Goal: Information Seeking & Learning: Learn about a topic

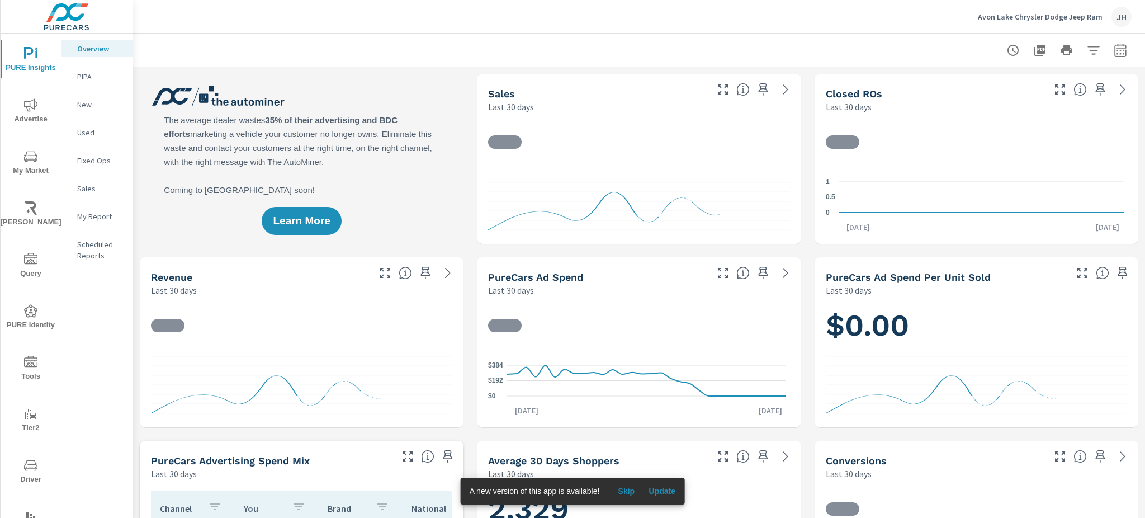
click at [24, 158] on icon "nav menu" at bounding box center [30, 156] width 13 height 13
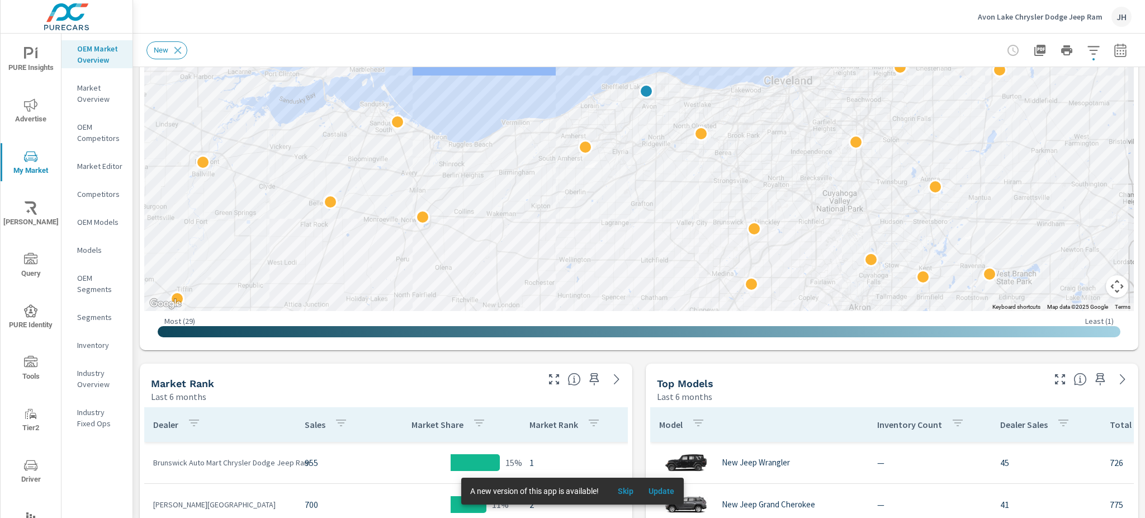
scroll to position [243, 0]
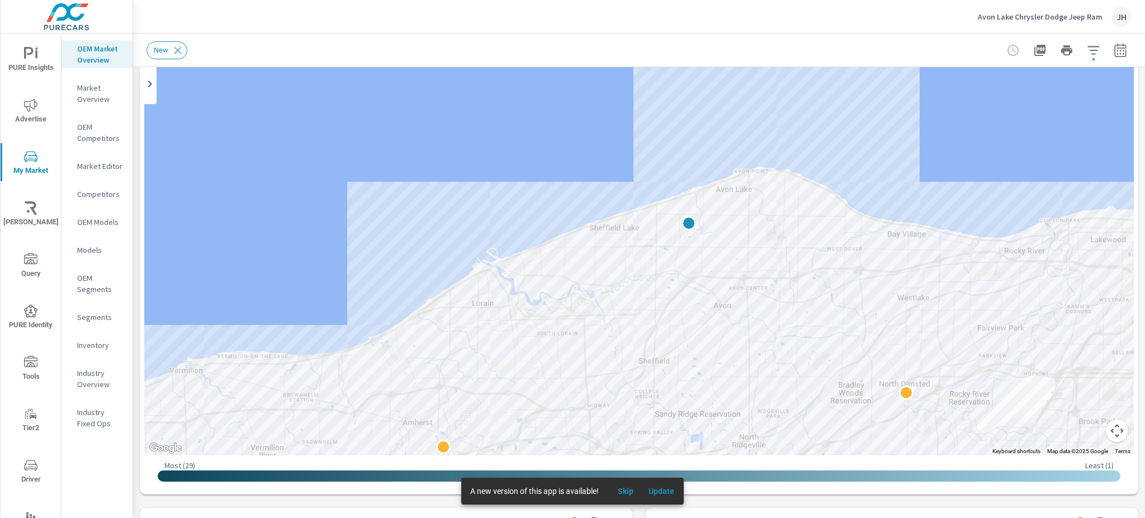
scroll to position [119, 0]
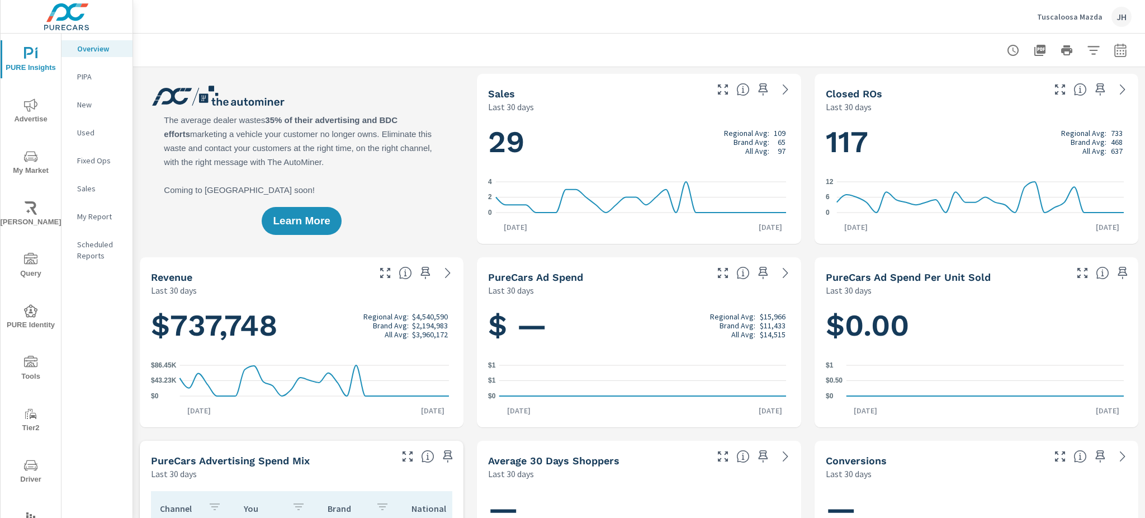
click at [20, 155] on span "My Market" at bounding box center [31, 163] width 54 height 27
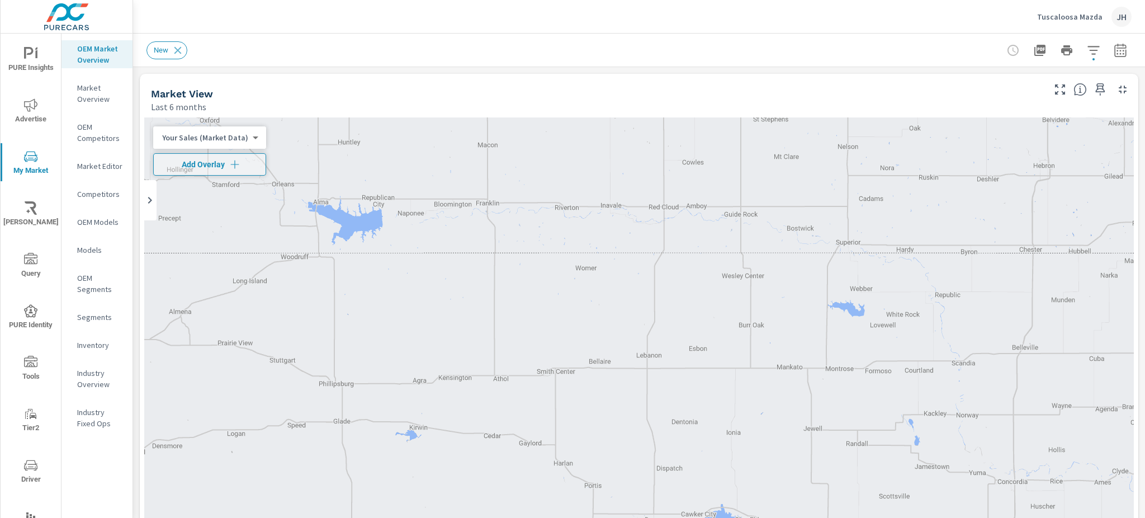
click at [77, 488] on div "OEM Market Overview Market Overview OEM Competitors Market Editor Competitors O…" at bounding box center [96, 293] width 71 height 518
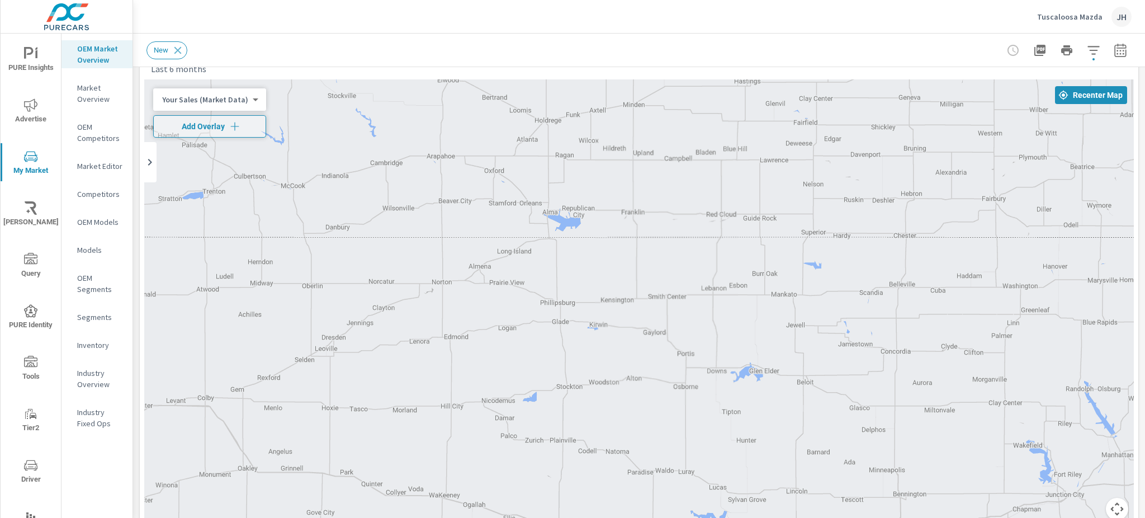
scroll to position [83, 0]
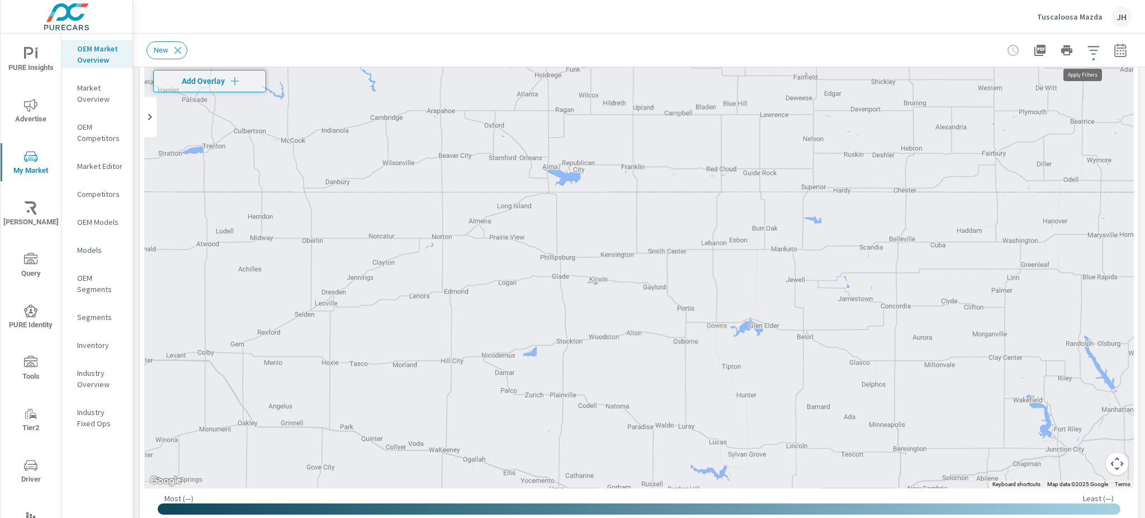
click at [1087, 44] on icon "button" at bounding box center [1093, 50] width 13 height 13
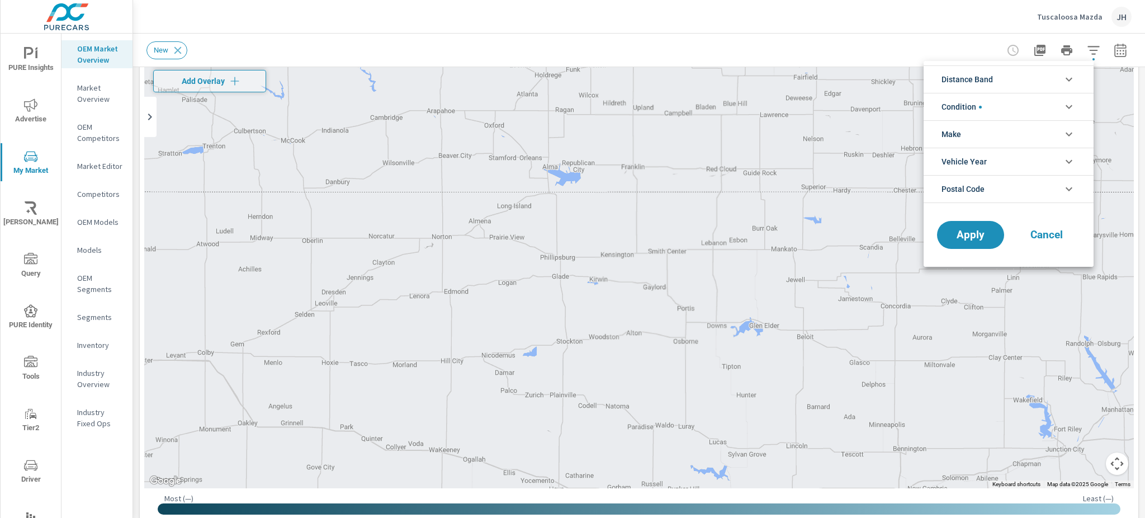
drag, startPoint x: 1138, startPoint y: 129, endPoint x: 1138, endPoint y: 209, distance: 79.9
click at [1138, 209] on div at bounding box center [572, 259] width 1145 height 518
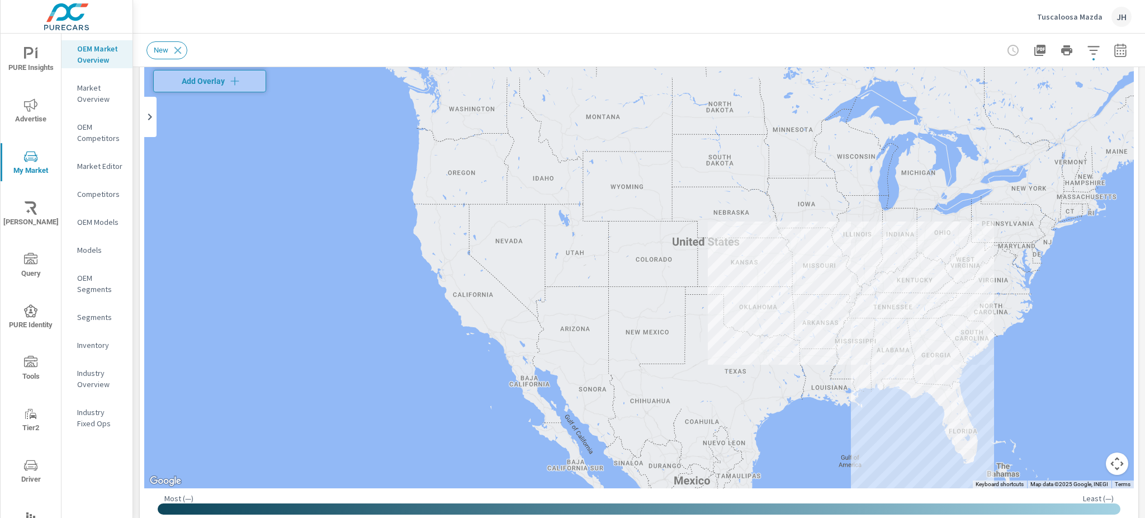
drag, startPoint x: 916, startPoint y: 365, endPoint x: 826, endPoint y: 359, distance: 90.2
click at [826, 359] on div at bounding box center [931, 488] width 859 height 483
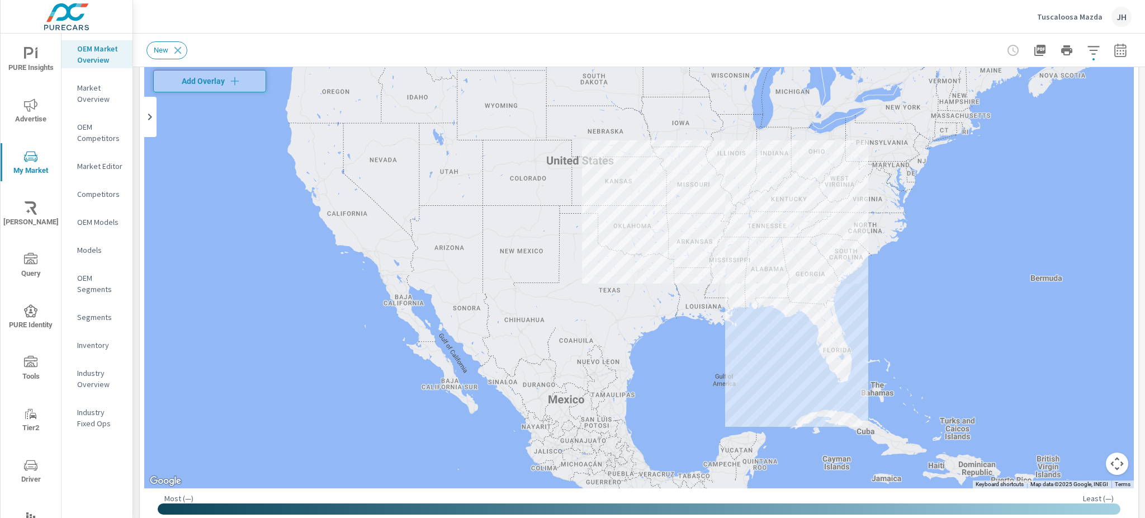
drag, startPoint x: 918, startPoint y: 316, endPoint x: 809, endPoint y: 244, distance: 130.4
click at [809, 244] on div at bounding box center [955, 423] width 859 height 483
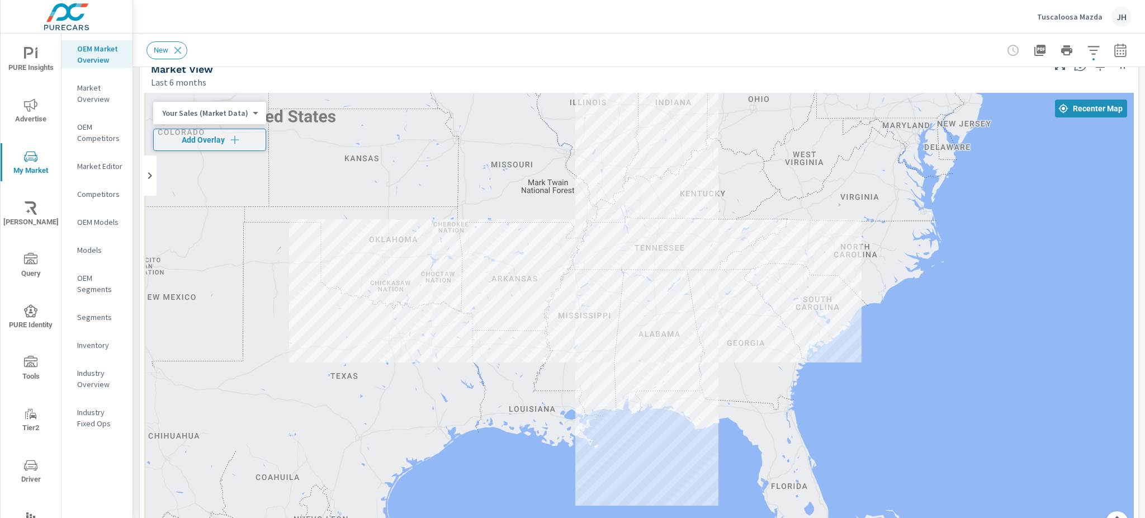
scroll to position [10, 0]
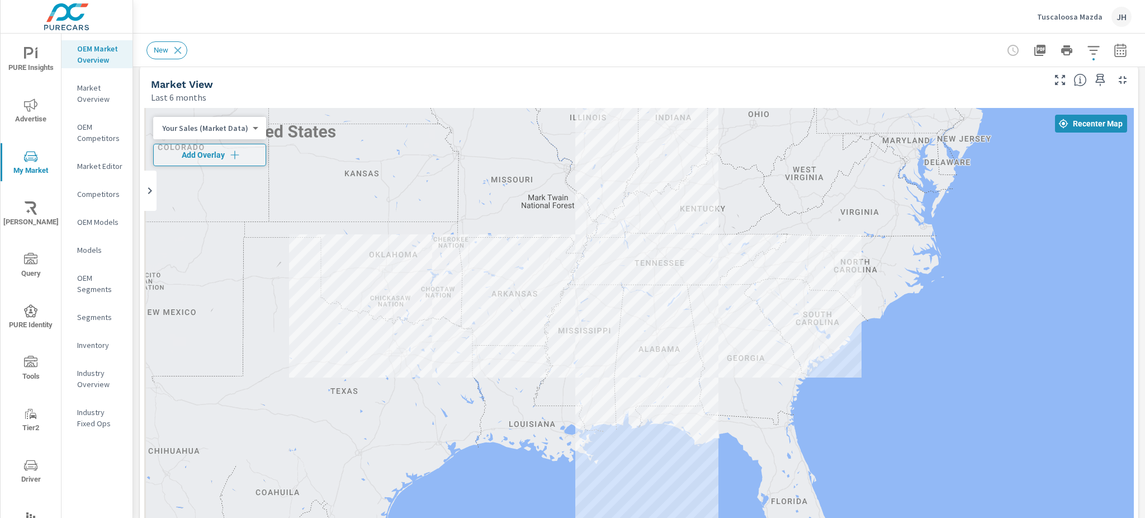
click at [170, 14] on div "Tuscaloosa Mazda JH" at bounding box center [638, 16] width 985 height 33
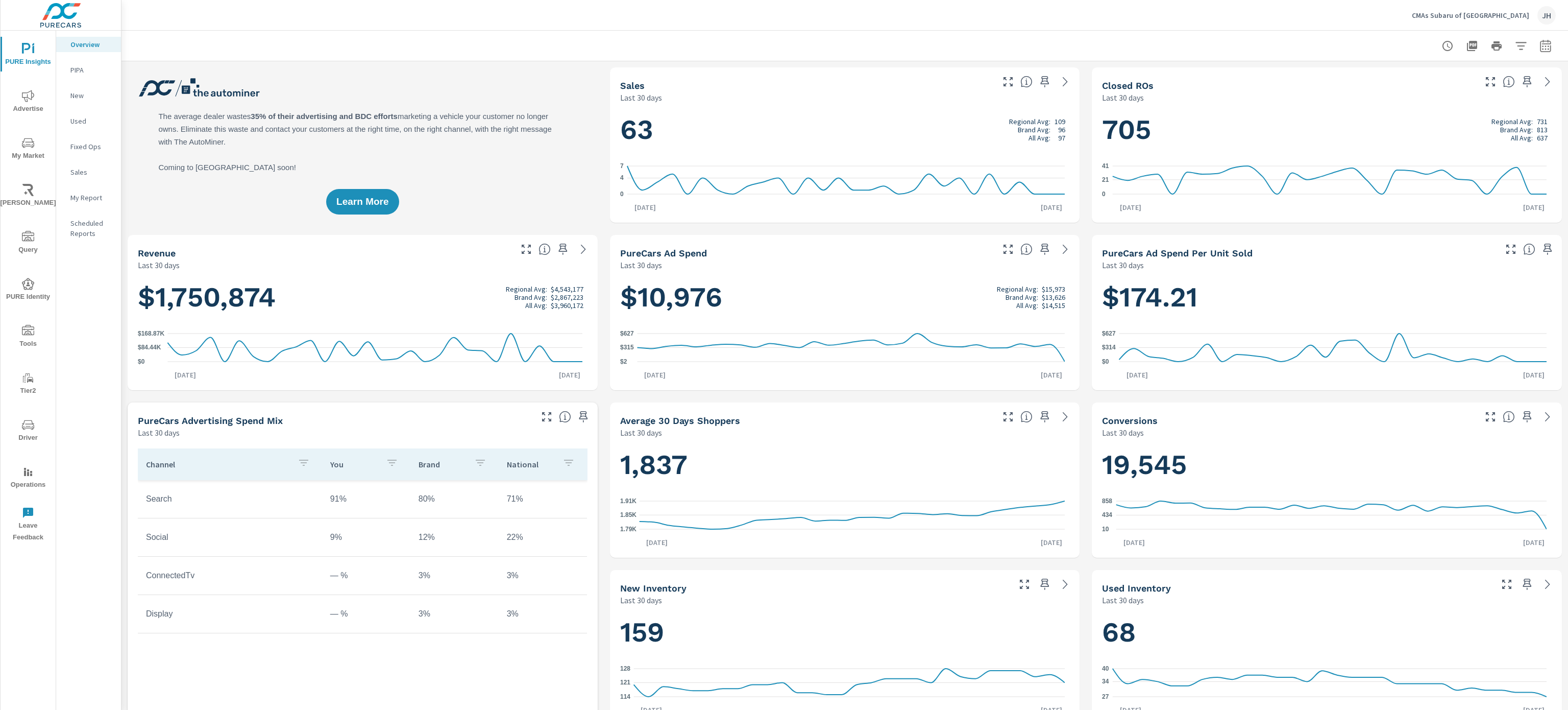
drag, startPoint x: 304, startPoint y: 28, endPoint x: 362, endPoint y: 54, distance: 63.6
click at [511, 3] on div "CMAs Subaru of Winchester JH" at bounding box center [844, 15] width 1422 height 30
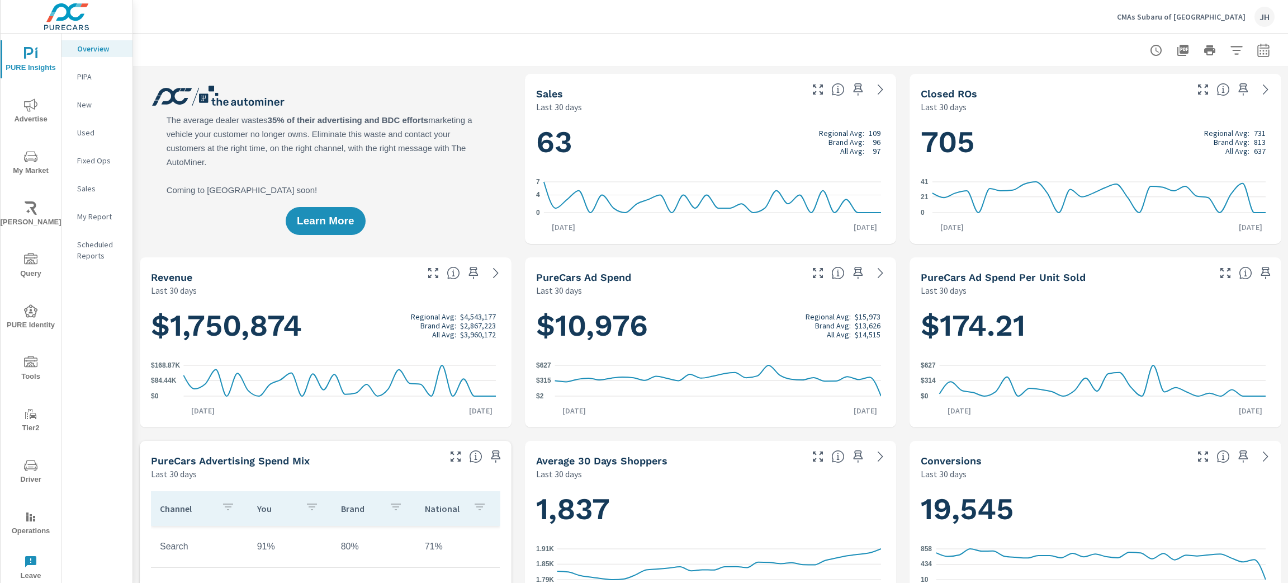
drag, startPoint x: 1458, startPoint y: 1, endPoint x: 556, endPoint y: 10, distance: 901.8
click at [556, 10] on div "CMAs Subaru of Winchester JH" at bounding box center [710, 16] width 1128 height 33
click at [96, 214] on p "My Report" at bounding box center [100, 216] width 46 height 11
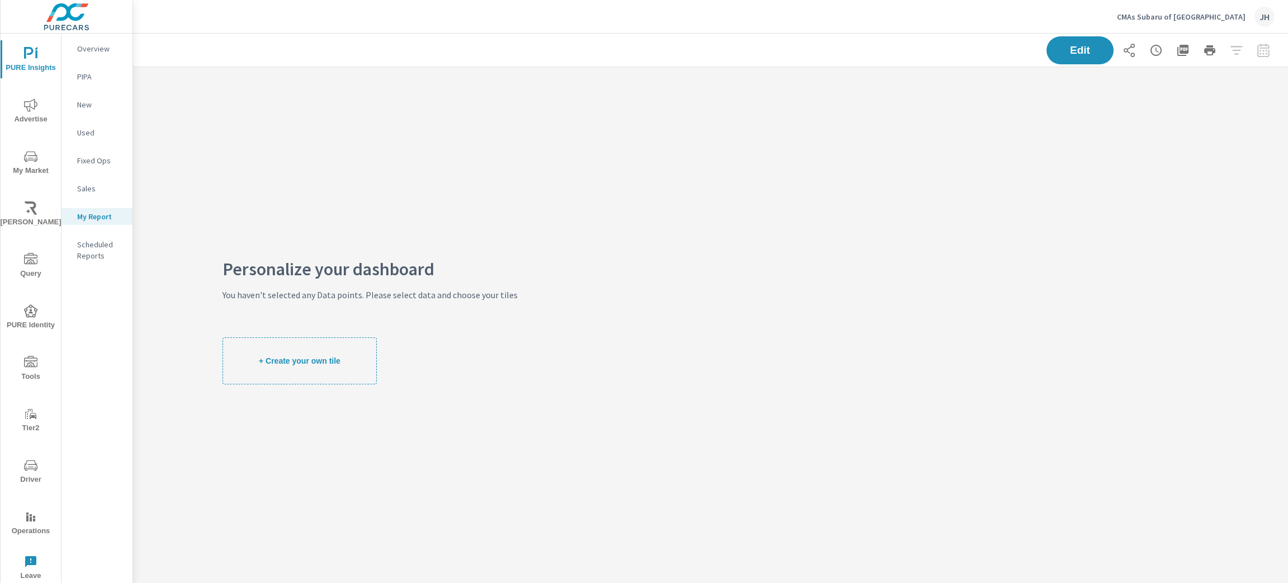
click at [229, 357] on button "+ Create your own tile" at bounding box center [299, 360] width 154 height 47
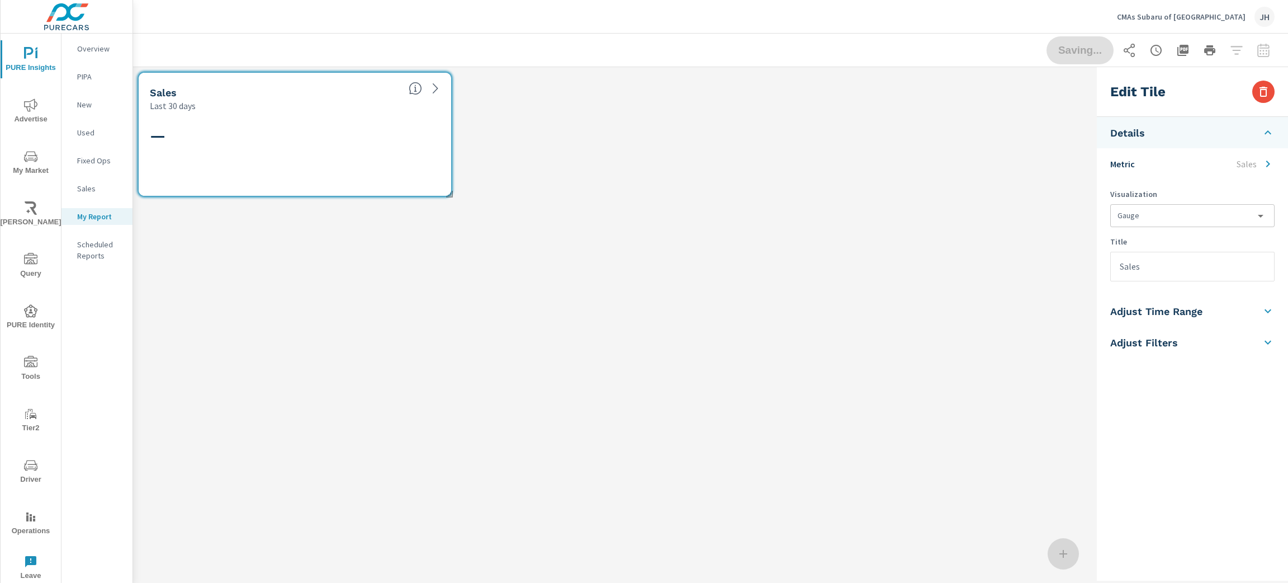
scroll to position [160, 985]
click at [1144, 342] on li "Adjust Filters" at bounding box center [1192, 341] width 191 height 31
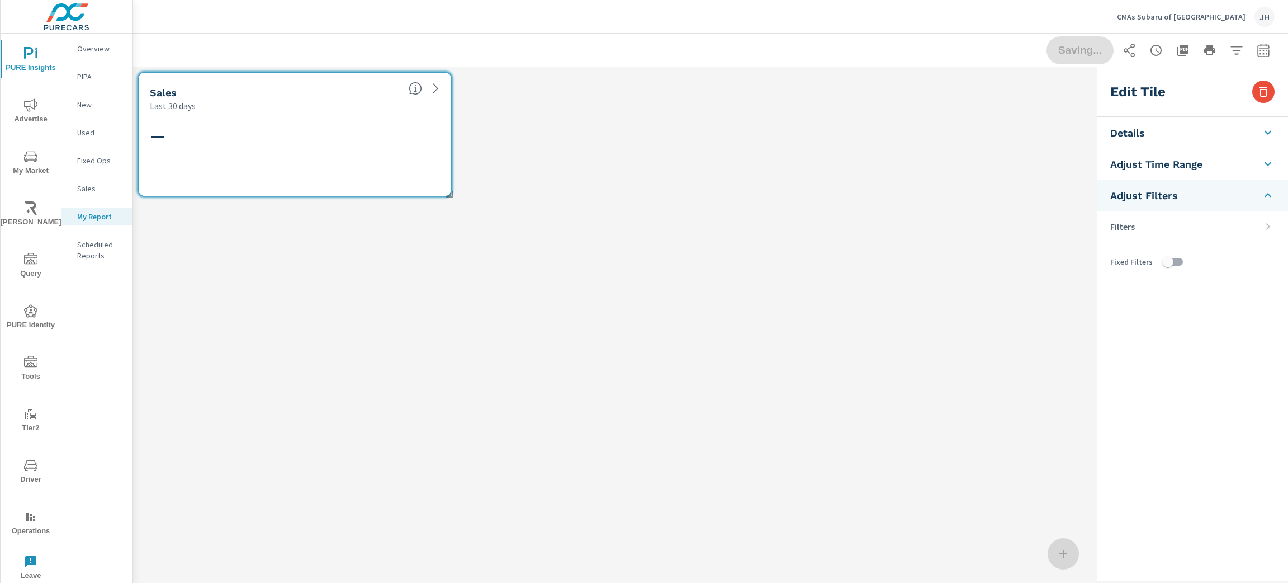
click at [1144, 184] on li "Adjust Filters" at bounding box center [1192, 194] width 191 height 31
click at [1144, 159] on li "Adjust Time Range" at bounding box center [1192, 163] width 191 height 31
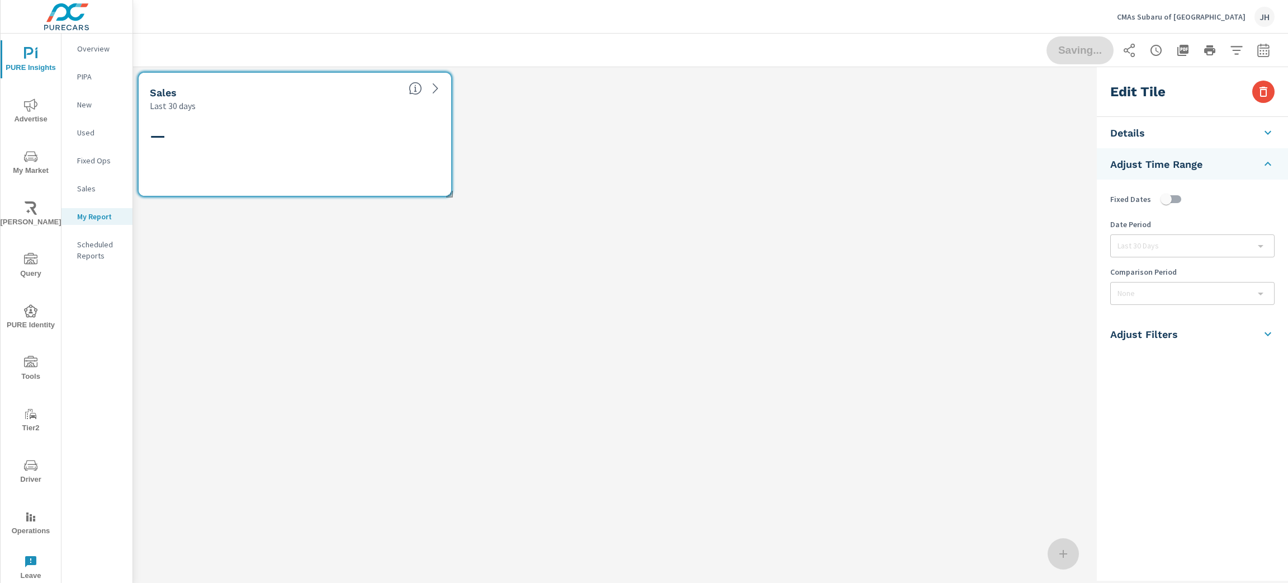
click at [1144, 157] on li "Adjust Time Range" at bounding box center [1192, 163] width 191 height 31
click at [1144, 133] on li "Details" at bounding box center [1192, 132] width 191 height 31
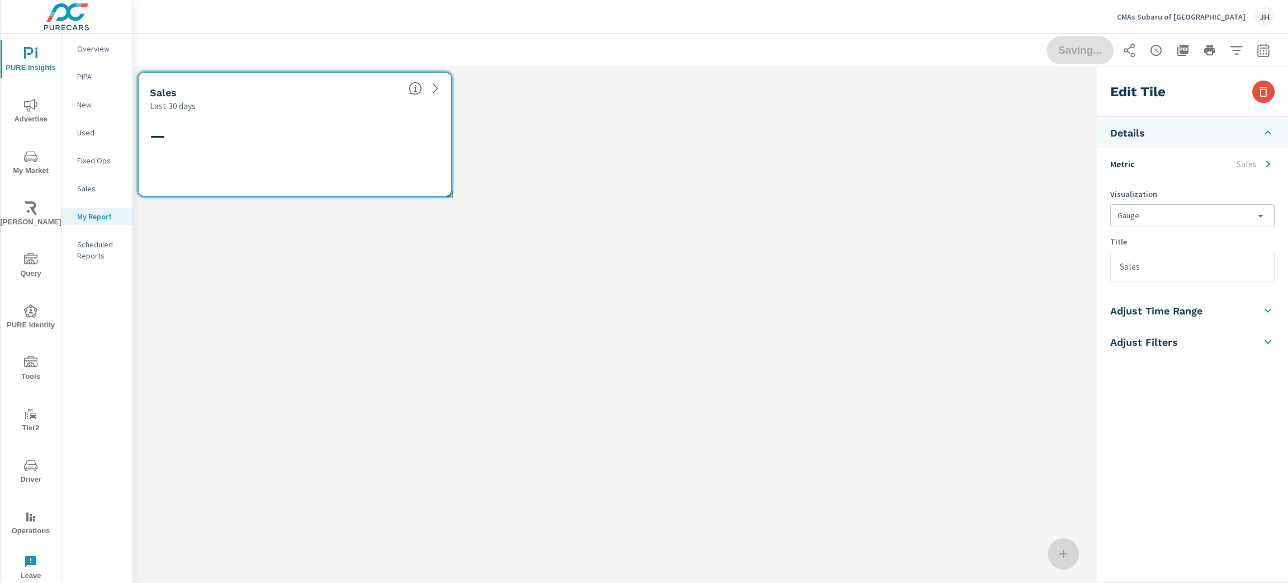
click at [1144, 127] on li "Details" at bounding box center [1192, 132] width 191 height 31
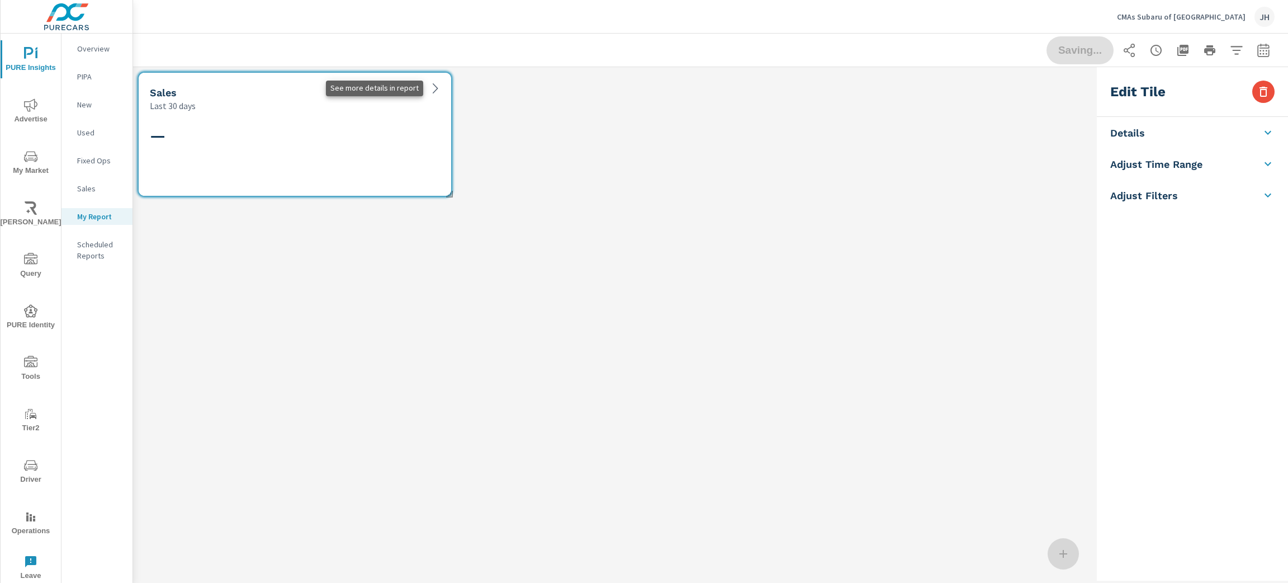
click at [435, 87] on icon at bounding box center [435, 88] width 5 height 10
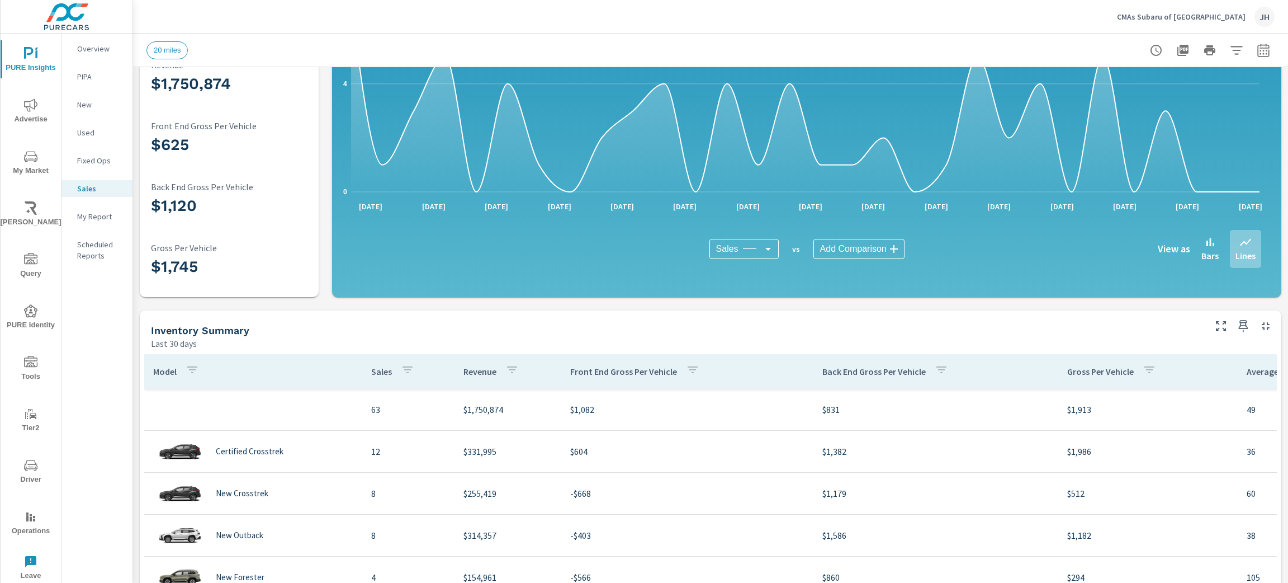
scroll to position [168, 0]
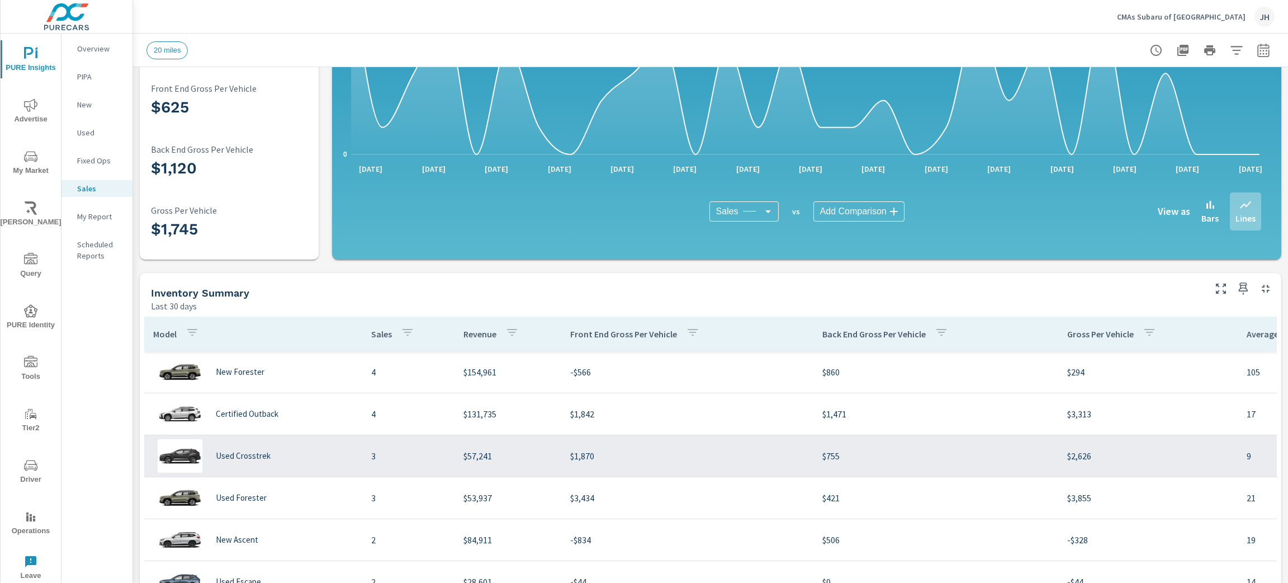
scroll to position [84, 0]
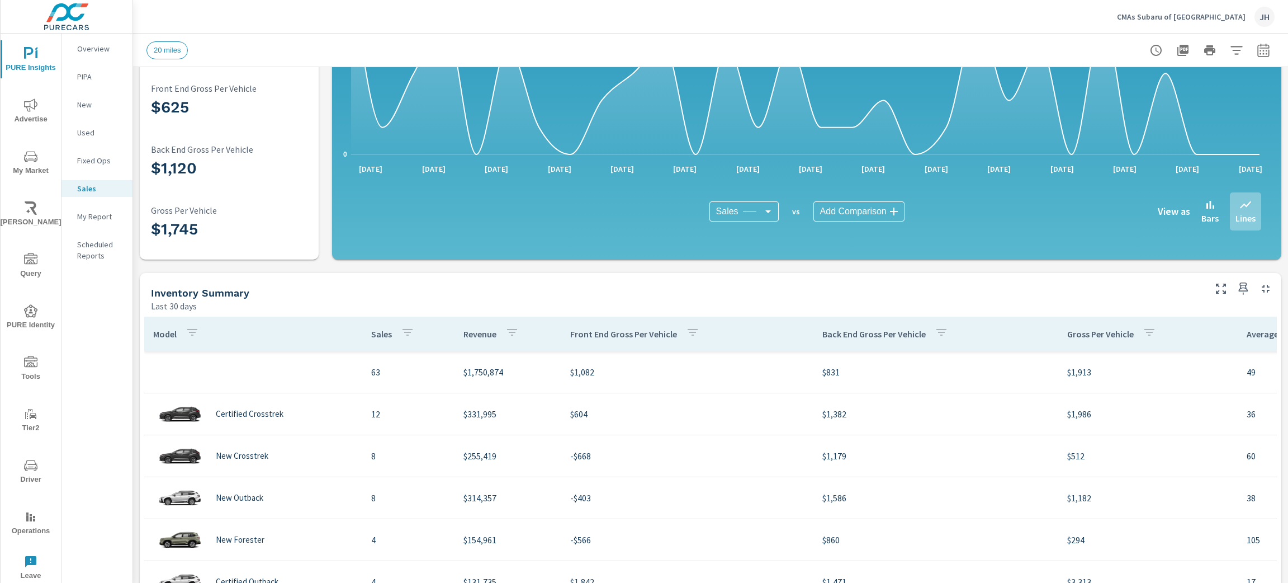
click at [97, 214] on p "My Report" at bounding box center [100, 216] width 46 height 11
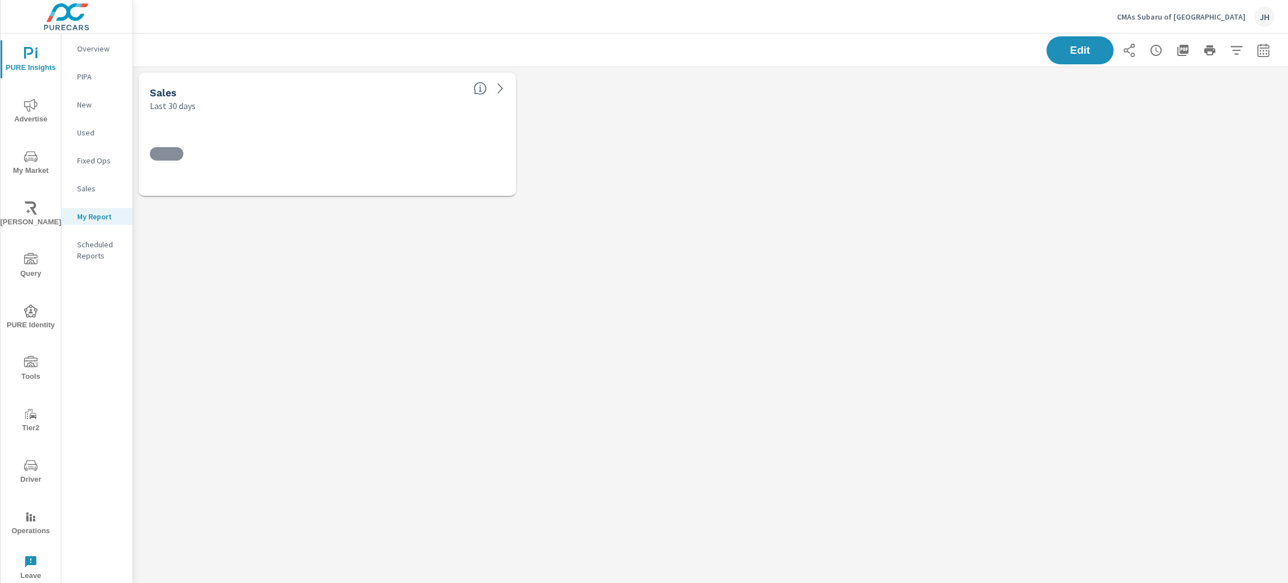
scroll to position [160, 1181]
click at [1099, 46] on span "Edit" at bounding box center [1080, 50] width 46 height 11
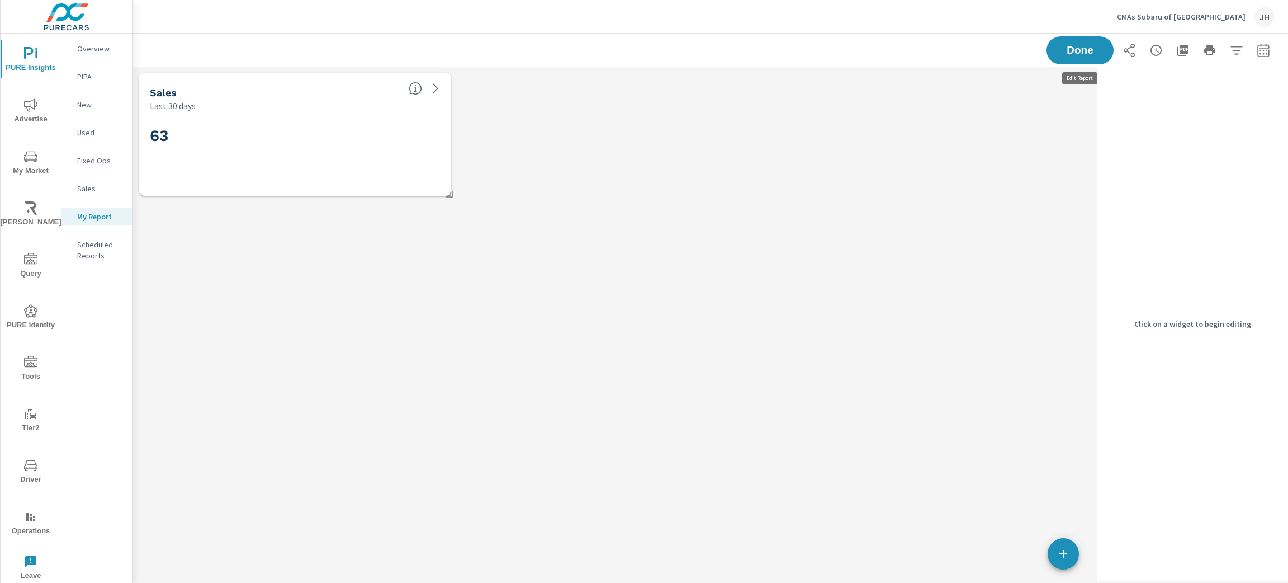
scroll to position [160, 985]
click at [1061, 517] on icon "button" at bounding box center [1063, 553] width 13 height 13
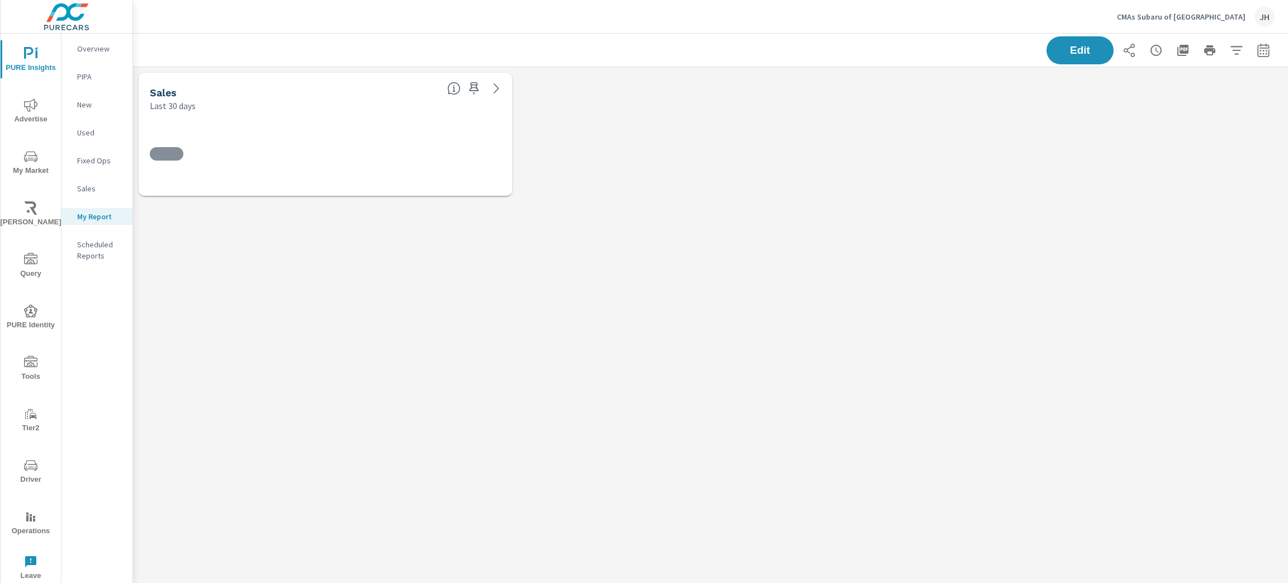
scroll to position [160, 1168]
click at [1067, 53] on span "Edit" at bounding box center [1080, 50] width 46 height 11
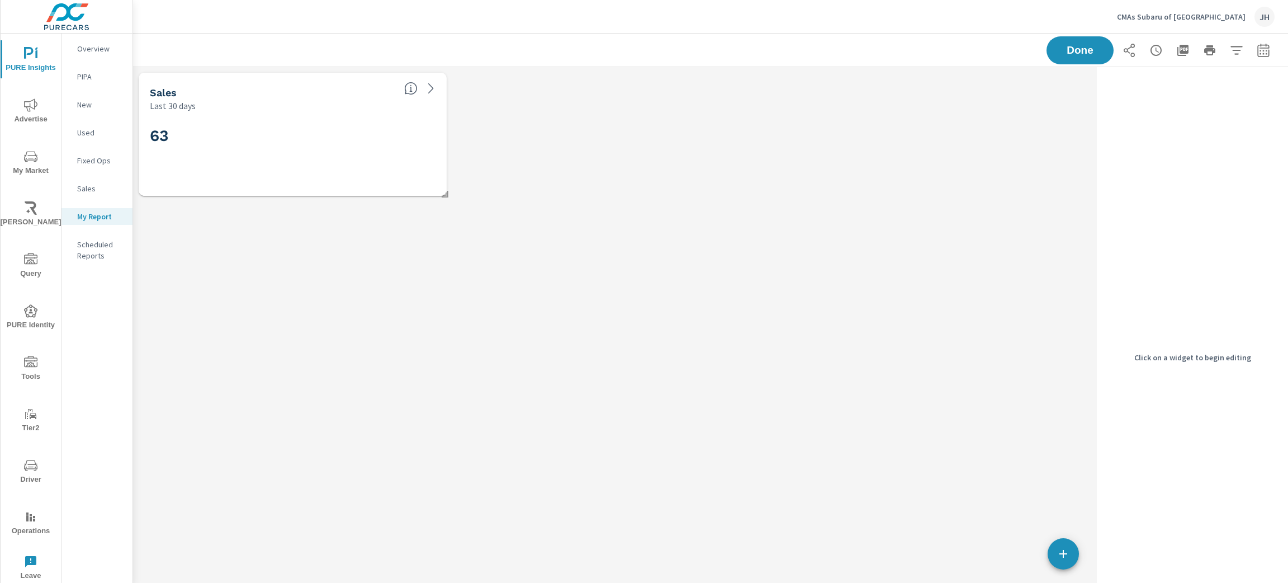
click at [1062, 550] on icon "button" at bounding box center [1063, 553] width 13 height 13
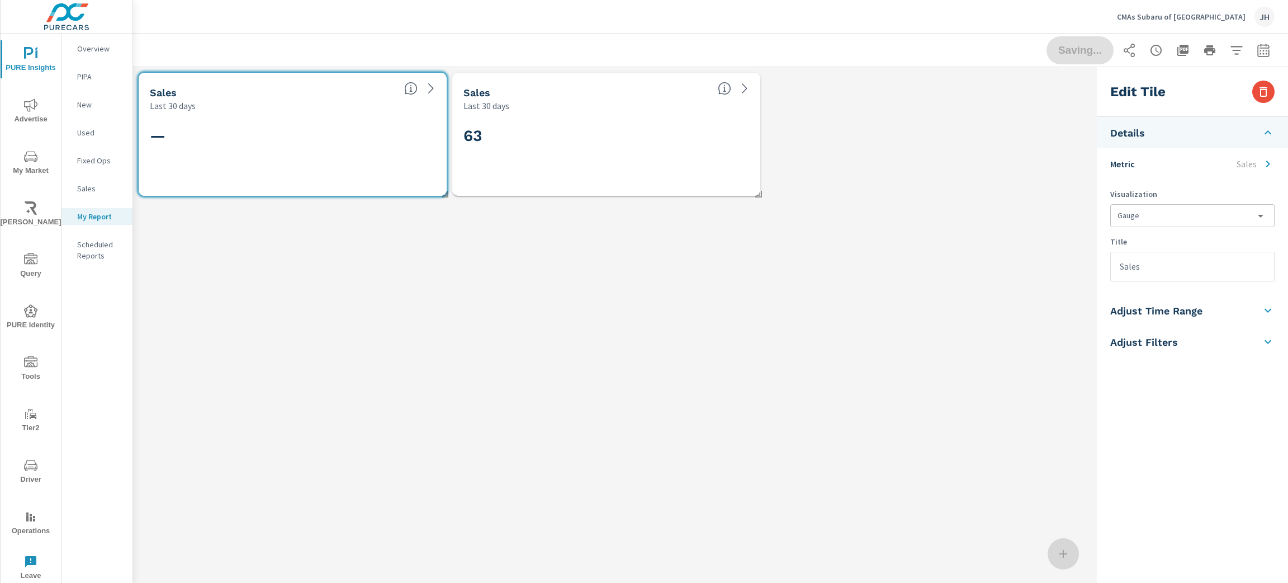
click at [1268, 163] on icon at bounding box center [1268, 163] width 4 height 7
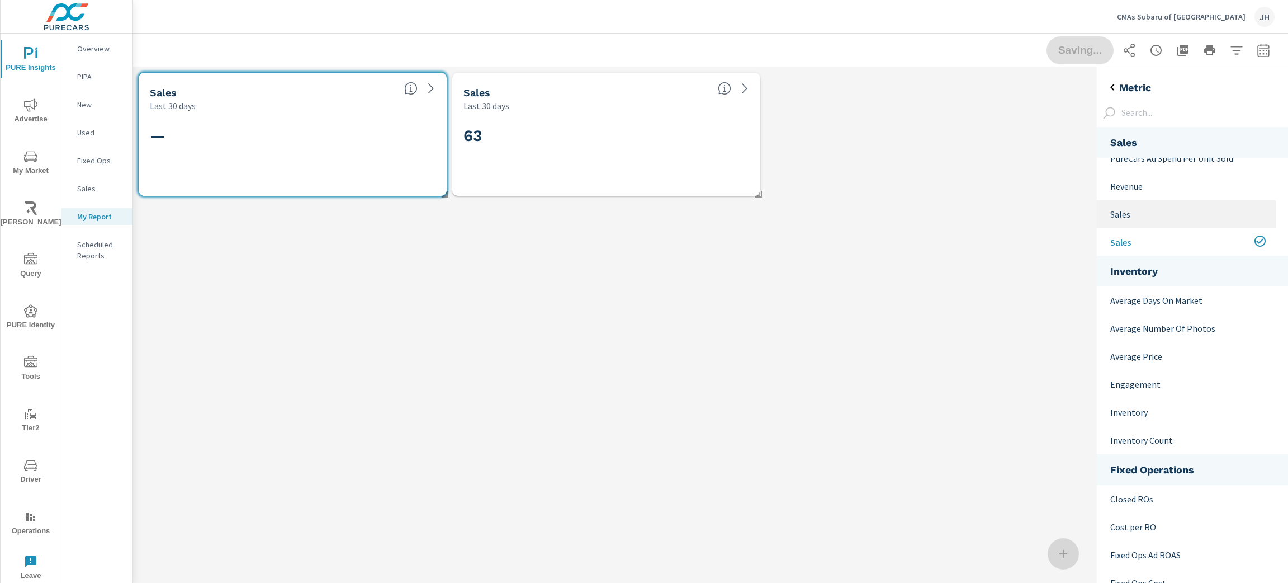
scroll to position [293, 0]
click at [1188, 243] on p "PureCars Ad Spend Per Unit Sold" at bounding box center [1188, 241] width 157 height 13
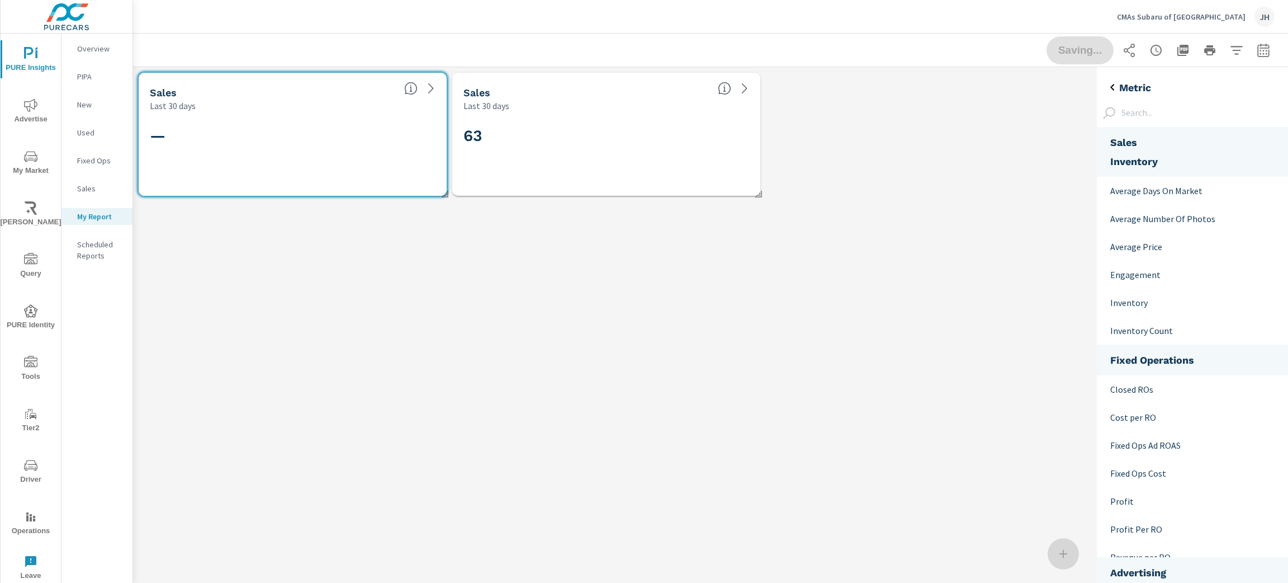
scroll to position [168, 0]
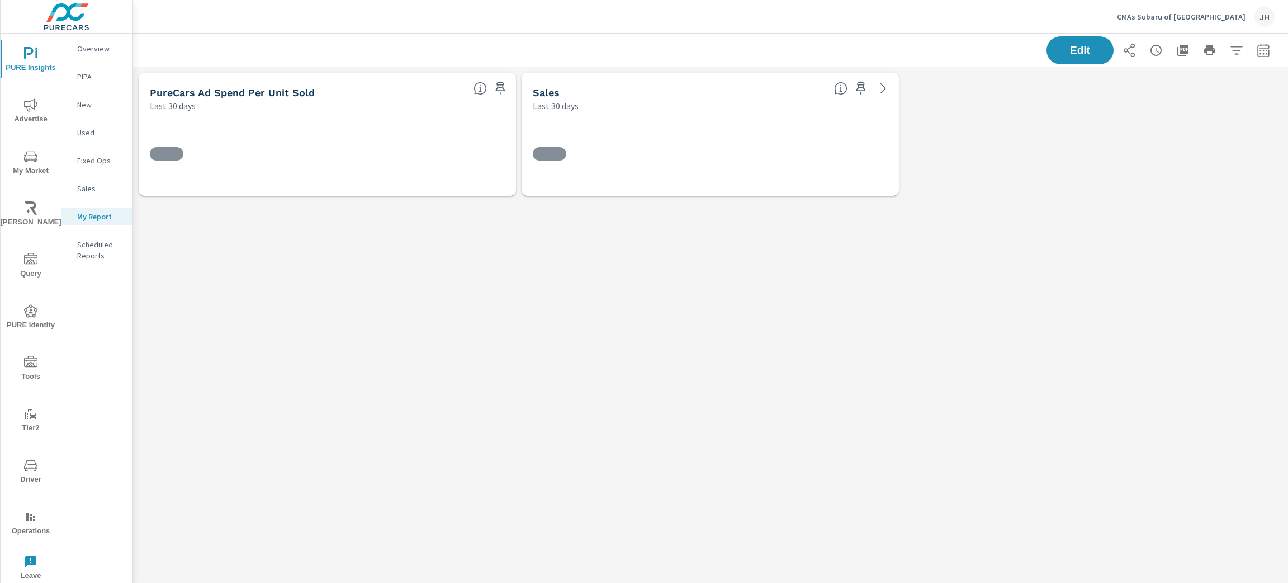
scroll to position [160, 1181]
click at [1066, 48] on span "Edit" at bounding box center [1080, 50] width 46 height 11
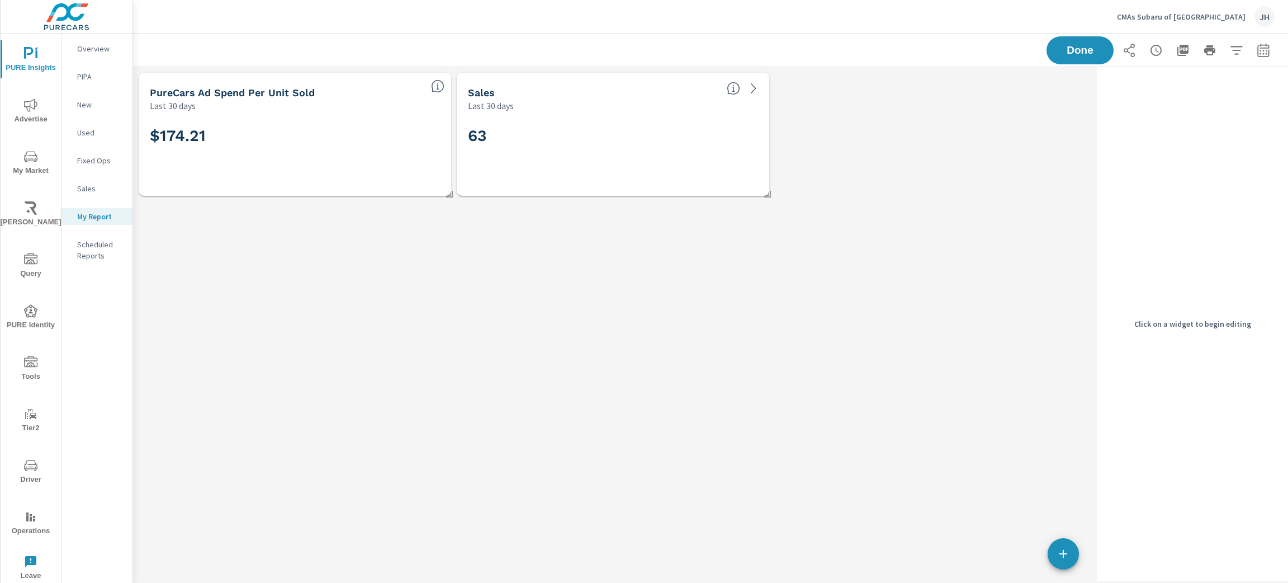
scroll to position [160, 985]
click at [1072, 570] on div "PureCars Ad Spend Per Unit Sold Last 30 days $174.21 Sales Last 30 days 63" at bounding box center [612, 323] width 959 height 513
click at [1067, 559] on icon "button" at bounding box center [1063, 553] width 13 height 13
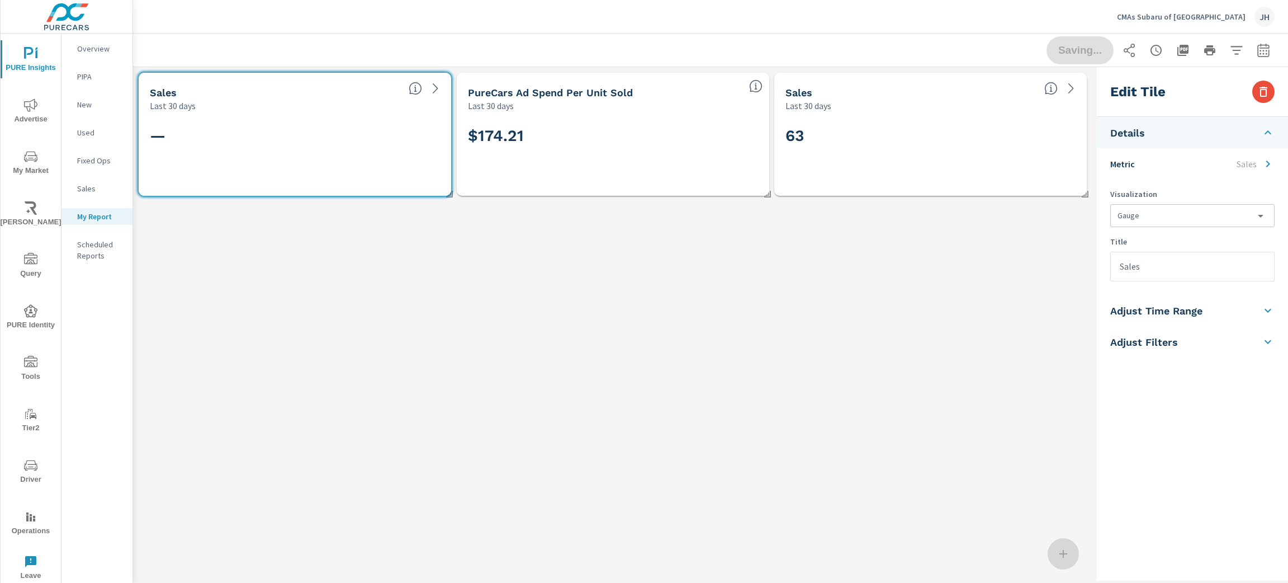
click at [1257, 269] on input "Sales" at bounding box center [1192, 266] width 163 height 29
click at [1223, 313] on li "Adjust Time Range" at bounding box center [1192, 310] width 191 height 31
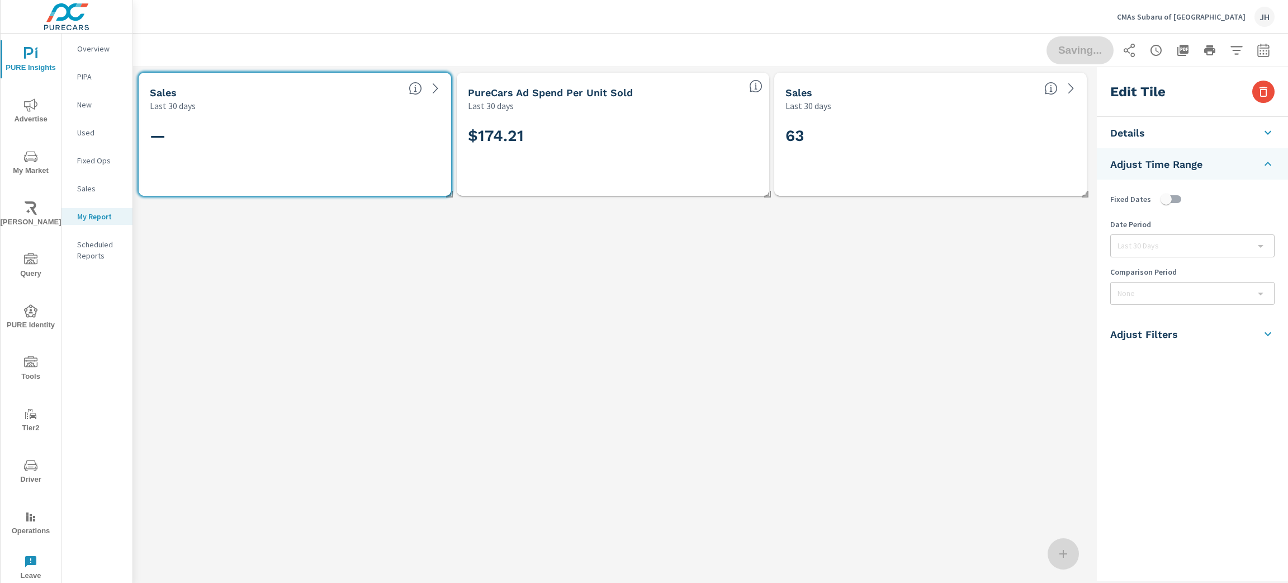
click at [1227, 126] on li "Details" at bounding box center [1192, 132] width 191 height 31
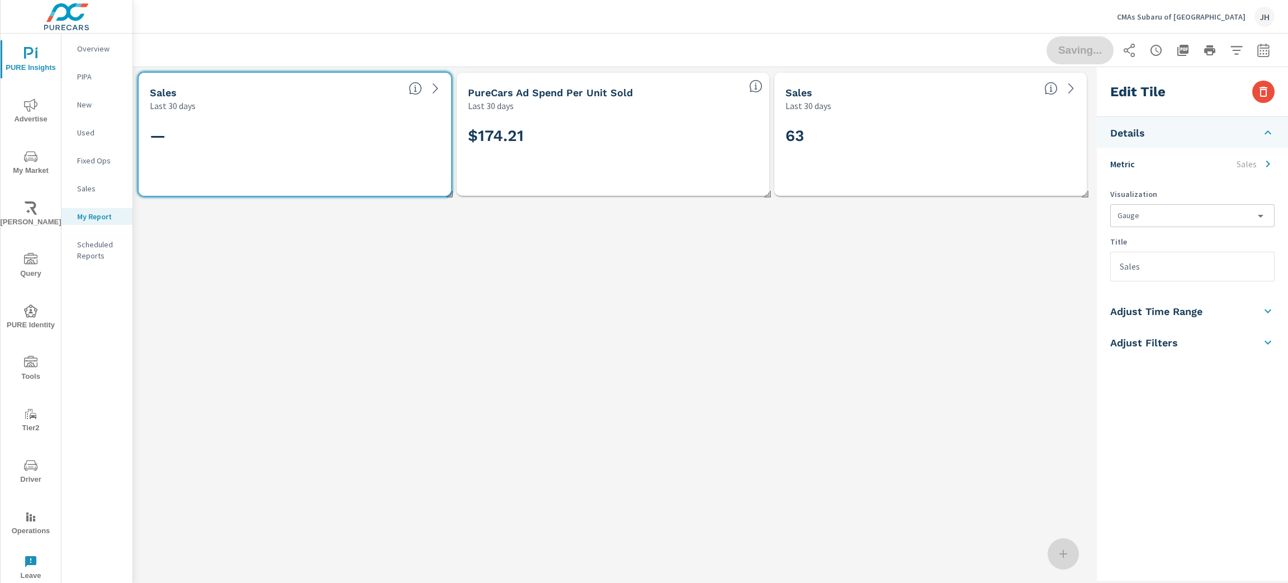
click at [1196, 159] on li "Metric Sales" at bounding box center [1192, 163] width 191 height 31
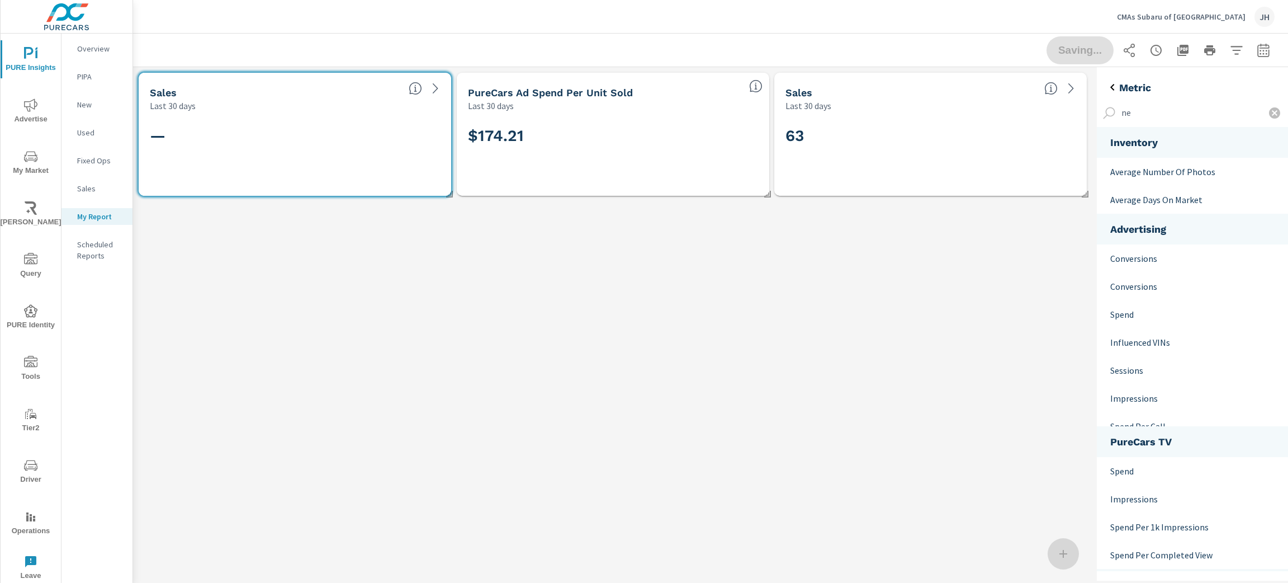
scroll to position [0, 0]
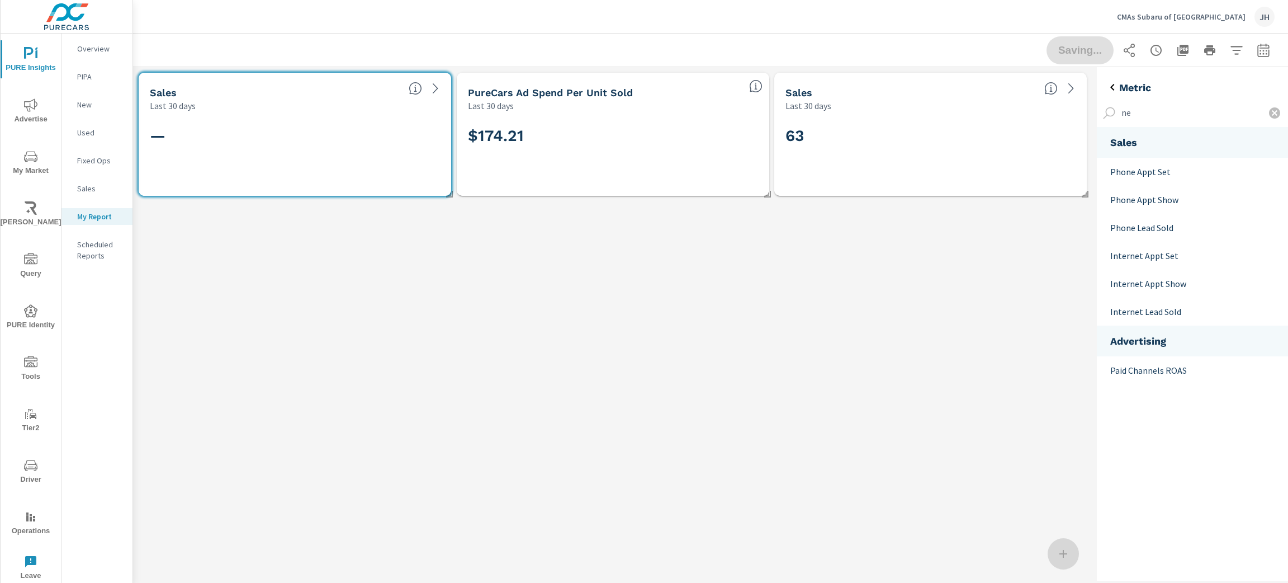
type input "n"
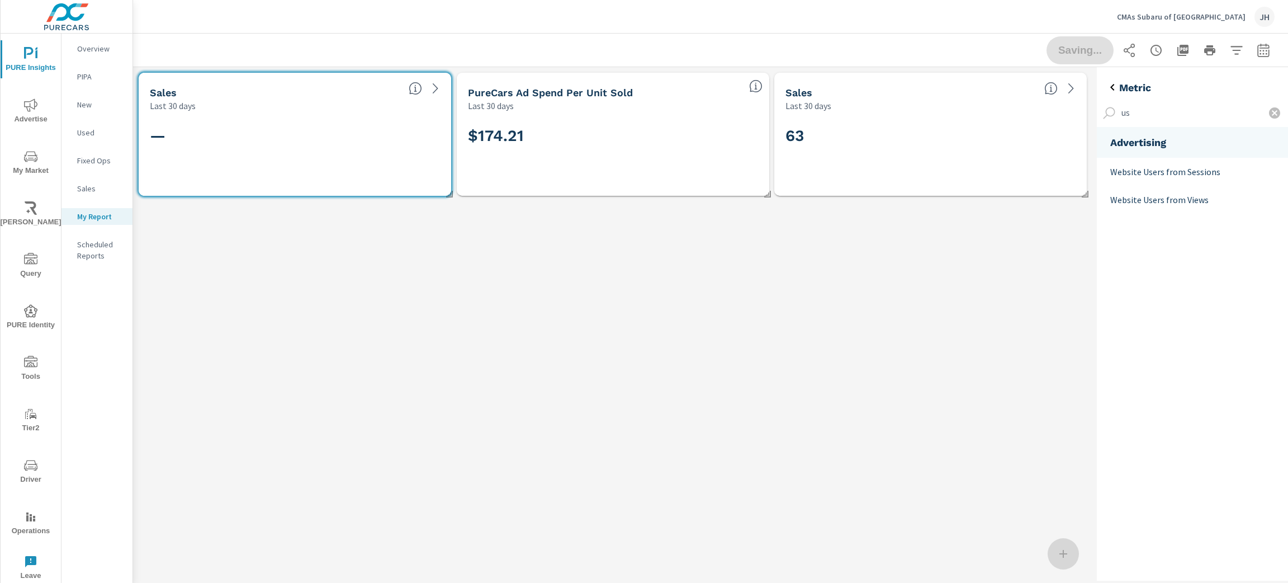
type input "u"
type input "s"
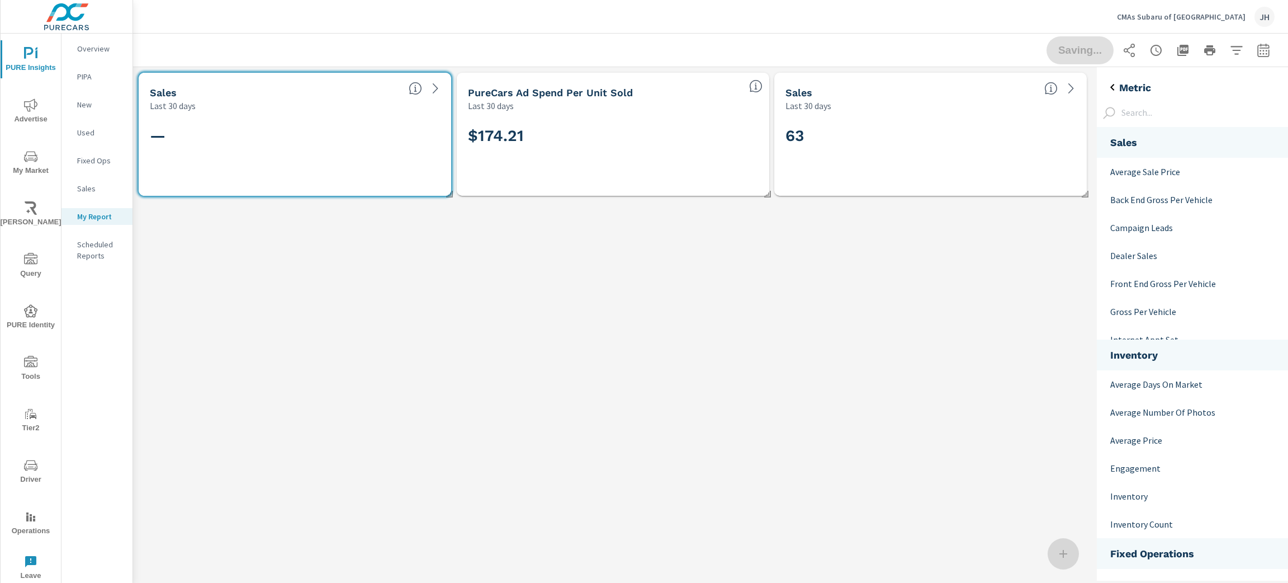
click at [1115, 82] on icon "back" at bounding box center [1112, 86] width 13 height 13
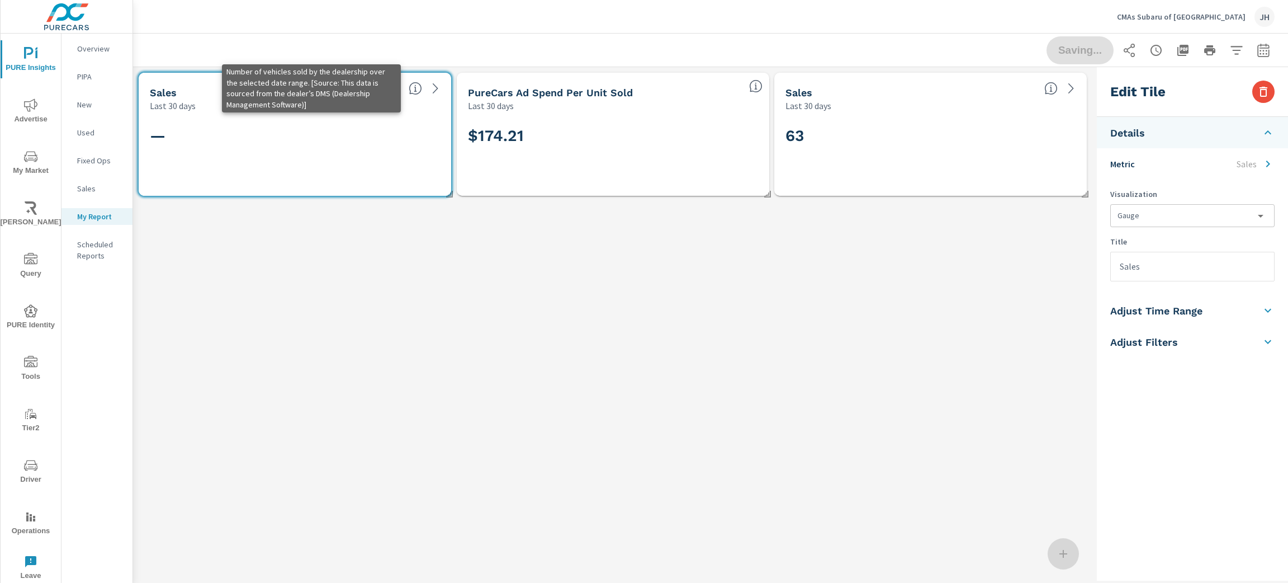
click at [415, 89] on icon at bounding box center [415, 88] width 13 height 13
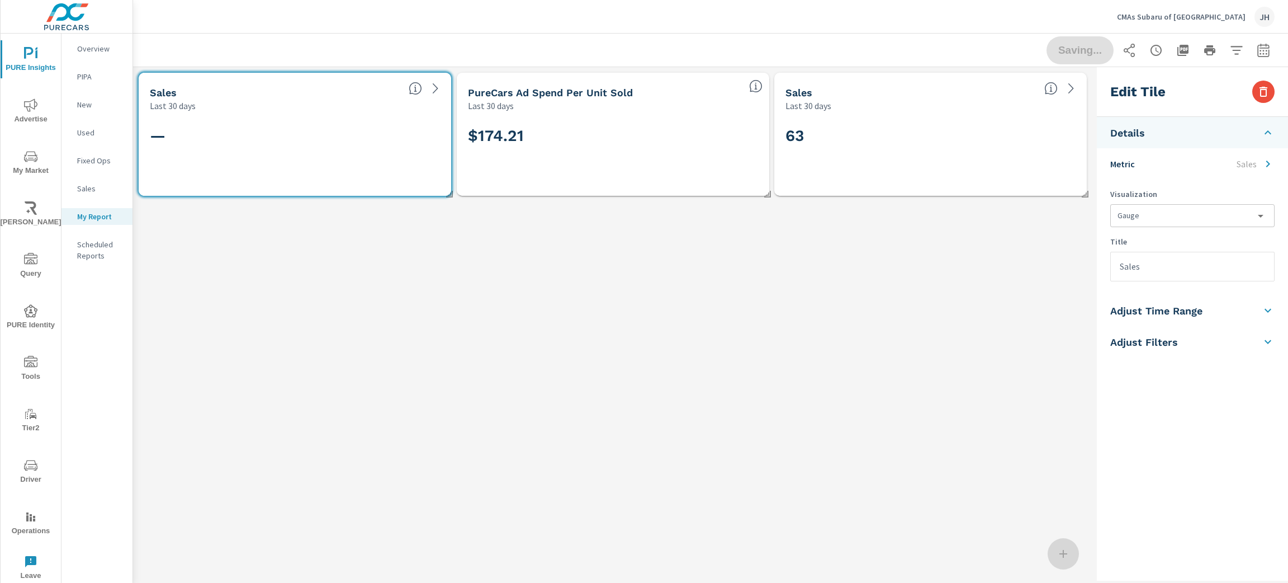
click at [437, 82] on icon at bounding box center [435, 88] width 13 height 13
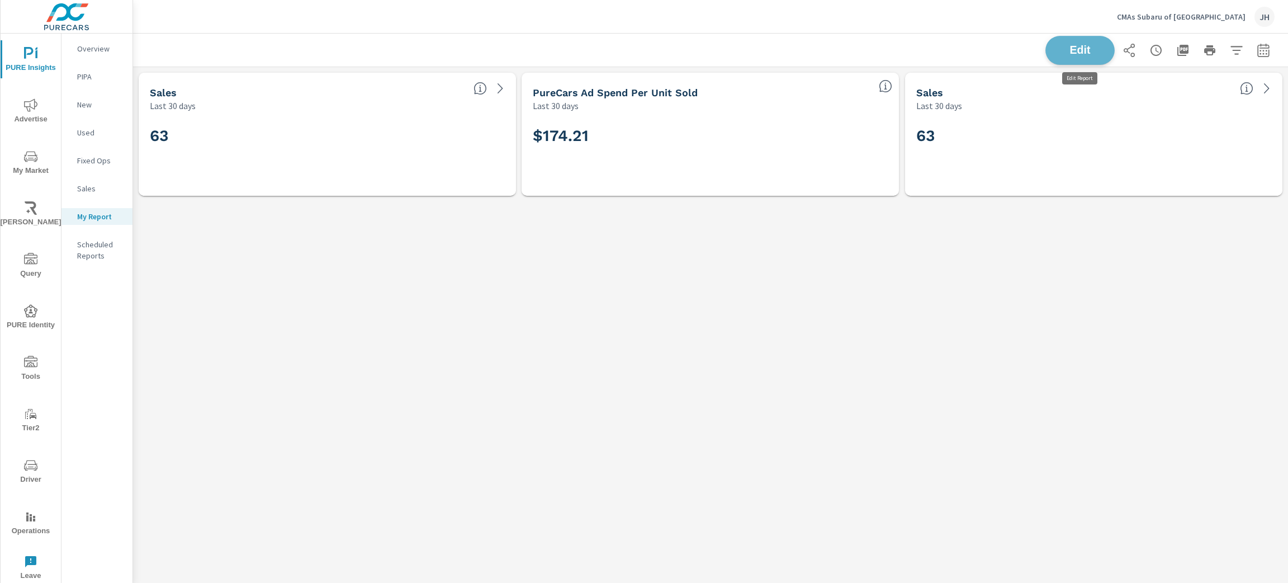
click at [1078, 55] on span "Edit" at bounding box center [1080, 50] width 46 height 11
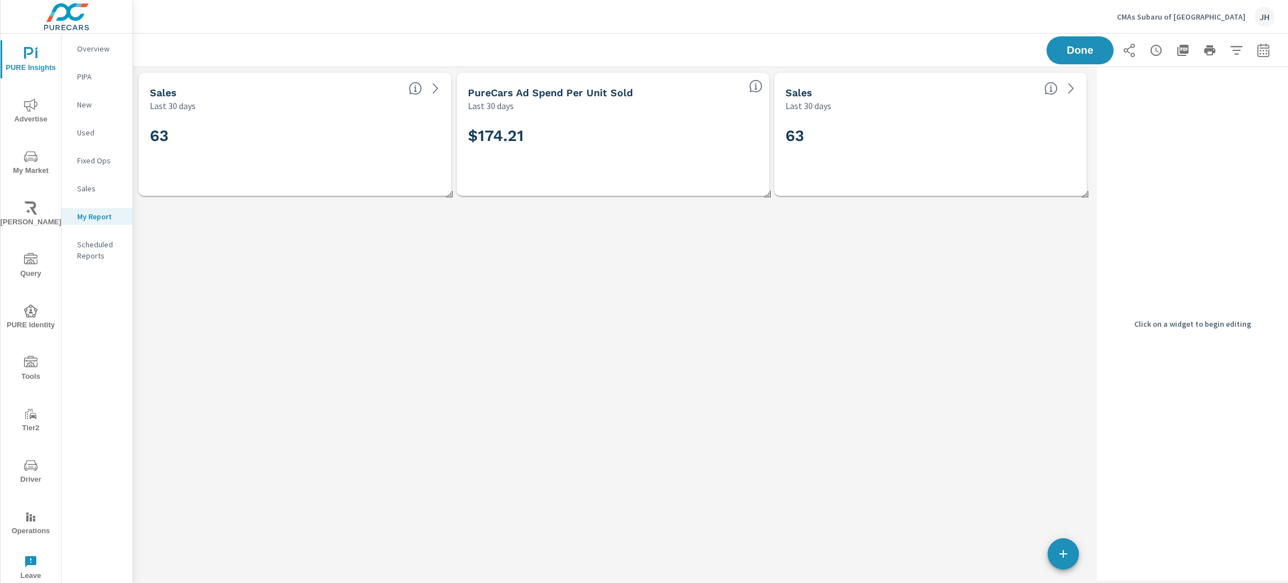
click at [1066, 565] on button "button" at bounding box center [1063, 553] width 31 height 31
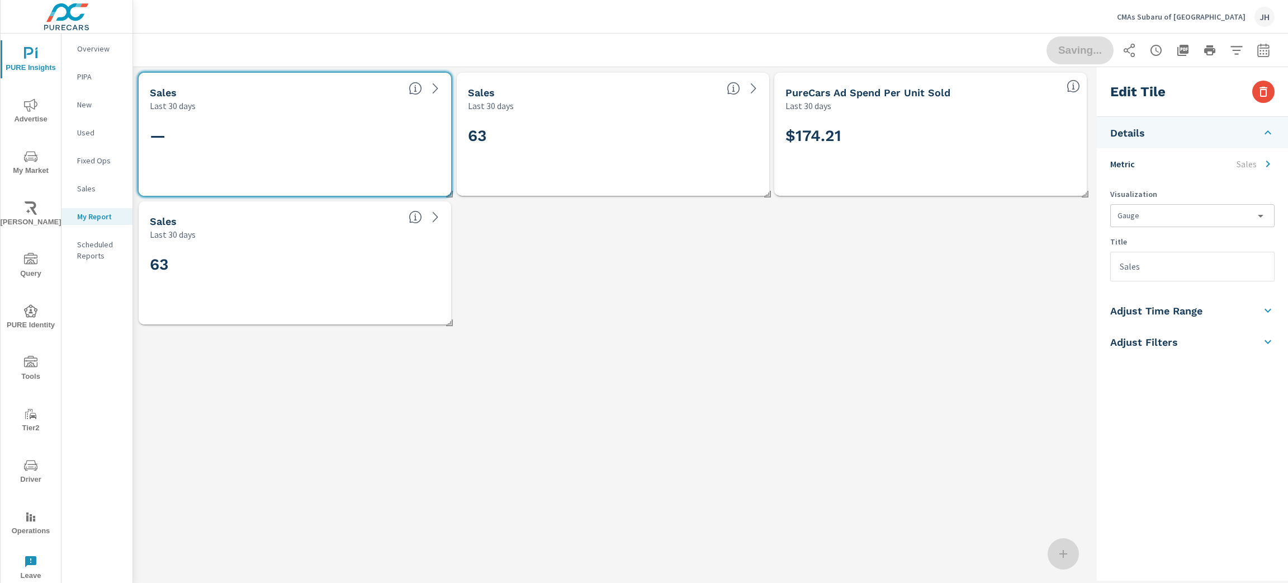
click at [1266, 334] on li "Adjust Filters" at bounding box center [1192, 341] width 191 height 31
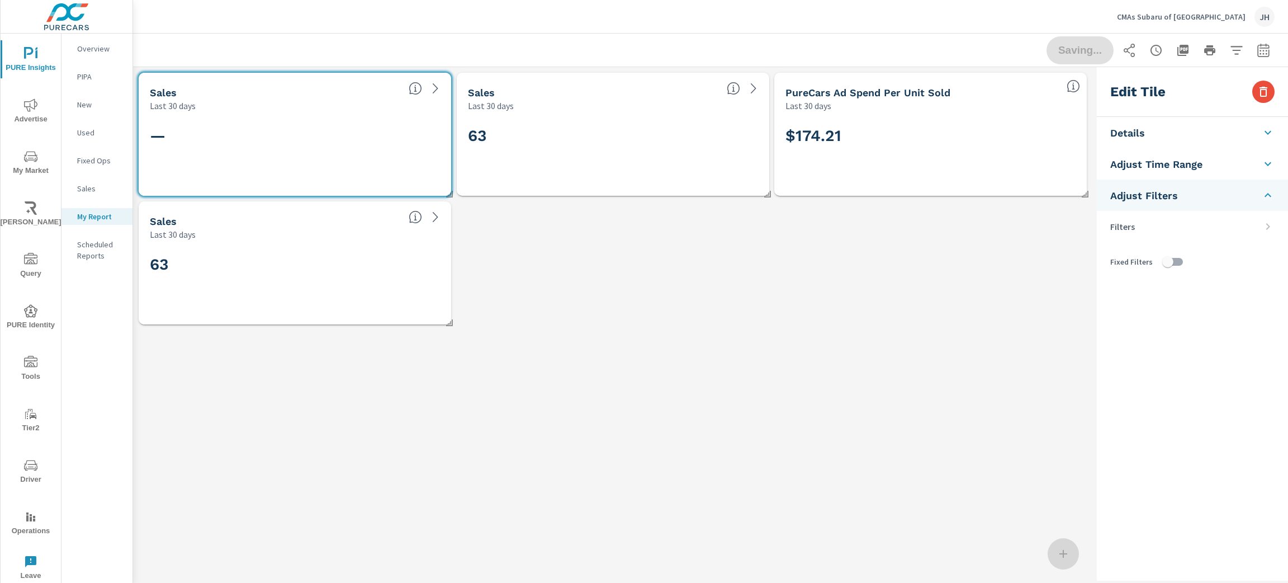
click at [1172, 261] on input "checkbox" at bounding box center [1168, 261] width 64 height 21
click at [1183, 261] on input "checkbox" at bounding box center [1179, 261] width 64 height 21
checkbox input "false"
click at [1183, 231] on li "Filters" at bounding box center [1192, 226] width 191 height 31
click at [1270, 226] on icon at bounding box center [1267, 226] width 13 height 13
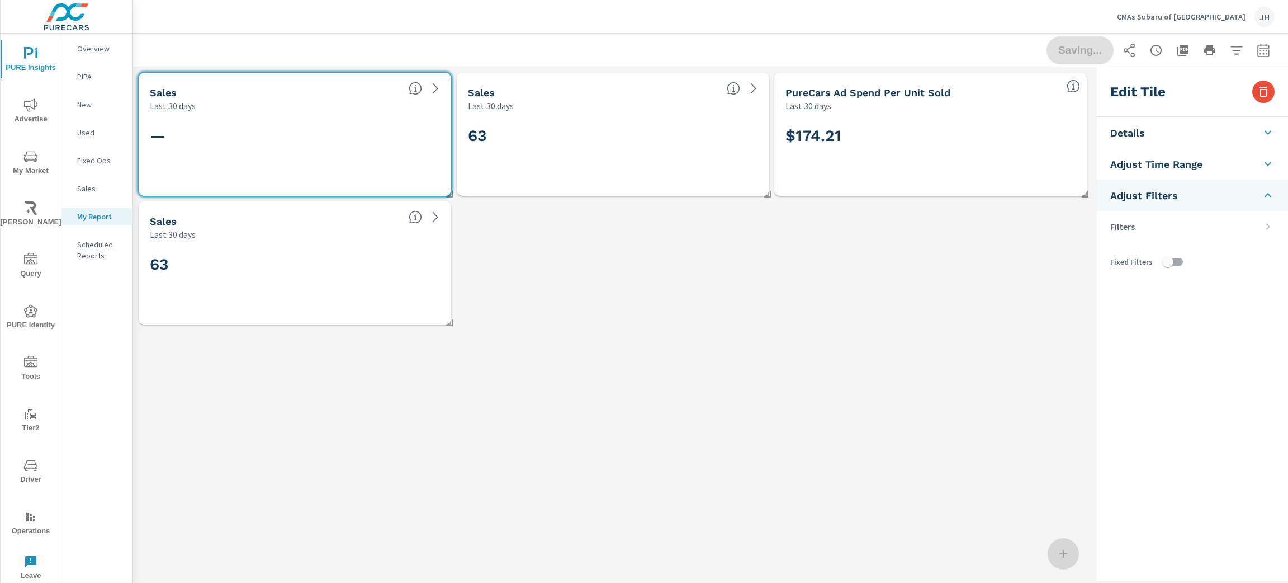
click at [621, 350] on div "Sales Last 30 days — Sales Last 30 days 63 PureCars Ad Spend Per Unit Sold Last…" at bounding box center [612, 323] width 959 height 513
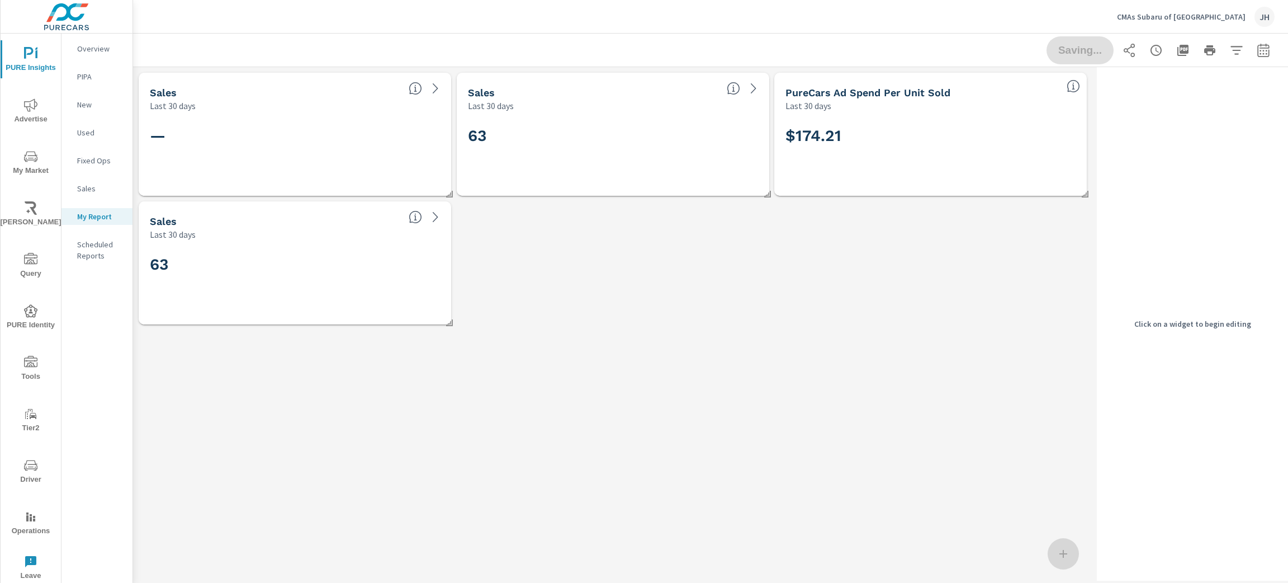
drag, startPoint x: 325, startPoint y: 247, endPoint x: 526, endPoint y: 307, distance: 210.1
click at [867, 394] on div "Sales Last 30 days — Sales Last 30 days 63 PureCars Ad Spend Per Unit Sold Last…" at bounding box center [612, 323] width 959 height 513
click at [435, 218] on icon at bounding box center [435, 216] width 13 height 13
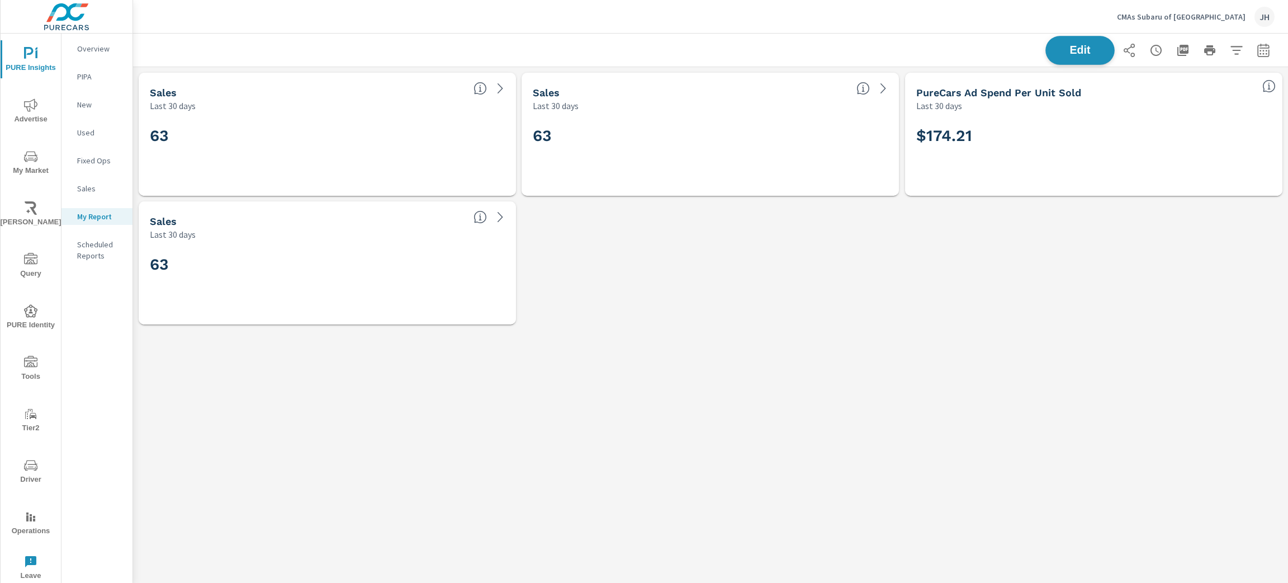
click at [1094, 42] on button "Edit" at bounding box center [1079, 50] width 69 height 29
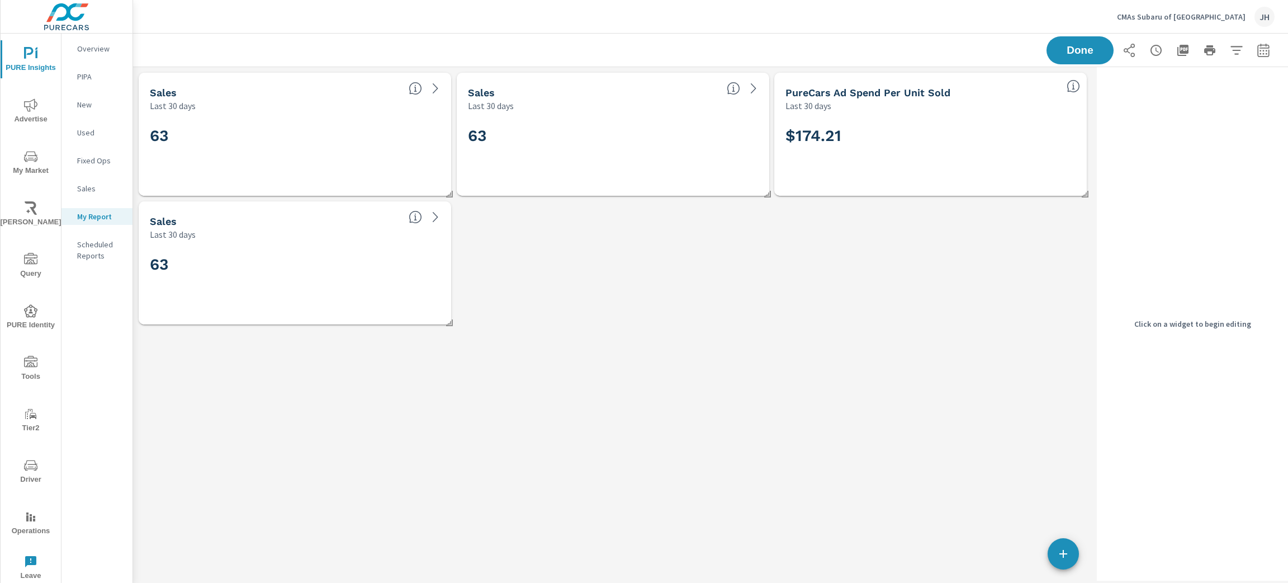
click at [757, 86] on icon at bounding box center [753, 88] width 13 height 13
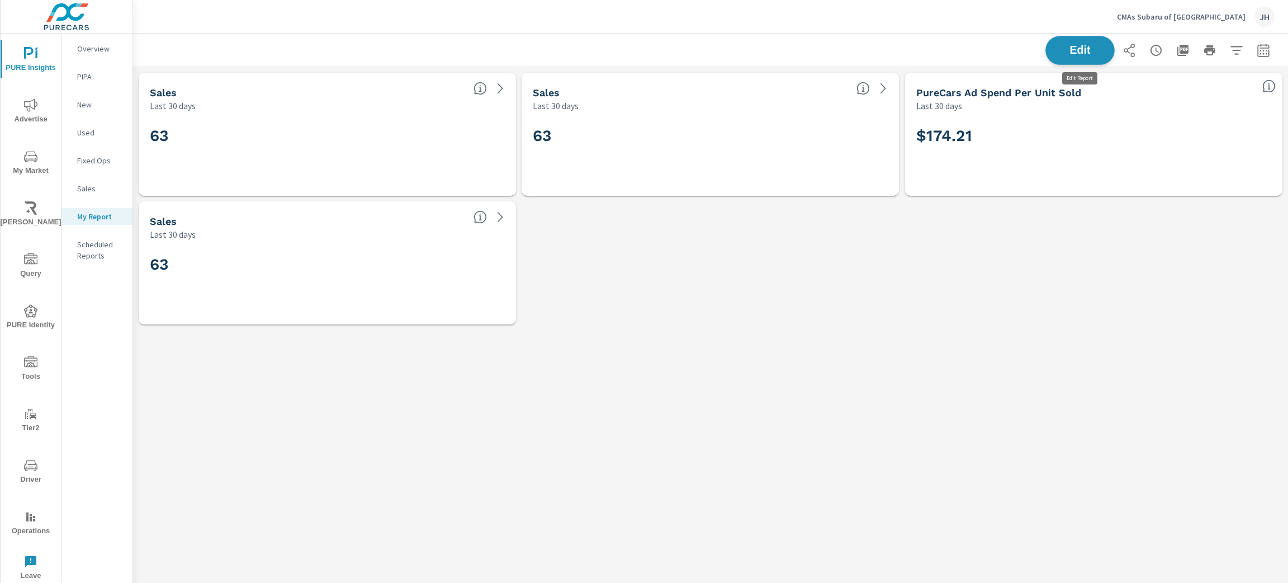
click at [1092, 48] on span "Edit" at bounding box center [1080, 50] width 46 height 11
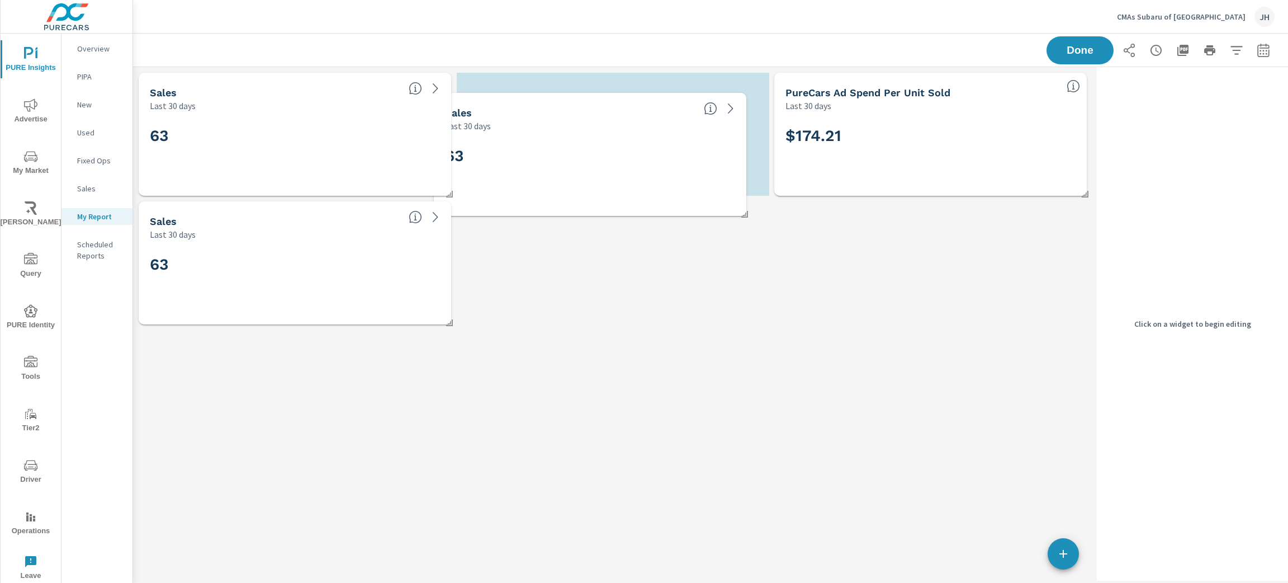
drag, startPoint x: 622, startPoint y: 127, endPoint x: 595, endPoint y: 132, distance: 26.7
click at [595, 146] on h2 "63" at bounding box center [590, 156] width 290 height 20
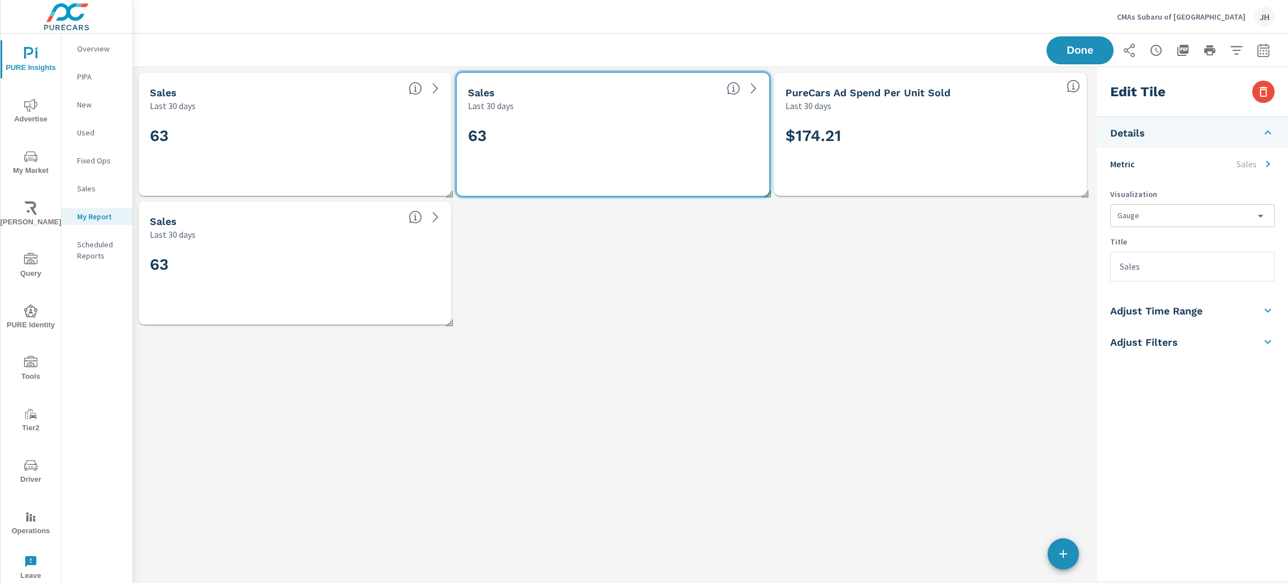
drag, startPoint x: 599, startPoint y: 129, endPoint x: 677, endPoint y: 107, distance: 81.1
click at [1001, 355] on div "Sales Last 30 days 63 Sales Last 30 days 63 PureCars Ad Spend Per Unit Sold Las…" at bounding box center [612, 323] width 959 height 513
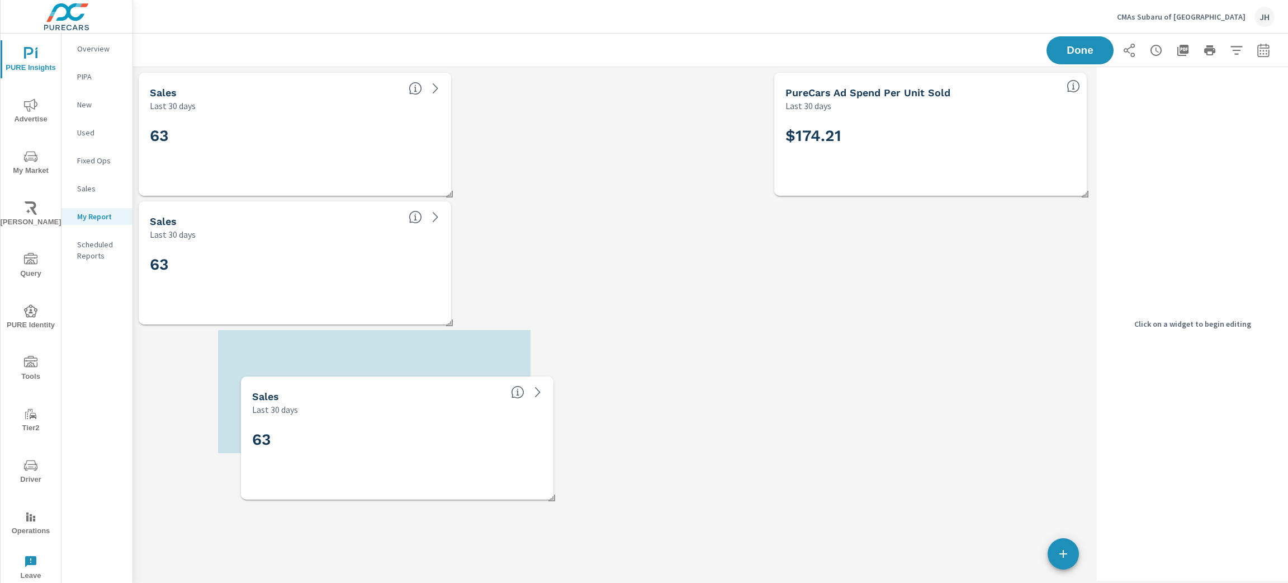
drag, startPoint x: 363, startPoint y: 368, endPoint x: 340, endPoint y: 419, distance: 55.8
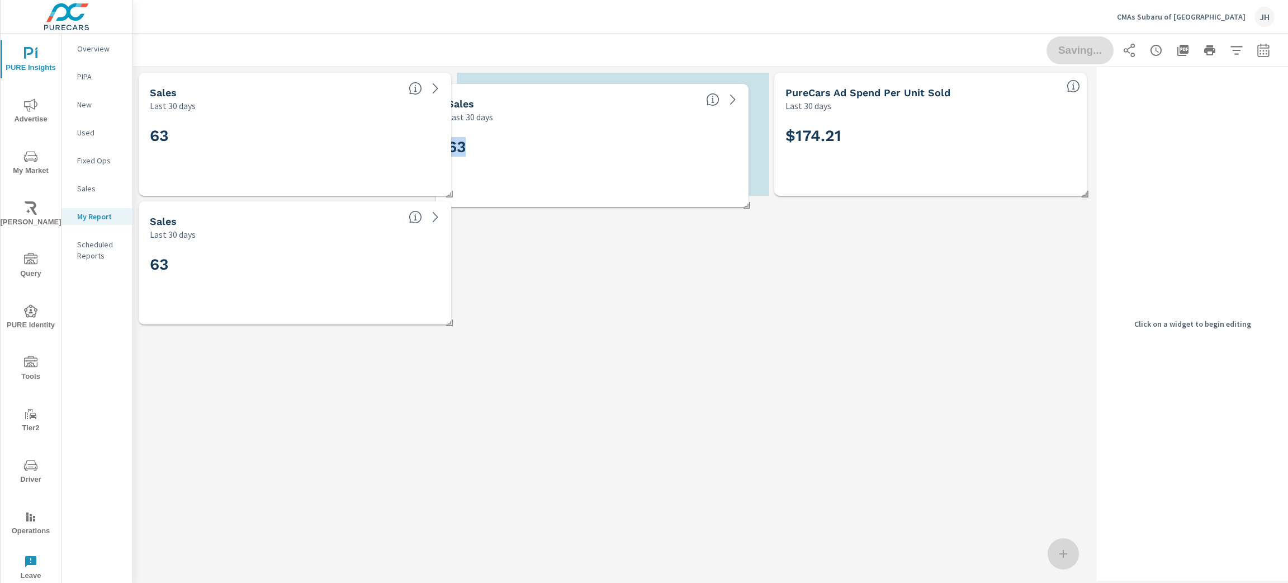
drag, startPoint x: 1039, startPoint y: 263, endPoint x: 579, endPoint y: 144, distance: 475.4
click at [555, 134] on div "63" at bounding box center [592, 164] width 290 height 61
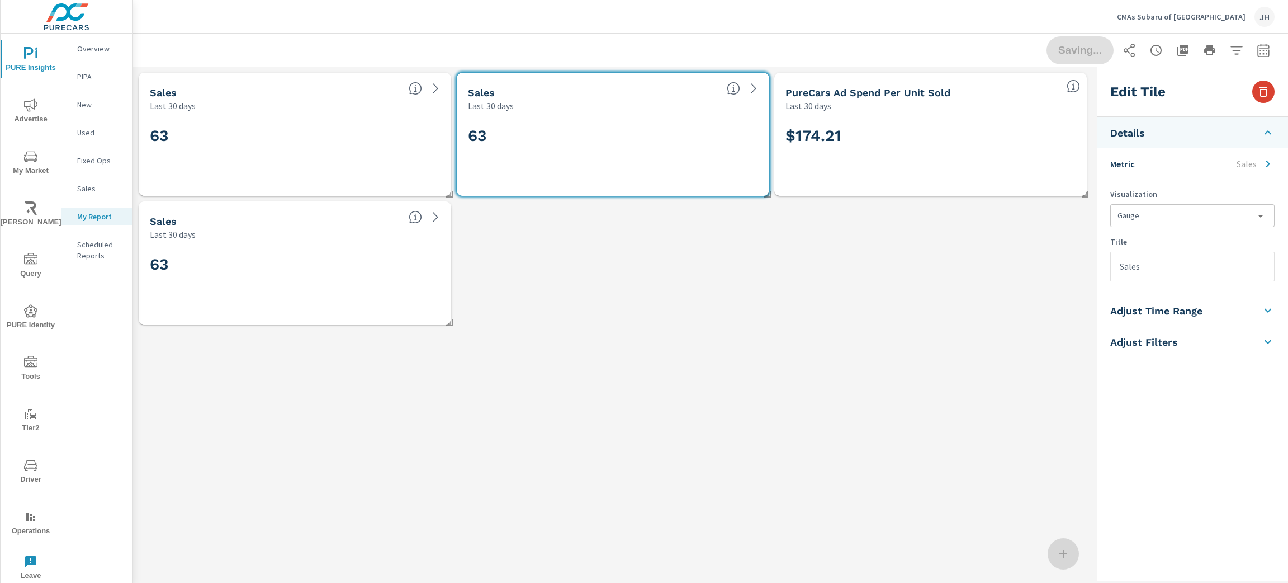
click at [1266, 96] on icon "button" at bounding box center [1263, 92] width 8 height 10
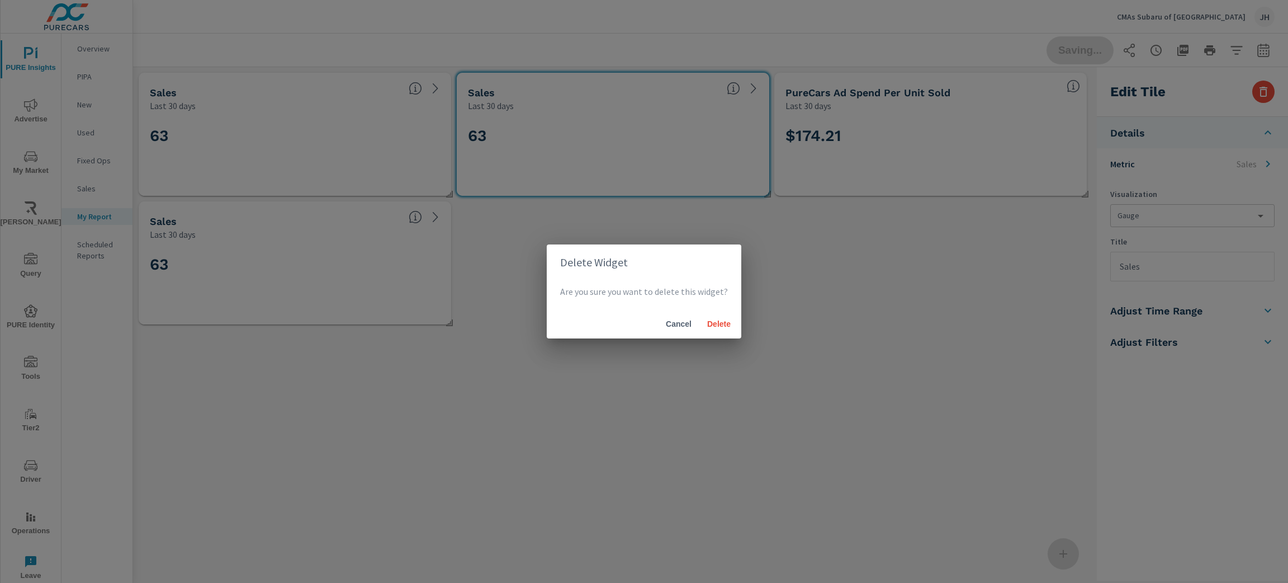
click at [680, 323] on span "Cancel" at bounding box center [678, 324] width 27 height 10
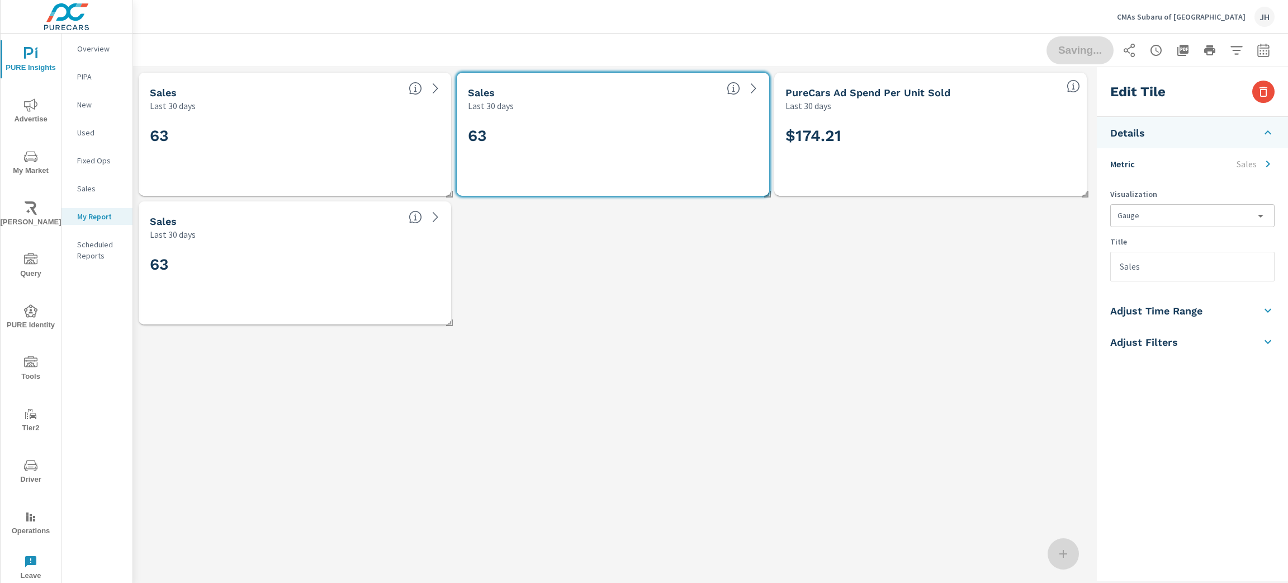
click at [227, 247] on div "63" at bounding box center [295, 282] width 304 height 75
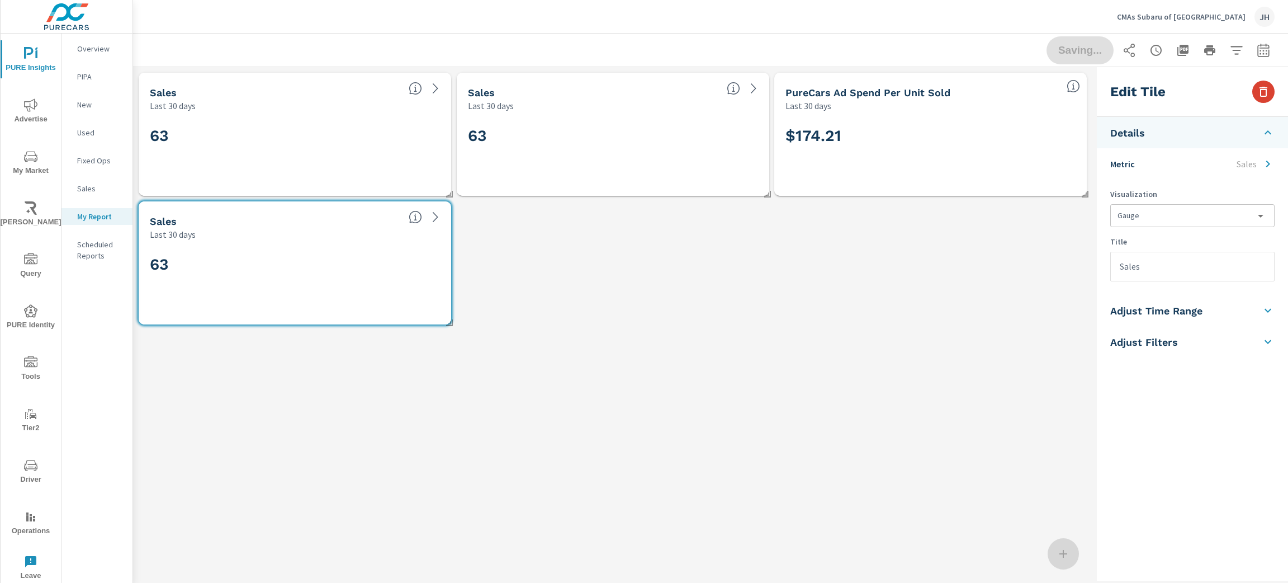
click at [1272, 95] on button "button" at bounding box center [1263, 91] width 22 height 22
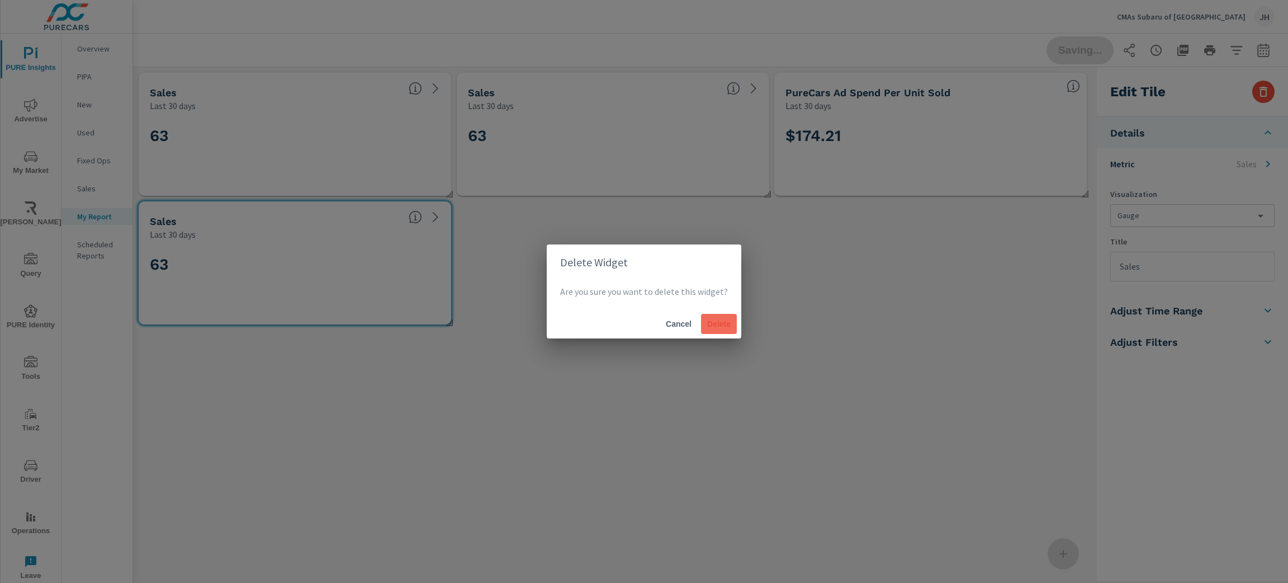
click at [718, 320] on span "Delete" at bounding box center [718, 324] width 27 height 10
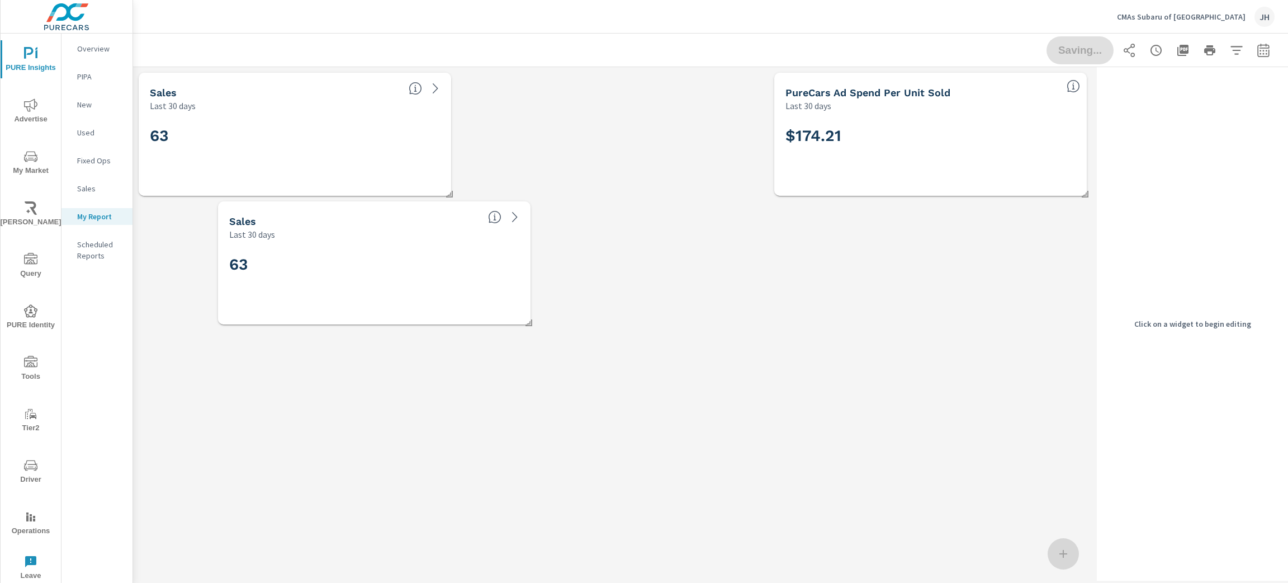
click at [389, 263] on h2 "63" at bounding box center [374, 264] width 290 height 20
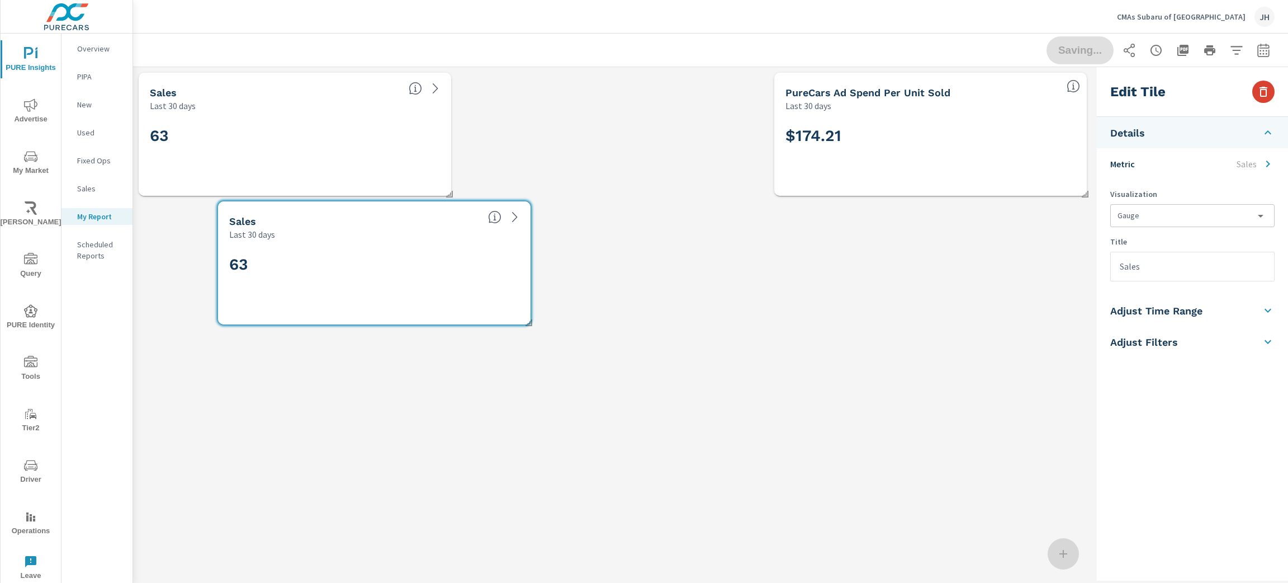
drag, startPoint x: 1263, startPoint y: 86, endPoint x: 1263, endPoint y: 92, distance: 6.2
click at [1263, 92] on icon "button" at bounding box center [1263, 91] width 13 height 13
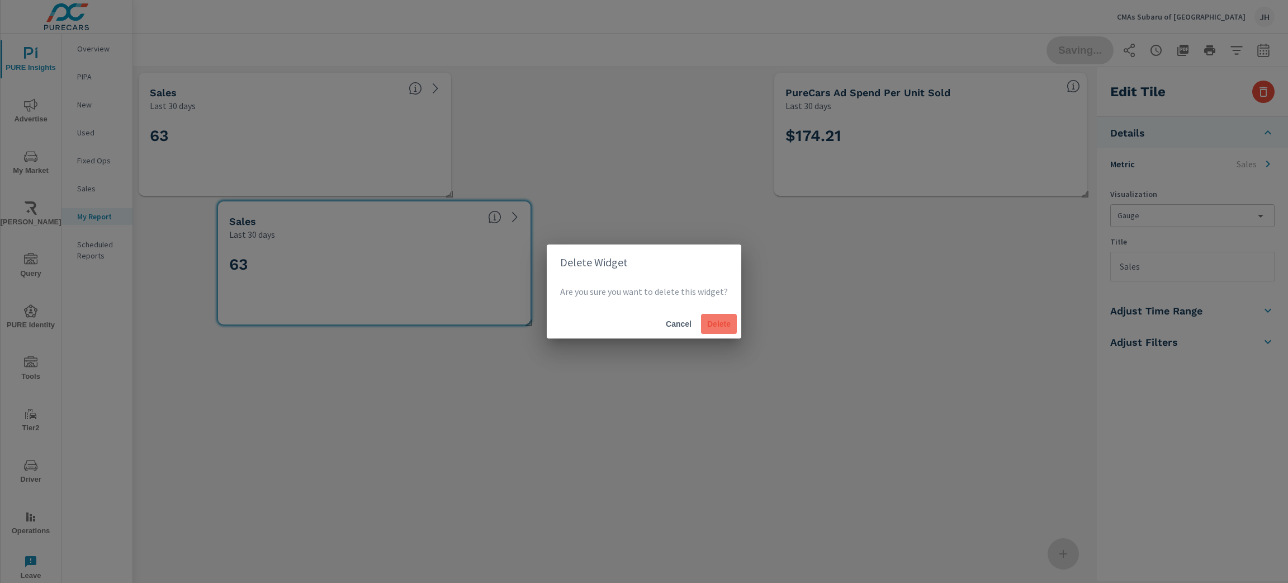
click at [722, 320] on span "Delete" at bounding box center [718, 324] width 27 height 10
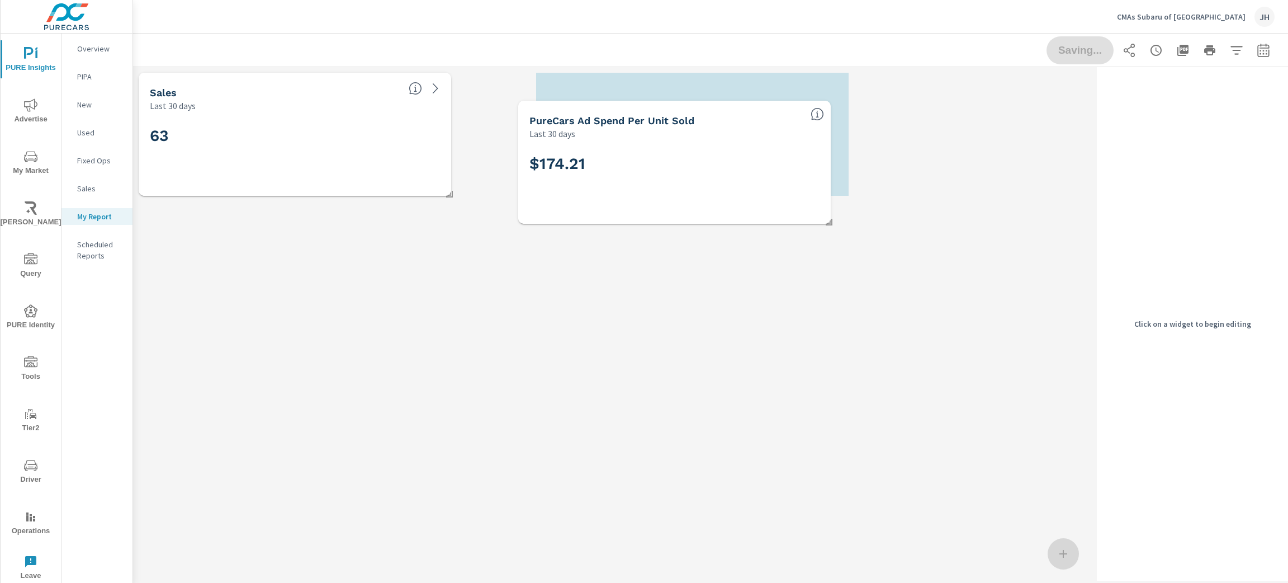
drag, startPoint x: 794, startPoint y: 193, endPoint x: 628, endPoint y: 165, distance: 168.9
click at [628, 167] on h2 "$174.21" at bounding box center [674, 164] width 290 height 20
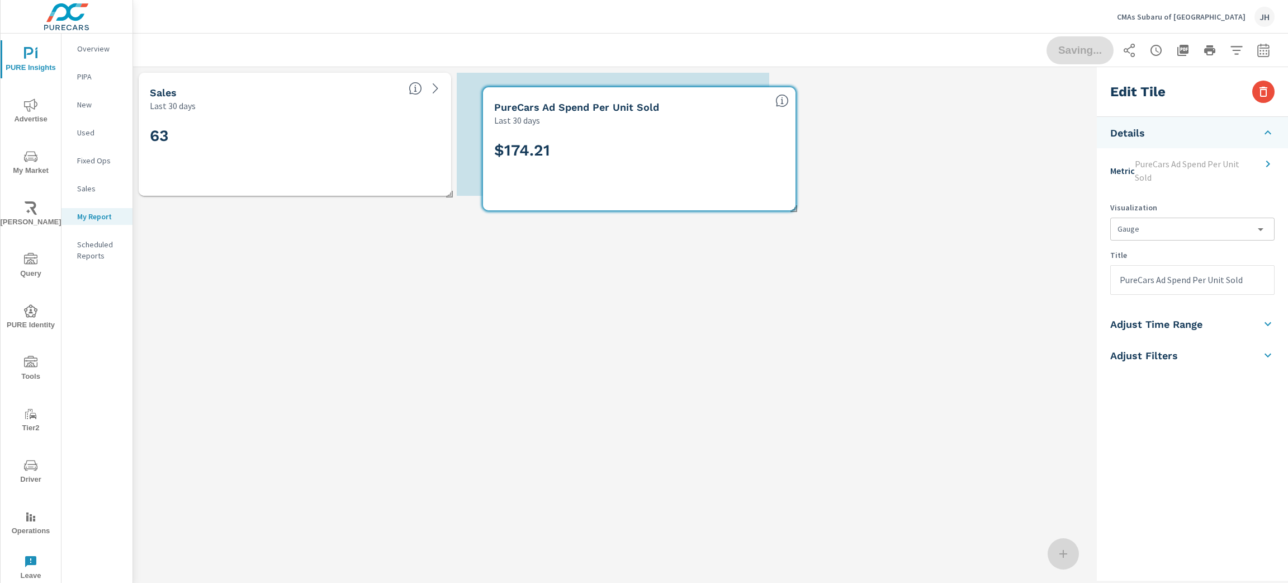
drag, startPoint x: 712, startPoint y: 145, endPoint x: 655, endPoint y: 154, distance: 57.7
click at [656, 157] on h2 "$174.21" at bounding box center [639, 150] width 290 height 20
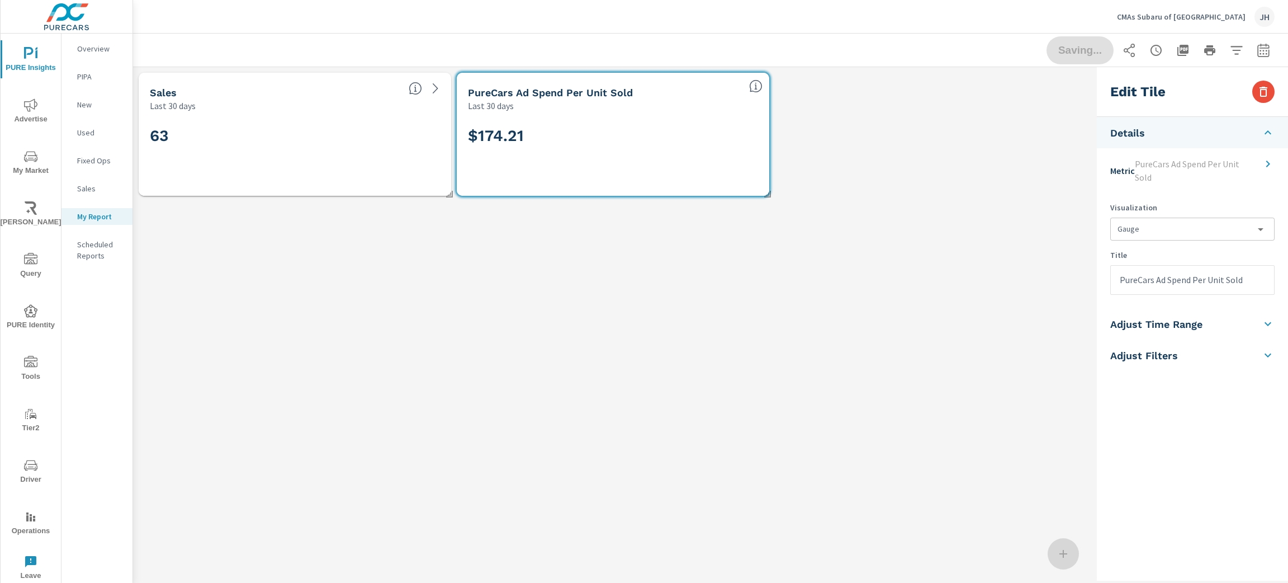
click at [974, 431] on div "Sales Last 30 days 63 PureCars Ad Spend Per Unit Sold Last 30 days $174.21" at bounding box center [612, 323] width 959 height 513
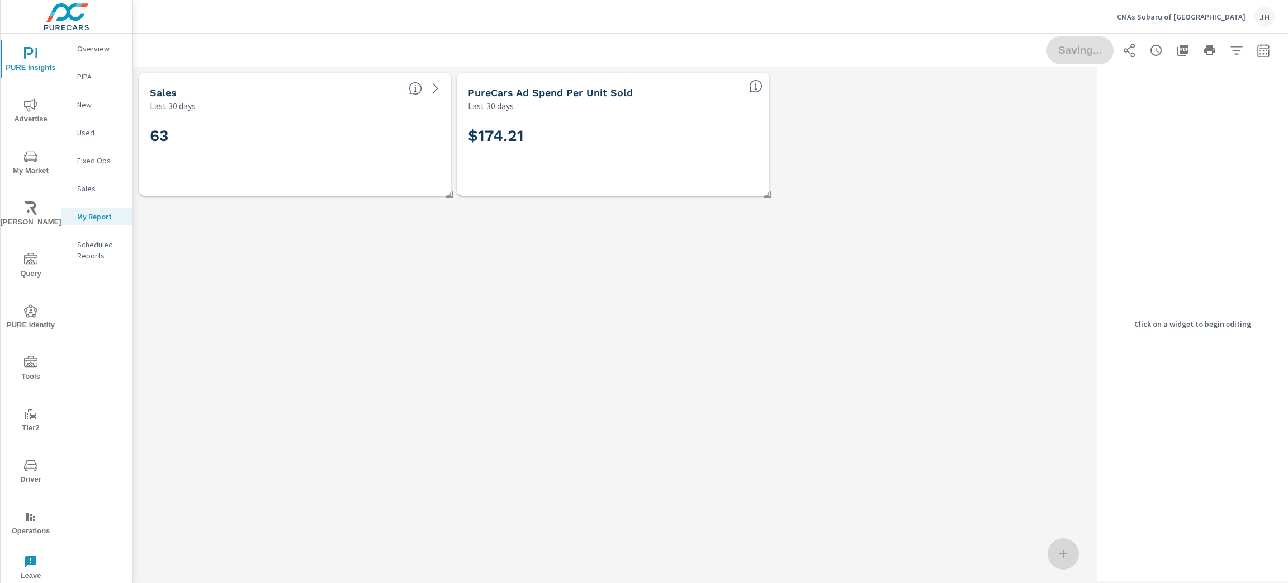
click at [1027, 460] on div "Sales Last 30 days 63 PureCars Ad Spend Per Unit Sold Last 30 days $174.21" at bounding box center [612, 323] width 959 height 513
click at [1069, 553] on div at bounding box center [1063, 553] width 31 height 31
click at [965, 155] on div "Sales Last 30 days 63 PureCars Ad Spend Per Unit Sold Last 30 days $174.21" at bounding box center [612, 134] width 959 height 134
click at [673, 240] on div "Sales Last 30 days 63 PureCars Ad Spend Per Unit Sold Last 30 days $174.21" at bounding box center [612, 323] width 959 height 513
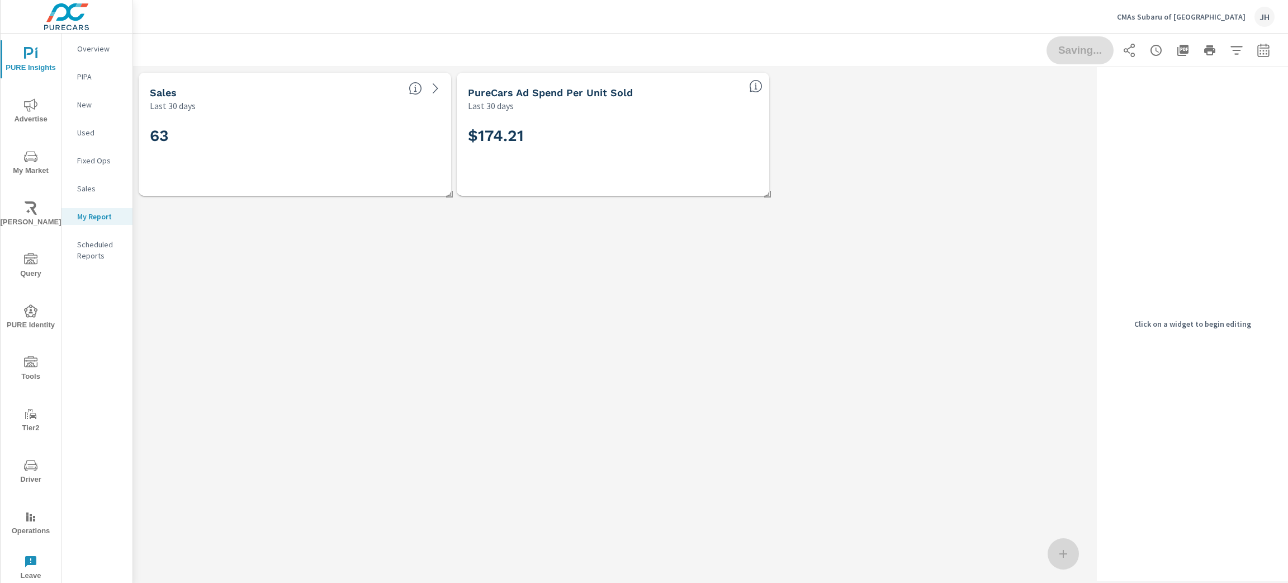
click at [836, 135] on div "Sales Last 30 days 63 PureCars Ad Spend Per Unit Sold Last 30 days $174.21" at bounding box center [612, 134] width 959 height 134
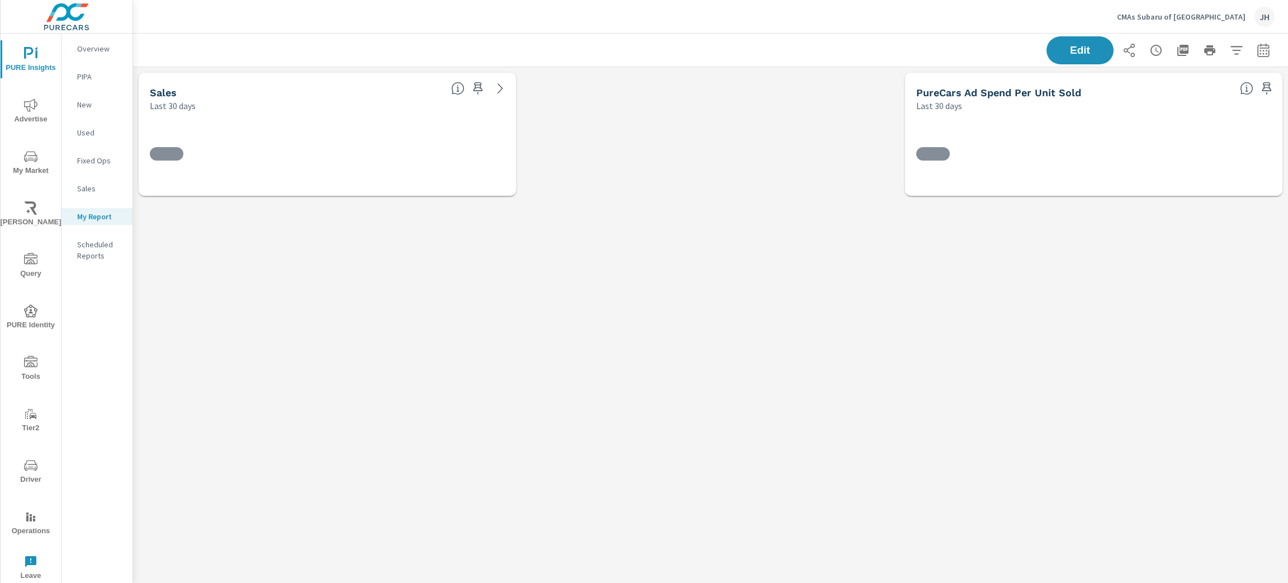
scroll to position [160, 1181]
drag, startPoint x: 1078, startPoint y: 150, endPoint x: 877, endPoint y: 159, distance: 201.4
click at [721, 171] on div "Sales Last 30 days 63 PureCars Ad Spend Per Unit Sold Last 30 days $174.21" at bounding box center [710, 134] width 1155 height 134
click at [735, 253] on div "Sales Last 30 days 63 PureCars Ad Spend Per Unit Sold Last 30 days $174.21" at bounding box center [710, 323] width 1155 height 513
click at [1056, 43] on button "Edit" at bounding box center [1079, 50] width 69 height 29
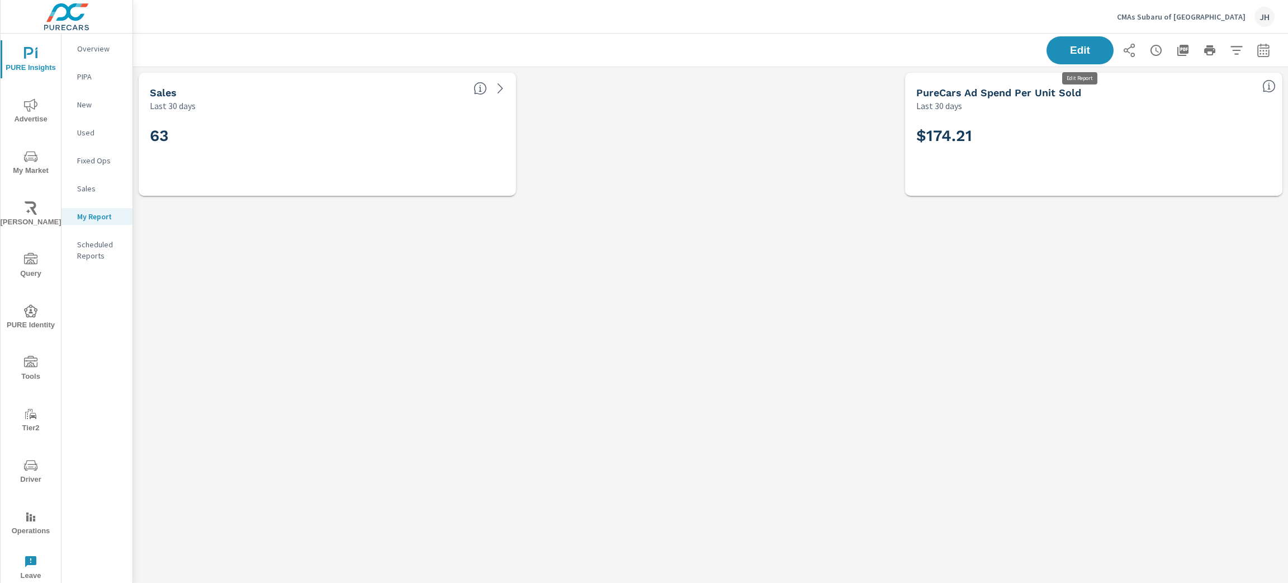
scroll to position [6, 6]
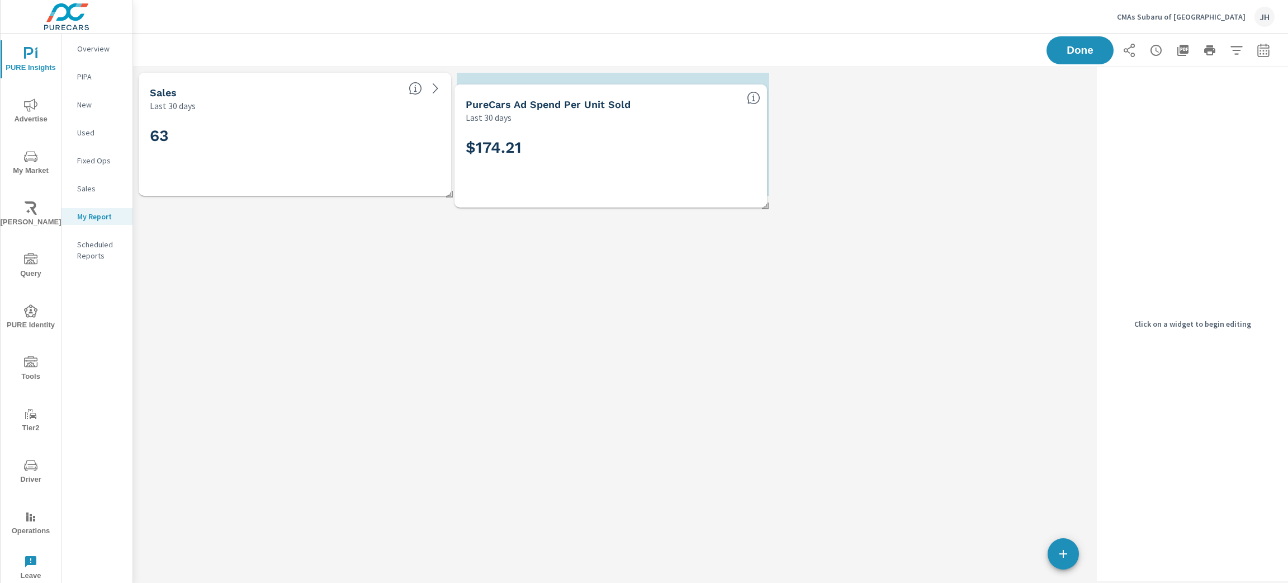
drag, startPoint x: 894, startPoint y: 167, endPoint x: 586, endPoint y: 176, distance: 308.7
click at [586, 176] on div "$174.21" at bounding box center [611, 165] width 290 height 61
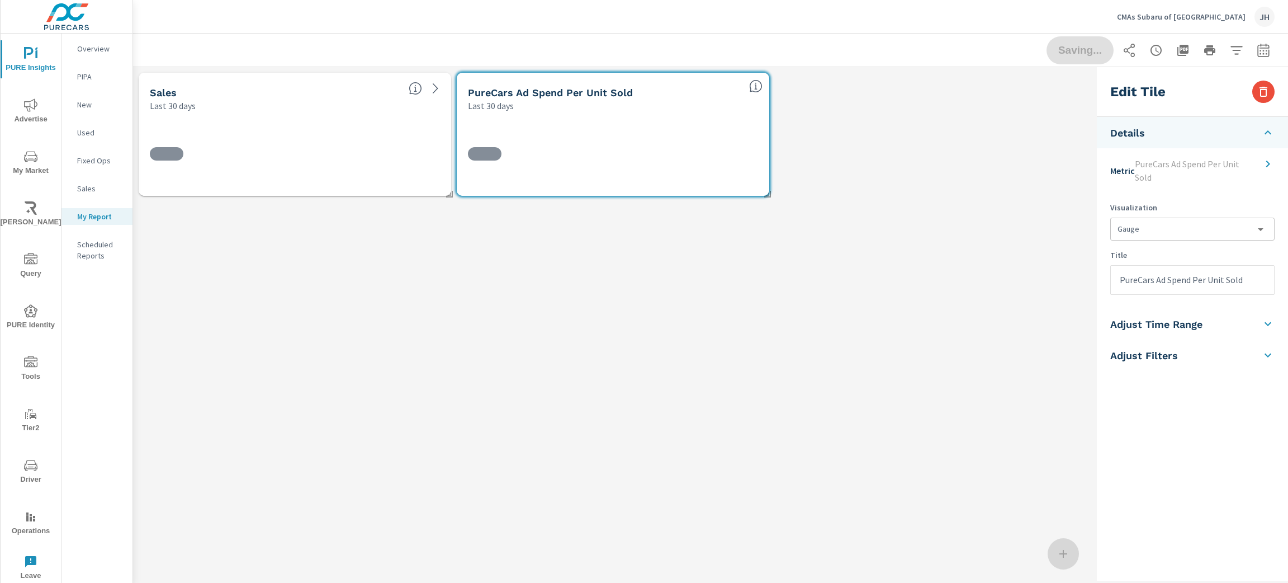
click at [987, 364] on div "Sales Last 30 days 63 PureCars Ad Spend Per Unit Sold Last 30 days $174.21" at bounding box center [612, 323] width 959 height 513
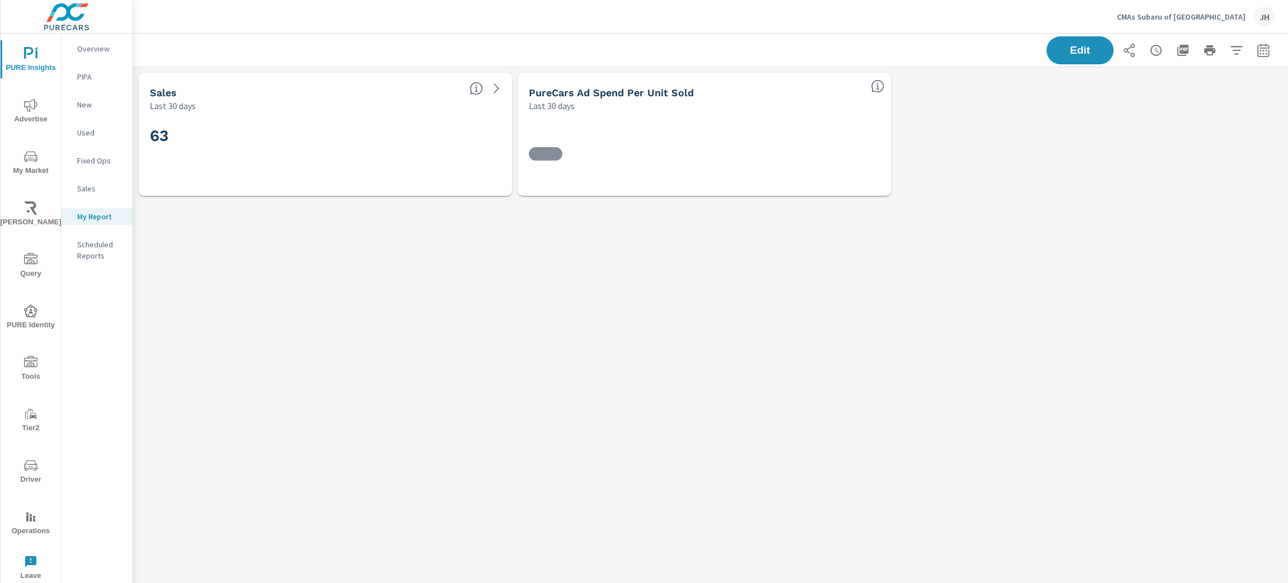
scroll to position [160, 1168]
click at [1074, 54] on span "Edit" at bounding box center [1080, 50] width 46 height 11
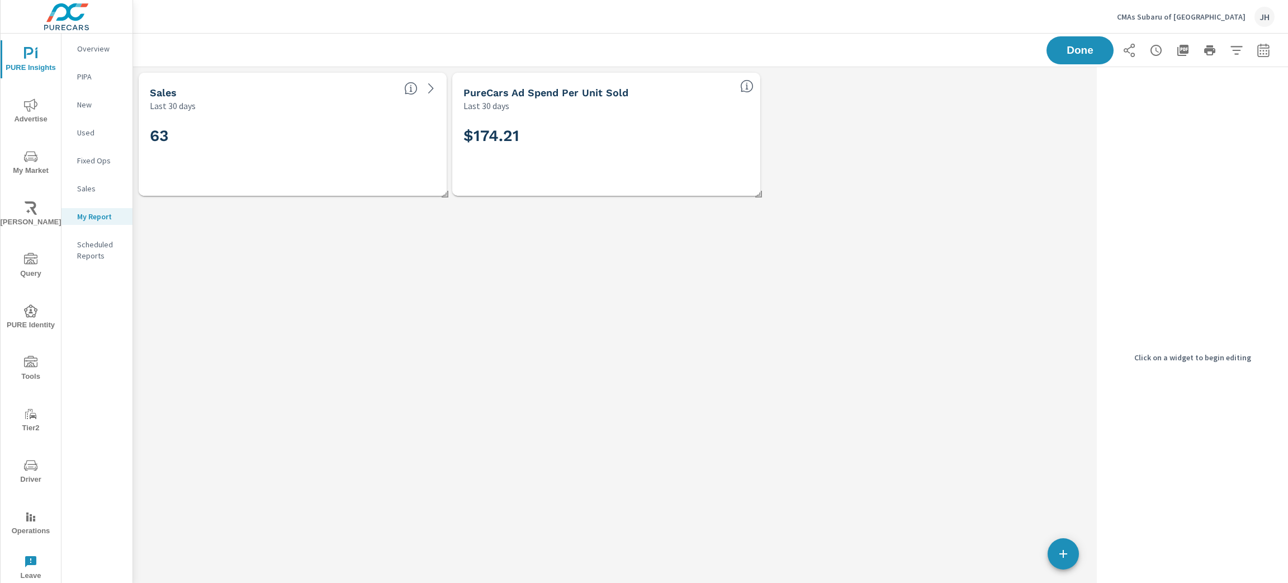
scroll to position [160, 972]
click at [1064, 550] on icon "button" at bounding box center [1063, 553] width 13 height 13
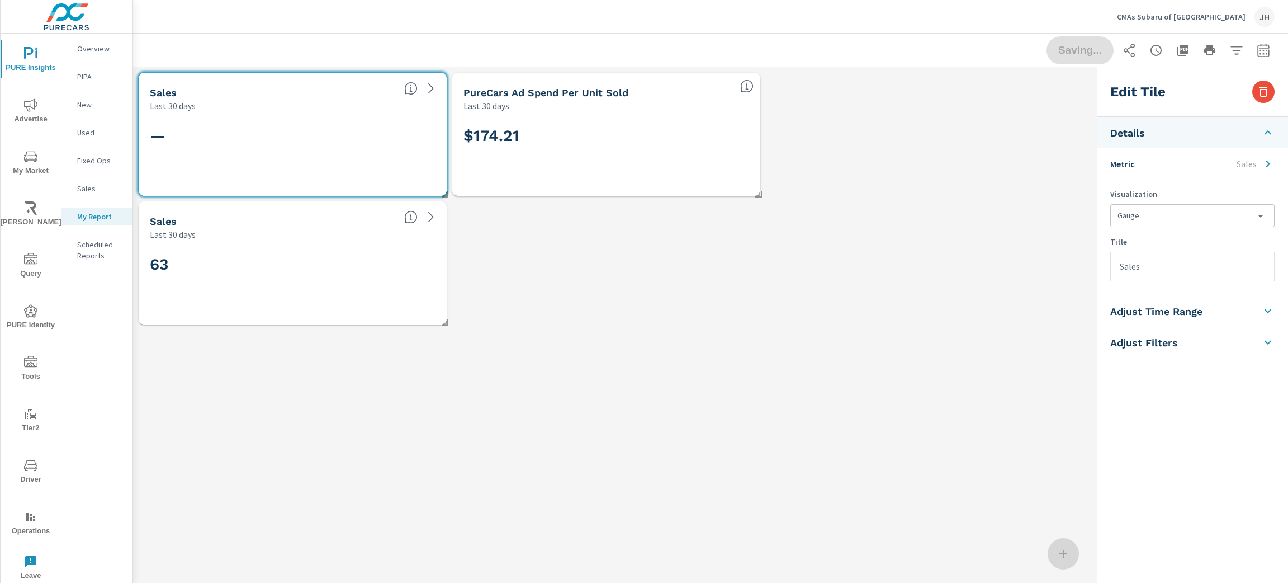
scroll to position [289, 972]
click at [1272, 307] on icon at bounding box center [1267, 310] width 13 height 13
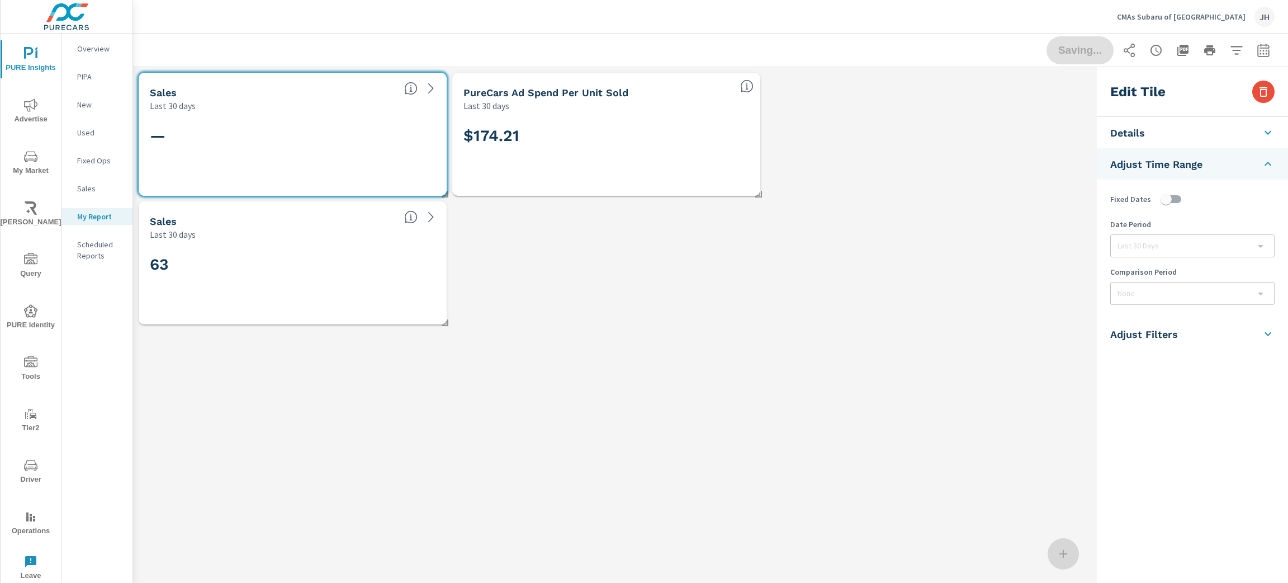
click at [1272, 160] on icon at bounding box center [1267, 163] width 13 height 13
click at [1275, 193] on li "Adjust Filters" at bounding box center [1192, 194] width 191 height 31
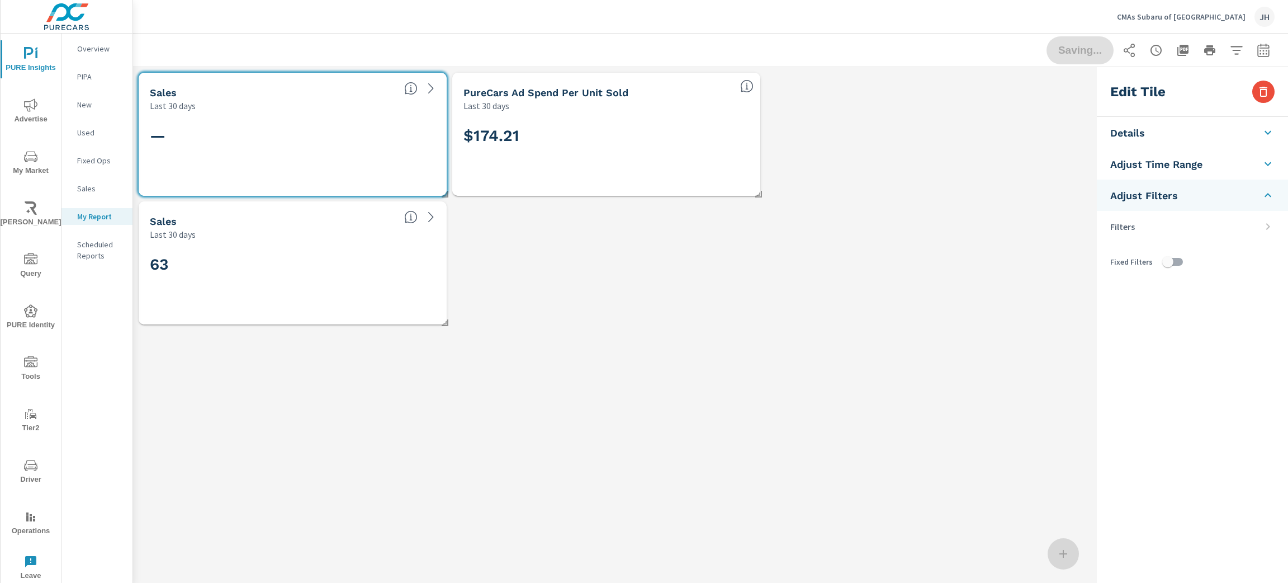
click at [1270, 193] on icon at bounding box center [1267, 194] width 13 height 13
click at [1270, 130] on icon at bounding box center [1267, 132] width 13 height 13
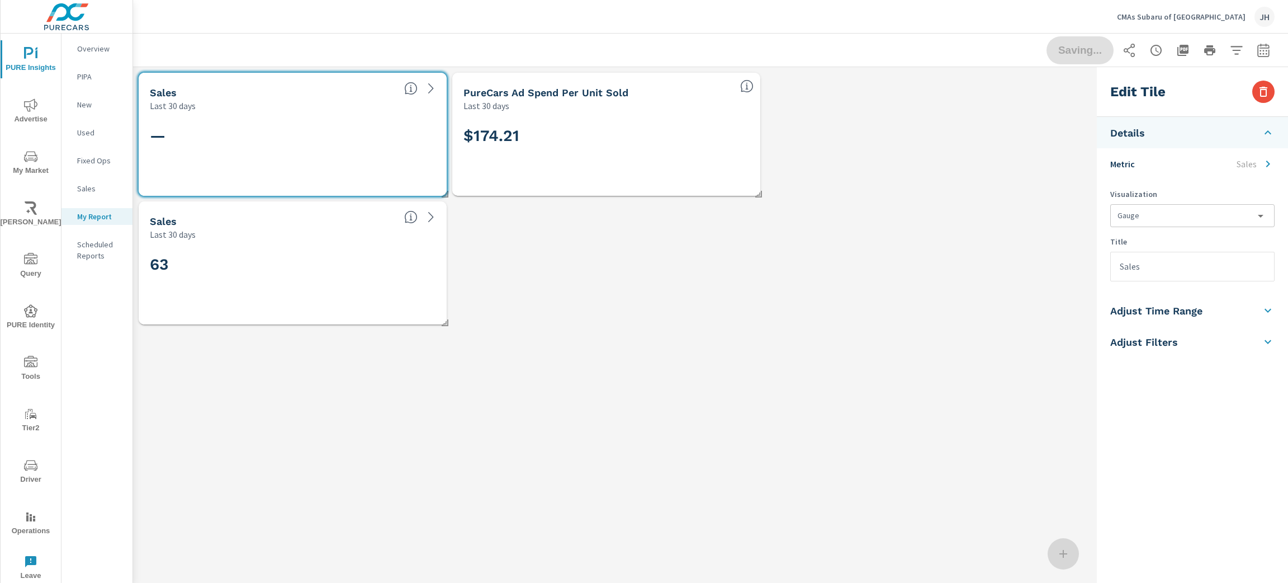
click at [1271, 127] on icon at bounding box center [1267, 132] width 13 height 13
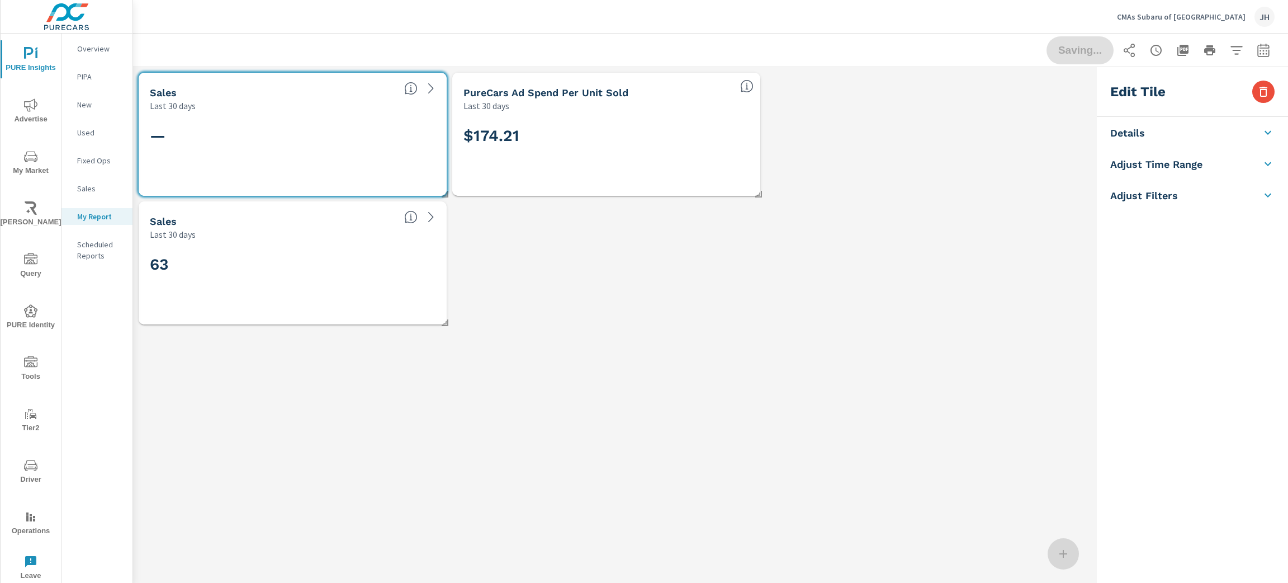
click at [933, 434] on div "Sales Last 30 days — Sales Last 30 days 63 PureCars Ad Spend Per Unit Sold Last…" at bounding box center [612, 357] width 959 height 580
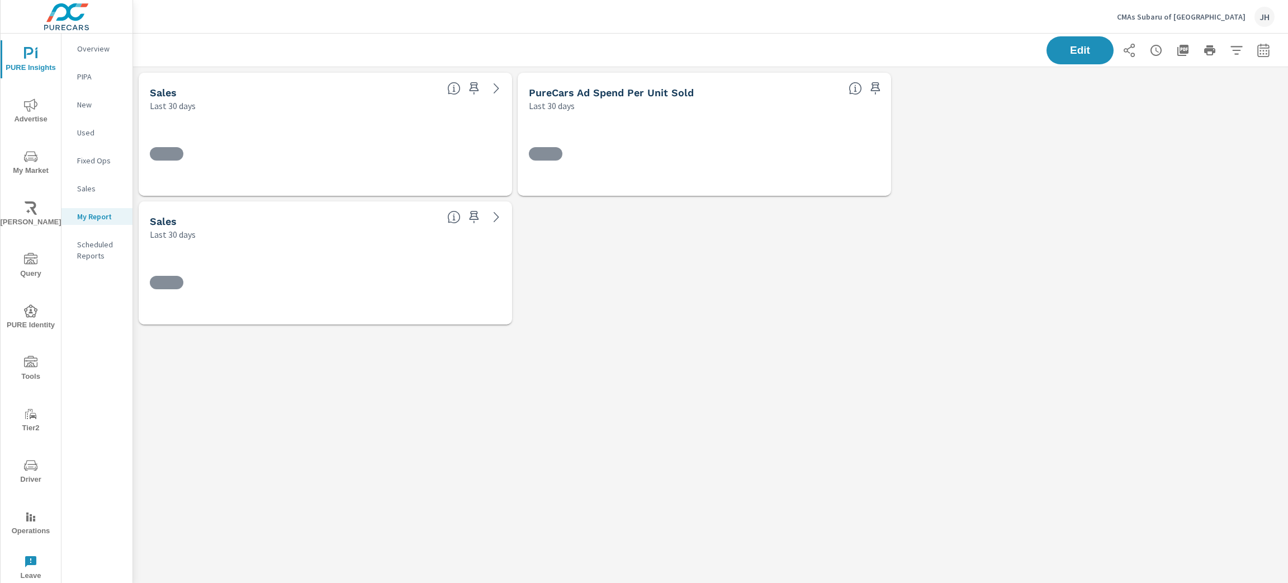
scroll to position [289, 1168]
click at [364, 240] on div "Last 30 days" at bounding box center [305, 234] width 311 height 13
click at [1085, 58] on button "Edit" at bounding box center [1079, 50] width 69 height 29
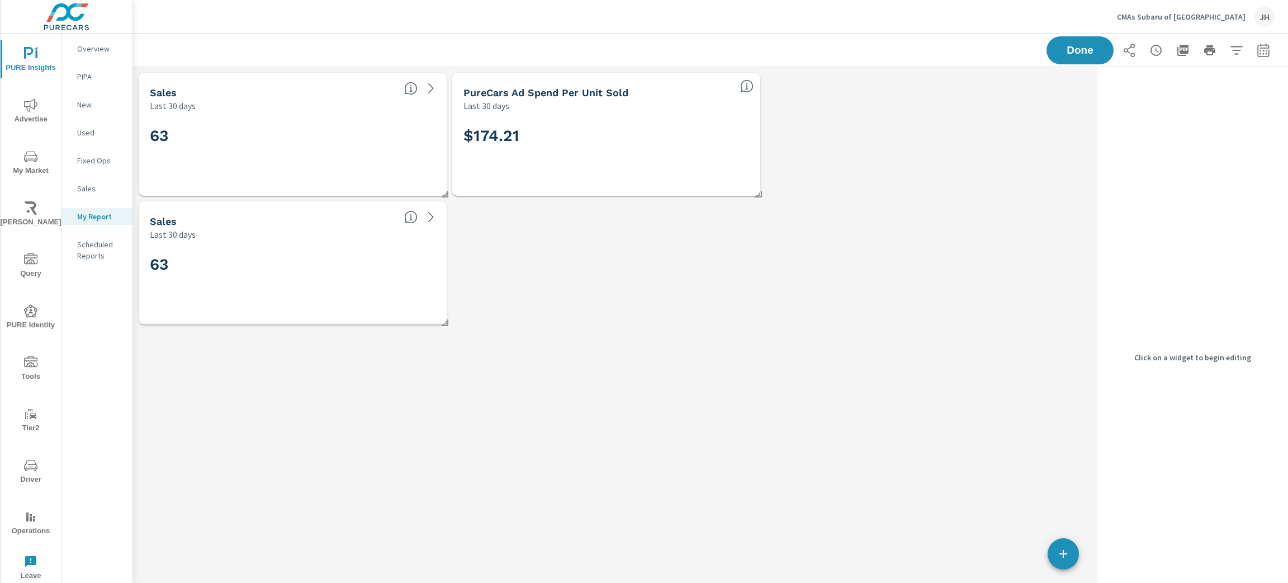
click at [274, 254] on h2 "63" at bounding box center [293, 264] width 286 height 20
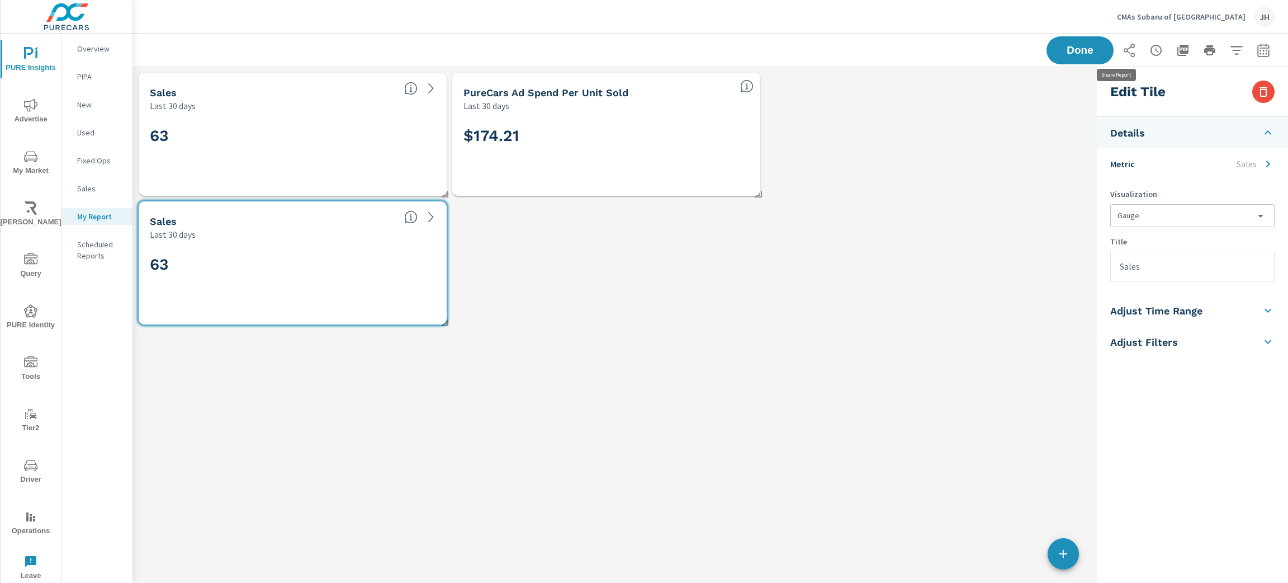
scroll to position [289, 972]
click at [1266, 91] on icon "button" at bounding box center [1263, 92] width 8 height 10
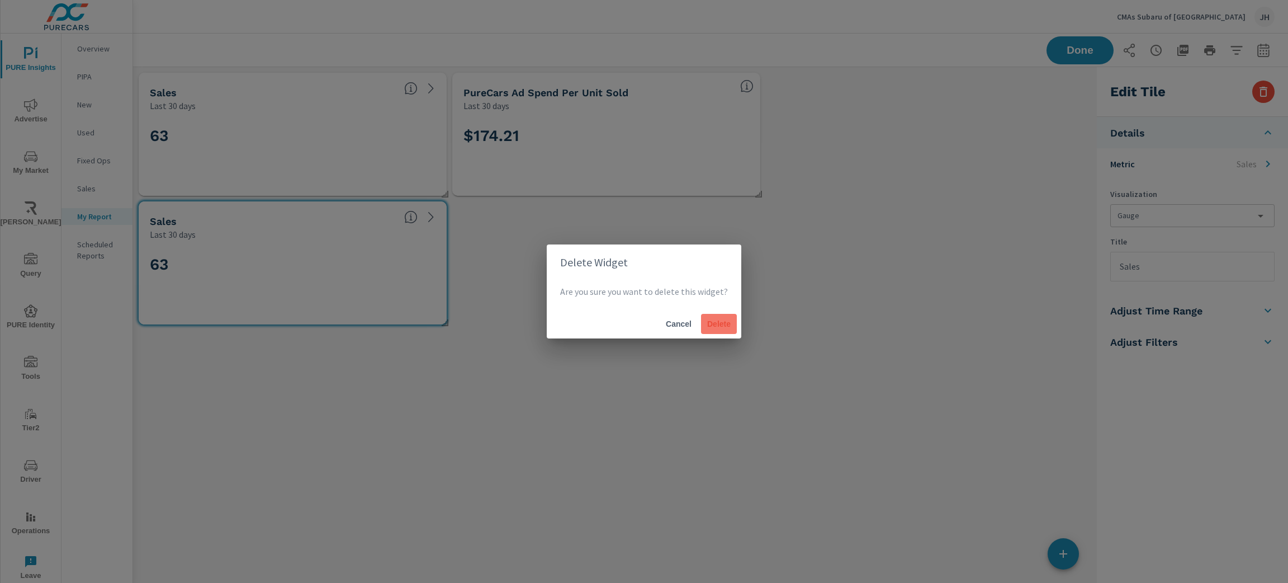
click at [714, 322] on span "Delete" at bounding box center [718, 324] width 27 height 10
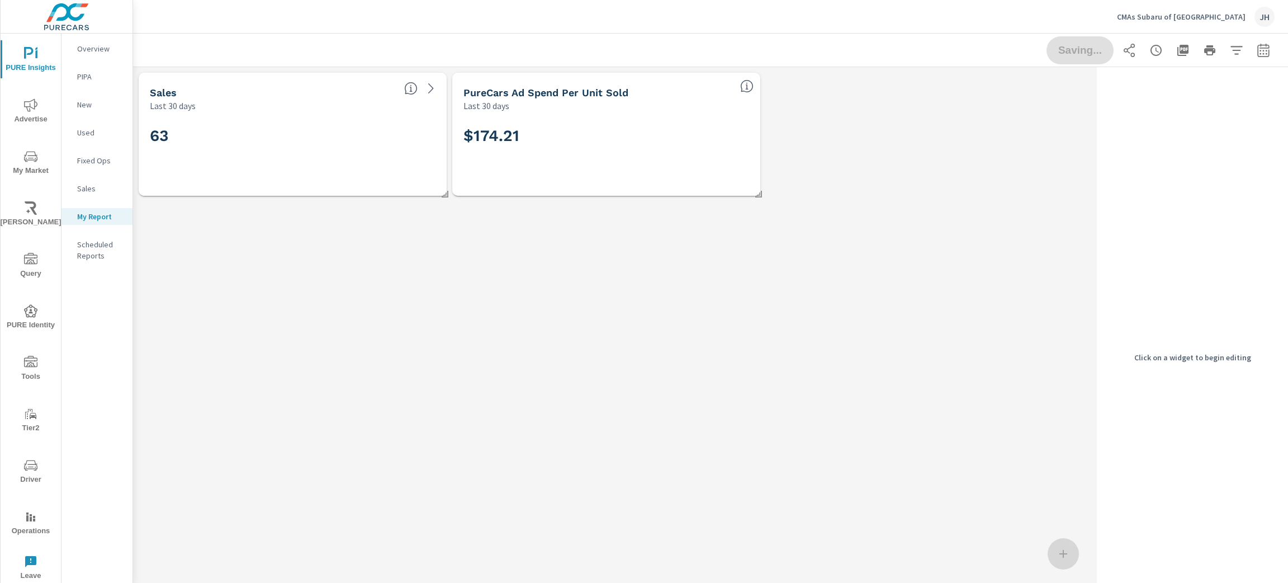
scroll to position [160, 972]
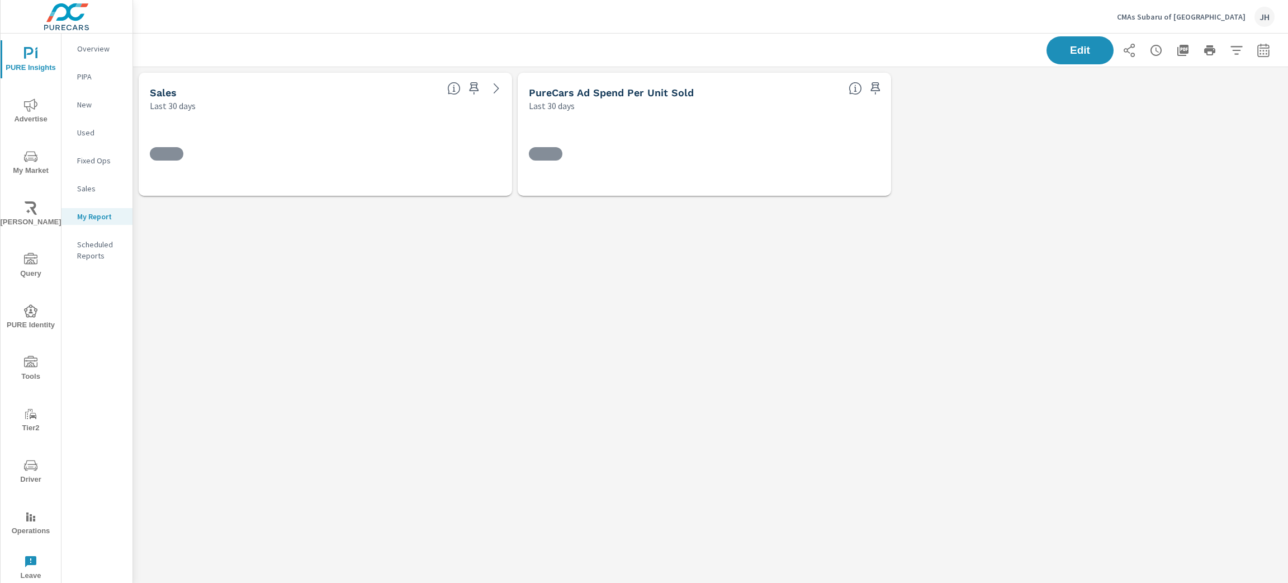
scroll to position [160, 1168]
click at [1081, 46] on span "Edit" at bounding box center [1080, 50] width 46 height 11
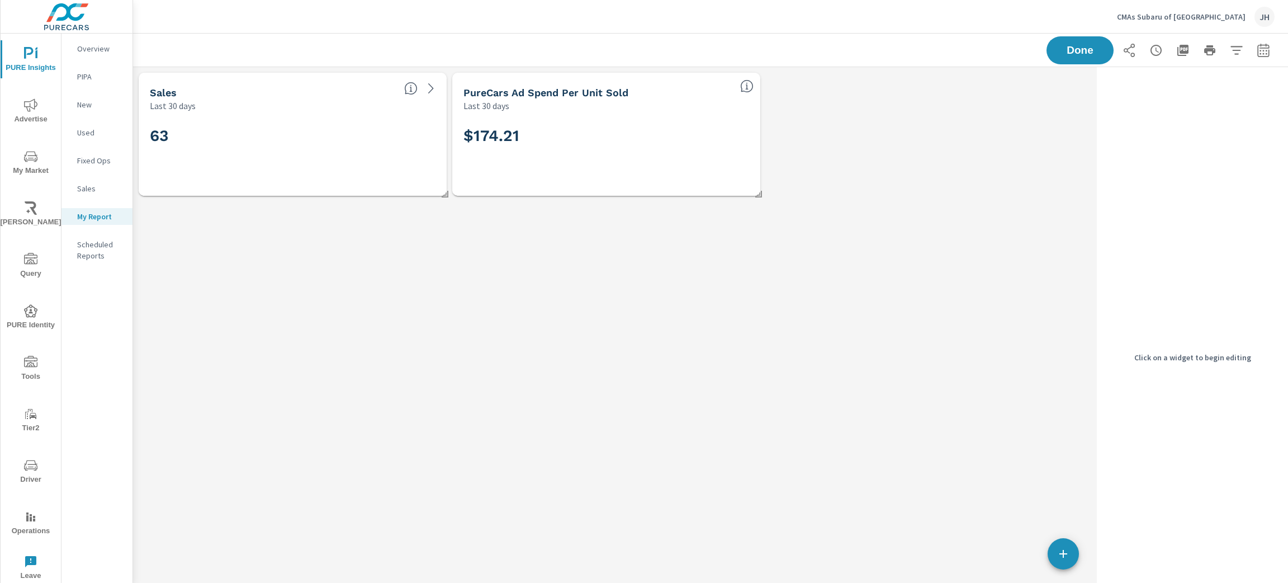
scroll to position [160, 972]
click at [1054, 546] on button "button" at bounding box center [1063, 553] width 31 height 31
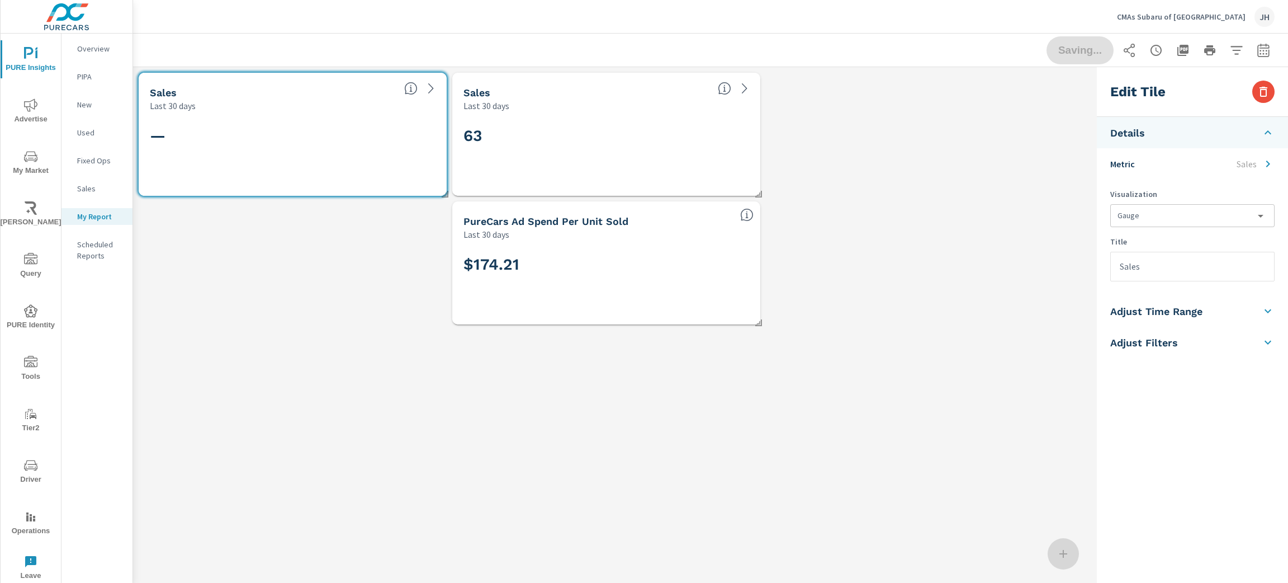
scroll to position [289, 972]
click at [1272, 130] on icon at bounding box center [1267, 132] width 13 height 13
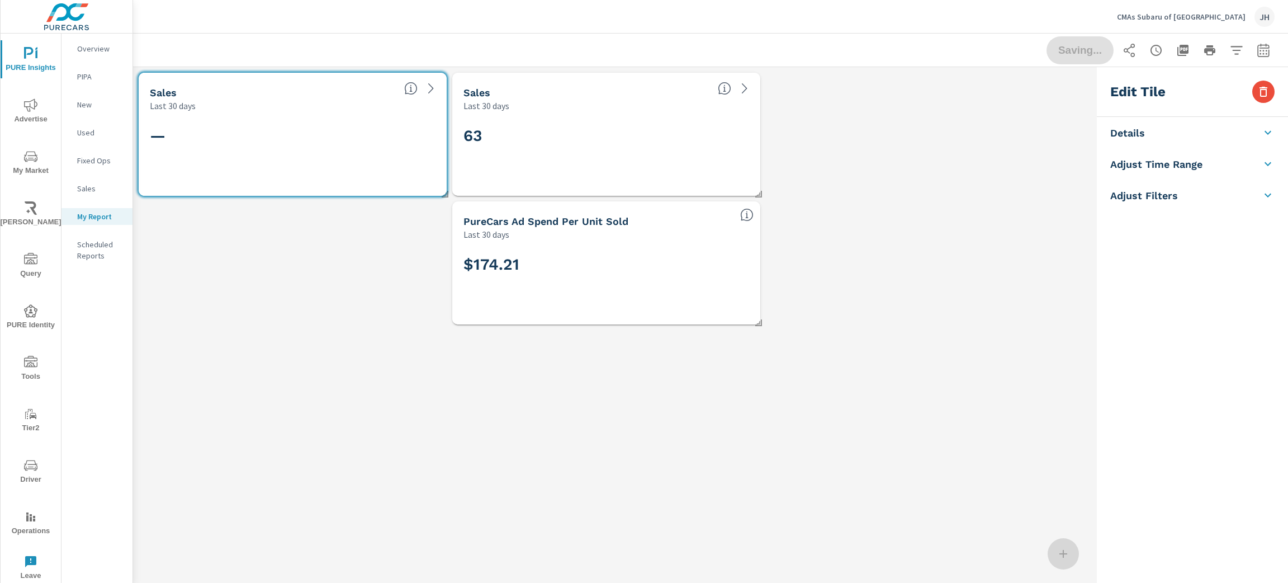
click at [1264, 129] on icon at bounding box center [1267, 132] width 13 height 13
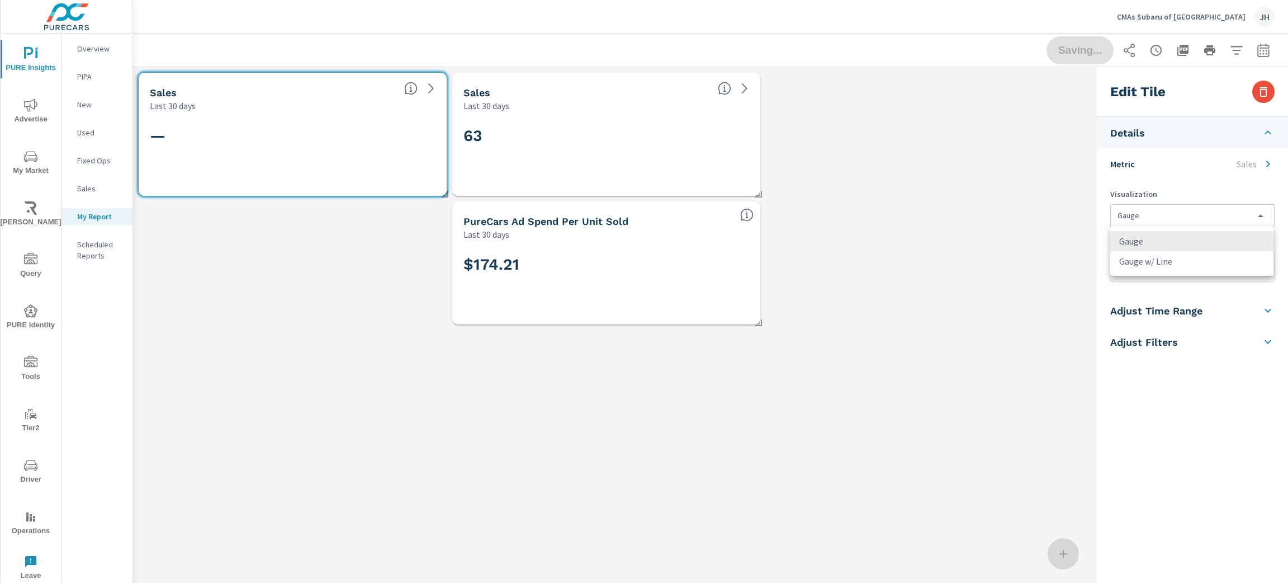
click at [1259, 211] on body "PURE Insights Advertise My Market Riley AI Query PURE Identity Tools Tier2 Driv…" at bounding box center [644, 291] width 1288 height 583
click at [1257, 211] on div at bounding box center [644, 291] width 1288 height 583
click at [1269, 132] on icon at bounding box center [1268, 132] width 7 height 4
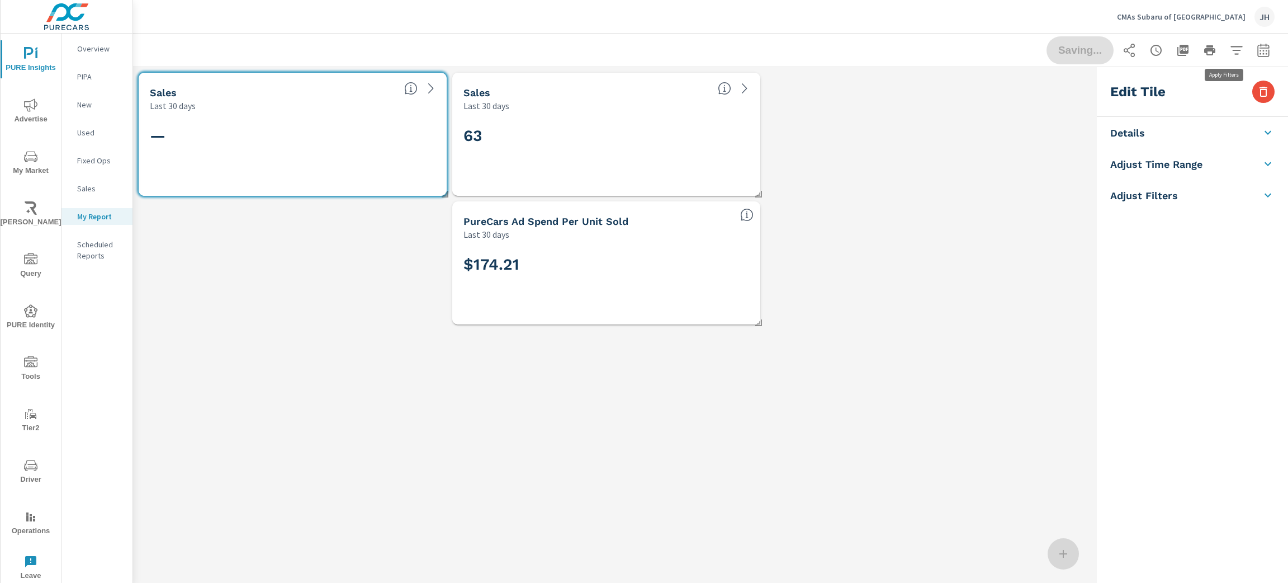
click at [1230, 48] on icon "button" at bounding box center [1236, 50] width 13 height 13
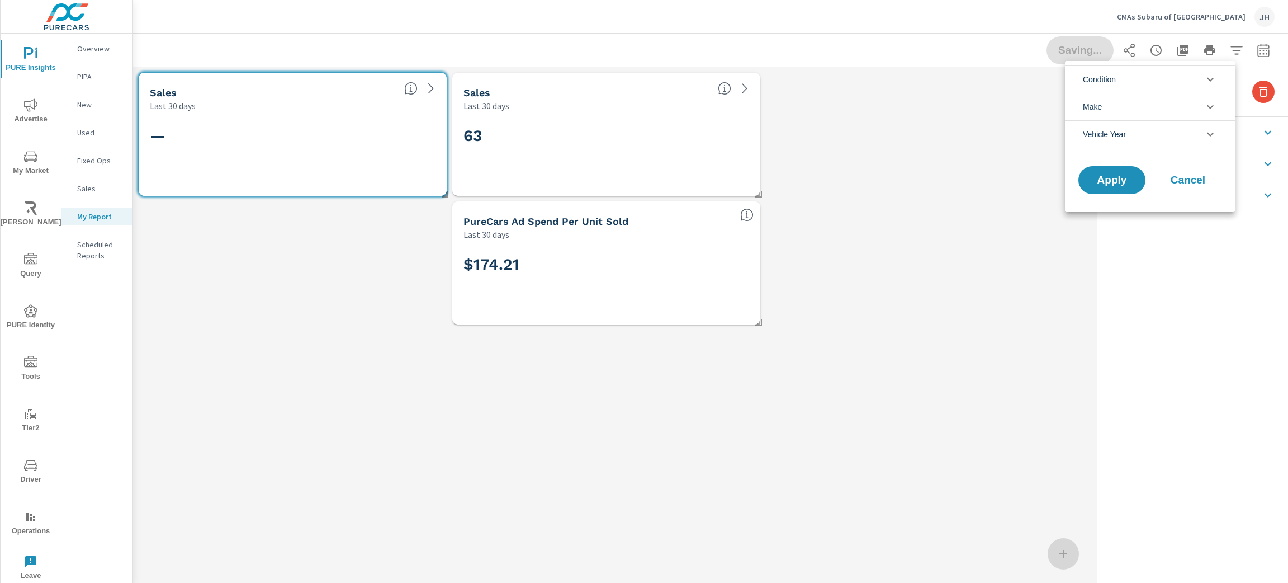
click at [1210, 80] on icon "filter options" at bounding box center [1210, 80] width 7 height 4
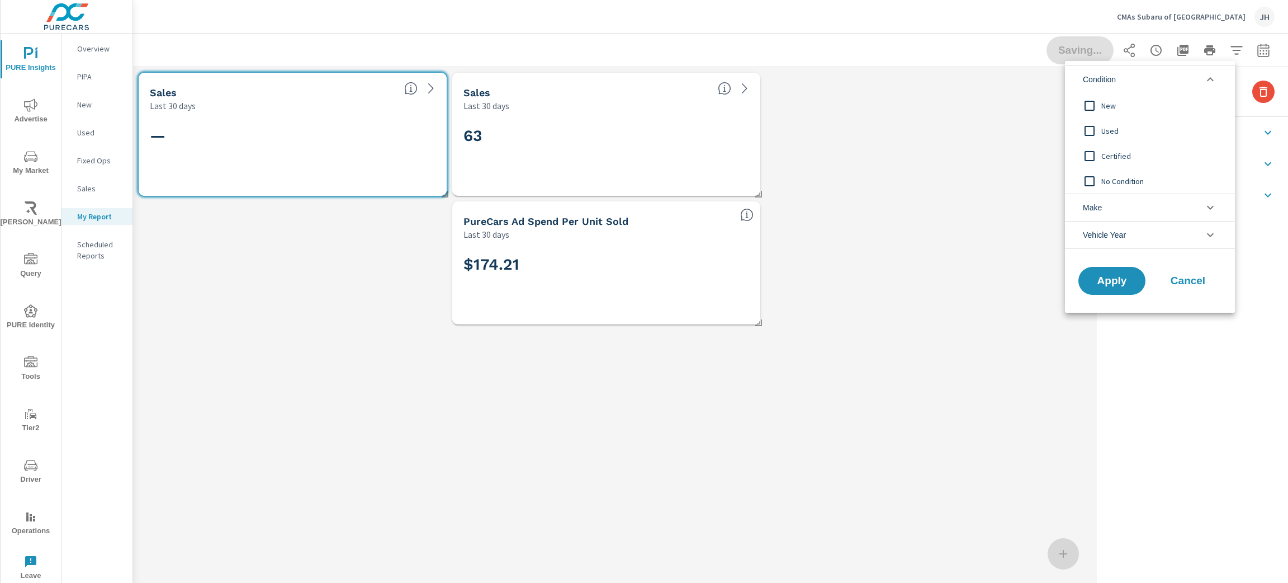
click at [1153, 110] on span "New" at bounding box center [1162, 105] width 122 height 13
click at [1111, 290] on button "Apply" at bounding box center [1111, 280] width 69 height 29
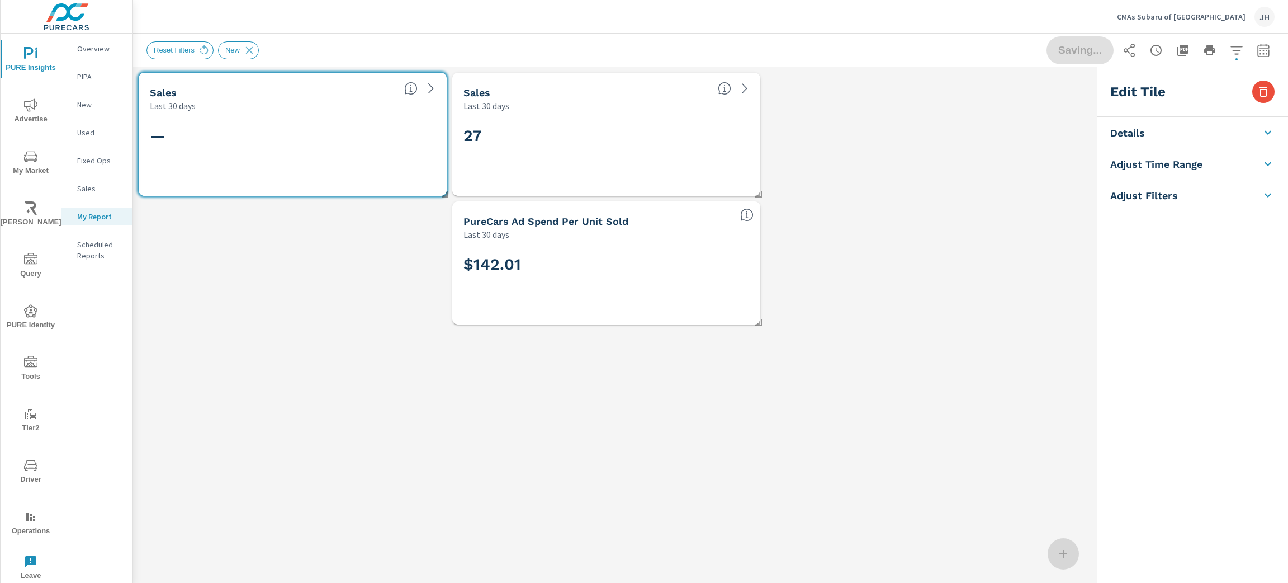
scroll to position [289, 972]
click at [1230, 50] on icon "button" at bounding box center [1236, 50] width 13 height 13
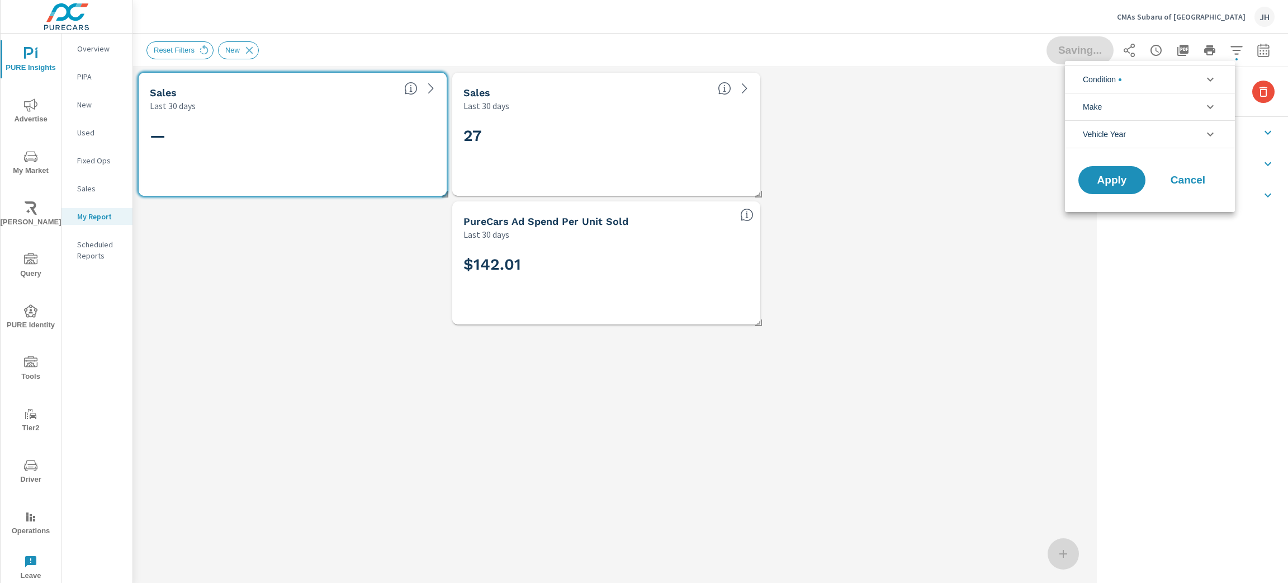
click at [1216, 80] on icon "filter options" at bounding box center [1210, 79] width 13 height 13
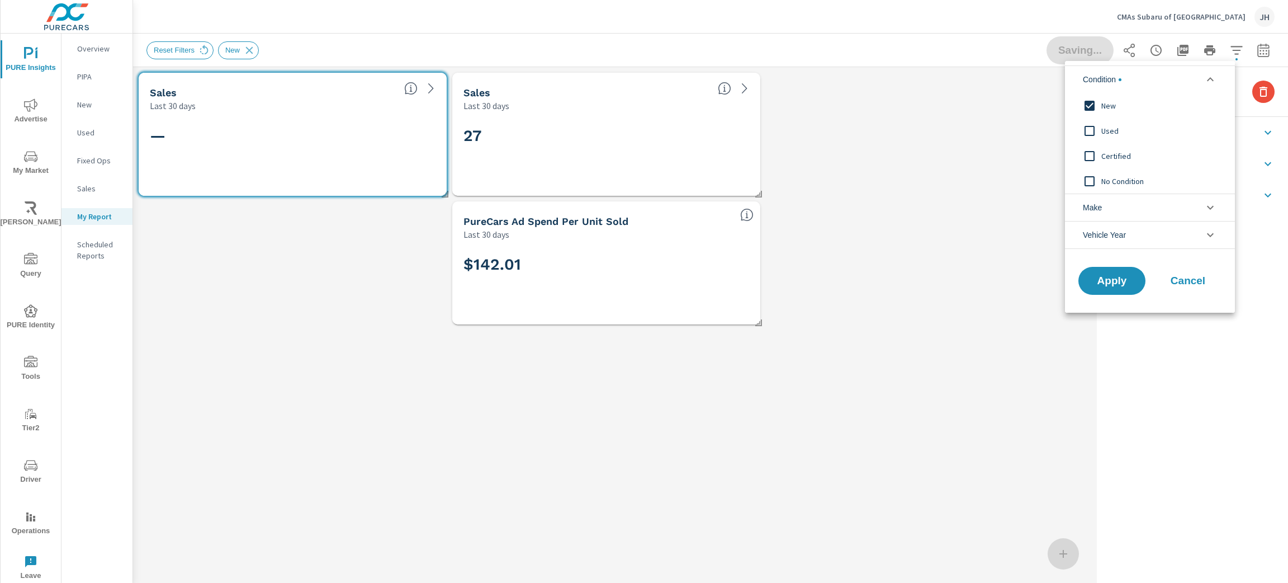
click at [1192, 280] on span "Cancel" at bounding box center [1188, 281] width 45 height 10
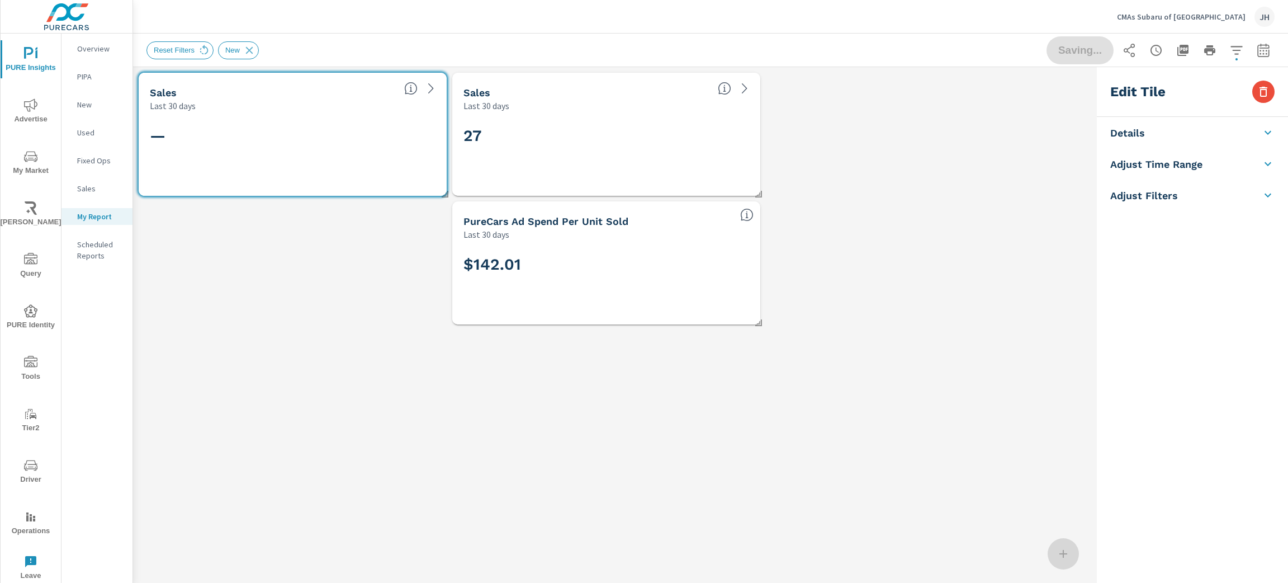
click at [1269, 160] on icon at bounding box center [1267, 163] width 13 height 13
click at [1263, 240] on div "Last 30 Days" at bounding box center [1192, 246] width 163 height 22
click at [1263, 243] on div "Last 30 Days" at bounding box center [1192, 246] width 163 height 22
click at [1177, 197] on input "checkbox" at bounding box center [1166, 198] width 64 height 21
checkbox input "true"
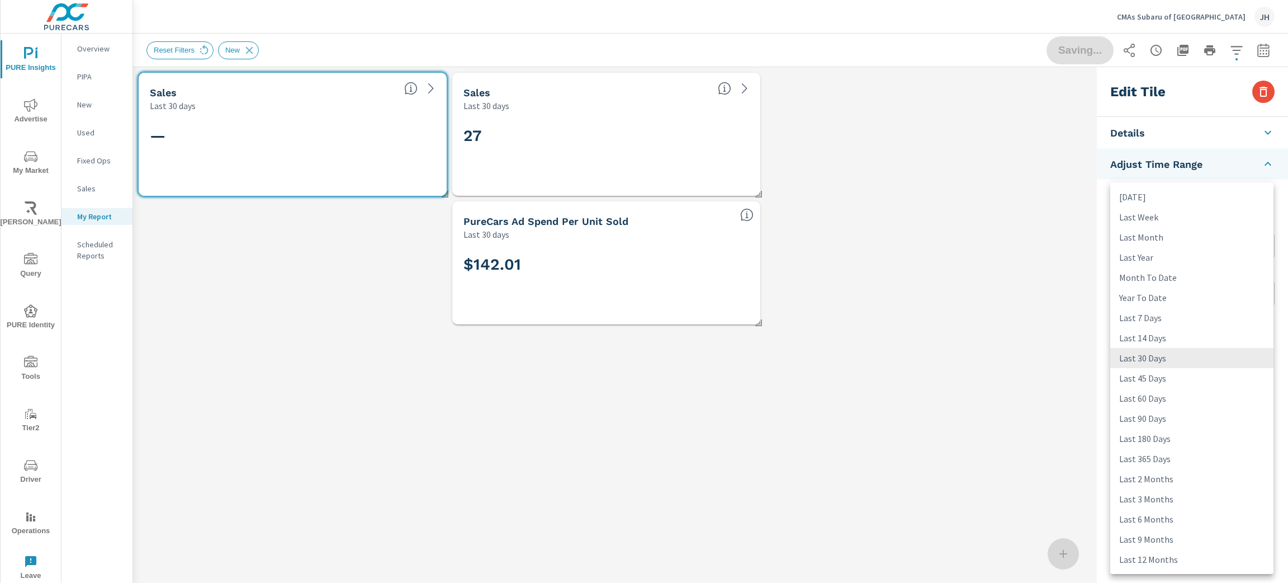
click at [1270, 251] on body "PURE Insights Advertise My Market Riley AI Query PURE Identity Tools Tier2 Driv…" at bounding box center [644, 291] width 1288 height 583
click at [1173, 239] on li "Last Month" at bounding box center [1191, 237] width 163 height 20
type input "lastMonth"
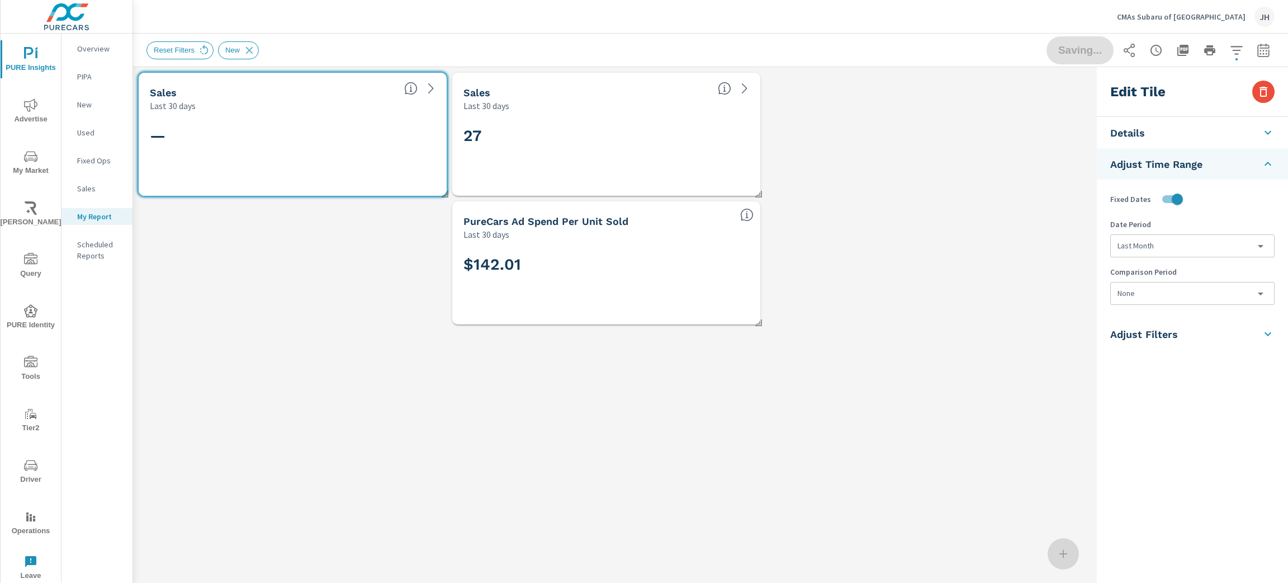
click at [1258, 286] on body "PURE Insights Advertise My Market Riley AI Query PURE Identity Tools Tier2 Driv…" at bounding box center [644, 291] width 1288 height 583
click at [1189, 375] on li "Previous Year" at bounding box center [1191, 380] width 163 height 20
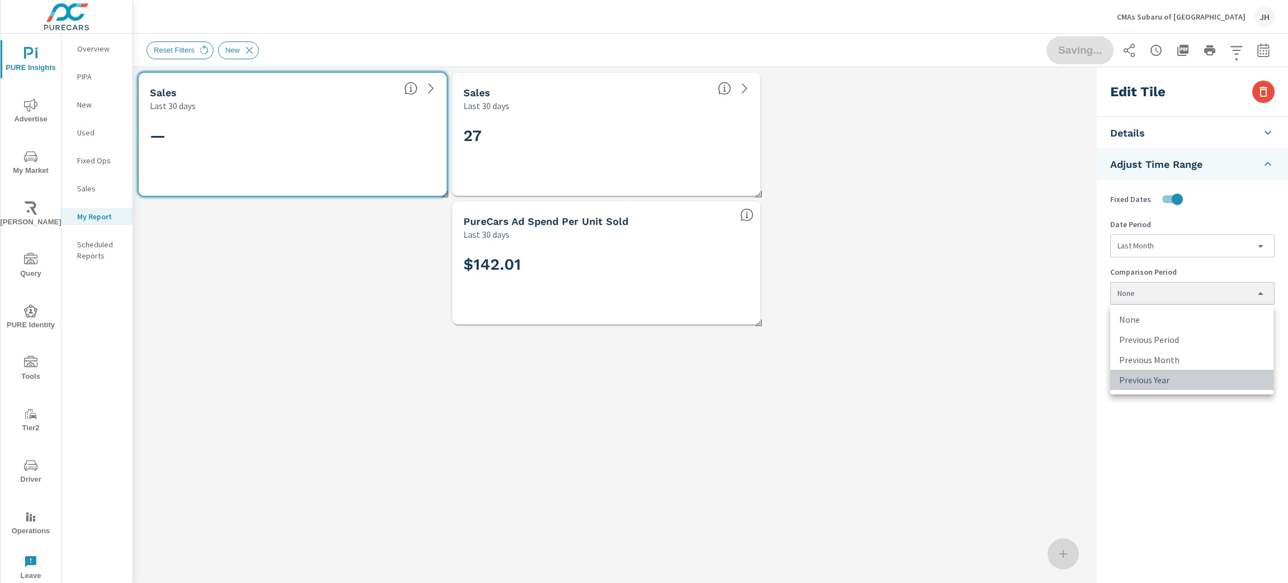
type input "lastYear"
click at [1139, 391] on div "Edit Tile Details Metric Sales Visualization Gauge gauge Title Sales Adjust Tim…" at bounding box center [1192, 357] width 191 height 580
click at [215, 257] on div "Sales Last 30 days — Sales Last 30 days 27 PureCars Ad Spend Per Unit Sold Last…" at bounding box center [612, 198] width 959 height 263
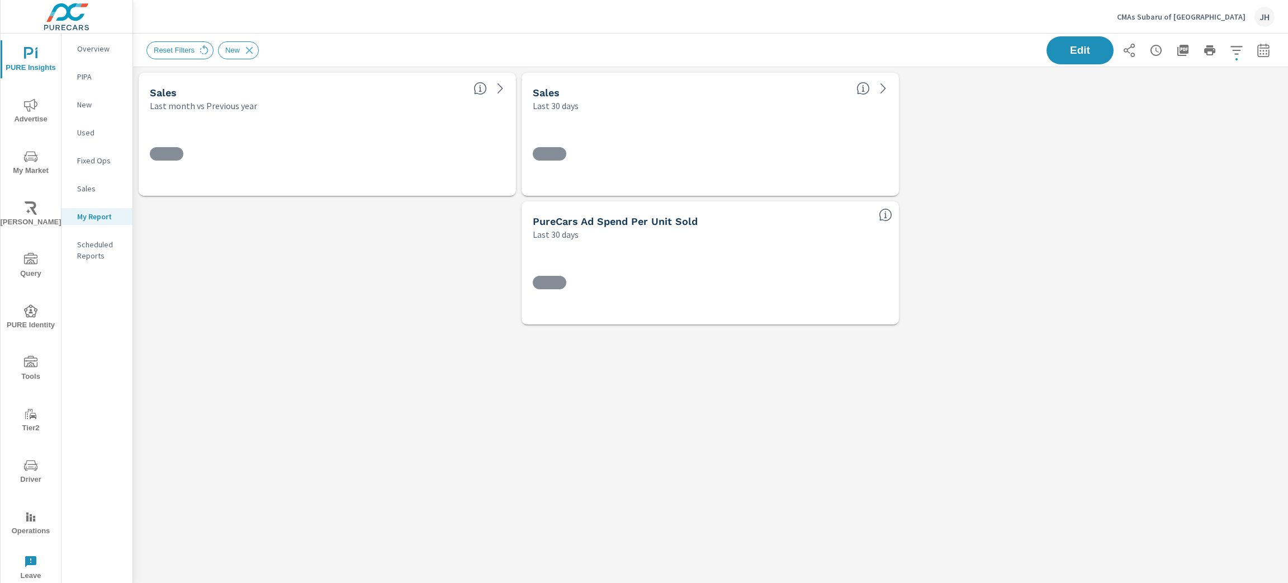
scroll to position [289, 1181]
click at [1067, 56] on button "Edit" at bounding box center [1079, 50] width 69 height 29
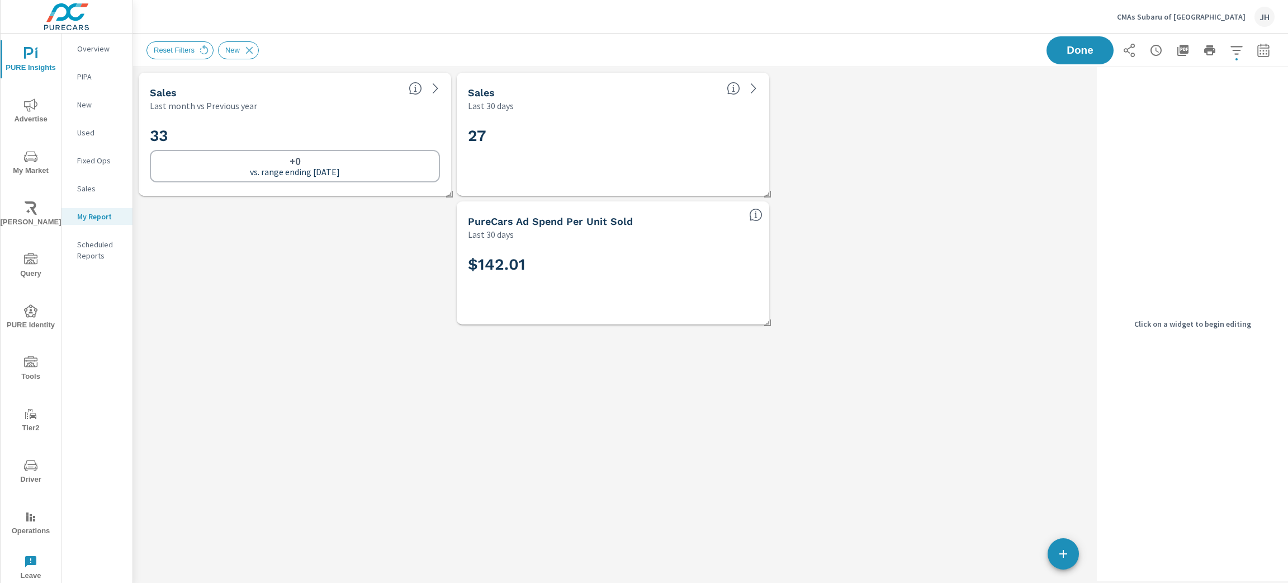
scroll to position [289, 985]
click at [1068, 558] on icon "button" at bounding box center [1063, 553] width 13 height 13
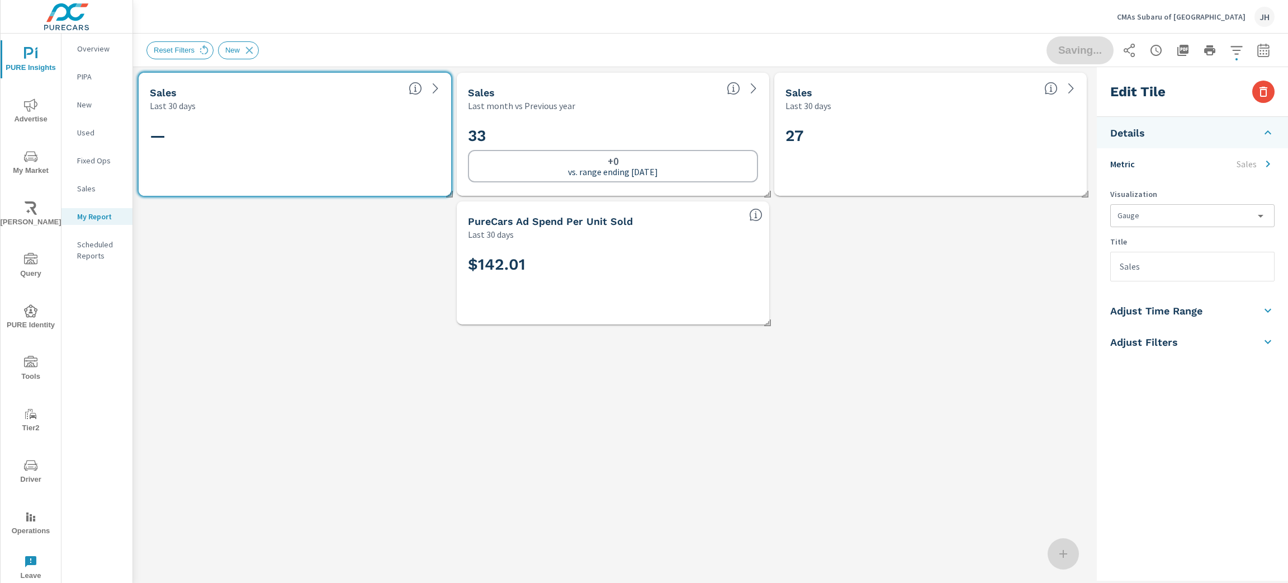
click at [1270, 131] on icon at bounding box center [1267, 132] width 13 height 13
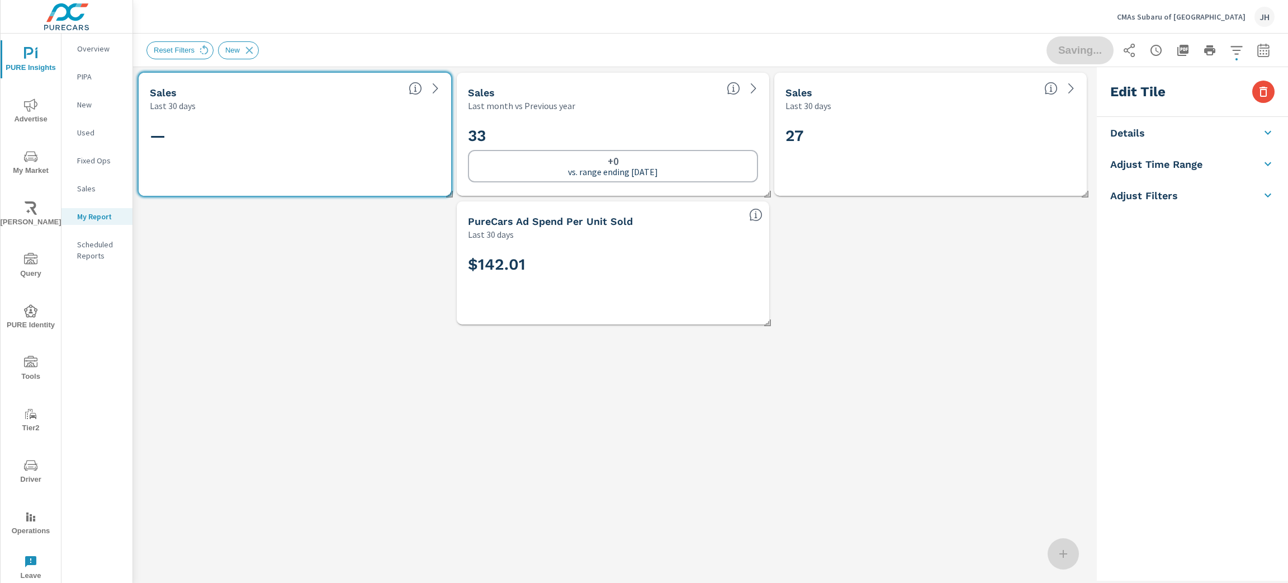
click at [1266, 186] on li "Adjust Filters" at bounding box center [1192, 194] width 191 height 31
click at [1173, 258] on input "checkbox" at bounding box center [1168, 261] width 64 height 21
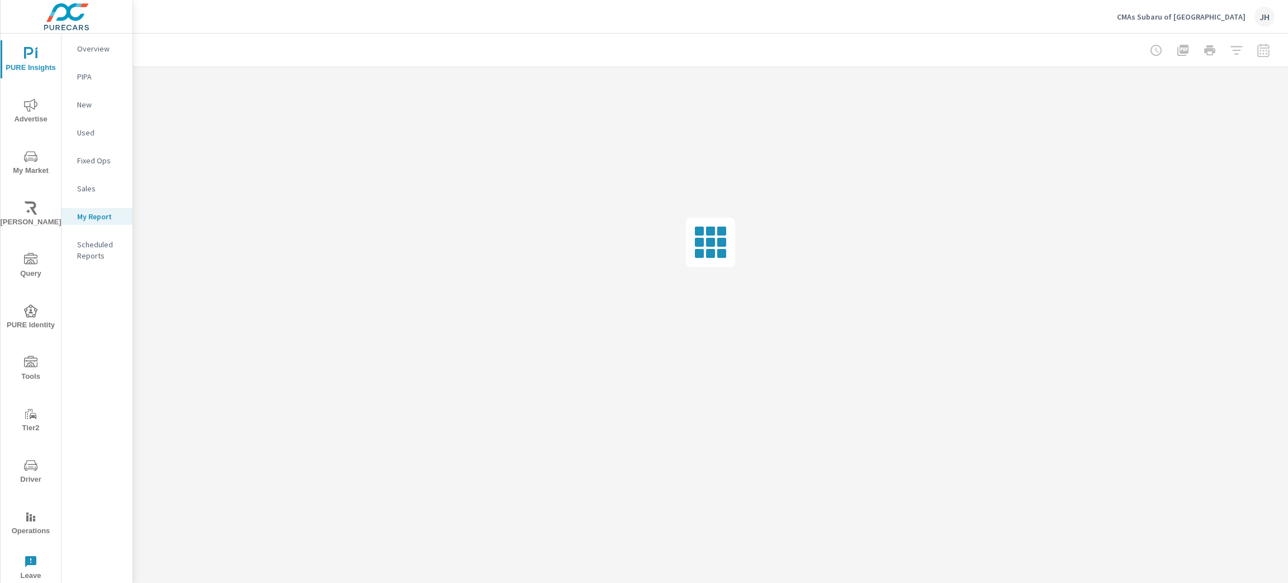
click at [0, 0] on div "Filters Fixed Filters" at bounding box center [0, 0] width 0 height 0
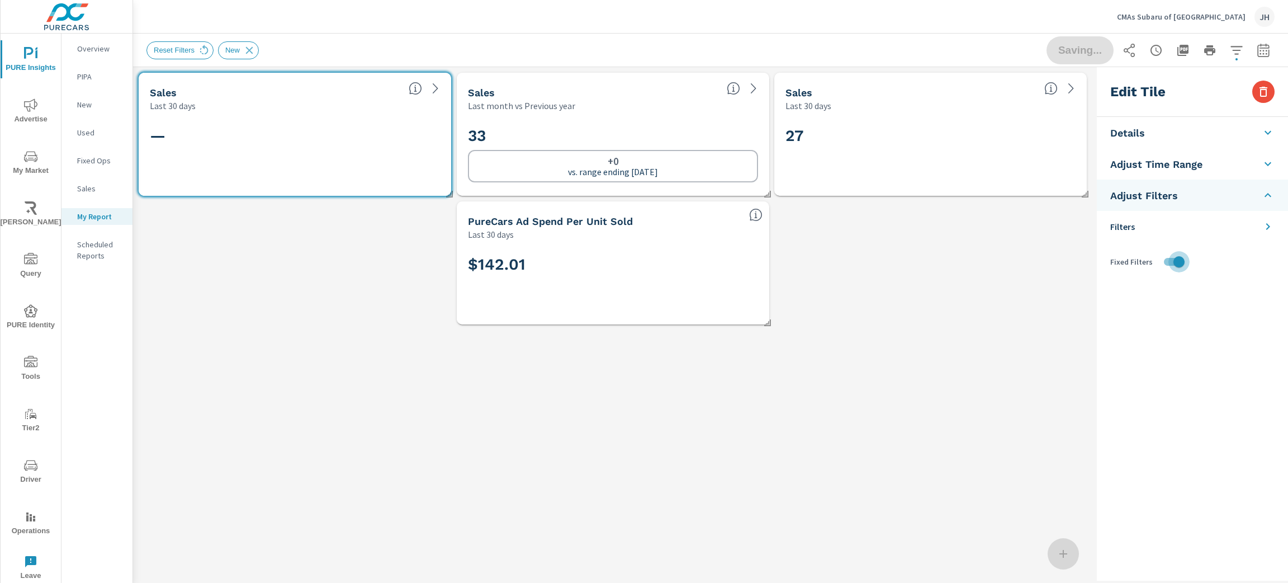
click at [1175, 260] on input "checkbox" at bounding box center [1179, 261] width 64 height 21
checkbox input "false"
click at [1271, 194] on icon at bounding box center [1267, 194] width 13 height 13
click at [1270, 130] on icon at bounding box center [1267, 132] width 13 height 13
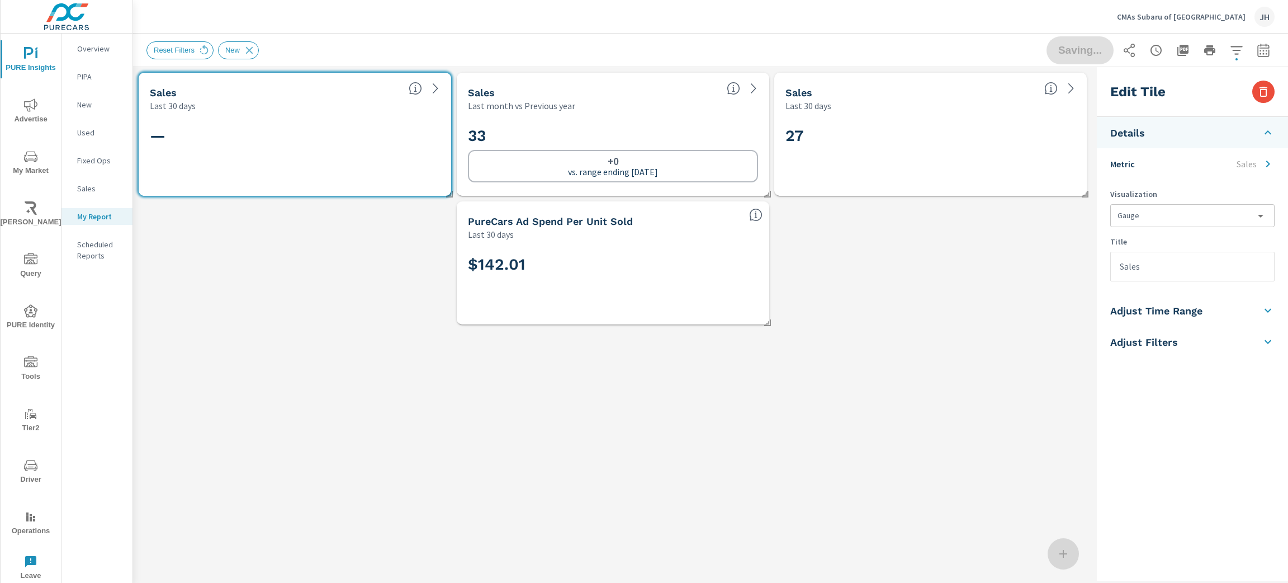
click at [1207, 169] on li "Metric Sales" at bounding box center [1192, 163] width 191 height 31
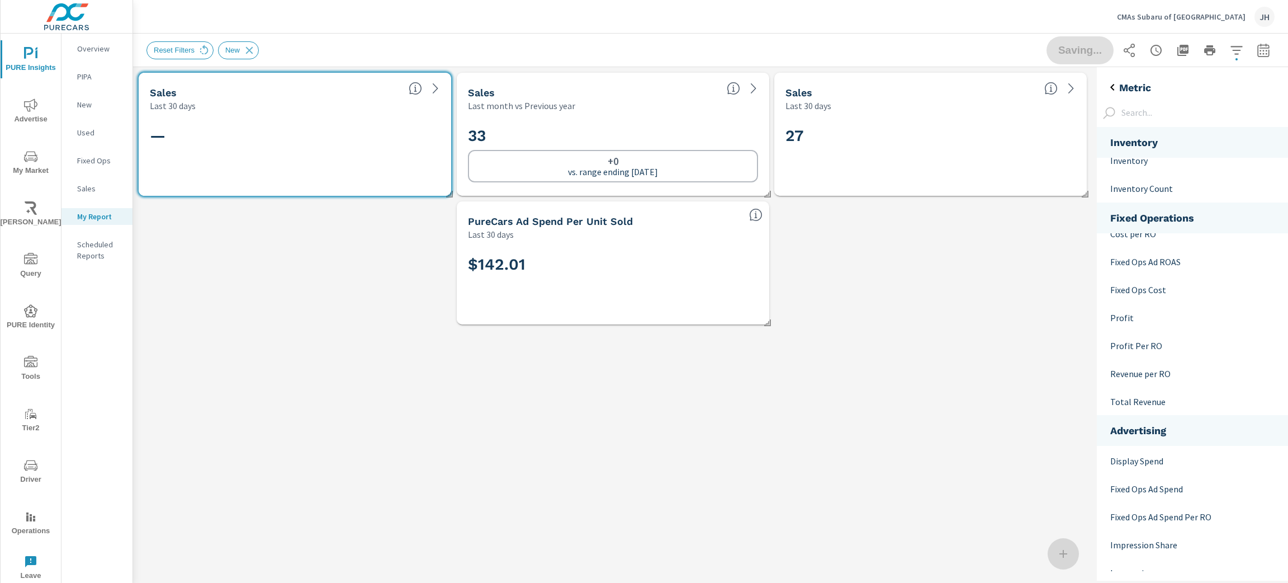
scroll to position [419, 0]
click at [1161, 458] on p "Fixed Ops Ad Spend" at bounding box center [1188, 459] width 157 height 13
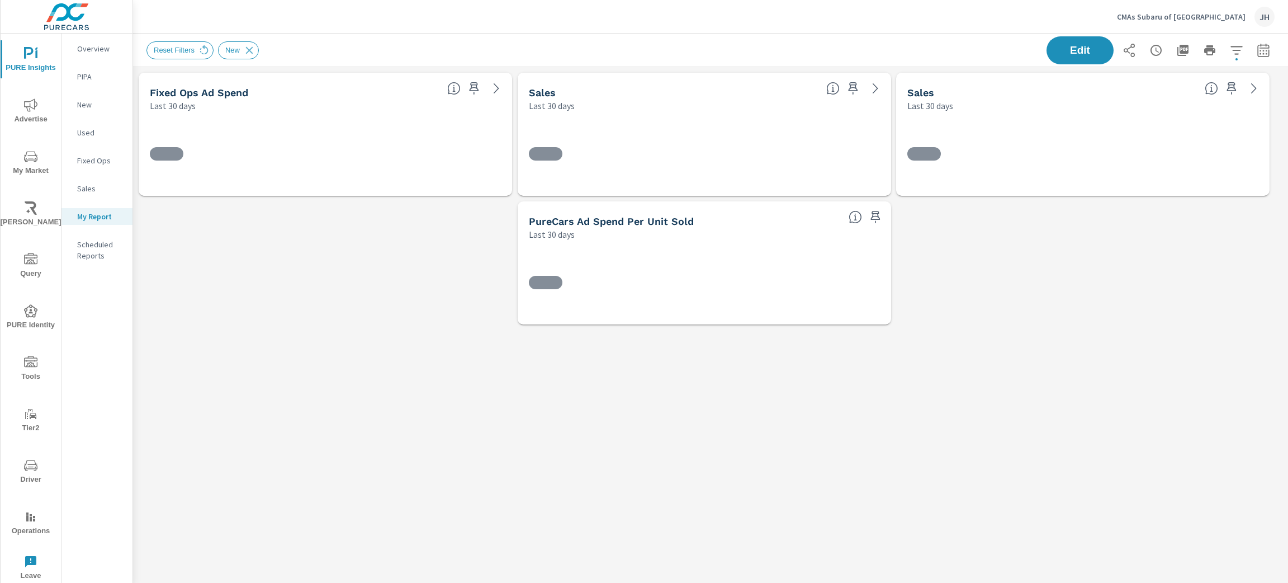
scroll to position [289, 1168]
drag, startPoint x: 293, startPoint y: 236, endPoint x: 294, endPoint y: 251, distance: 14.6
click at [294, 251] on div "Fixed Ops Ad Spend Last 30 days $ — Sales Last month vs Previous year 33 +0 vs.…" at bounding box center [710, 198] width 1155 height 263
click at [338, 274] on div "Fixed Ops Ad Spend Last 30 days $ — Sales Last month vs Previous year 33 +0 vs.…" at bounding box center [710, 198] width 1155 height 263
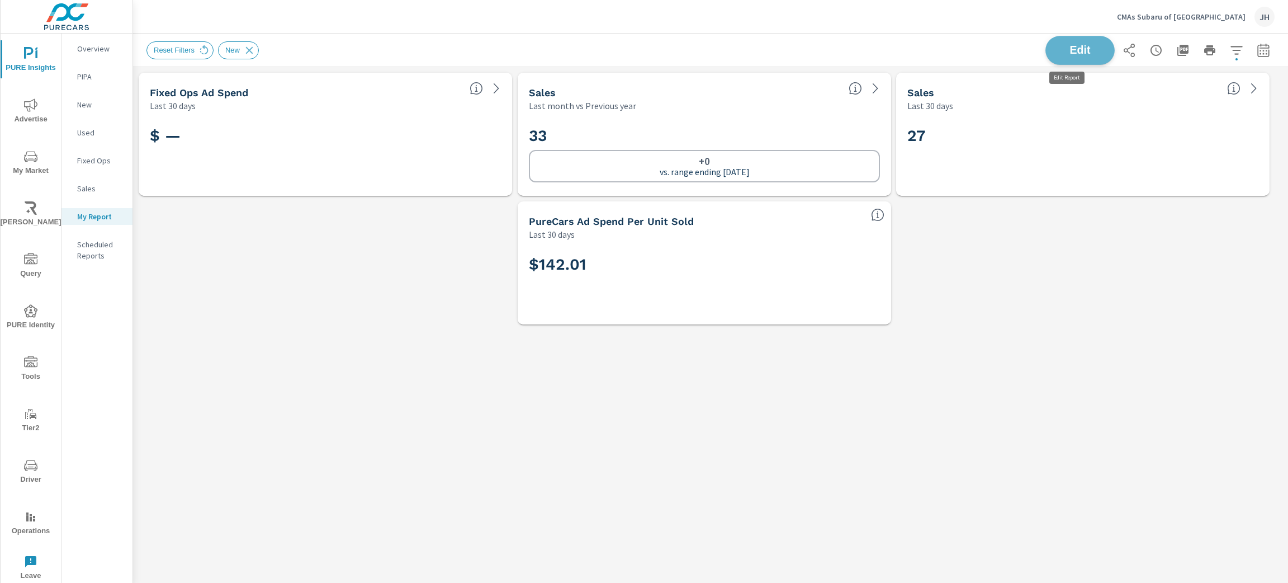
click at [1074, 55] on span "Edit" at bounding box center [1080, 50] width 46 height 11
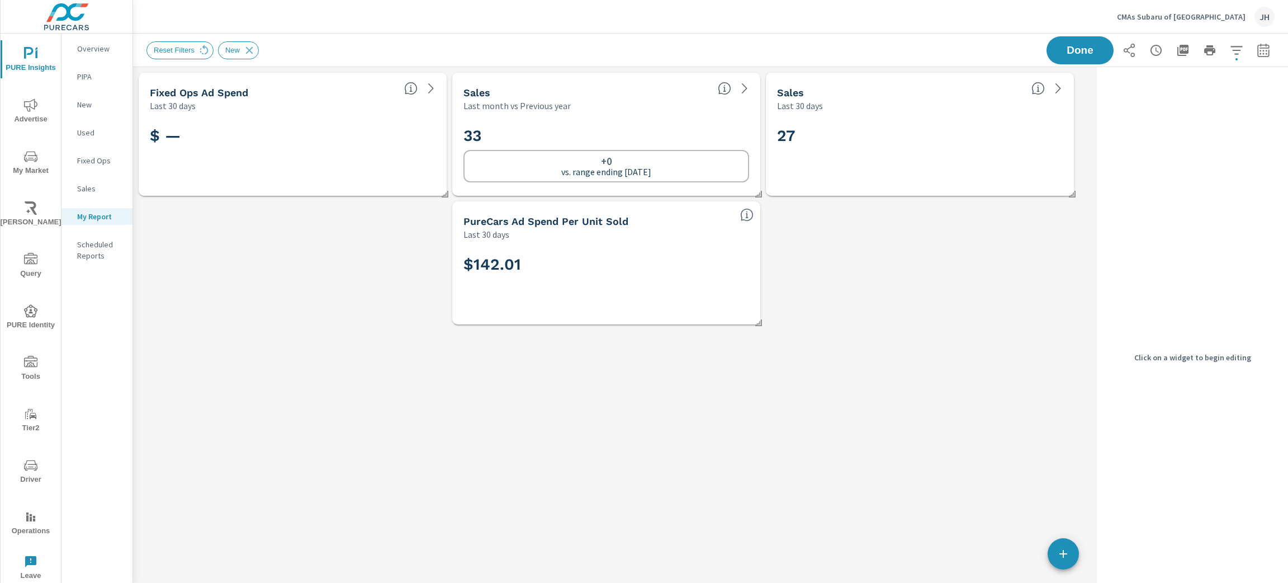
click at [273, 126] on h2 "$ —" at bounding box center [293, 136] width 286 height 20
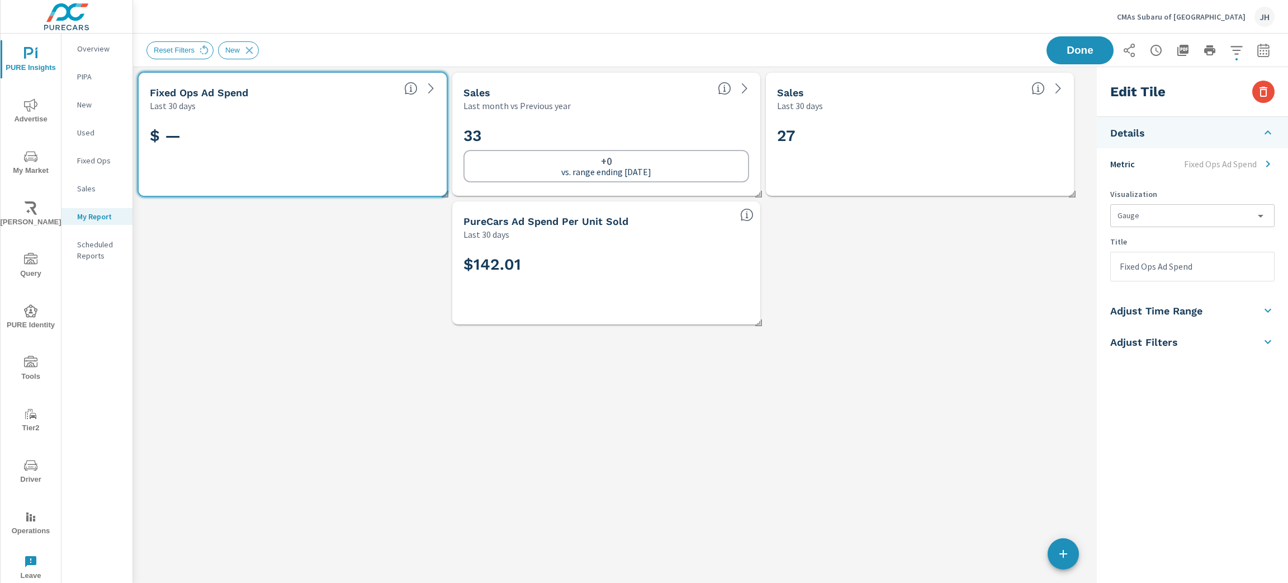
click at [1239, 312] on li "Adjust Time Range" at bounding box center [1192, 310] width 191 height 31
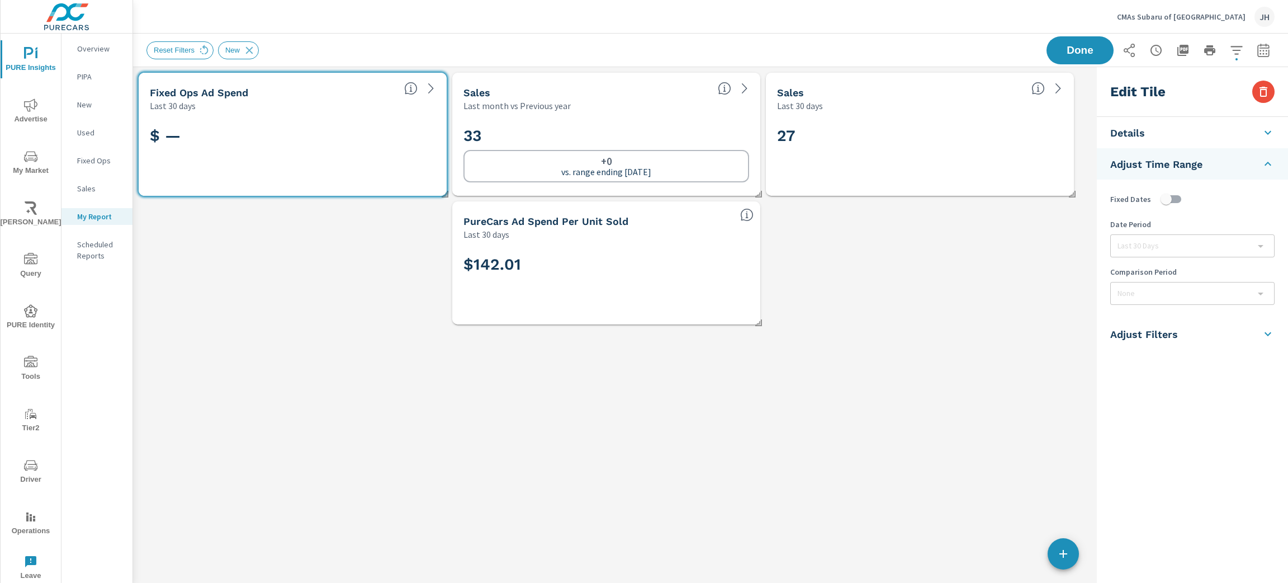
click at [1268, 122] on li "Details" at bounding box center [1192, 132] width 191 height 31
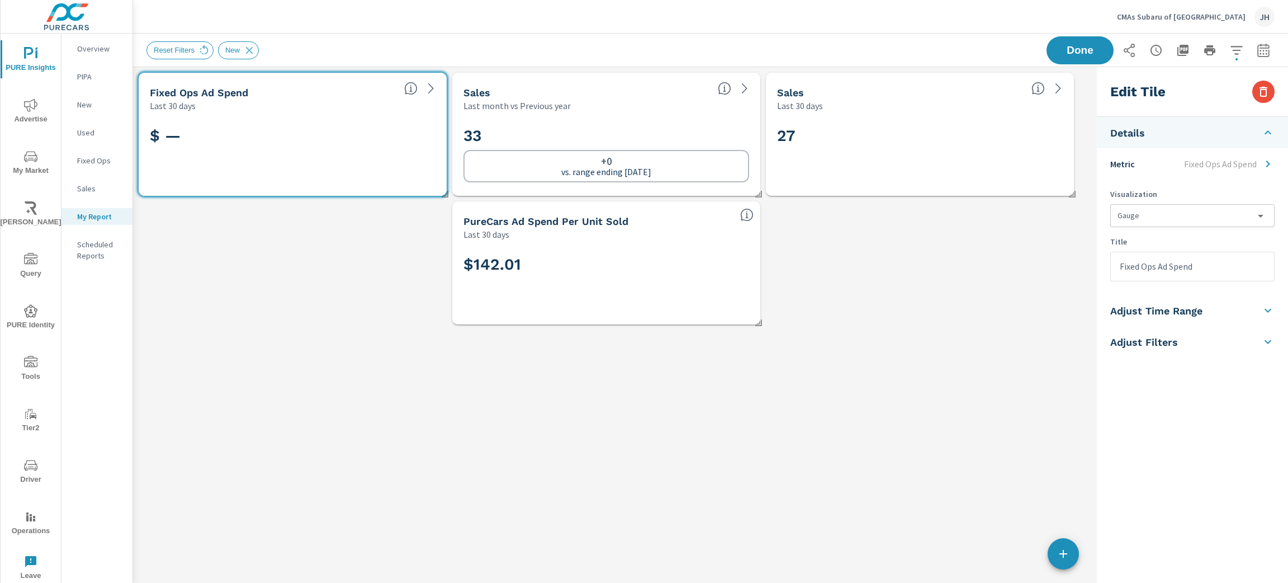
click at [1268, 134] on icon at bounding box center [1267, 132] width 13 height 13
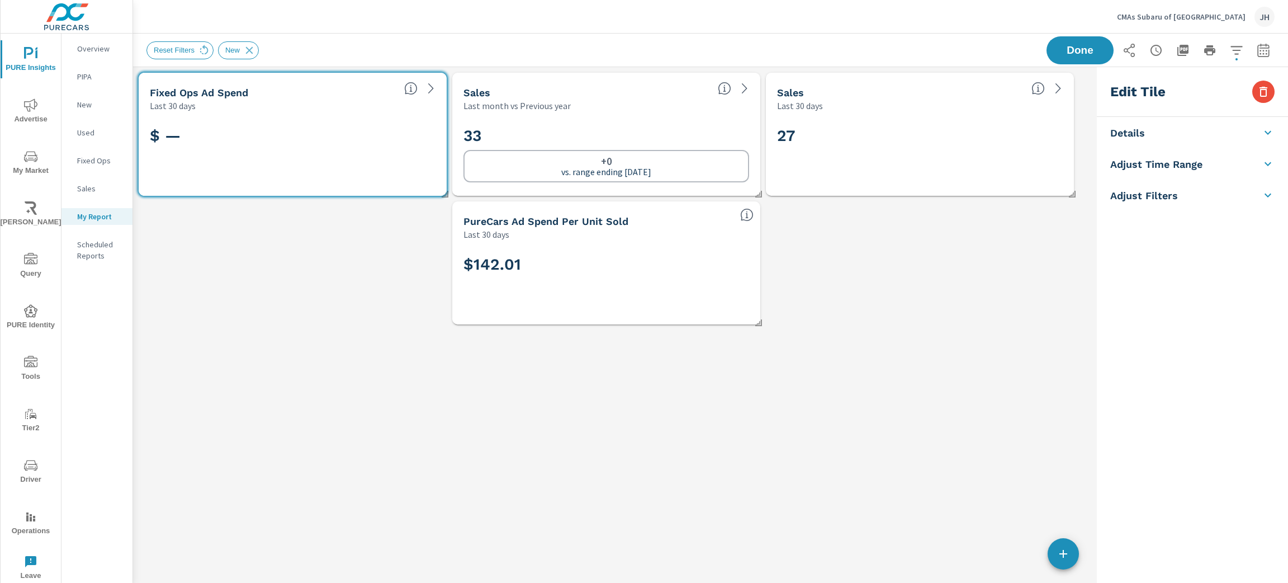
click at [1272, 135] on icon at bounding box center [1267, 132] width 13 height 13
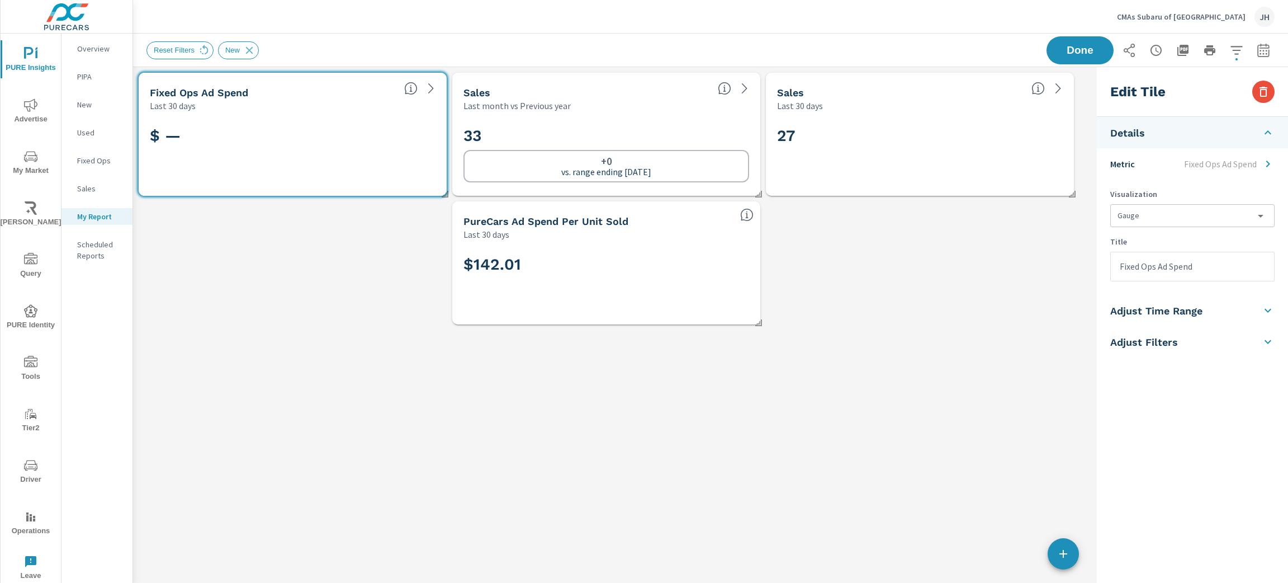
click at [1162, 164] on li "Metric Fixed Ops Ad Spend" at bounding box center [1192, 163] width 191 height 31
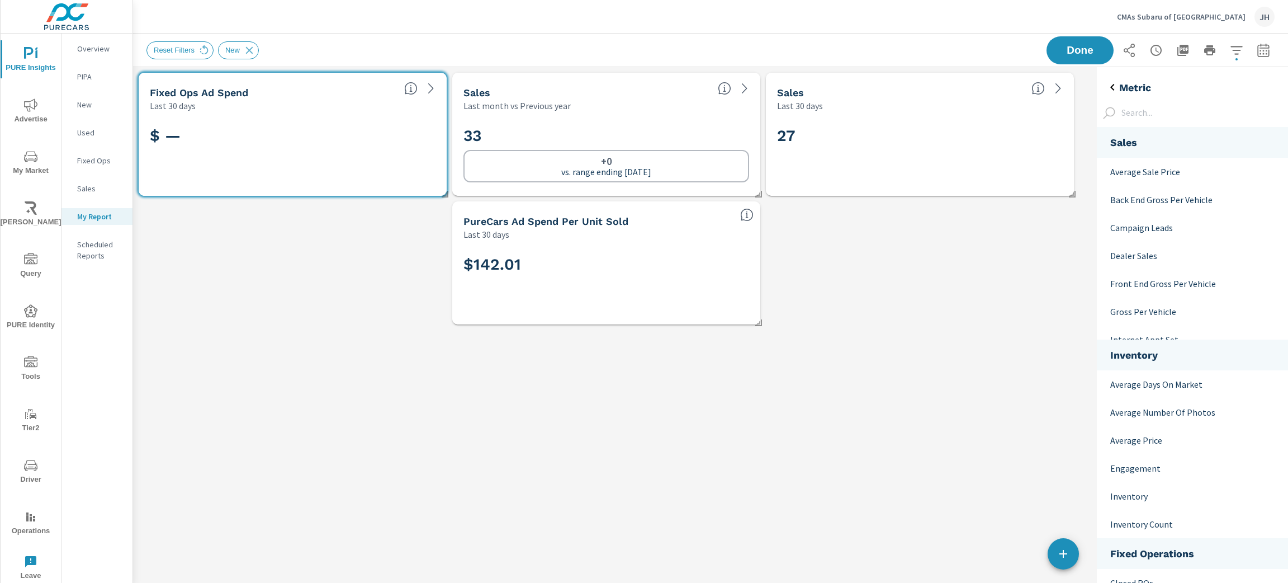
scroll to position [1060, 205]
click at [1222, 136] on li "Sales" at bounding box center [1192, 142] width 191 height 31
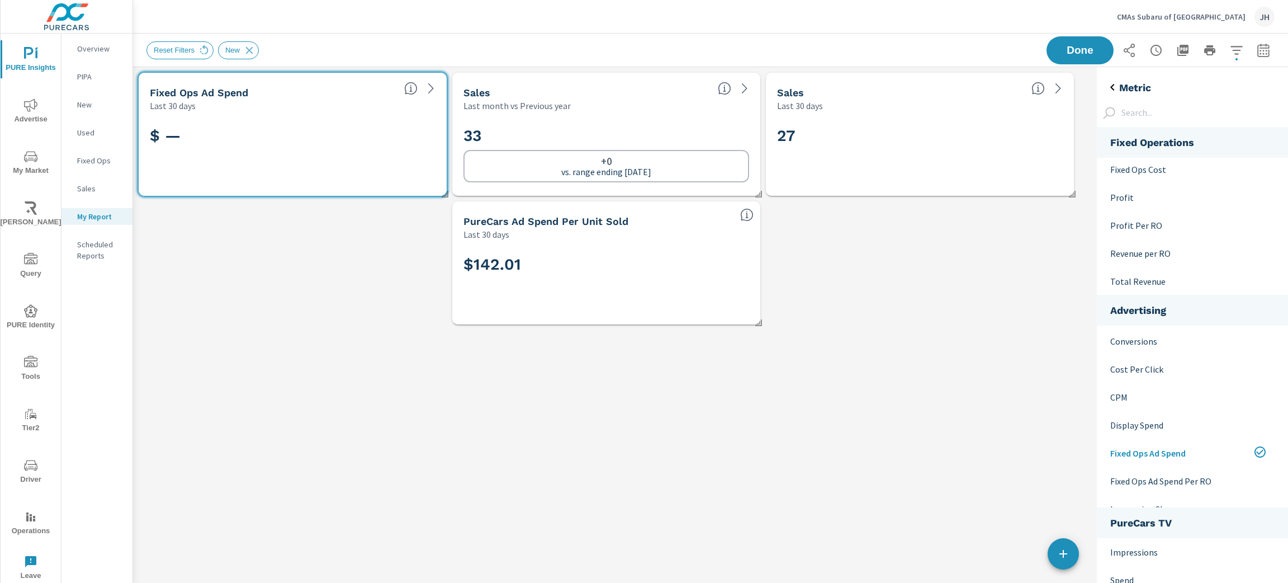
scroll to position [335, 0]
click at [1163, 424] on p "Fixed Ops Ad Spend" at bounding box center [1181, 422] width 143 height 13
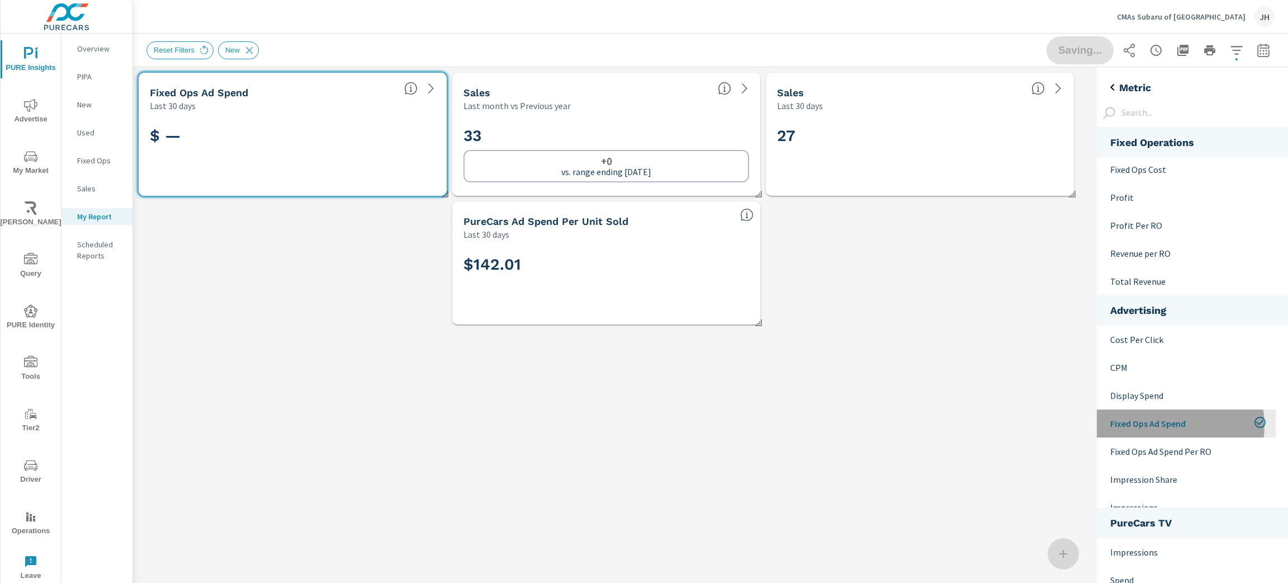
click at [1169, 424] on p "Fixed Ops Ad Spend" at bounding box center [1181, 422] width 143 height 13
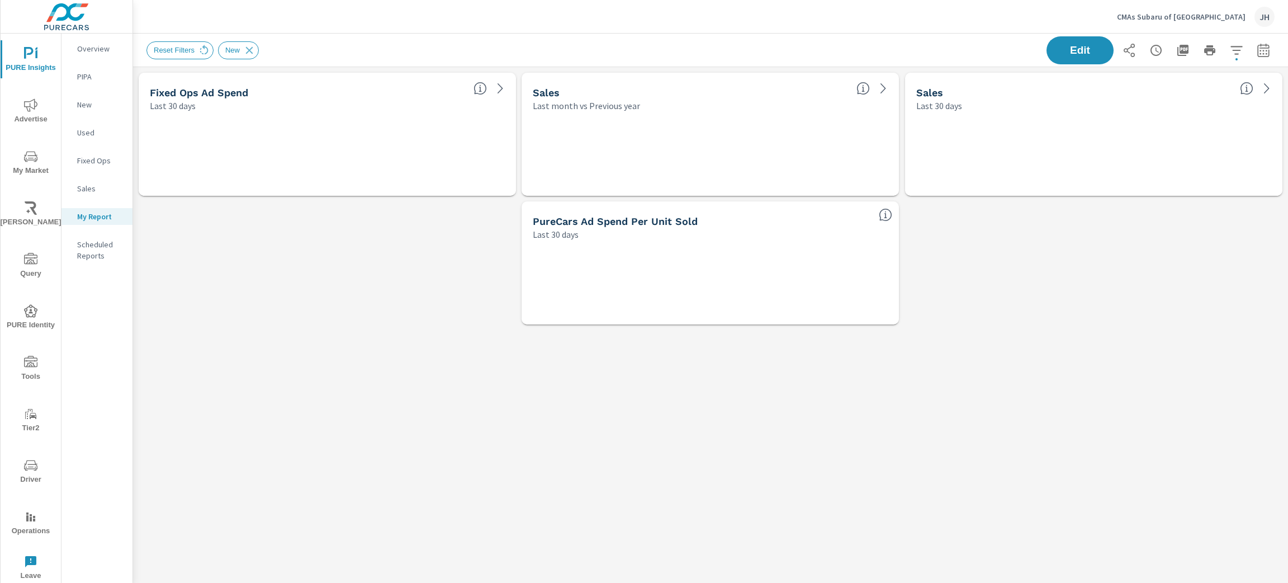
scroll to position [289, 1181]
click at [400, 106] on div "Last 30 days" at bounding box center [307, 105] width 315 height 13
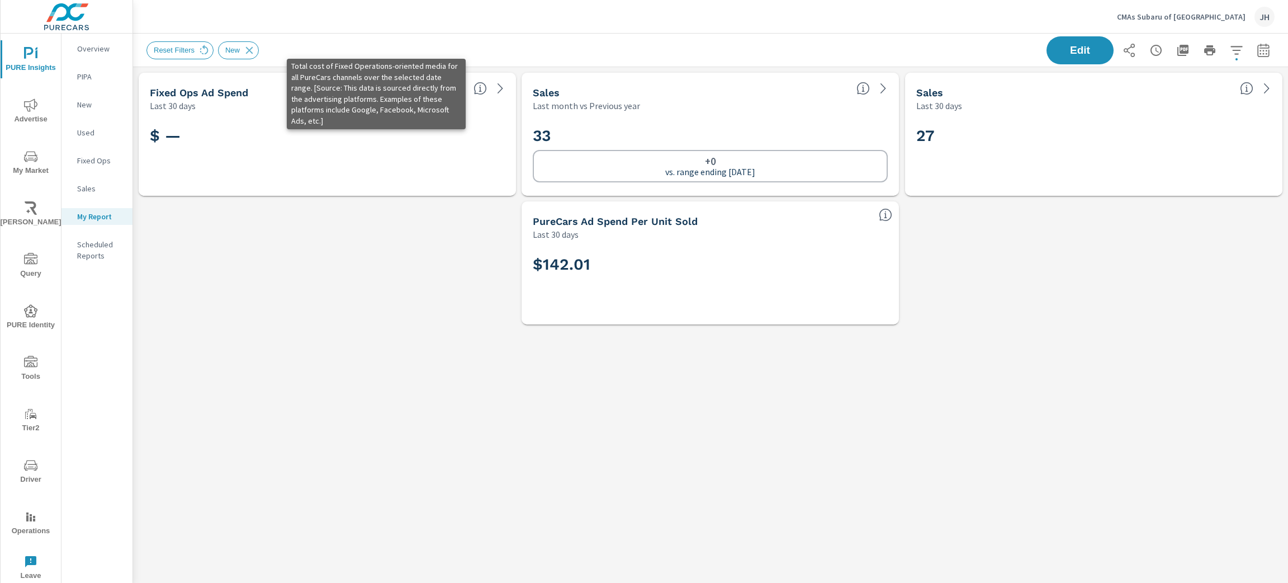
click at [435, 94] on div "Fixed Ops Ad Spend" at bounding box center [307, 92] width 315 height 13
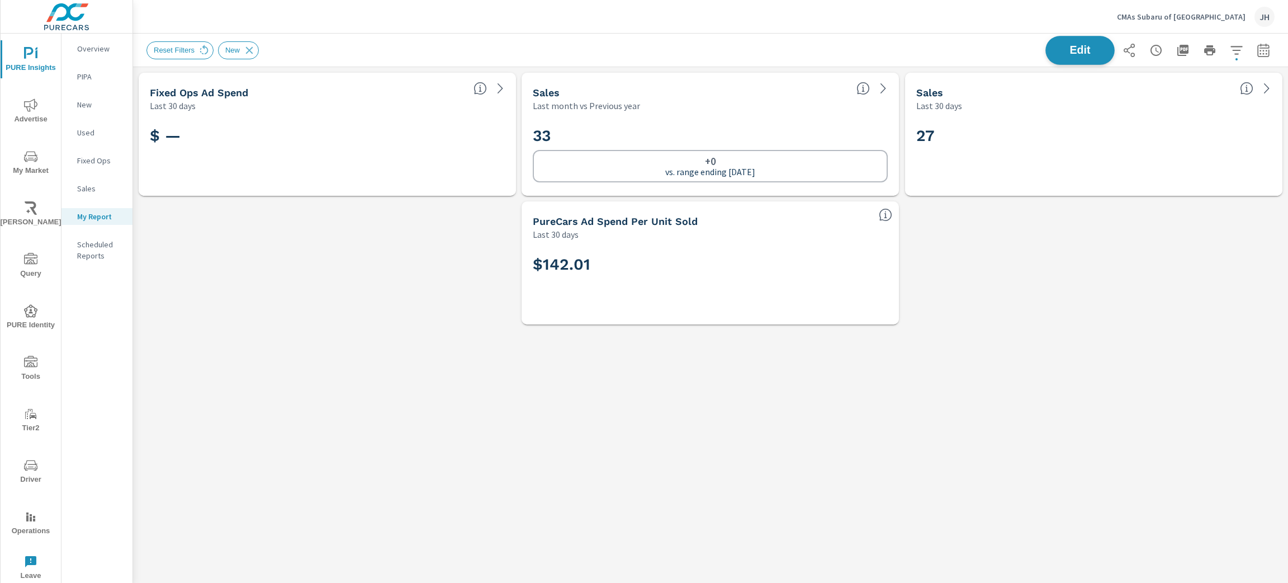
click at [1064, 41] on button "Edit" at bounding box center [1079, 50] width 69 height 29
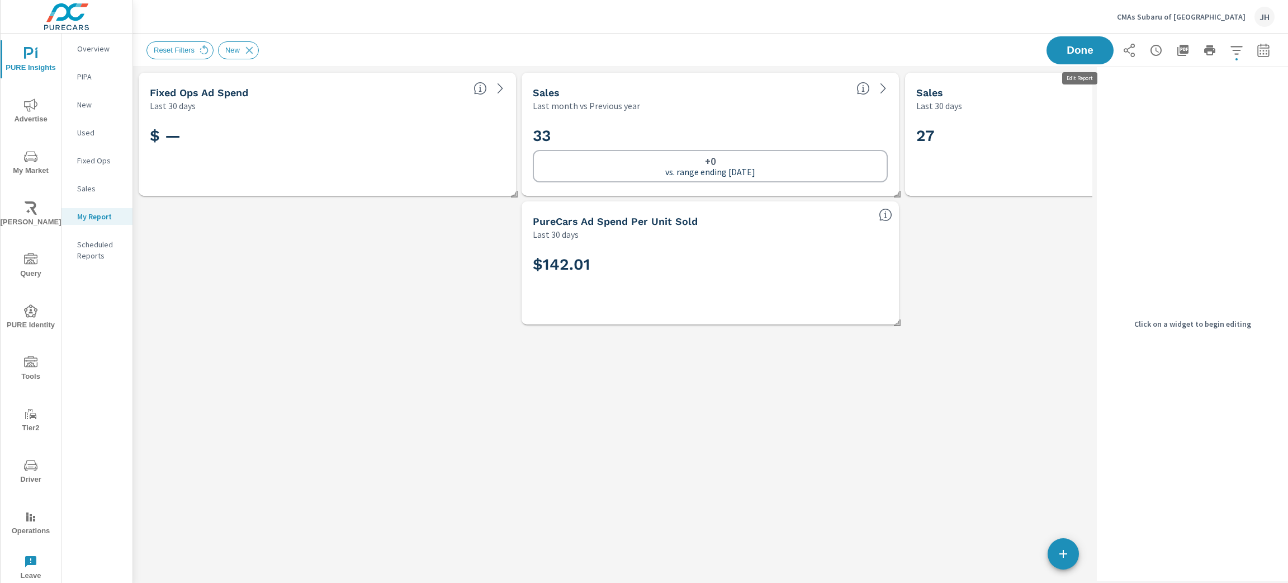
scroll to position [289, 985]
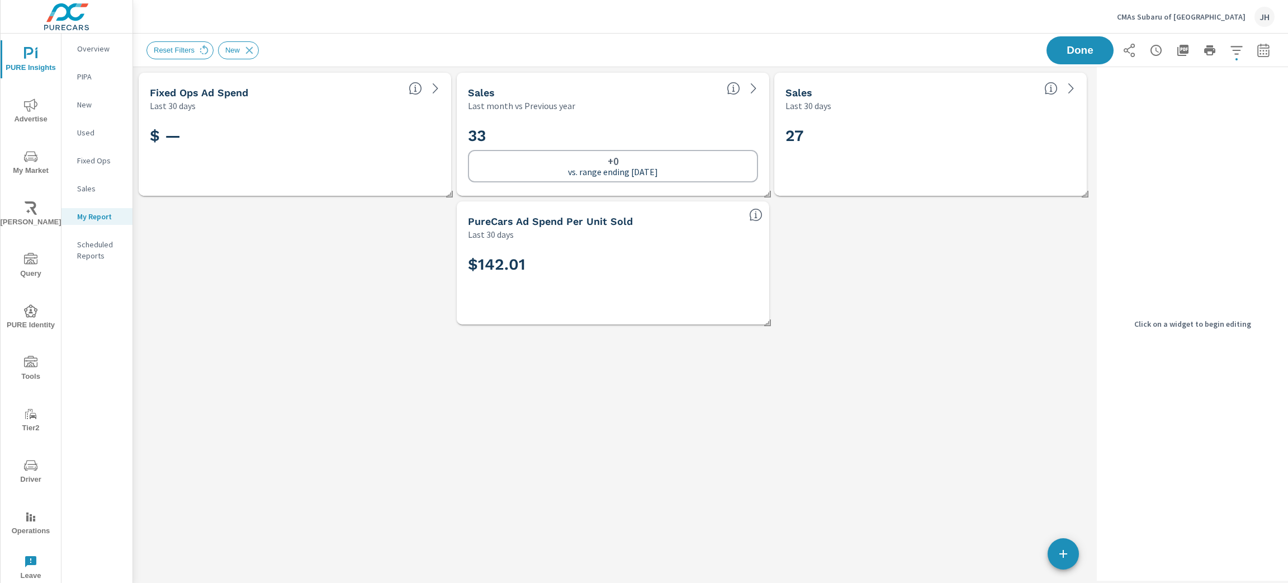
click at [348, 113] on div "$ —" at bounding box center [295, 154] width 312 height 84
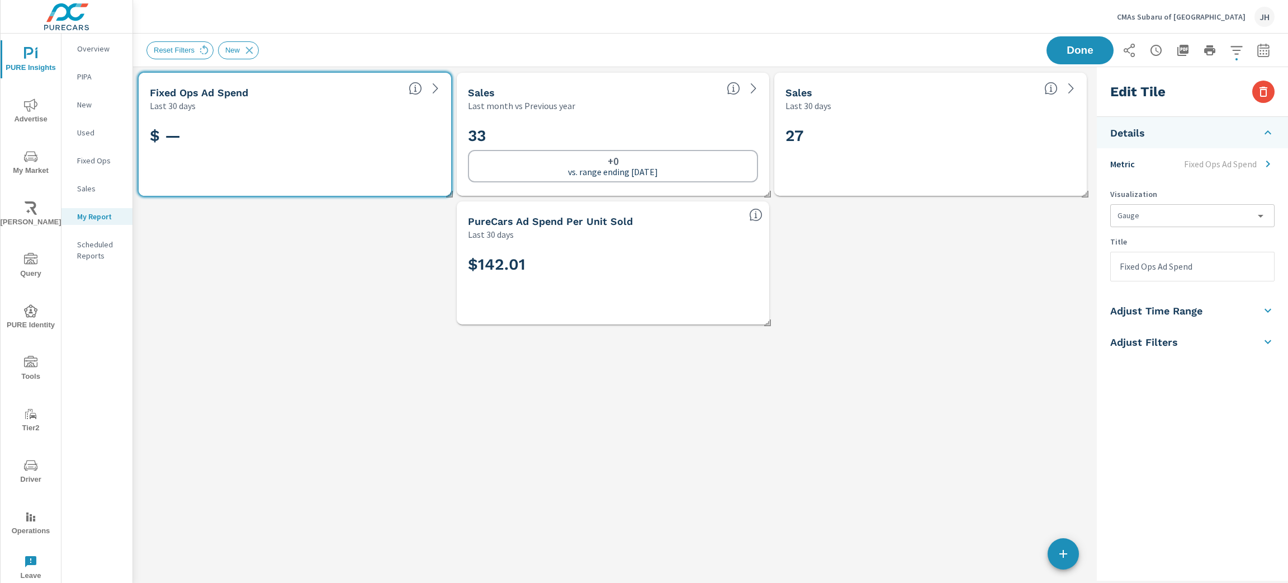
click at [1216, 304] on li "Adjust Time Range" at bounding box center [1192, 310] width 191 height 31
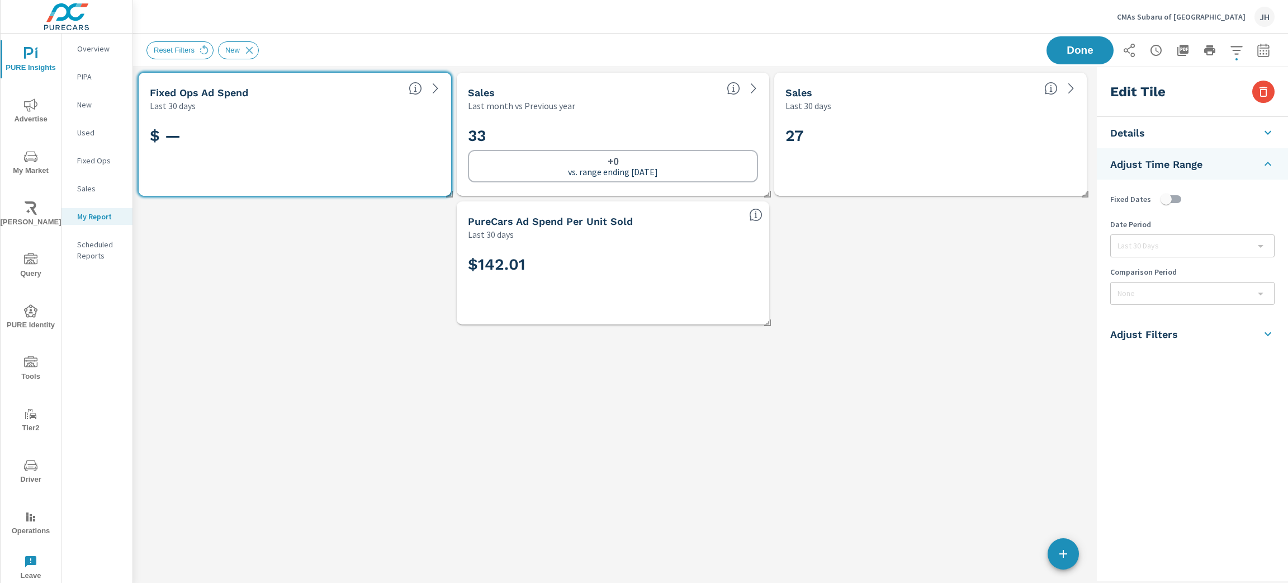
click at [1269, 244] on div "Last 30 Days" at bounding box center [1192, 246] width 163 height 22
click at [1262, 243] on div "Last 30 Days" at bounding box center [1192, 246] width 163 height 22
click at [1163, 193] on input "checkbox" at bounding box center [1166, 198] width 64 height 21
checkbox input "true"
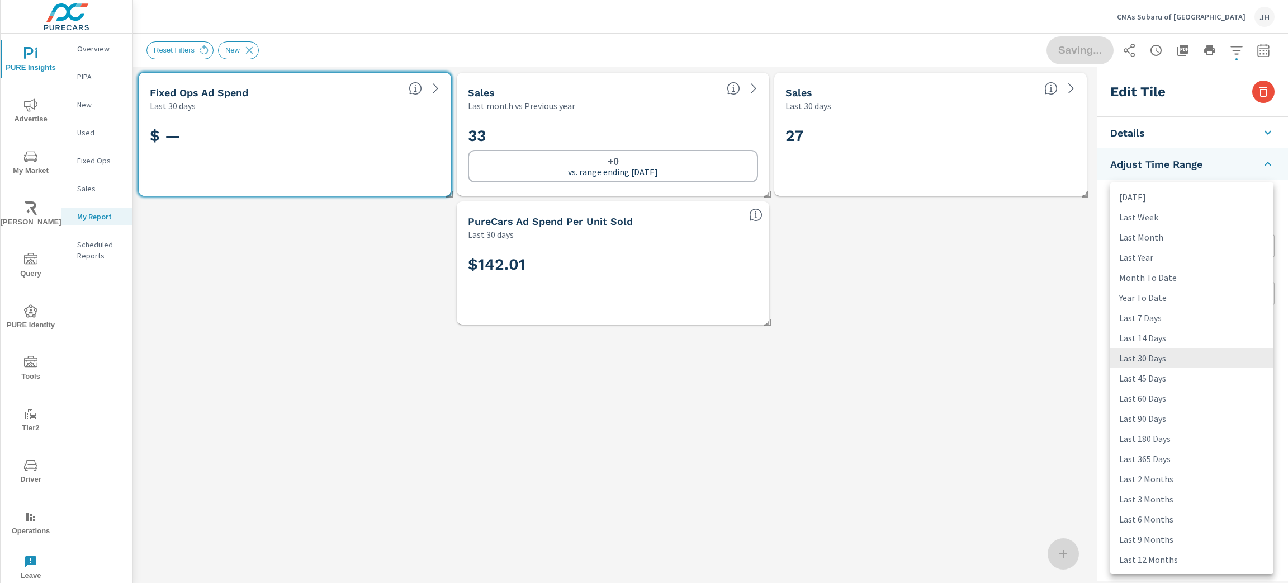
click at [1159, 244] on body "PURE Insights Advertise My Market Riley AI Query PURE Identity Tools Tier2 Driv…" at bounding box center [644, 291] width 1288 height 583
click at [1167, 236] on li "Last Month" at bounding box center [1191, 237] width 163 height 20
type input "lastMonth"
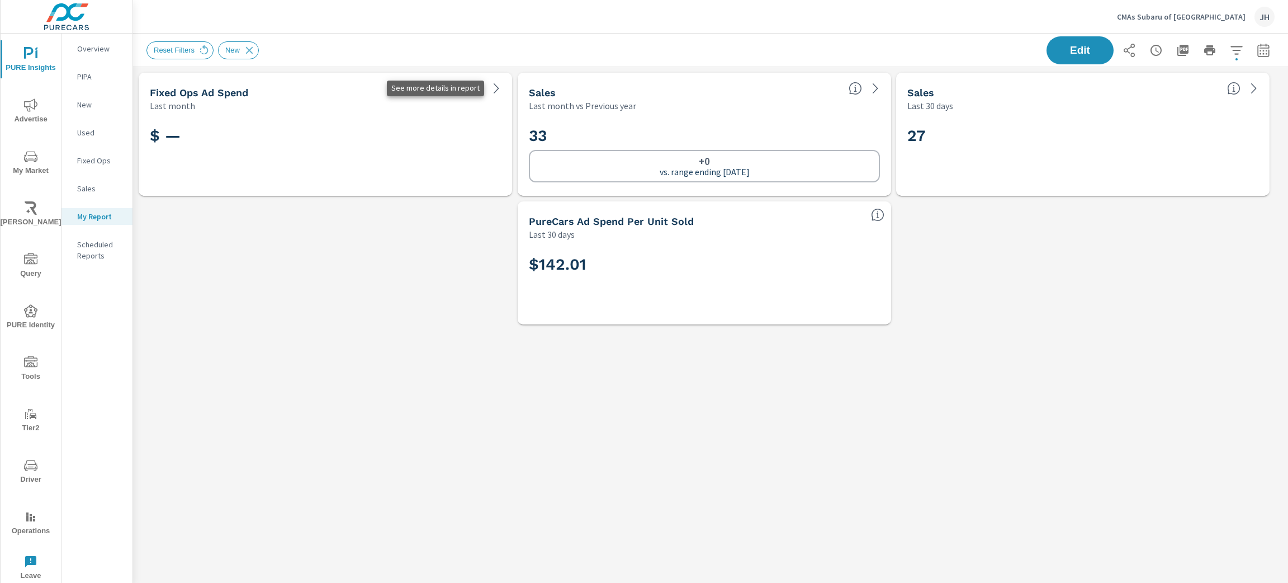
scroll to position [289, 1168]
click at [498, 93] on icon at bounding box center [496, 88] width 13 height 13
click at [500, 85] on icon at bounding box center [496, 88] width 13 height 13
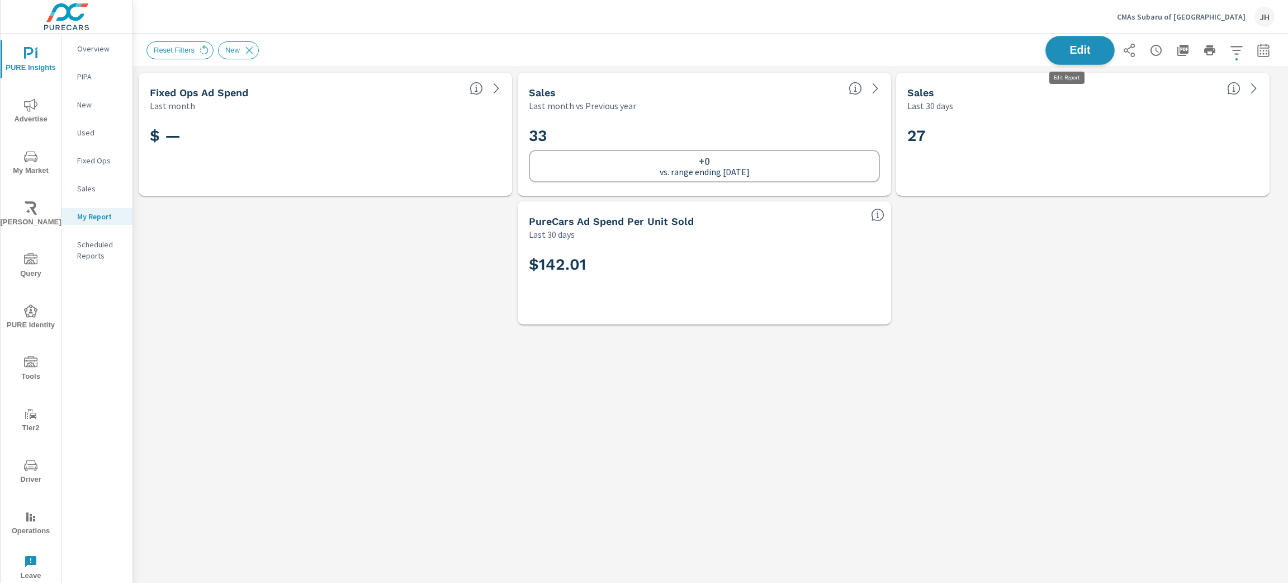
click at [1076, 49] on span "Edit" at bounding box center [1080, 50] width 46 height 11
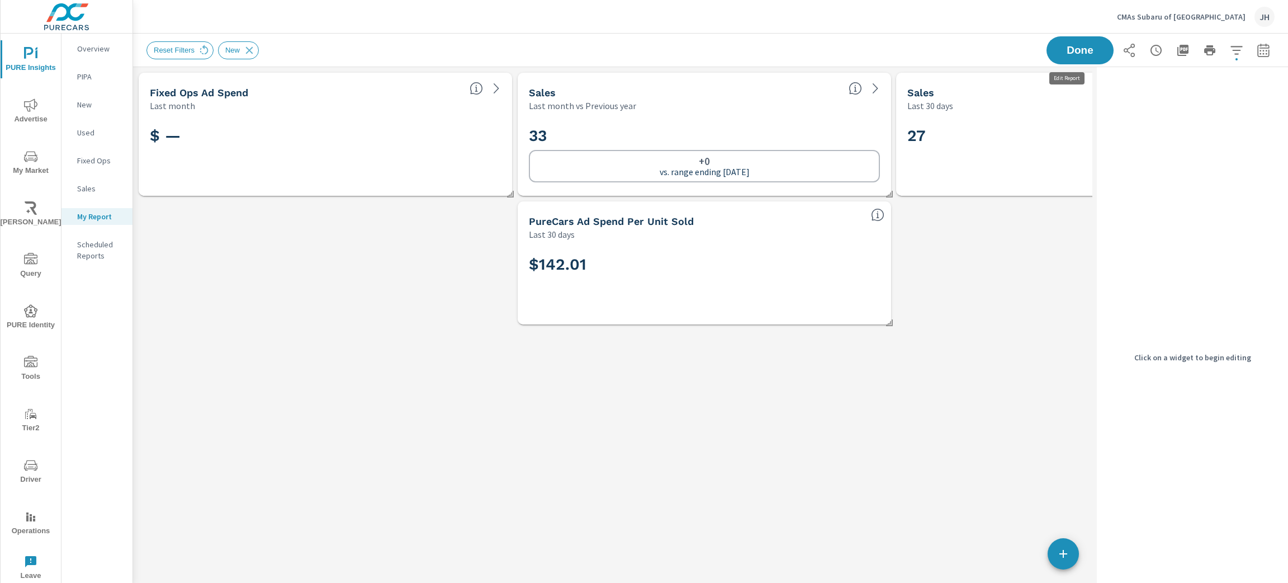
scroll to position [289, 972]
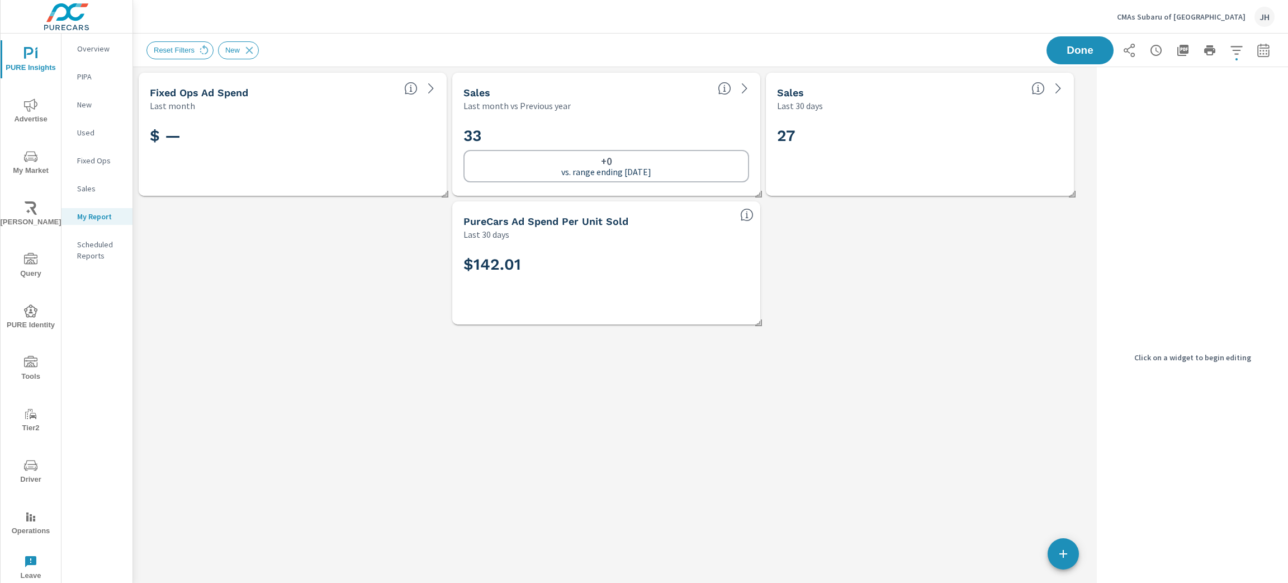
click at [340, 109] on div "Last month" at bounding box center [272, 105] width 245 height 13
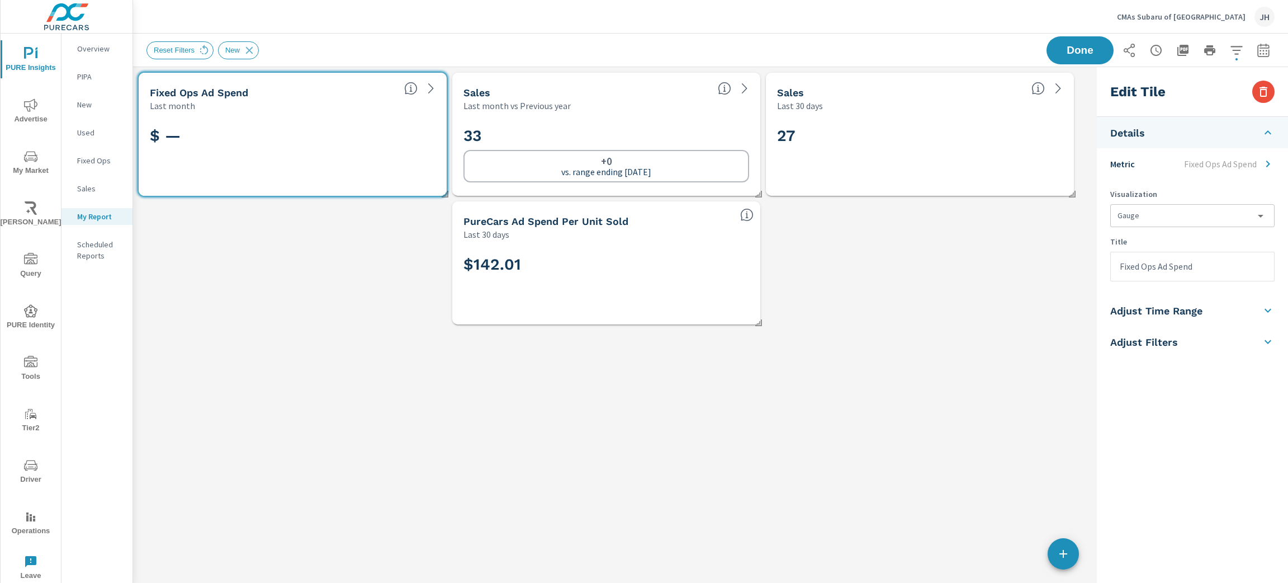
click at [1196, 340] on li "Adjust Filters" at bounding box center [1192, 341] width 191 height 31
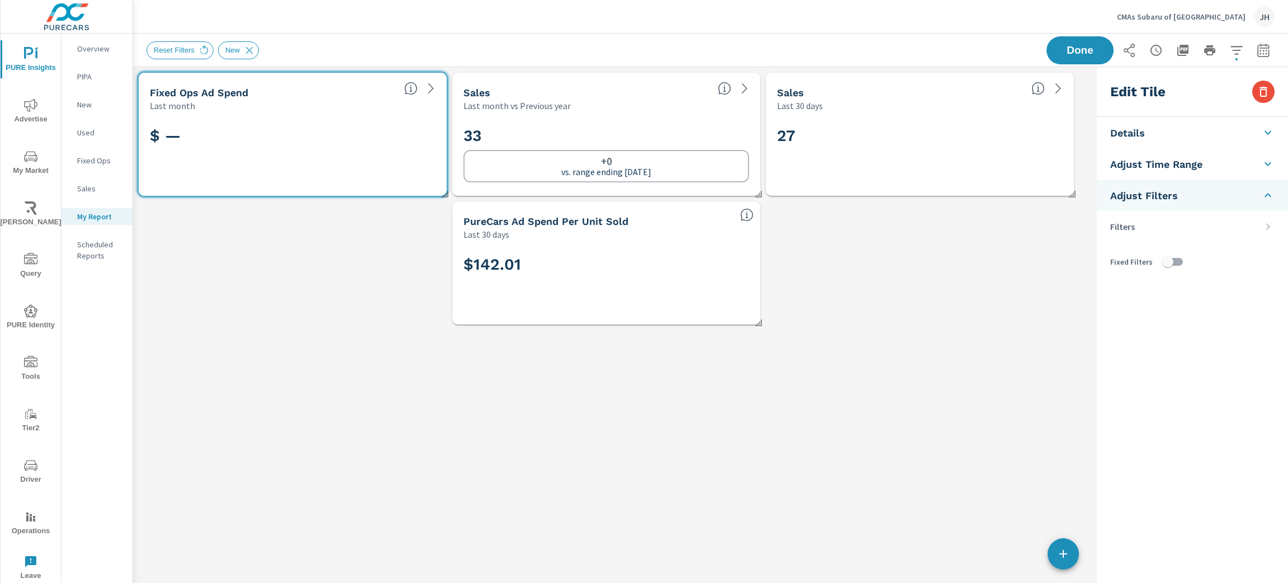
click at [1209, 144] on li "Details" at bounding box center [1192, 132] width 191 height 31
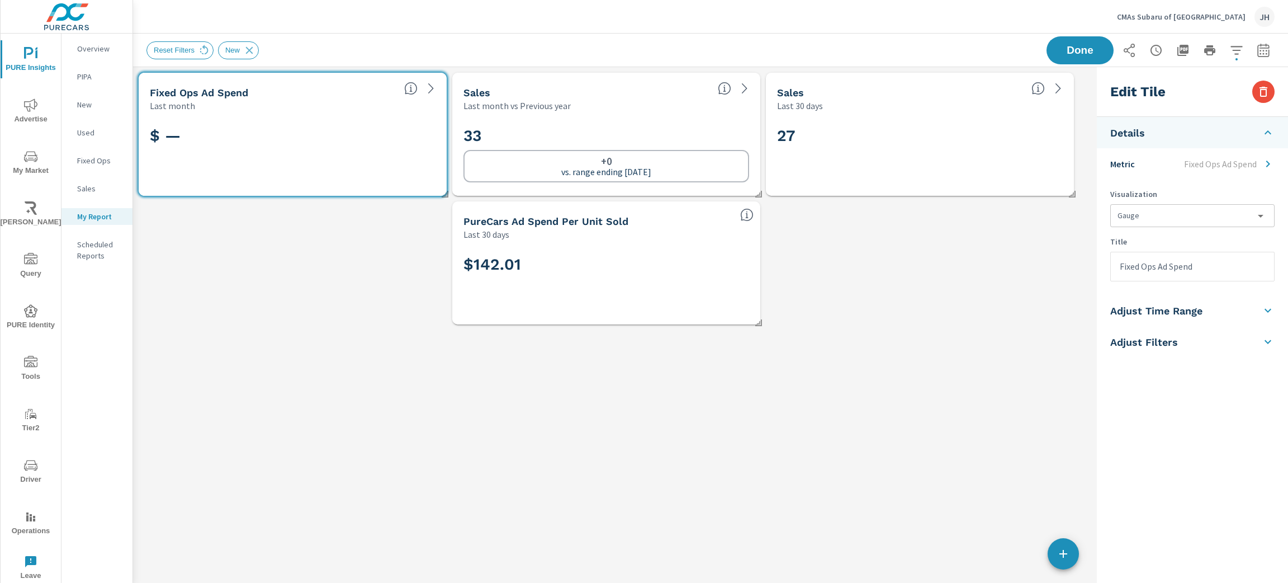
click at [1193, 319] on li "Adjust Time Range" at bounding box center [1192, 310] width 191 height 31
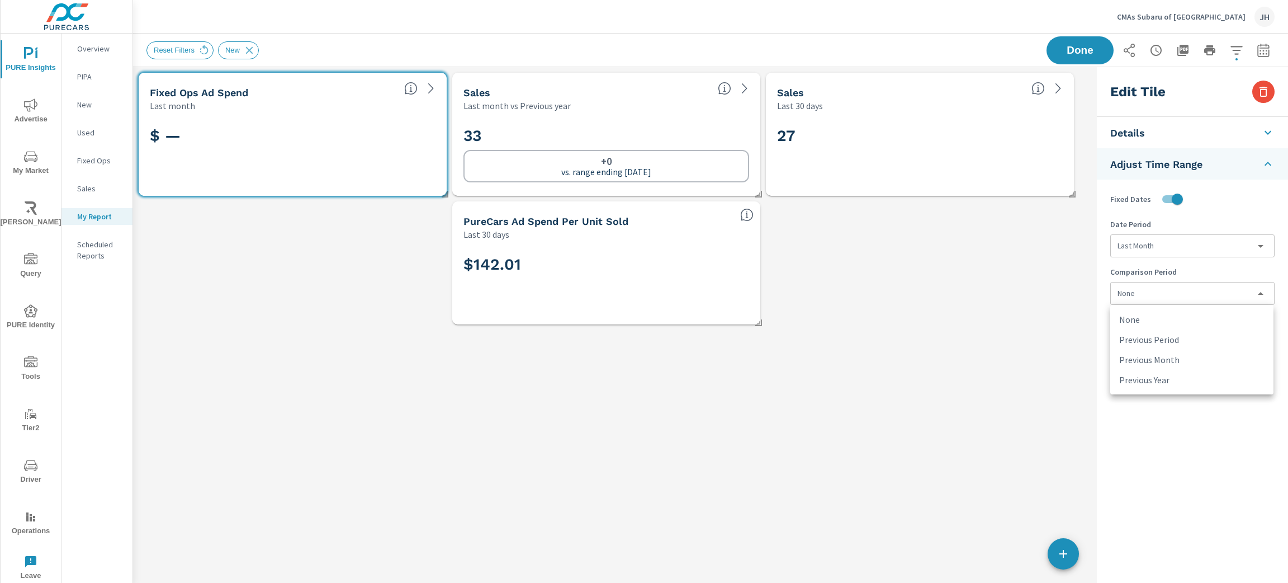
click at [1201, 301] on body "PURE Insights Advertise My Market Riley AI Query PURE Identity Tools Tier2 Driv…" at bounding box center [644, 291] width 1288 height 583
click at [1188, 307] on ul "None Previous Period Previous Month Previous Year" at bounding box center [1191, 349] width 163 height 89
click at [1128, 314] on li "None" at bounding box center [1191, 319] width 163 height 20
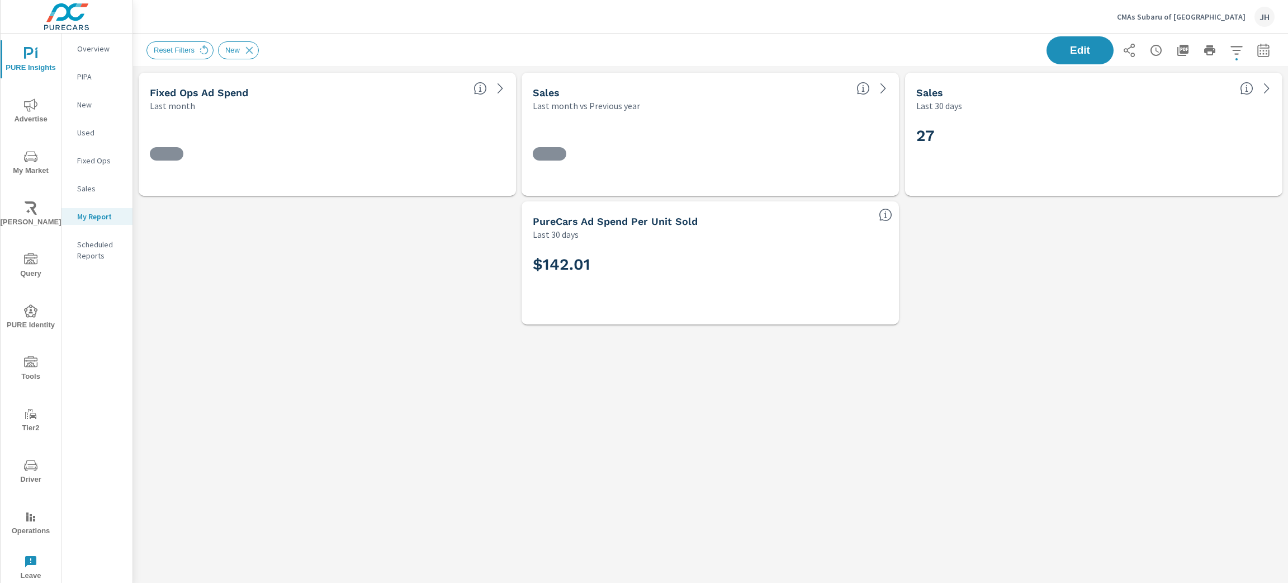
scroll to position [289, 1181]
click at [367, 112] on div "$ —" at bounding box center [327, 154] width 377 height 84
drag, startPoint x: 1074, startPoint y: 36, endPoint x: 1069, endPoint y: 54, distance: 18.7
click at [1074, 36] on button "Edit" at bounding box center [1079, 50] width 69 height 29
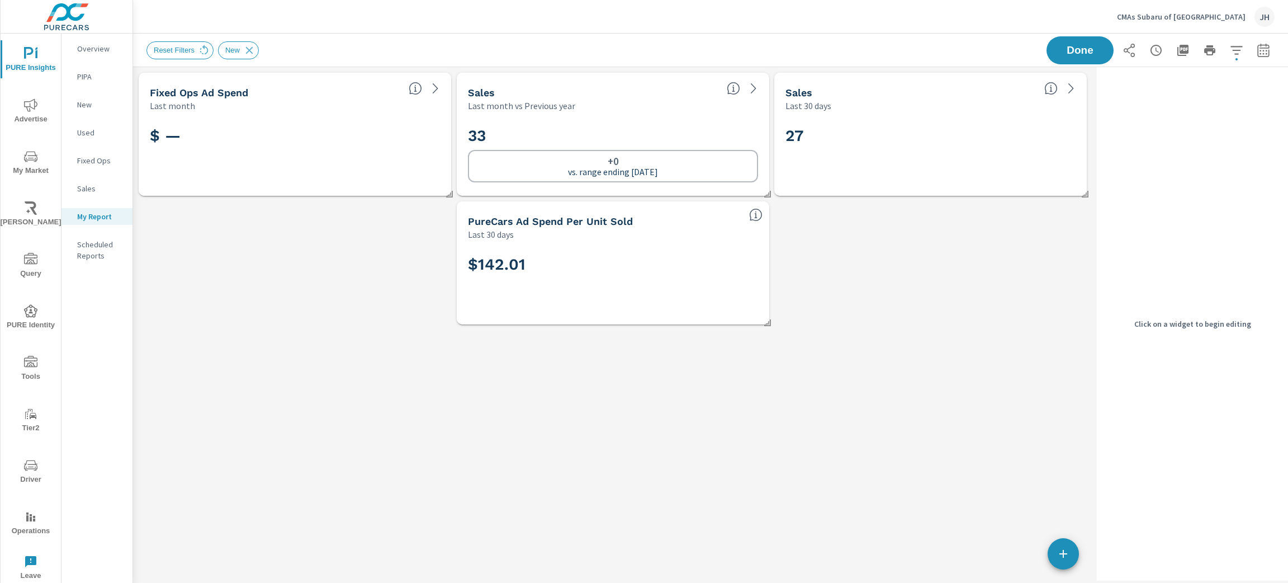
click at [307, 109] on div "Last month" at bounding box center [275, 105] width 250 height 13
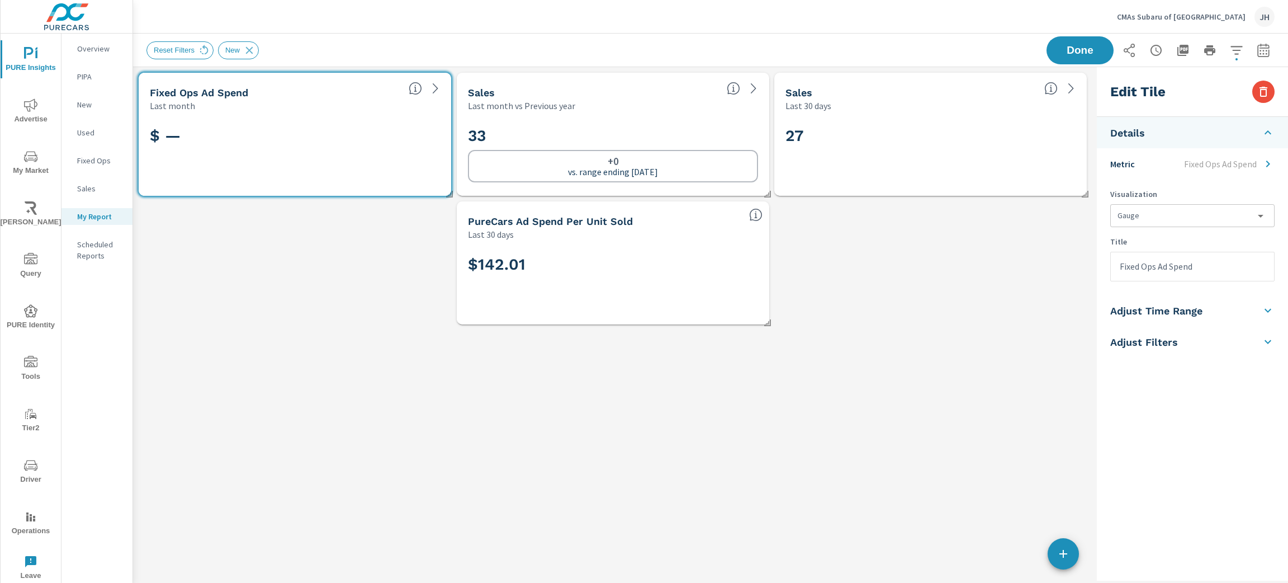
click at [1220, 304] on li "Adjust Time Range" at bounding box center [1192, 310] width 191 height 31
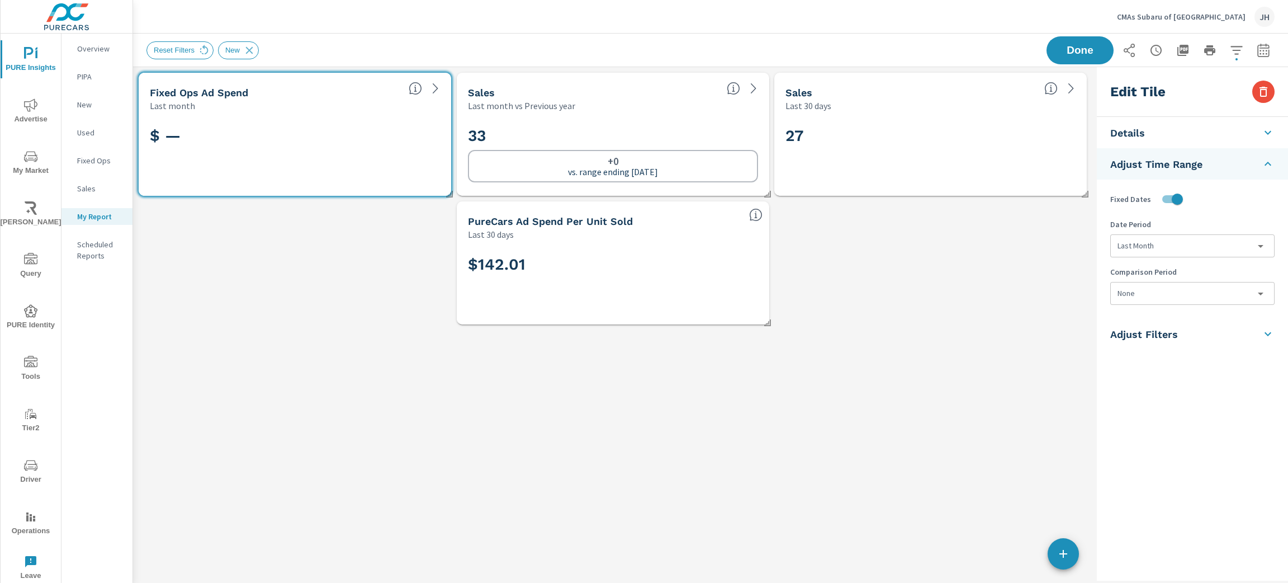
click at [1239, 292] on body "PURE Insights Advertise My Market [PERSON_NAME] Query PURE Identity Tools Tier2…" at bounding box center [644, 291] width 1288 height 583
click at [1203, 355] on li "Previous Month" at bounding box center [1191, 359] width 163 height 20
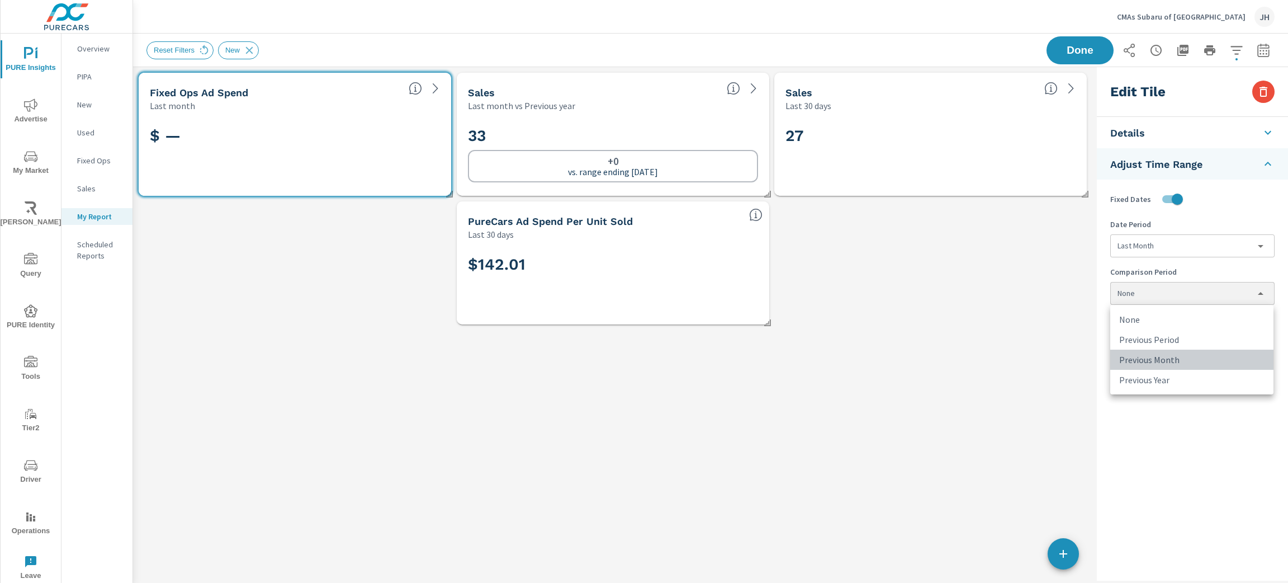
type input "lastMonth"
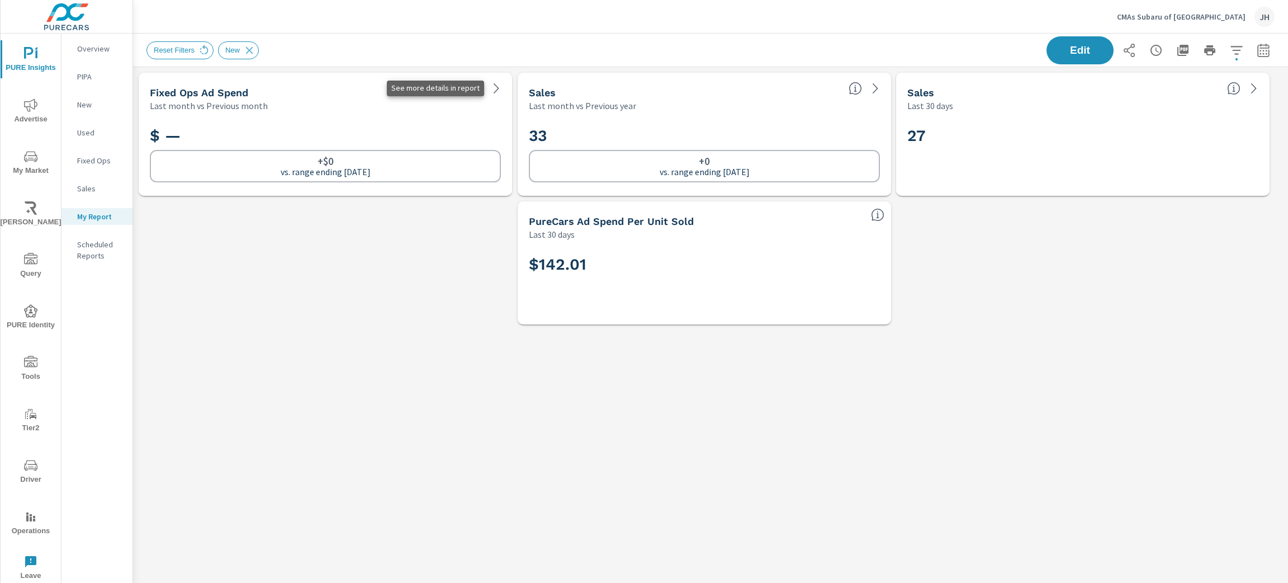
scroll to position [289, 1168]
click at [495, 89] on icon at bounding box center [496, 88] width 13 height 13
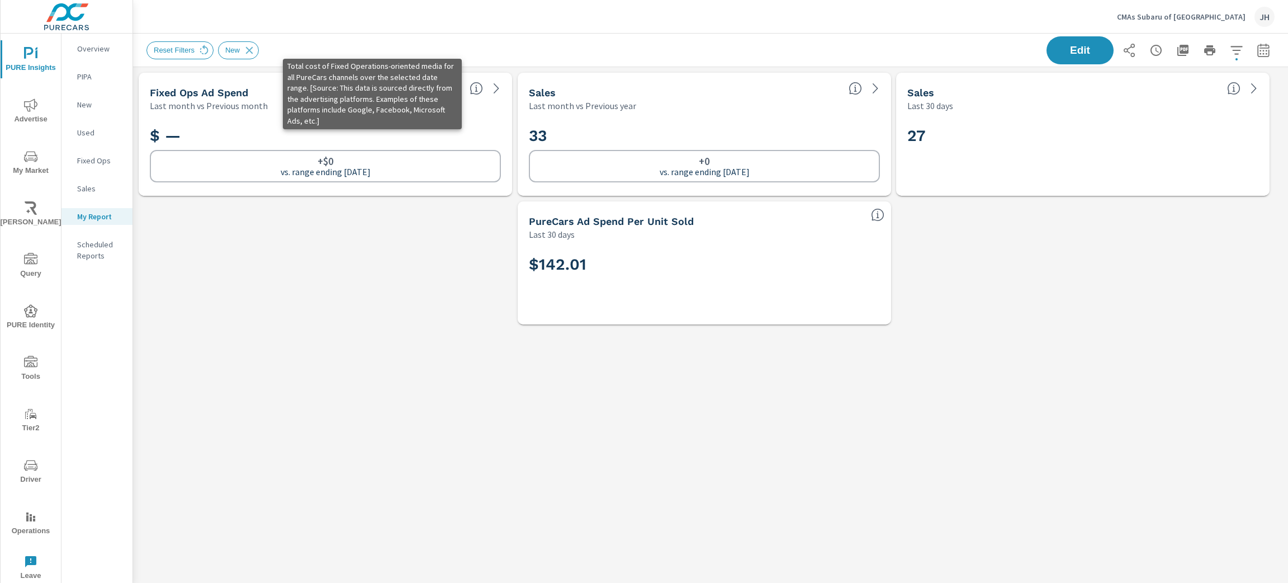
scroll to position [289, 1168]
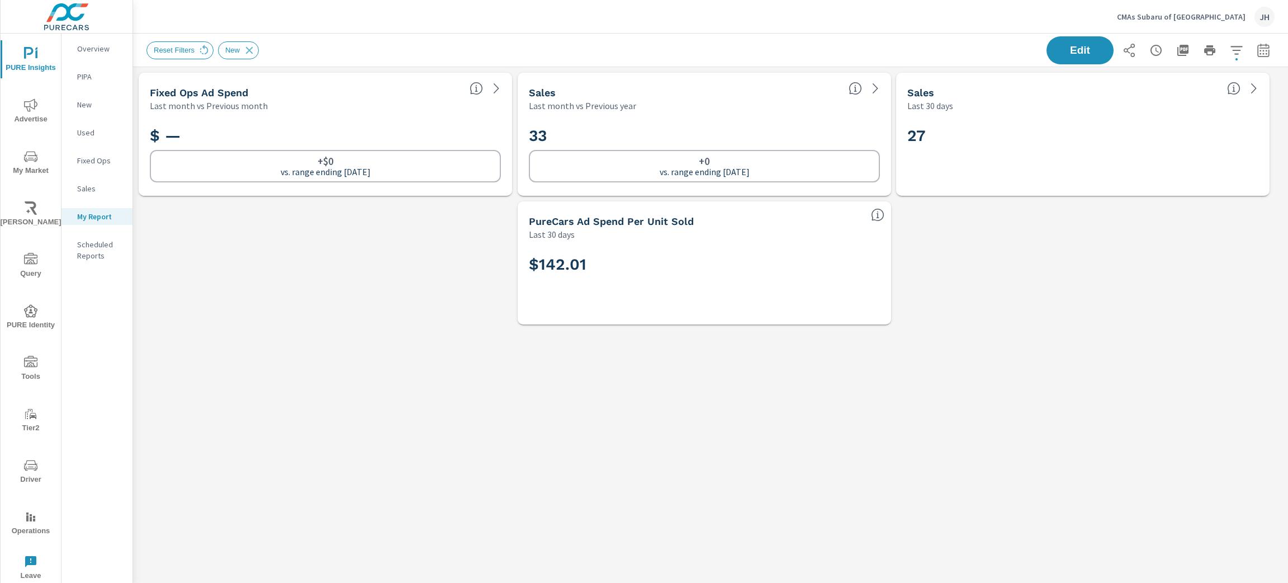
click at [397, 101] on div "Last month vs Previous month" at bounding box center [305, 105] width 311 height 13
click at [1045, 39] on button "Edit" at bounding box center [1079, 50] width 69 height 29
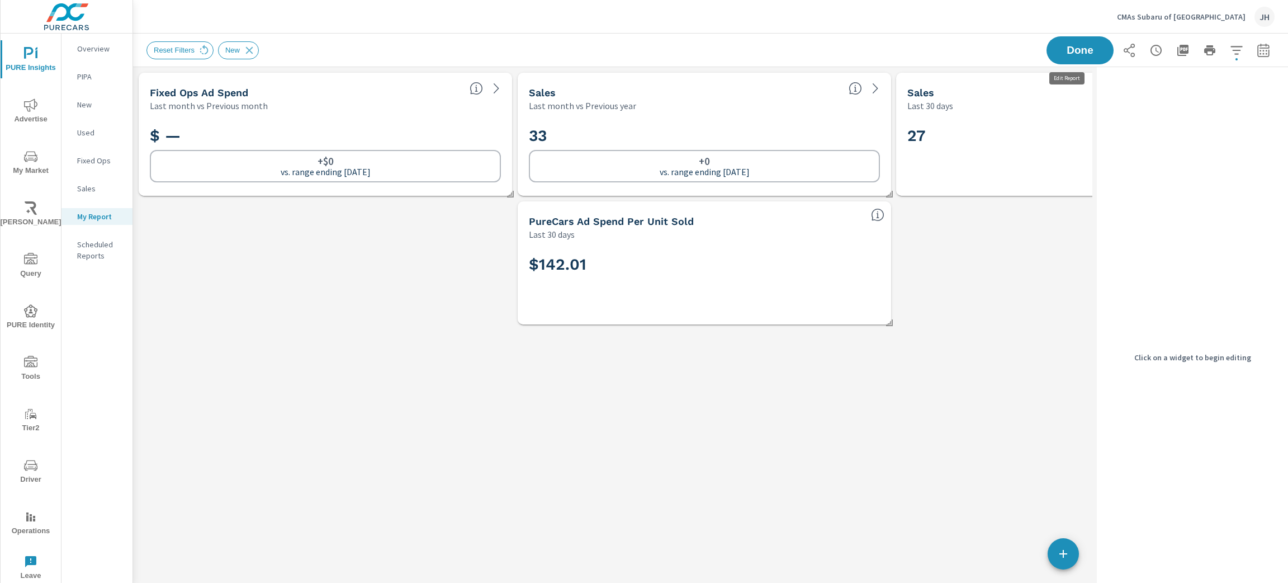
scroll to position [289, 972]
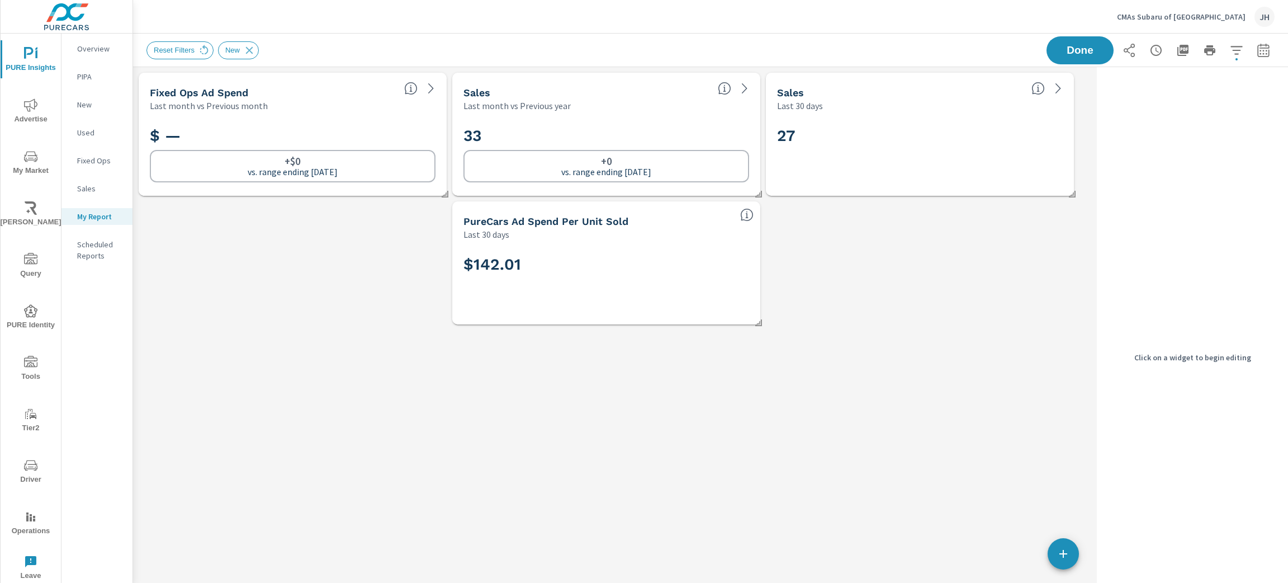
drag, startPoint x: 522, startPoint y: 261, endPoint x: 518, endPoint y: 267, distance: 7.2
click at [519, 264] on h2 "$142.01" at bounding box center [606, 264] width 286 height 20
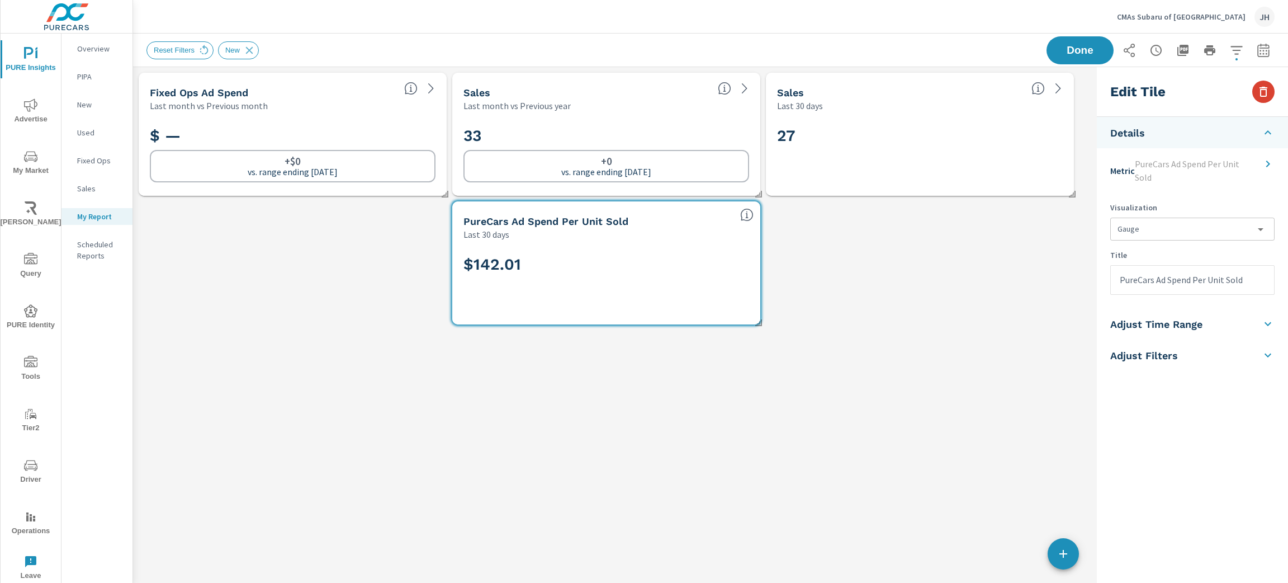
click at [1266, 91] on icon "button" at bounding box center [1263, 92] width 8 height 10
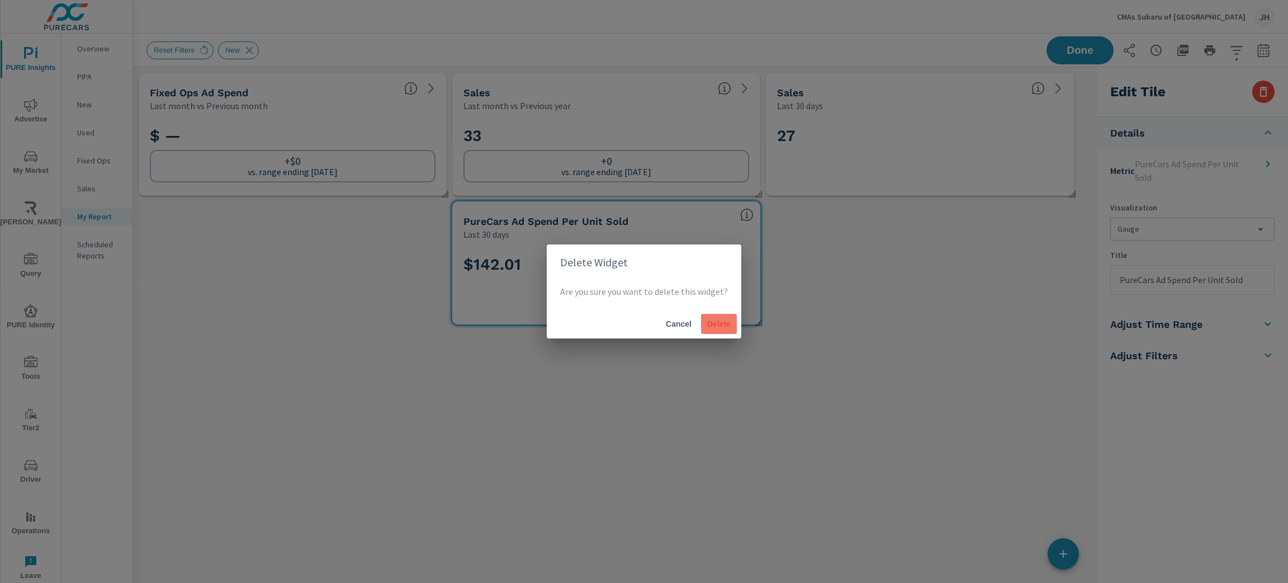
click at [706, 324] on span "Delete" at bounding box center [718, 324] width 27 height 10
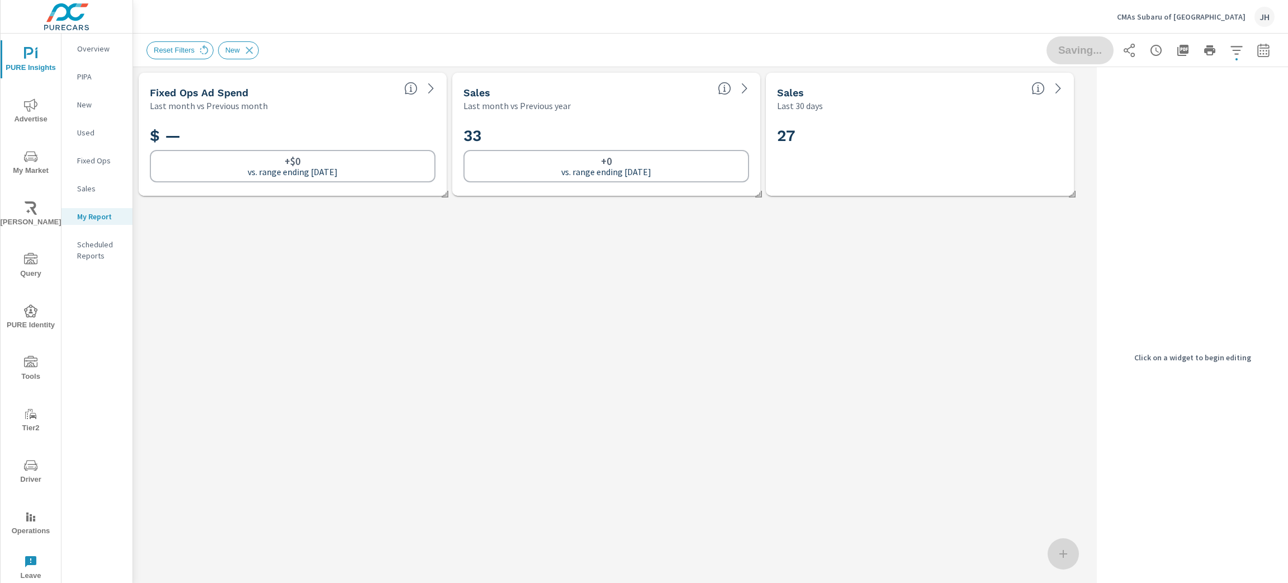
scroll to position [160, 972]
click at [1036, 123] on div "27" at bounding box center [920, 153] width 286 height 61
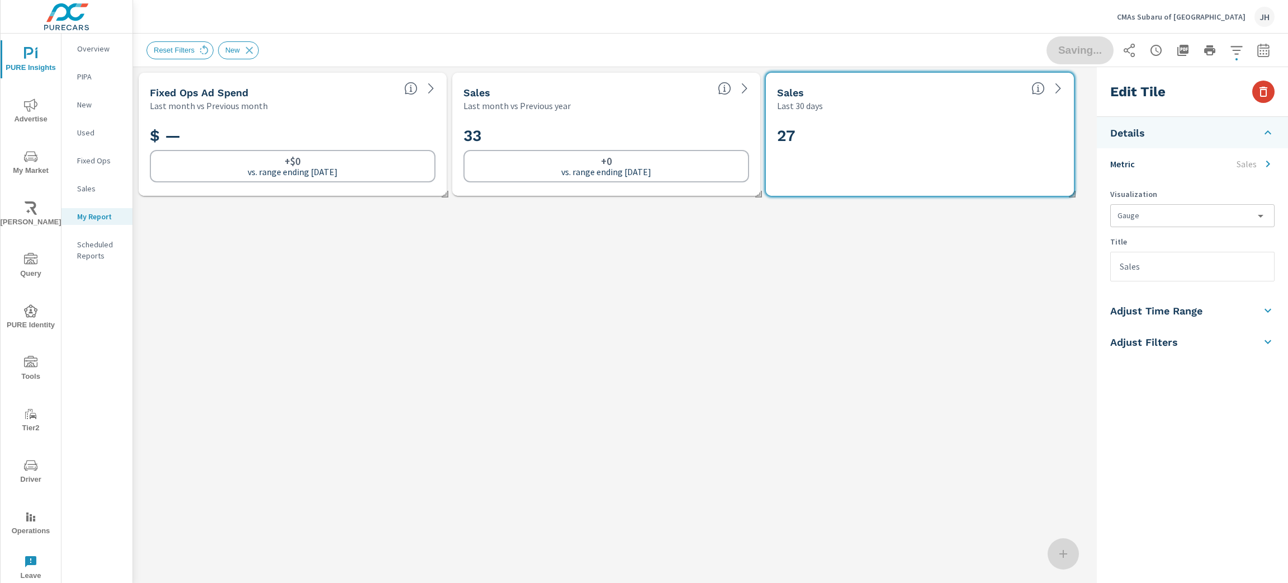
click at [1272, 92] on button "button" at bounding box center [1263, 91] width 22 height 22
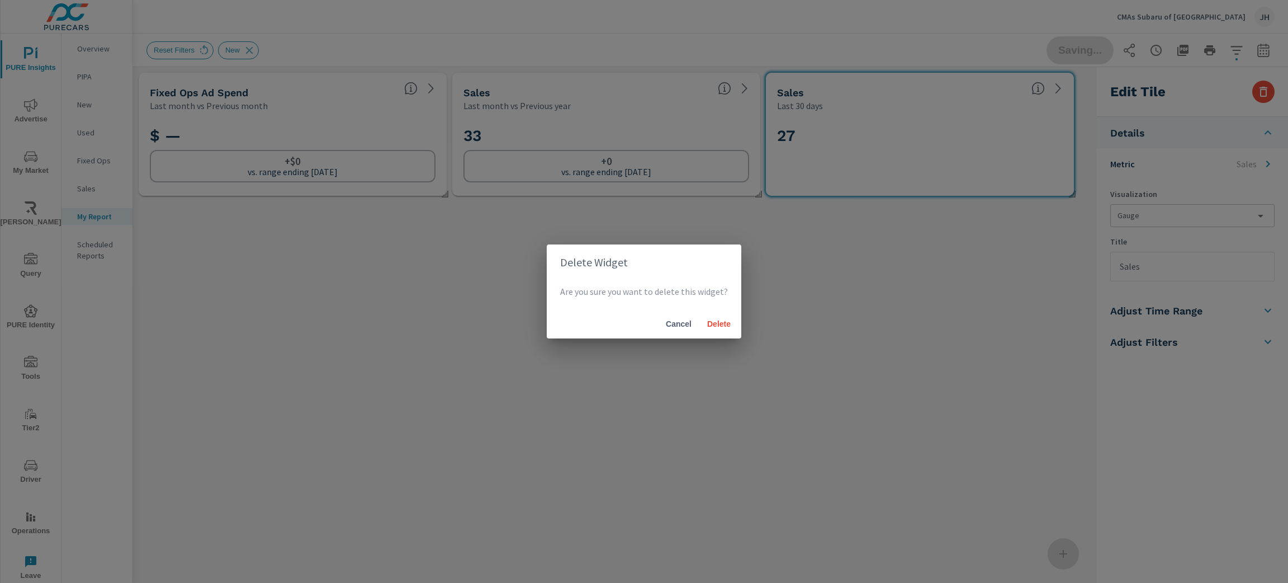
drag, startPoint x: 707, startPoint y: 325, endPoint x: 727, endPoint y: 216, distance: 110.9
click at [708, 325] on span "Delete" at bounding box center [718, 324] width 27 height 10
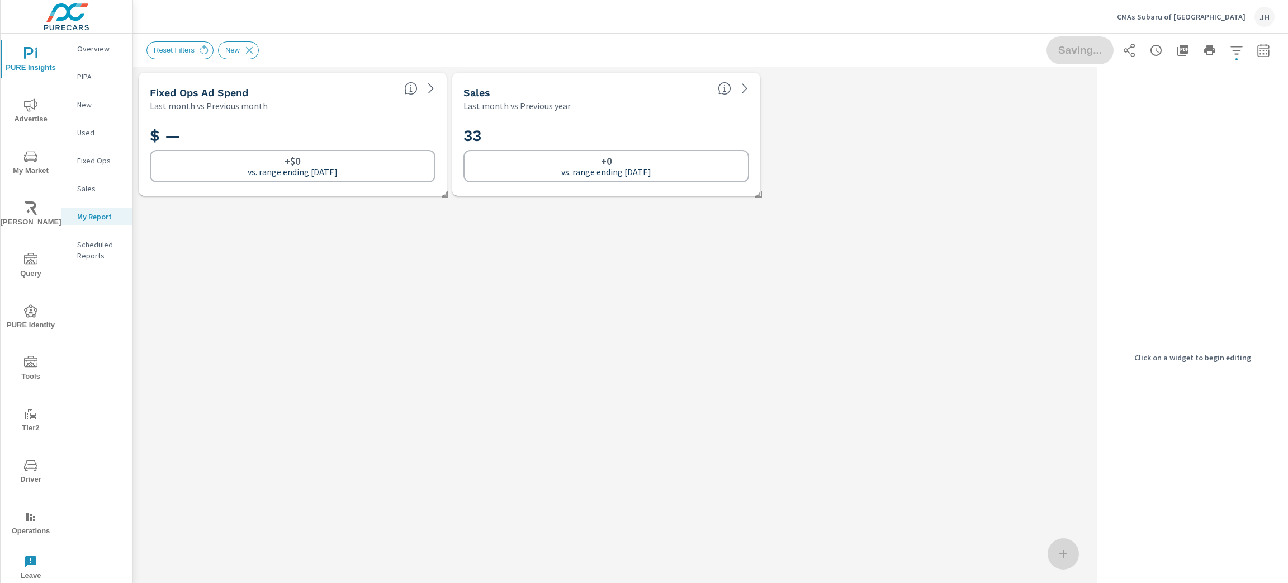
click at [674, 124] on div "33 +0 vs. range ending Sep 30" at bounding box center [606, 153] width 286 height 61
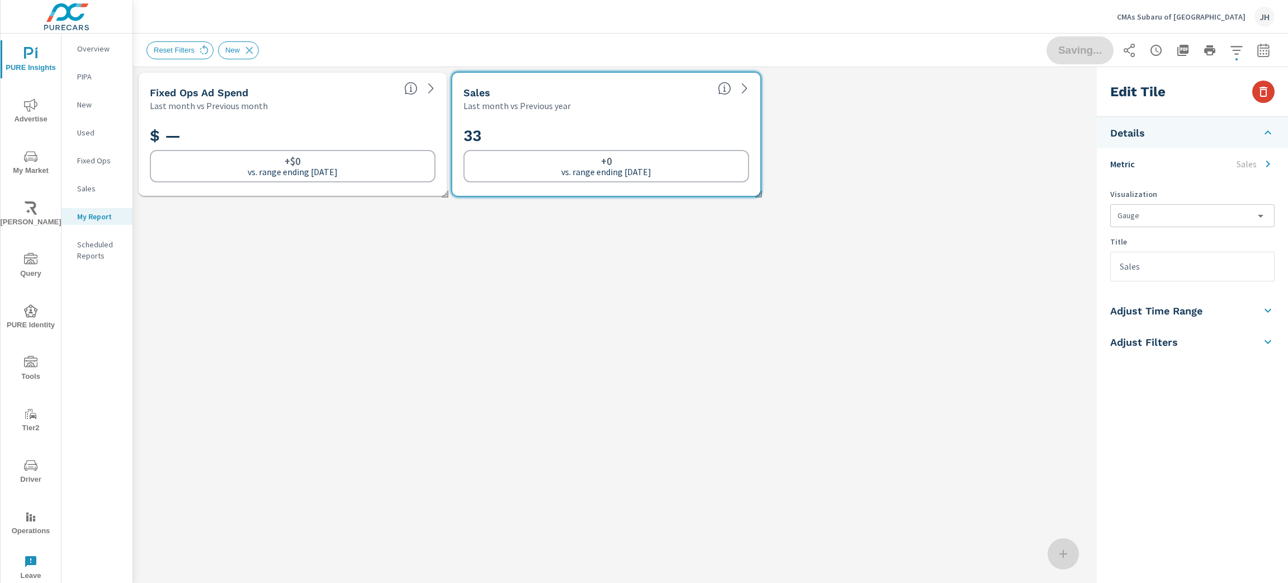
click at [1270, 93] on button "button" at bounding box center [1263, 91] width 22 height 22
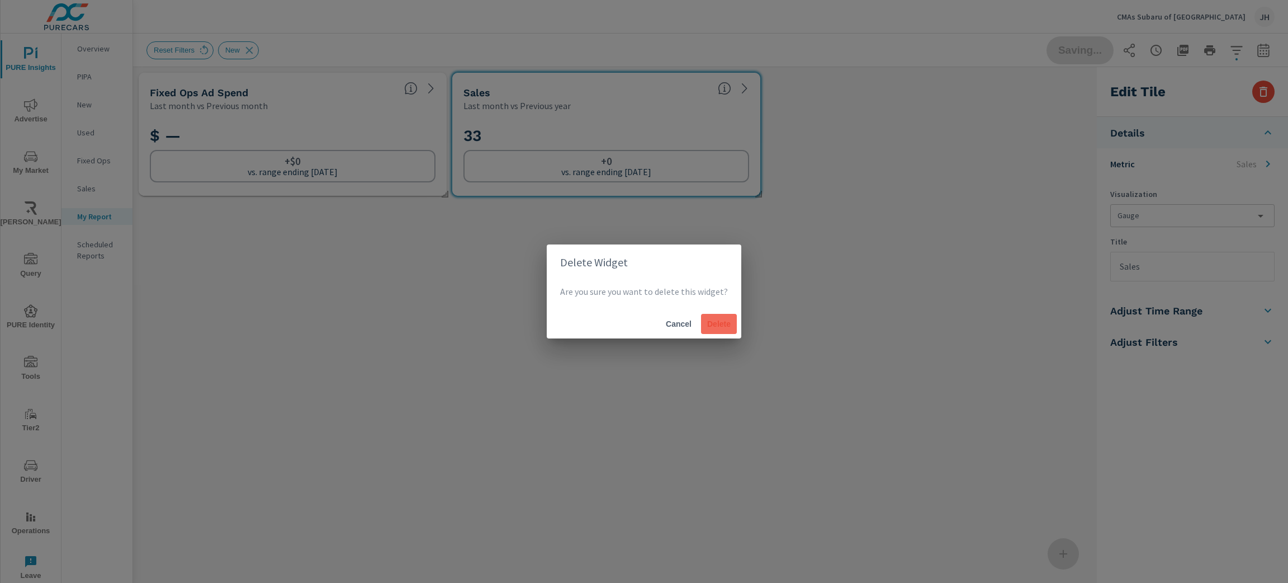
click at [707, 321] on span "Delete" at bounding box center [718, 324] width 27 height 10
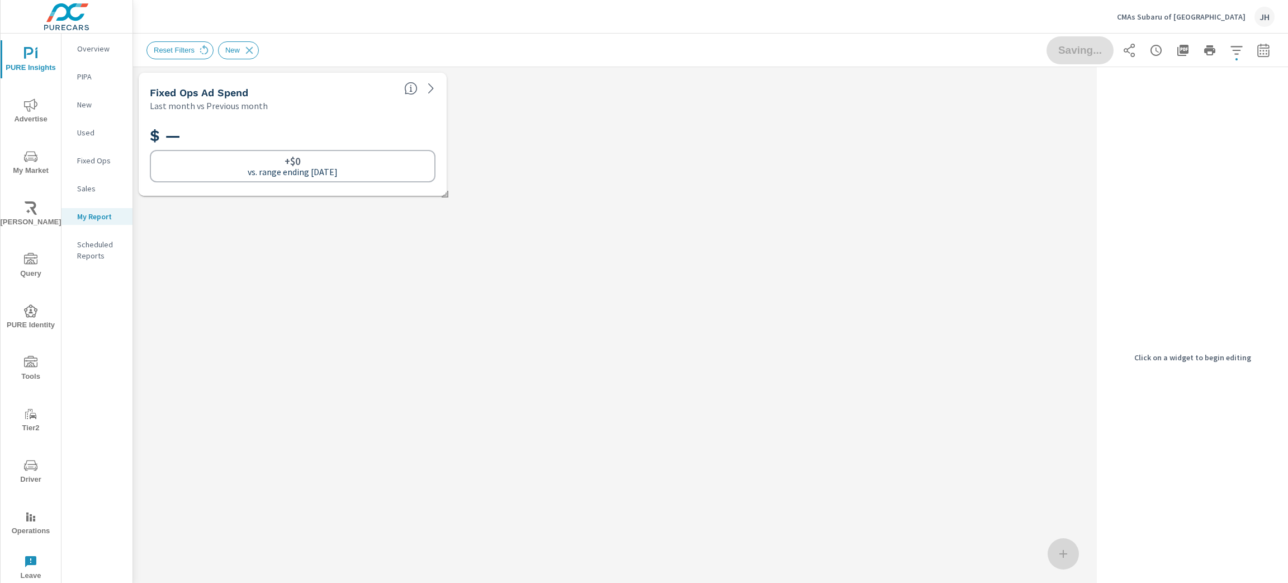
click at [318, 109] on div "Last month vs Previous month" at bounding box center [272, 105] width 245 height 13
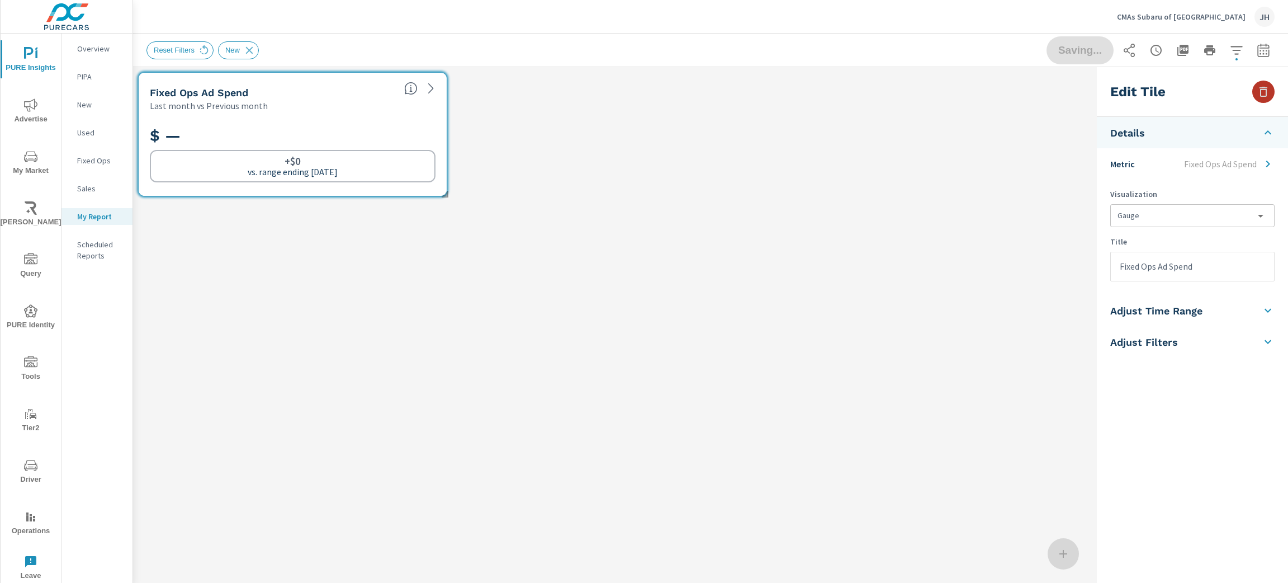
click at [1267, 91] on icon "button" at bounding box center [1263, 91] width 13 height 13
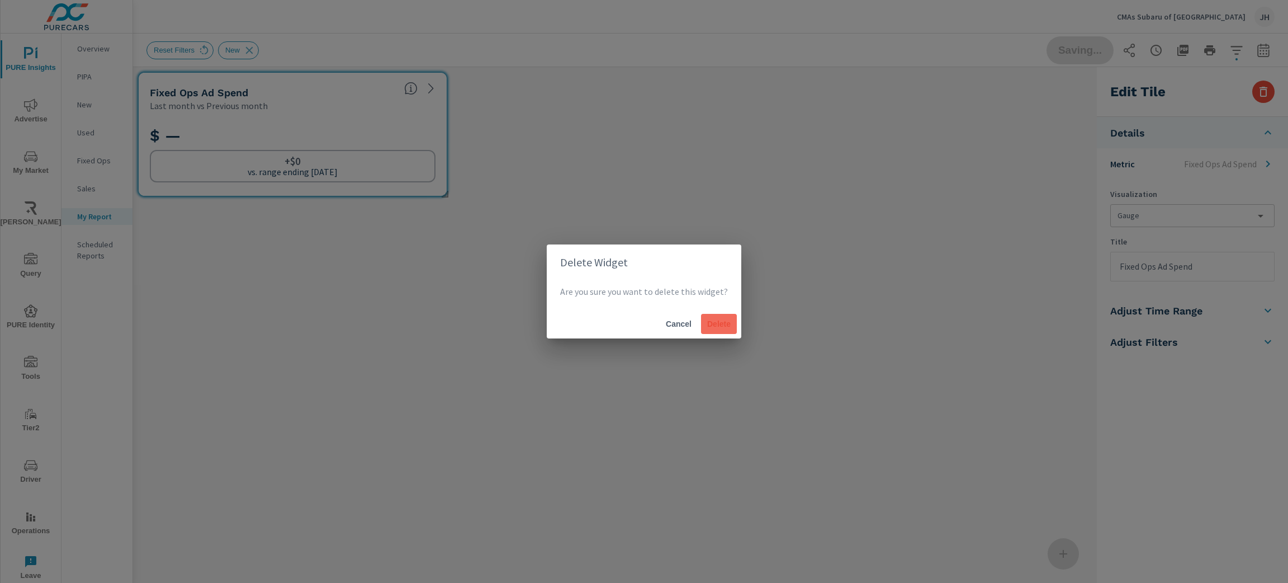
click at [711, 316] on button "Delete" at bounding box center [719, 324] width 36 height 20
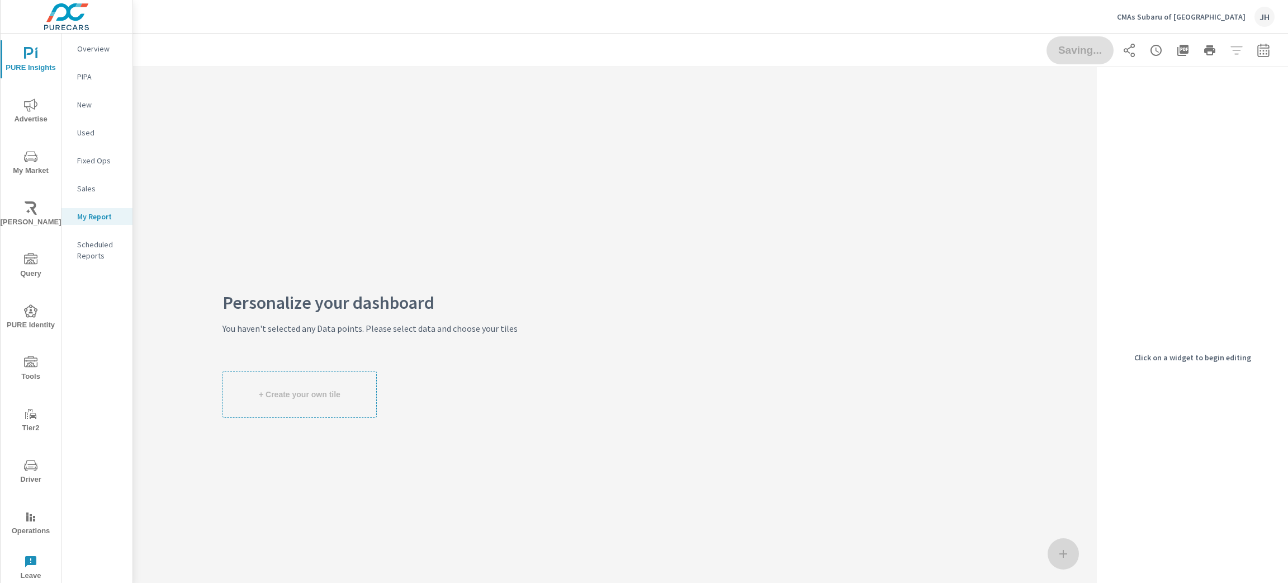
click at [297, 412] on div "+ Create your own tile" at bounding box center [369, 394] width 295 height 47
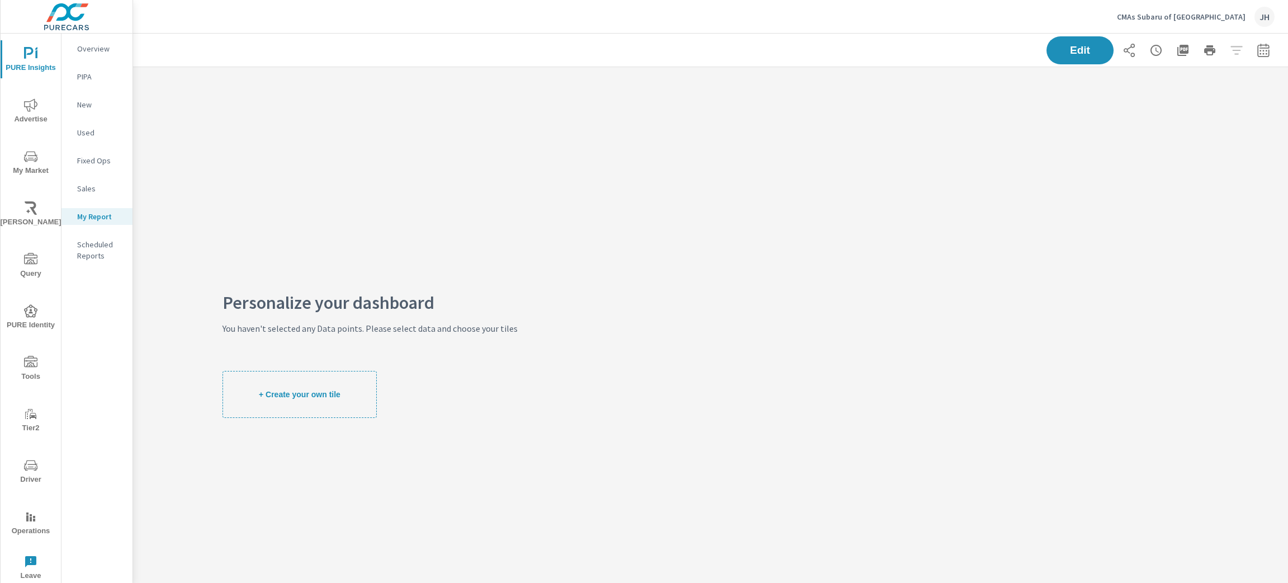
click at [276, 391] on span "+ Create your own tile" at bounding box center [300, 394] width 82 height 10
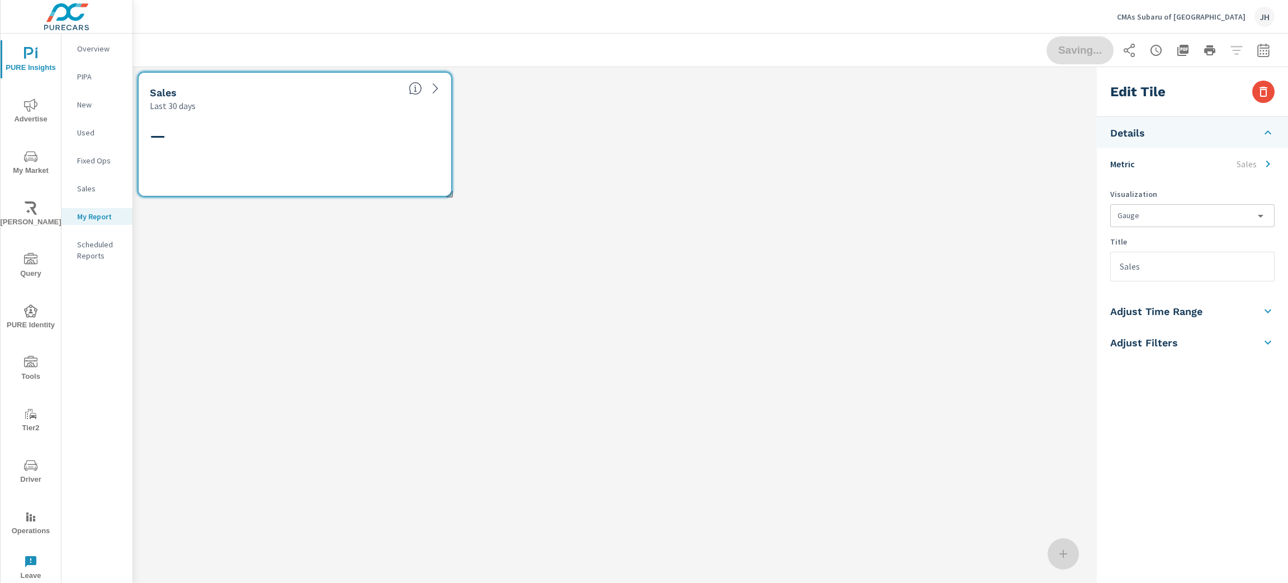
scroll to position [160, 972]
click at [1266, 307] on icon at bounding box center [1267, 310] width 13 height 13
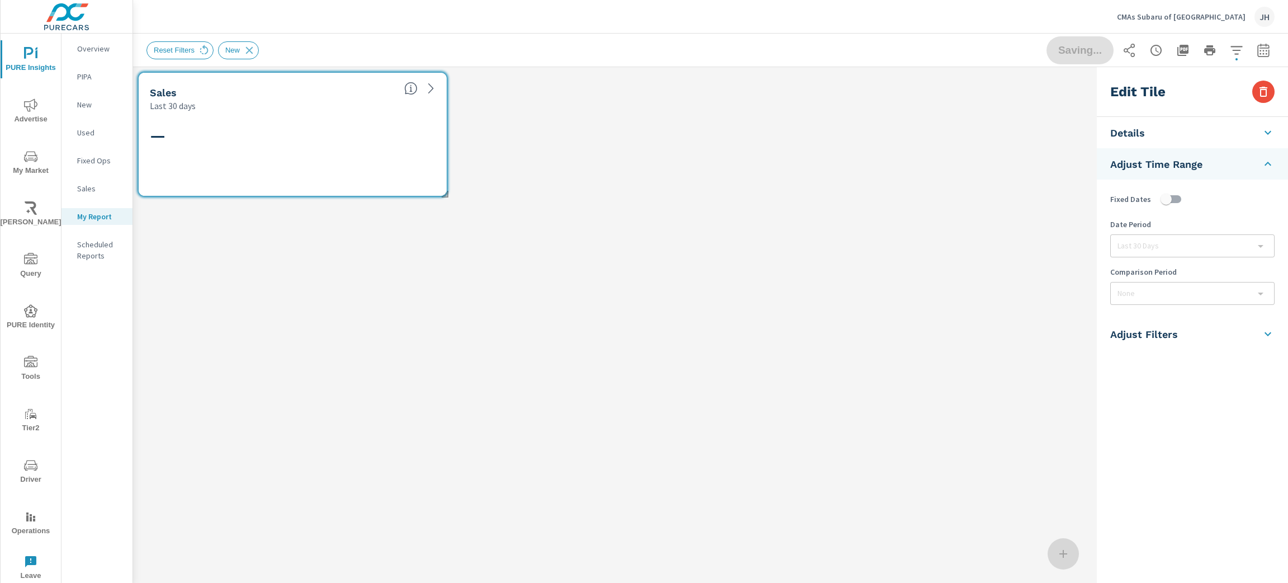
click at [1177, 199] on input "checkbox" at bounding box center [1166, 198] width 64 height 21
checkbox input "true"
click at [1265, 243] on body "PURE Insights Advertise My Market [PERSON_NAME] Query PURE Identity Tools Tier2…" at bounding box center [644, 291] width 1288 height 583
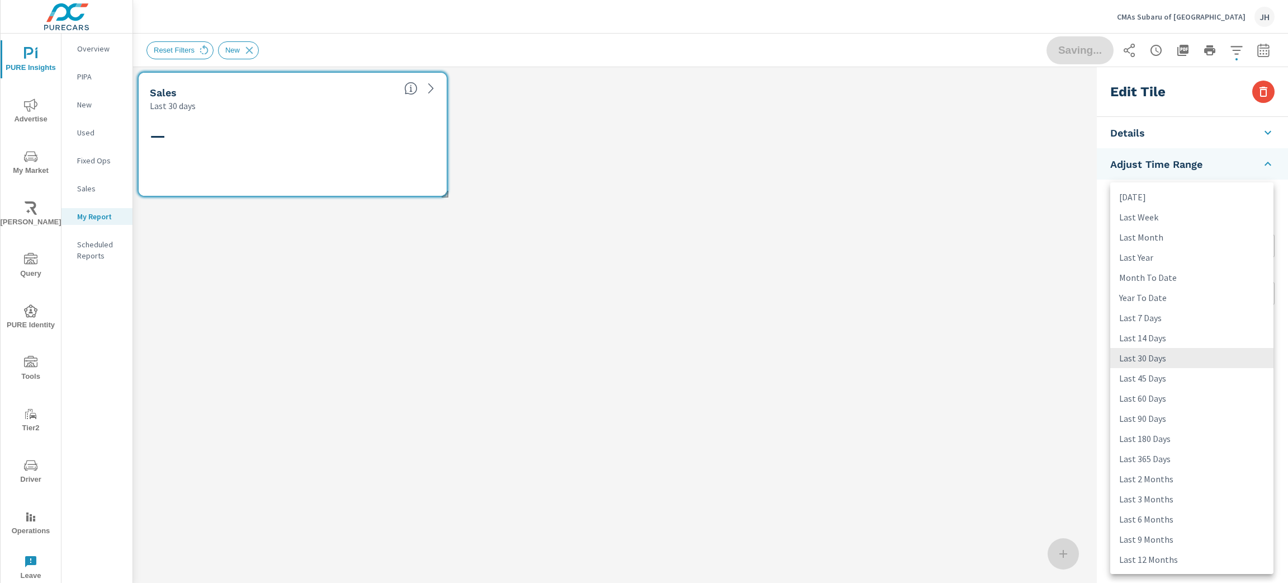
click at [1176, 236] on li "Last Month" at bounding box center [1191, 237] width 163 height 20
type input "lastMonth"
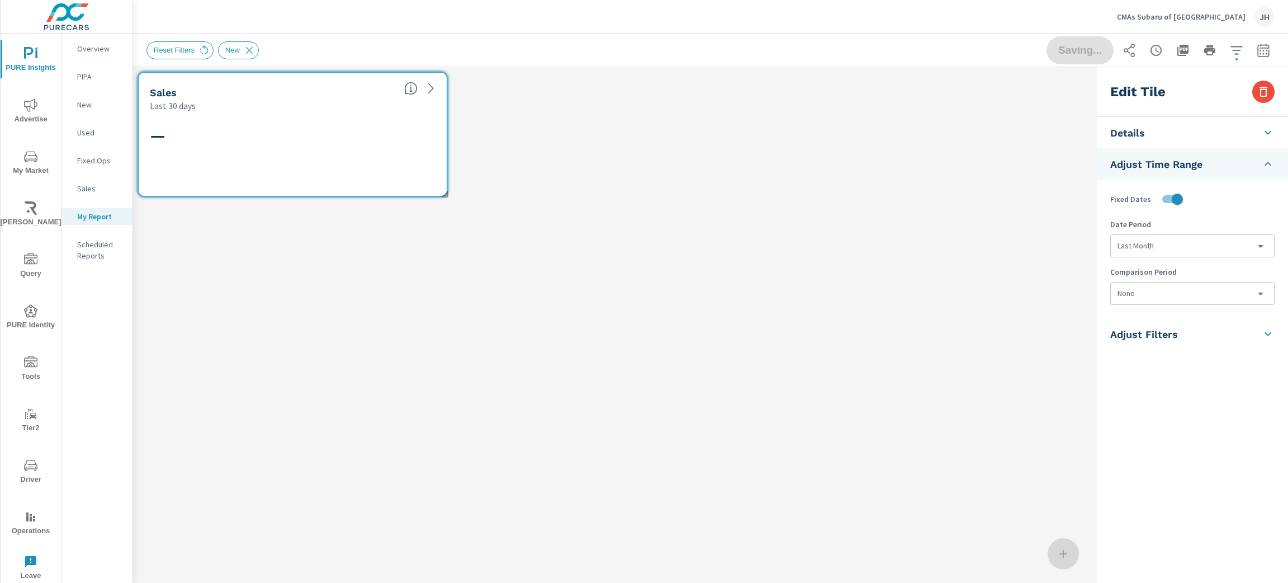
click at [1189, 290] on body "PURE Insights Advertise My Market [PERSON_NAME] Query PURE Identity Tools Tier2…" at bounding box center [644, 291] width 1288 height 583
click at [1182, 321] on li "None" at bounding box center [1191, 319] width 163 height 20
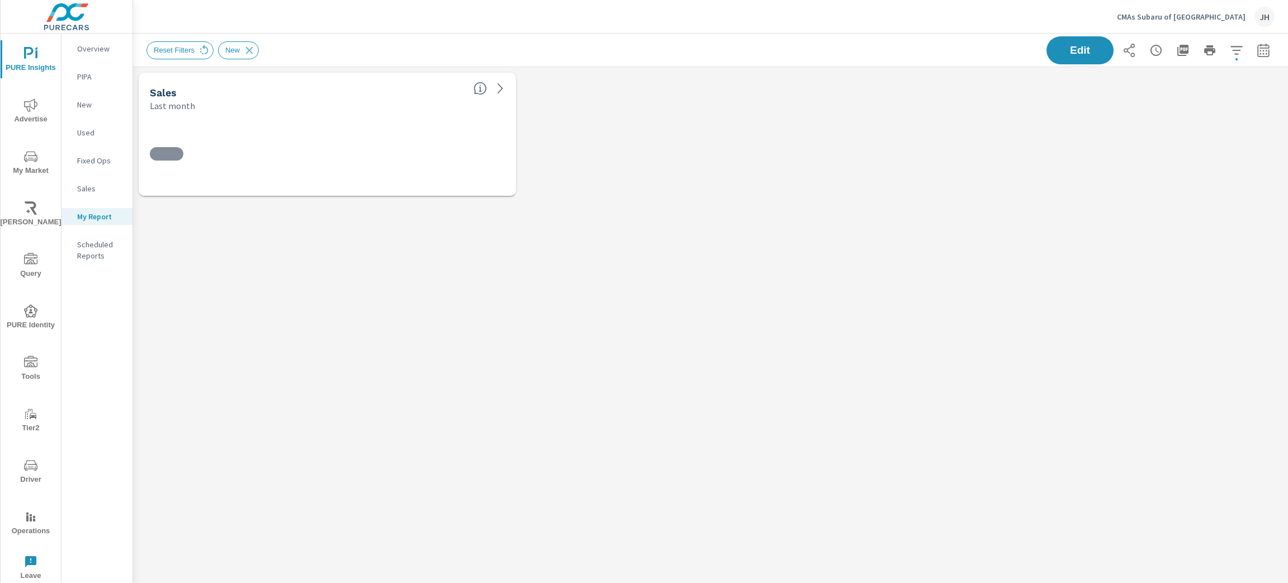
scroll to position [160, 1181]
click at [1086, 55] on span "Edit" at bounding box center [1080, 50] width 46 height 11
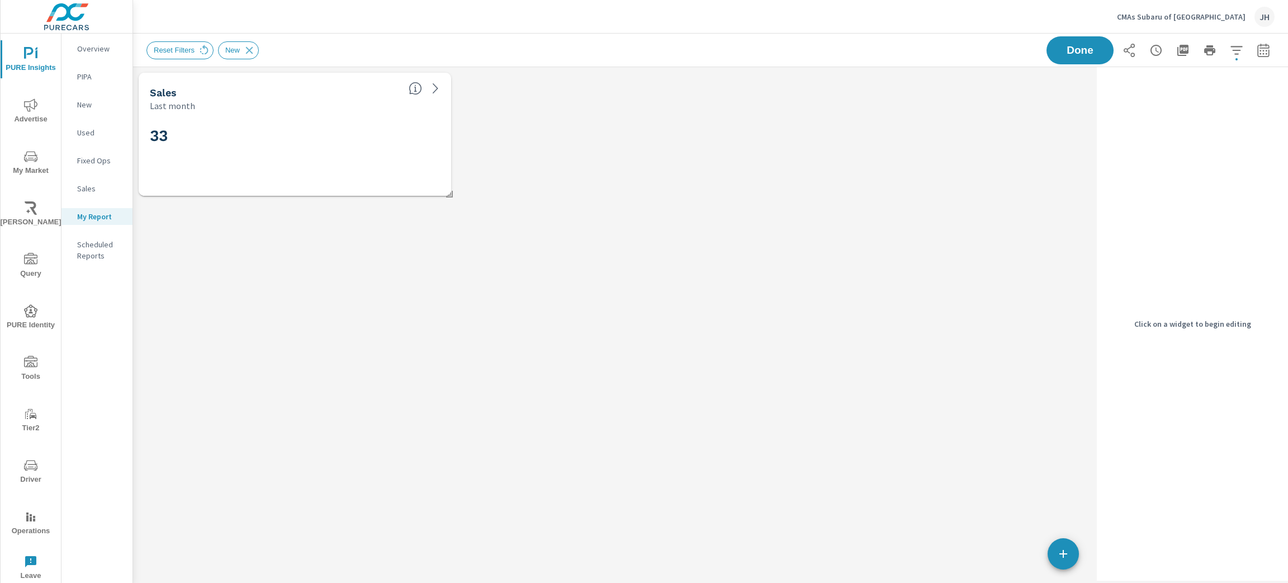
scroll to position [6, 6]
click at [1196, 218] on div "Click on a widget to begin editing" at bounding box center [1192, 323] width 191 height 513
drag, startPoint x: 249, startPoint y: 46, endPoint x: 522, endPoint y: 122, distance: 282.5
click at [249, 46] on icon at bounding box center [249, 50] width 12 height 12
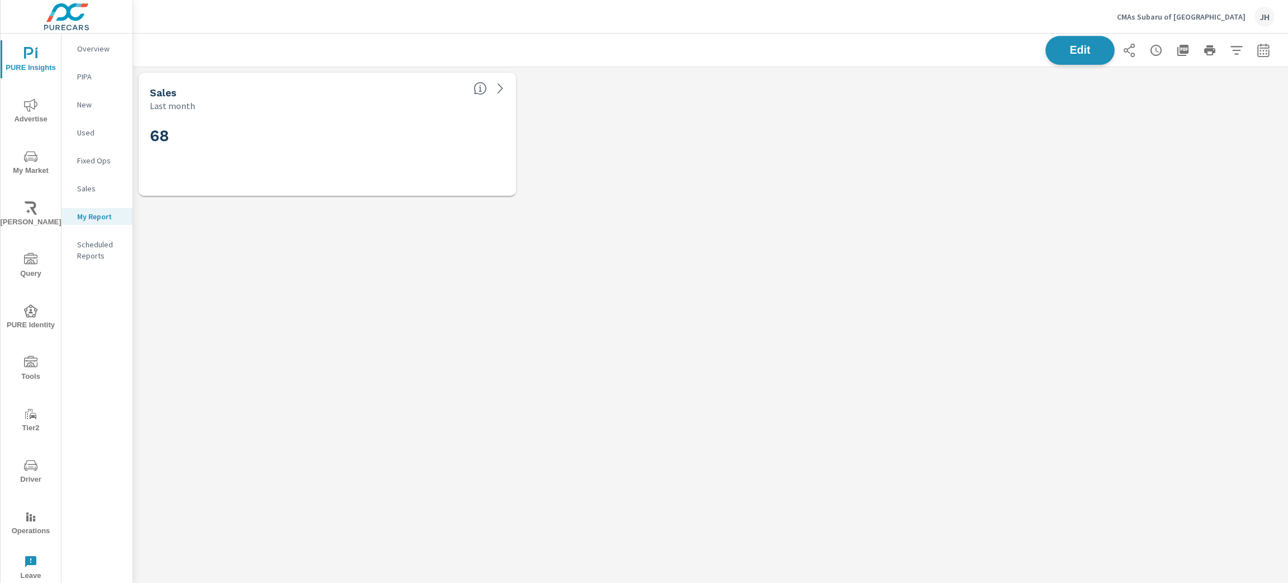
scroll to position [160, 1181]
click at [1084, 55] on span "Edit" at bounding box center [1080, 50] width 46 height 11
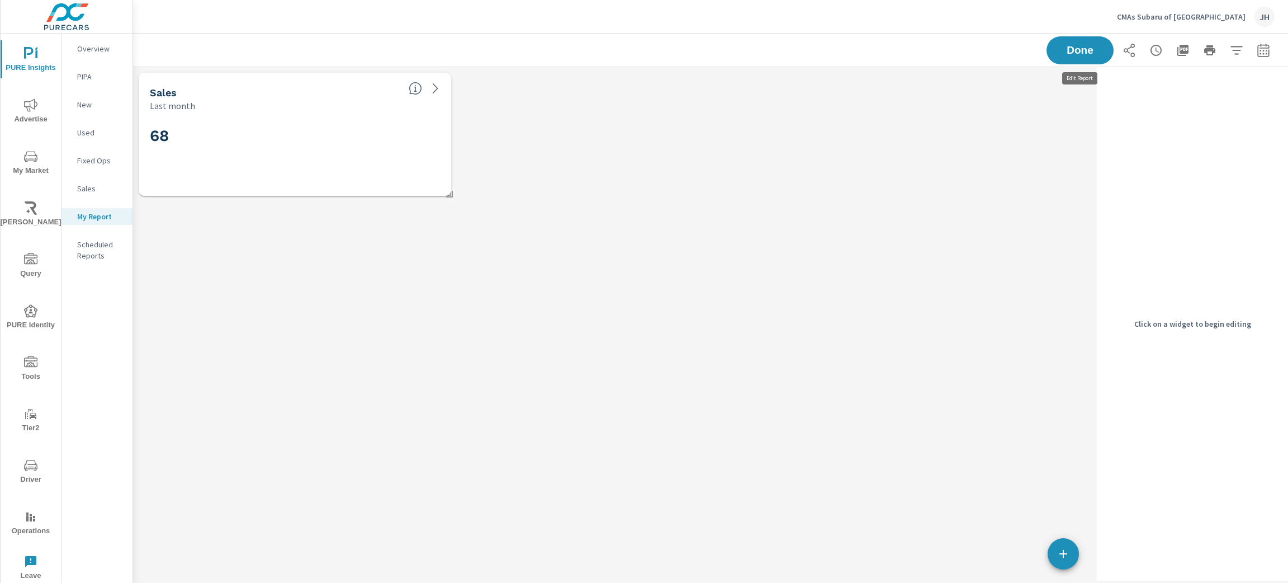
scroll to position [160, 985]
click at [1042, 549] on div "Sales Last month 68" at bounding box center [612, 323] width 959 height 513
click at [1058, 542] on button "button" at bounding box center [1063, 553] width 31 height 31
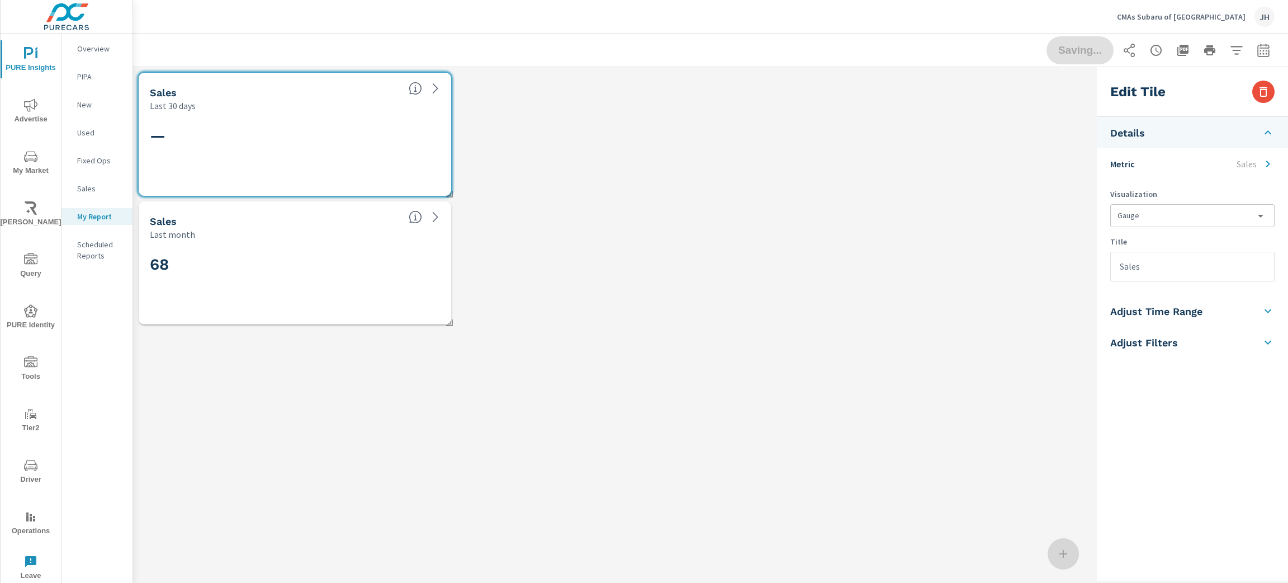
scroll to position [289, 985]
click at [1267, 129] on icon at bounding box center [1267, 132] width 13 height 13
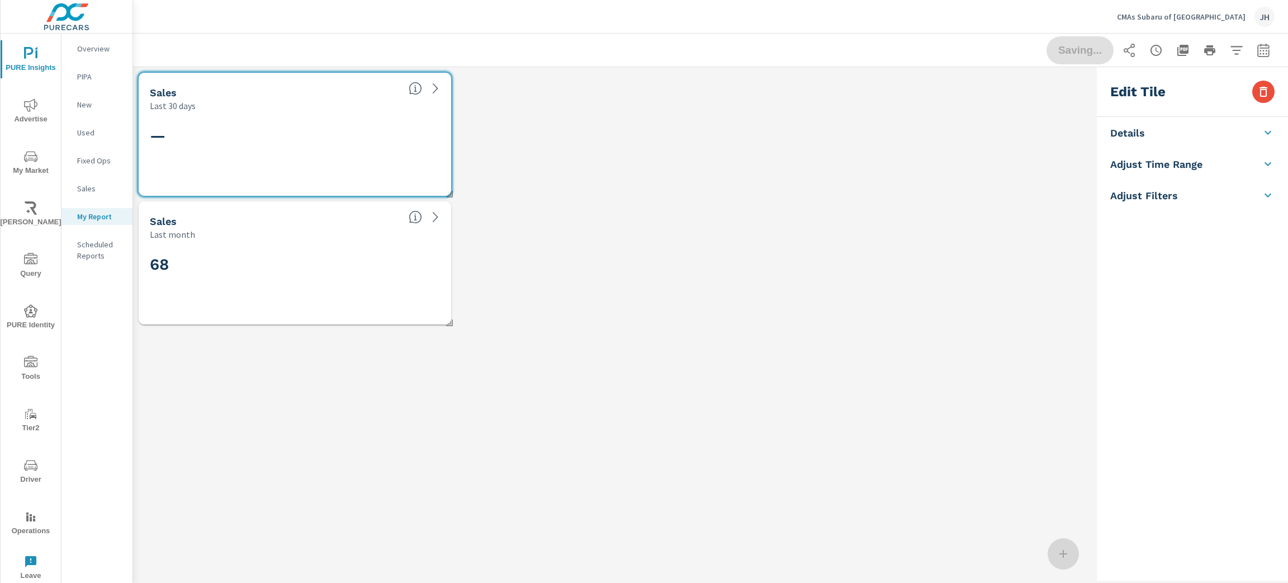
click at [1272, 133] on icon at bounding box center [1267, 132] width 13 height 13
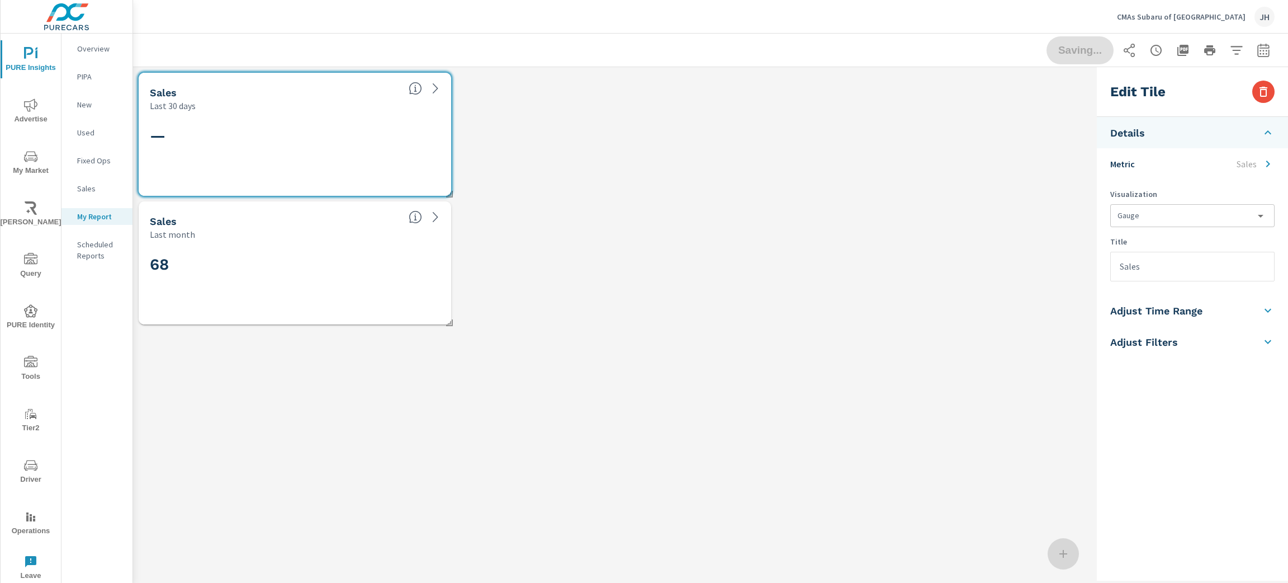
click at [1269, 161] on icon at bounding box center [1267, 163] width 13 height 13
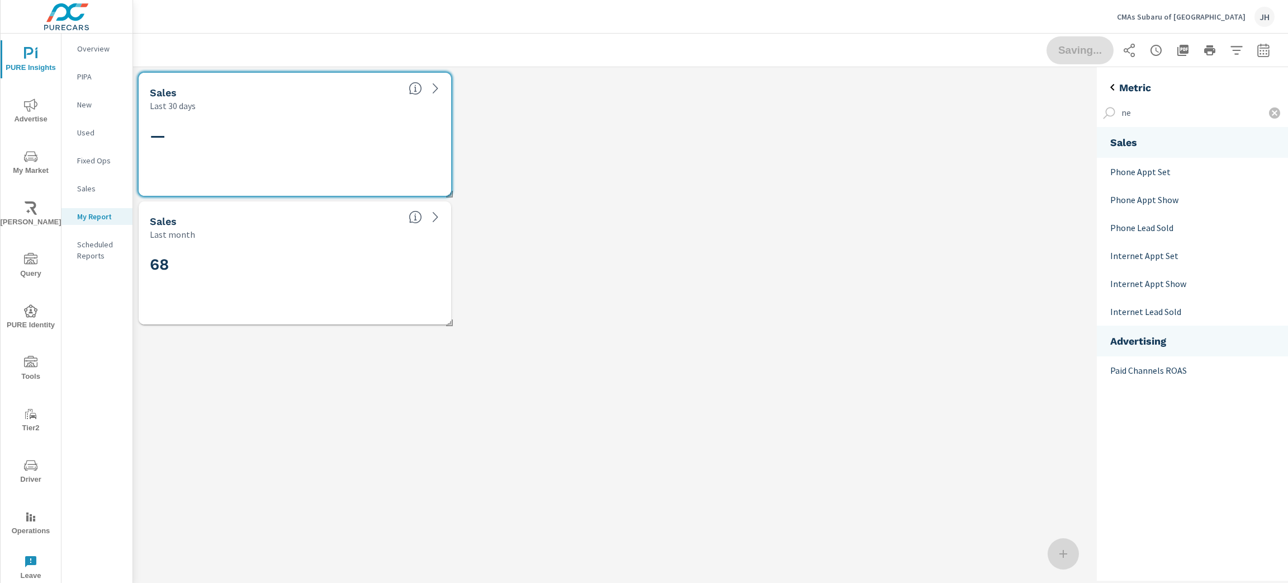
scroll to position [283, 217]
type input "n"
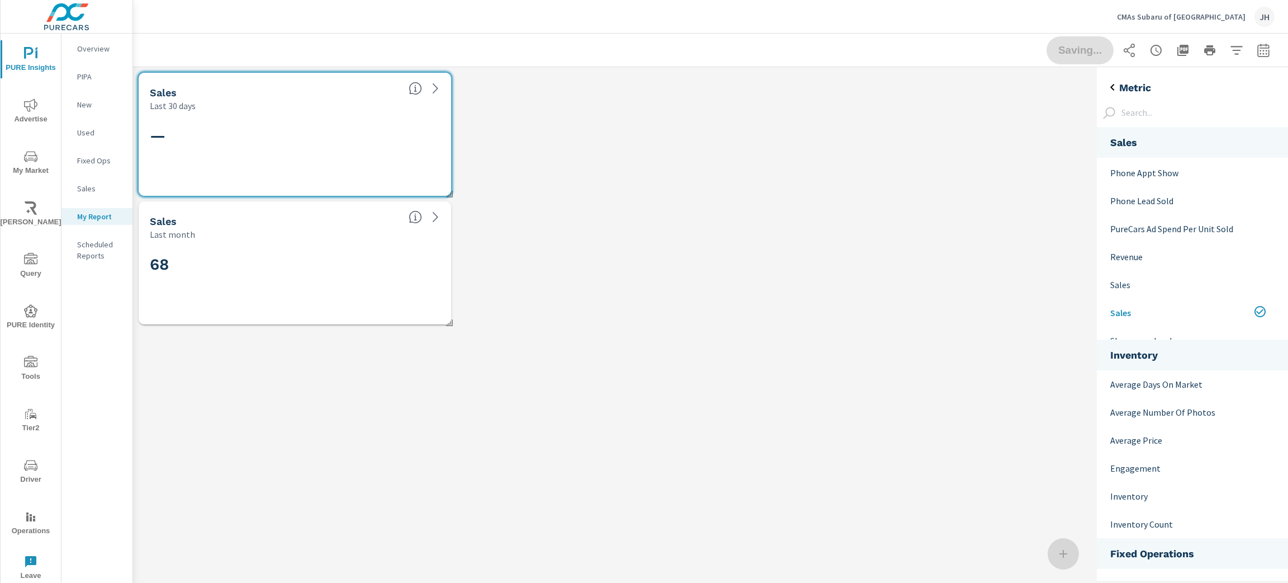
scroll to position [419, 0]
click at [1213, 254] on p "Sales" at bounding box center [1188, 255] width 157 height 13
click at [1192, 281] on p "Sales" at bounding box center [1188, 283] width 157 height 13
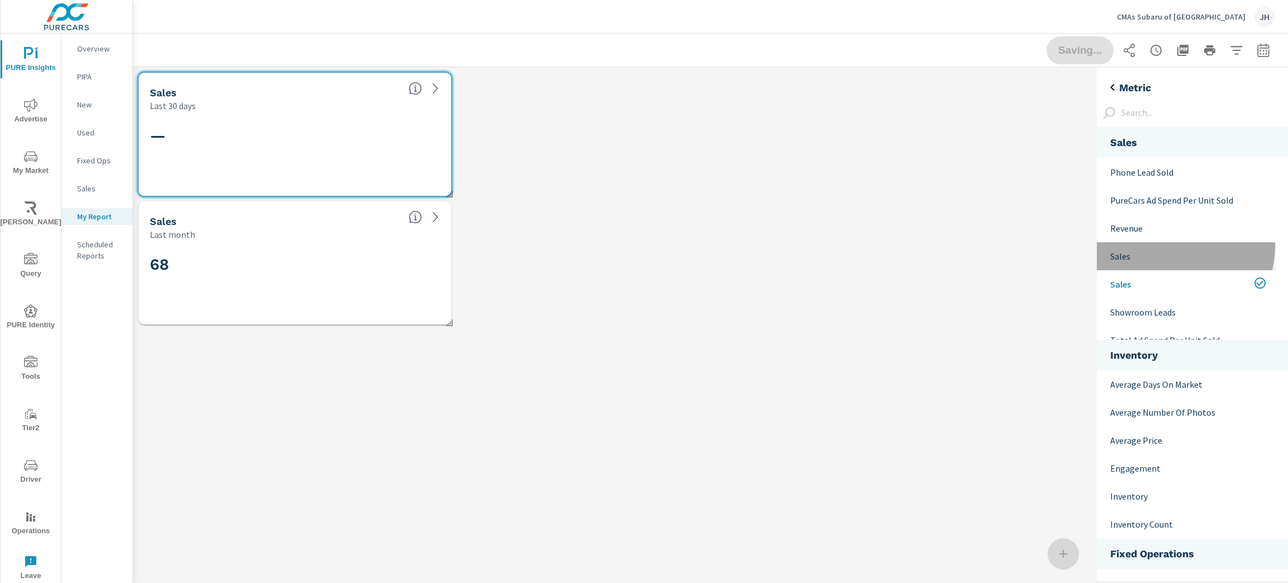
click at [1183, 246] on div "Sales" at bounding box center [1186, 256] width 179 height 28
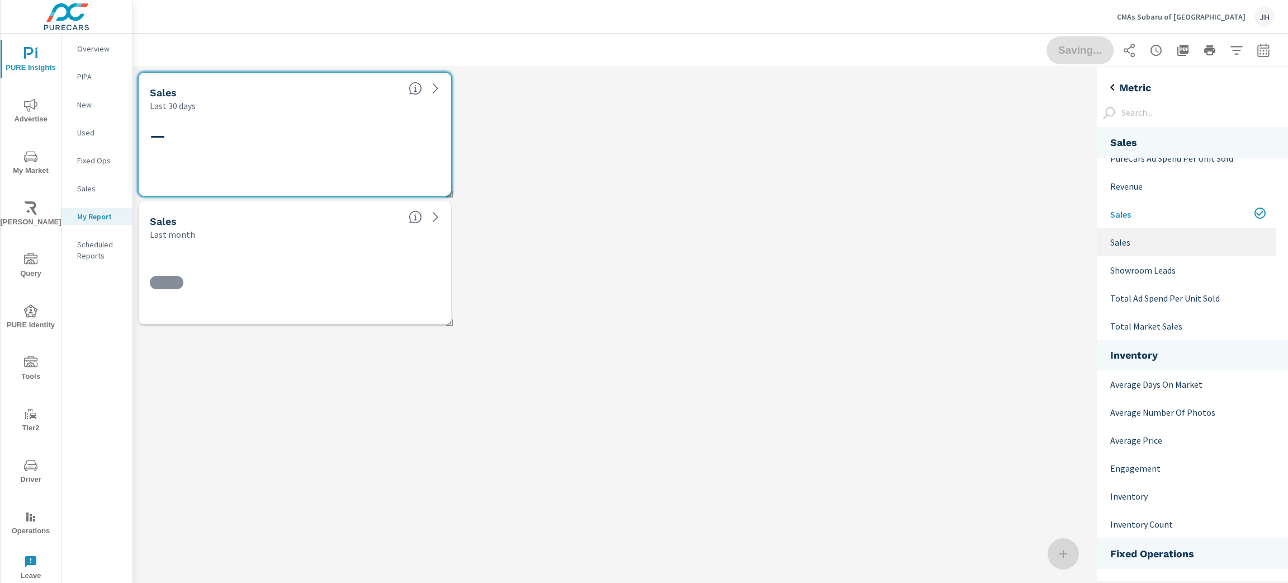
scroll to position [1060, 205]
drag, startPoint x: 1066, startPoint y: 225, endPoint x: 1082, endPoint y: 236, distance: 19.2
click at [1066, 225] on div "Sales Last 30 days — Sales Last month 68" at bounding box center [612, 198] width 959 height 263
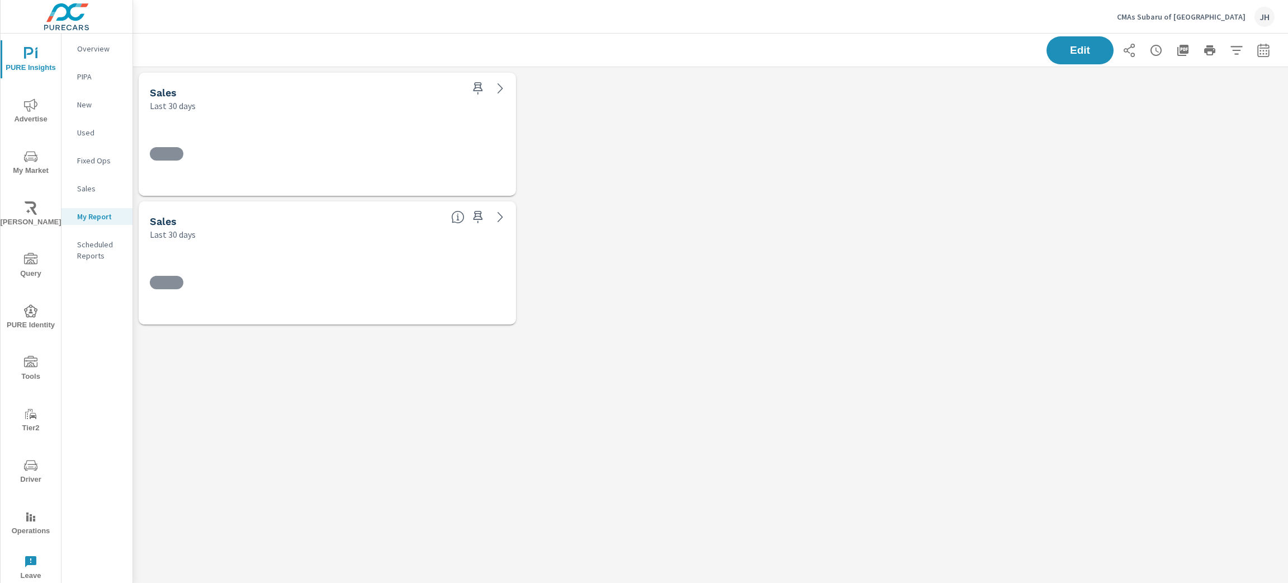
scroll to position [289, 1181]
click at [384, 129] on div at bounding box center [327, 153] width 355 height 61
click at [1063, 36] on button "Edit" at bounding box center [1079, 50] width 67 height 28
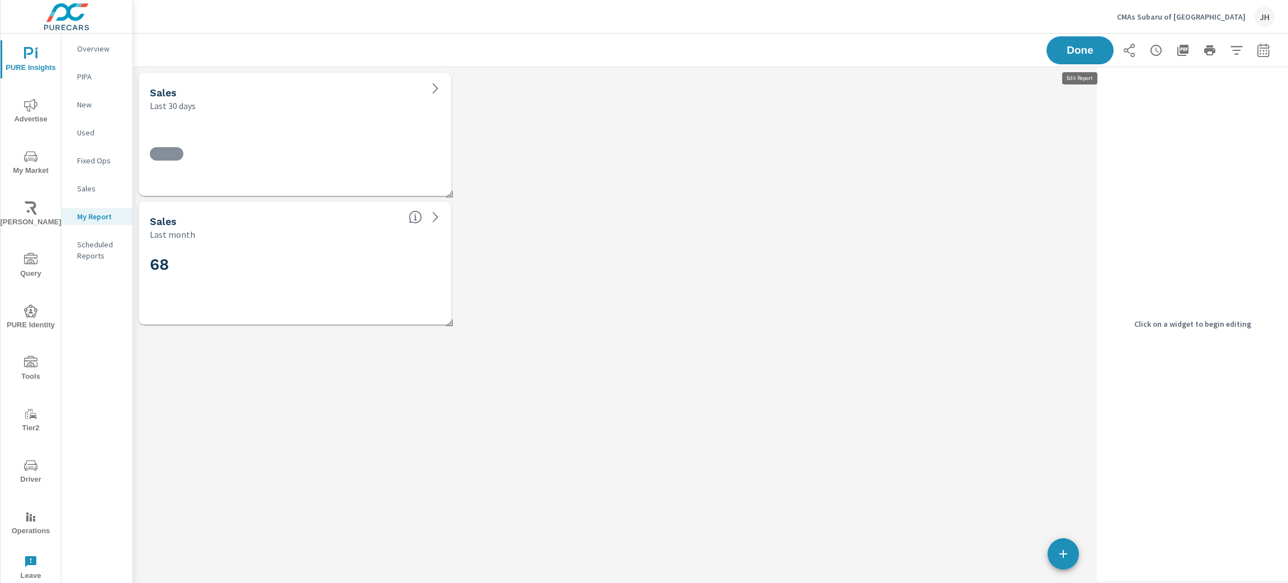
scroll to position [5, 6]
click at [307, 114] on div at bounding box center [295, 154] width 312 height 84
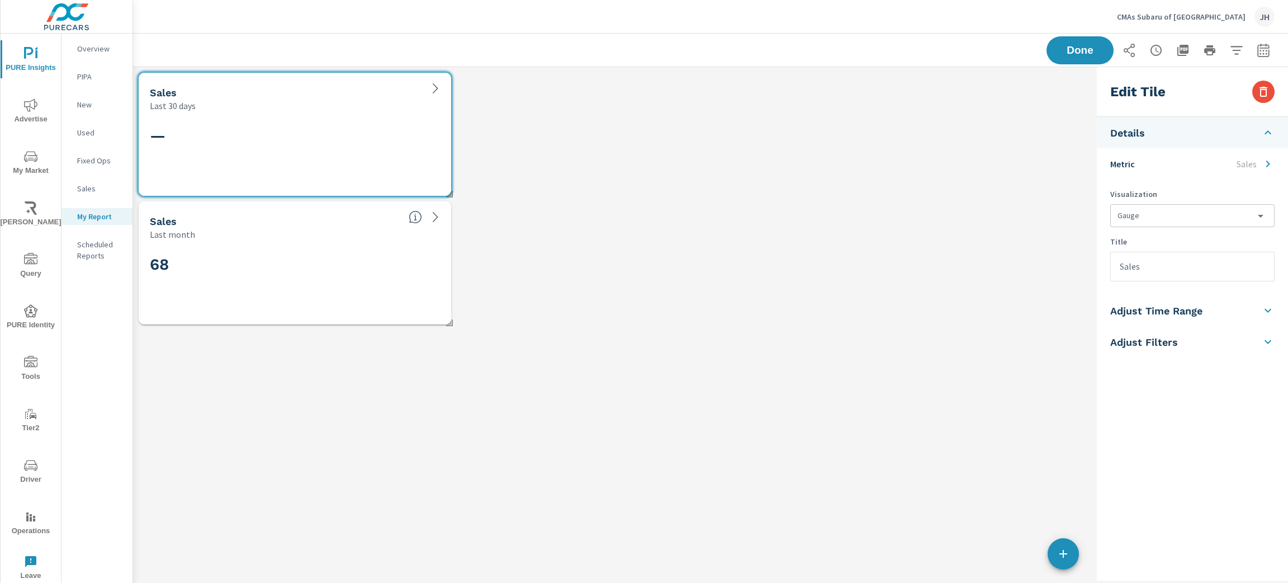
click at [1270, 162] on icon at bounding box center [1267, 163] width 13 height 13
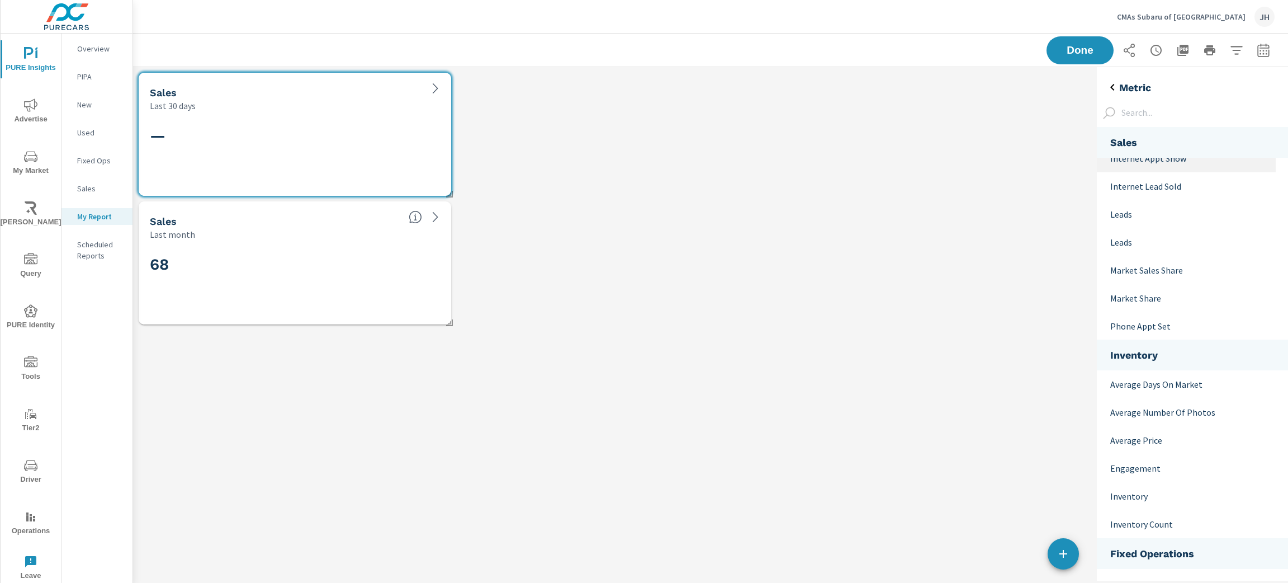
scroll to position [293, 0]
drag, startPoint x: 225, startPoint y: 417, endPoint x: 251, endPoint y: 392, distance: 35.6
click at [225, 417] on div "Sales Last 30 days — Sales Last month 68" at bounding box center [612, 323] width 959 height 513
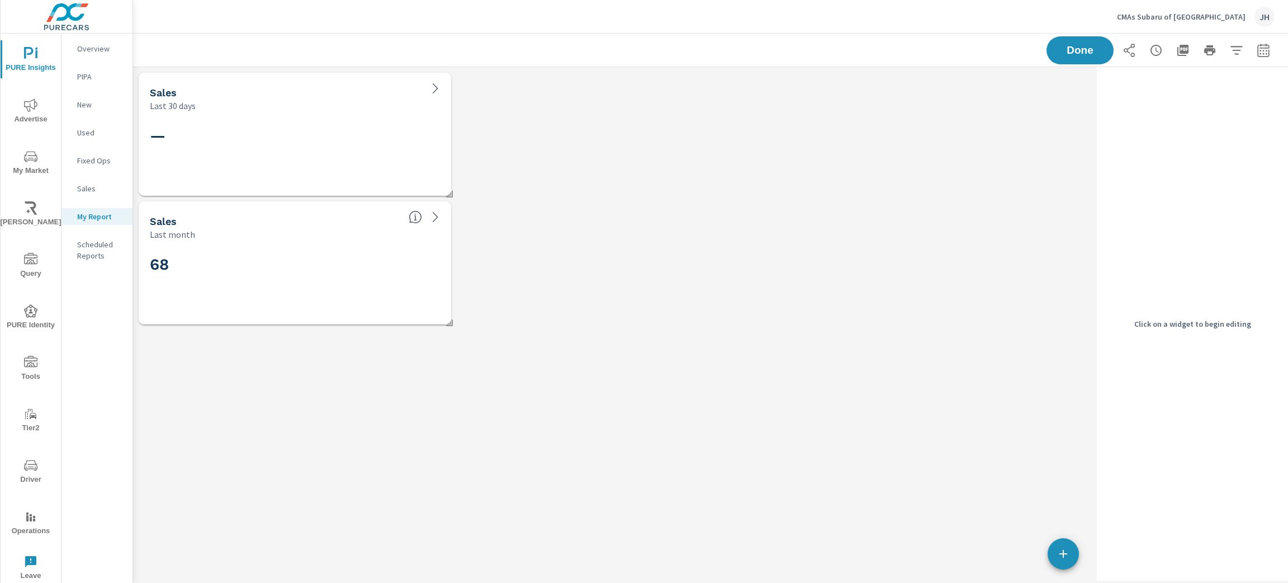
click at [290, 247] on div "68" at bounding box center [295, 282] width 304 height 75
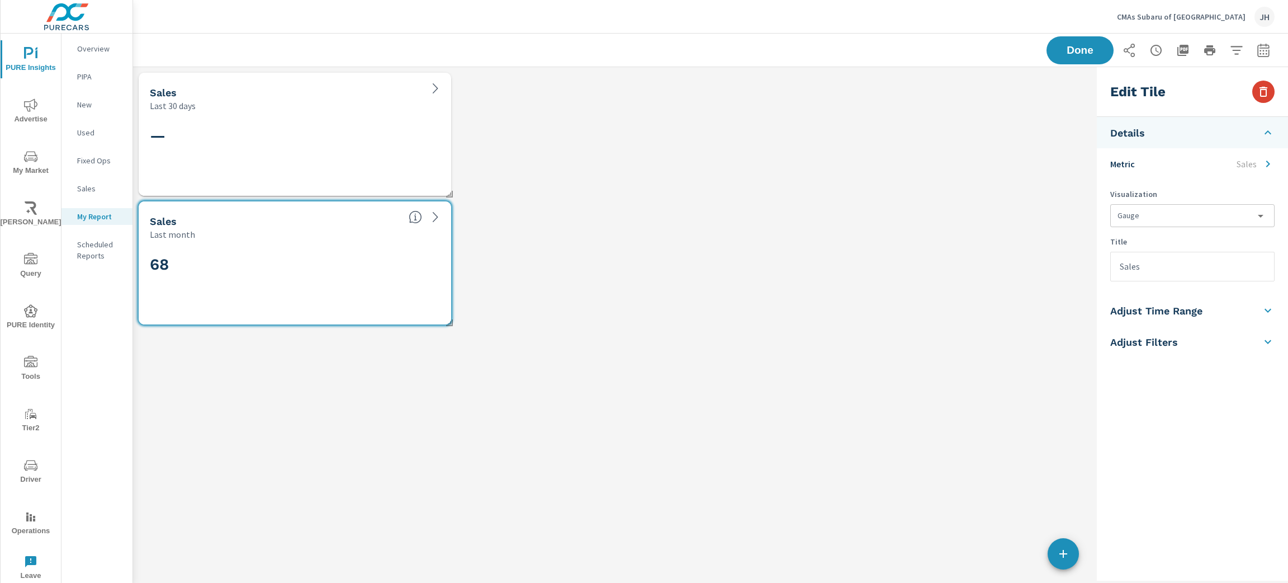
click at [1262, 92] on icon "button" at bounding box center [1263, 91] width 13 height 13
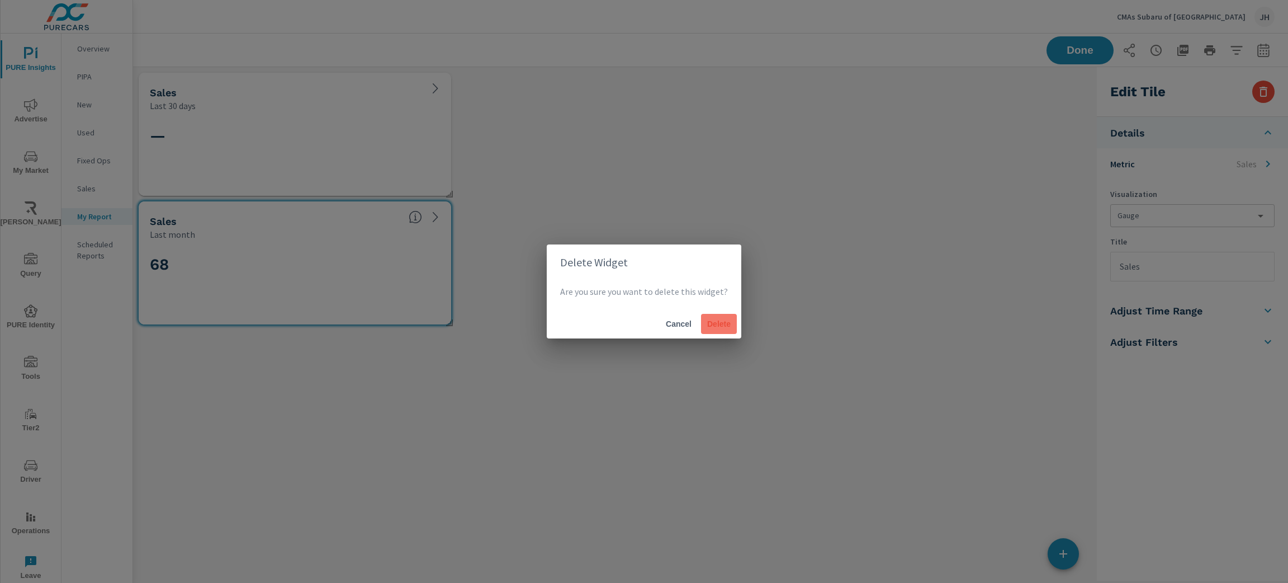
click at [724, 319] on span "Delete" at bounding box center [718, 324] width 27 height 10
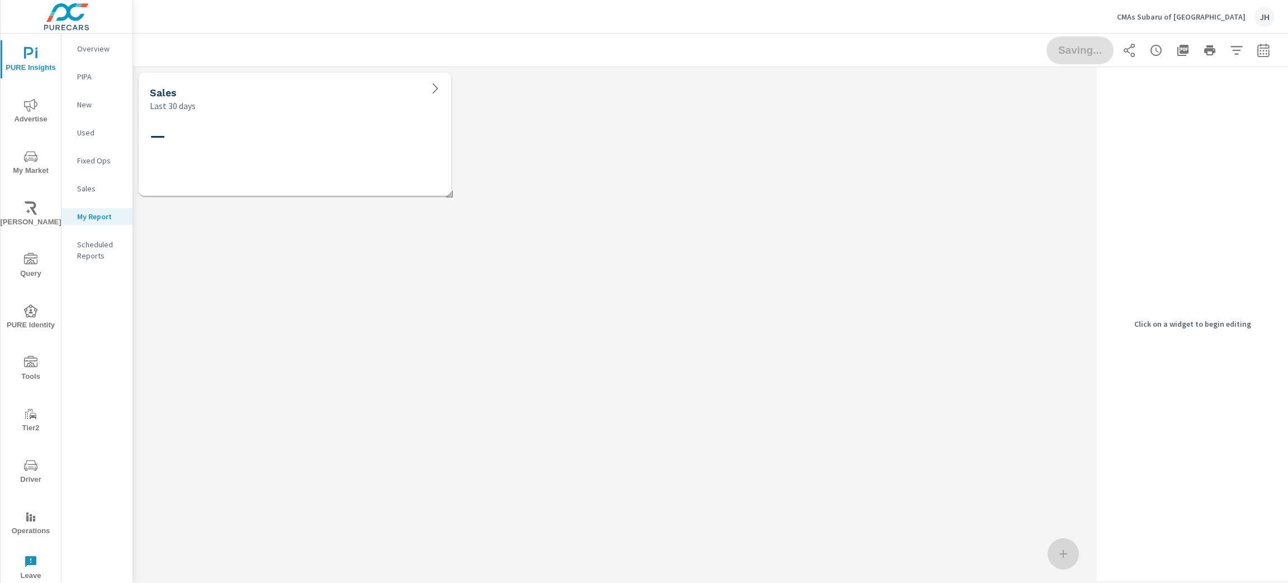
scroll to position [160, 985]
click at [338, 146] on div "—" at bounding box center [295, 153] width 290 height 61
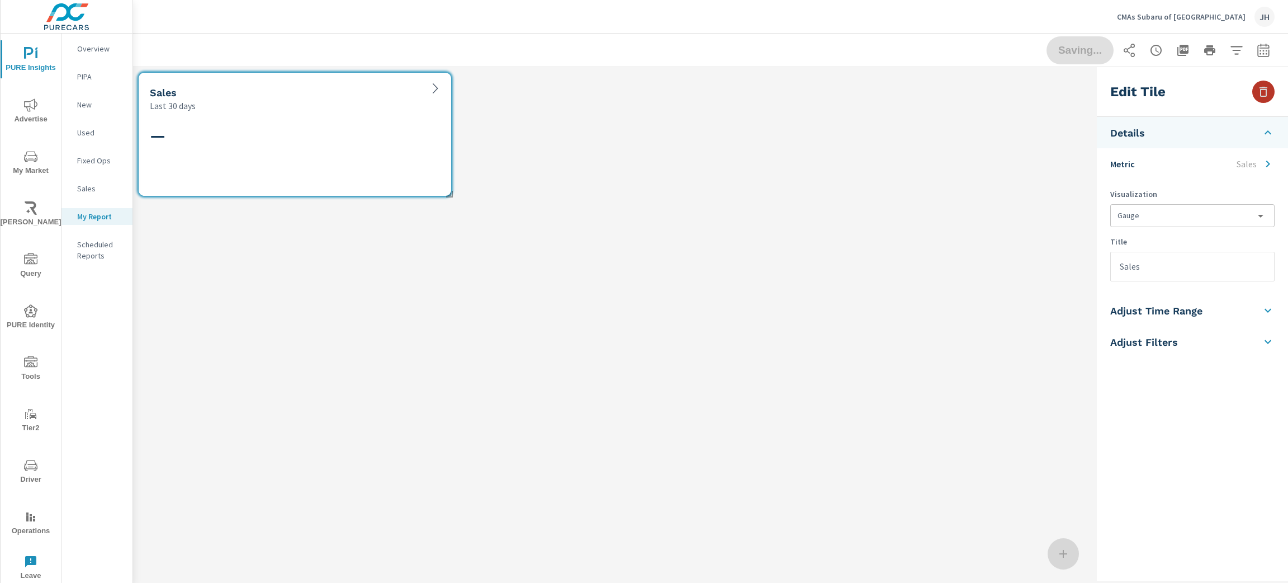
click at [1263, 87] on icon "button" at bounding box center [1263, 92] width 8 height 10
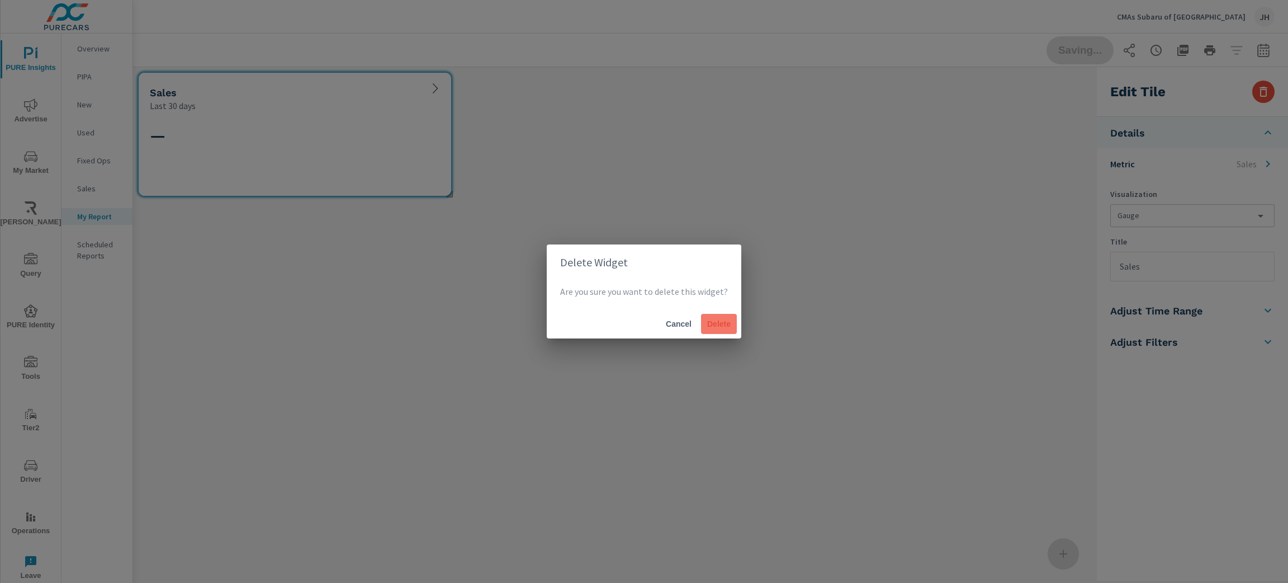
click at [717, 326] on span "Delete" at bounding box center [718, 324] width 27 height 10
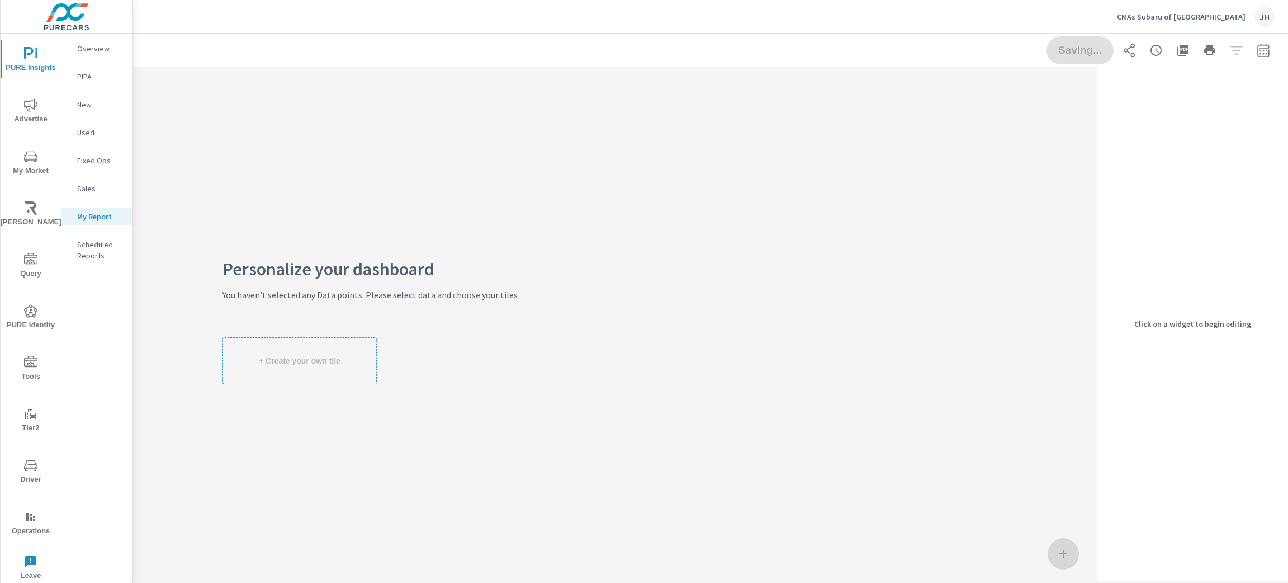
click at [266, 377] on div "+ Create your own tile" at bounding box center [369, 360] width 295 height 47
click at [243, 358] on div "+ Create your own tile" at bounding box center [369, 360] width 295 height 47
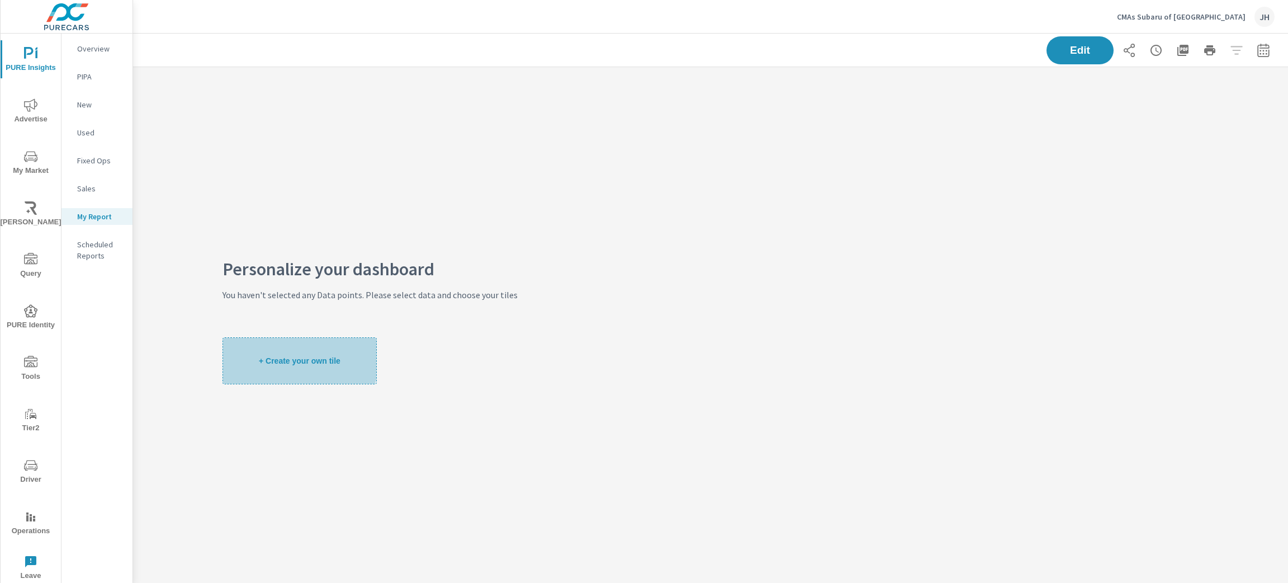
click at [280, 353] on button "+ Create your own tile" at bounding box center [299, 360] width 154 height 47
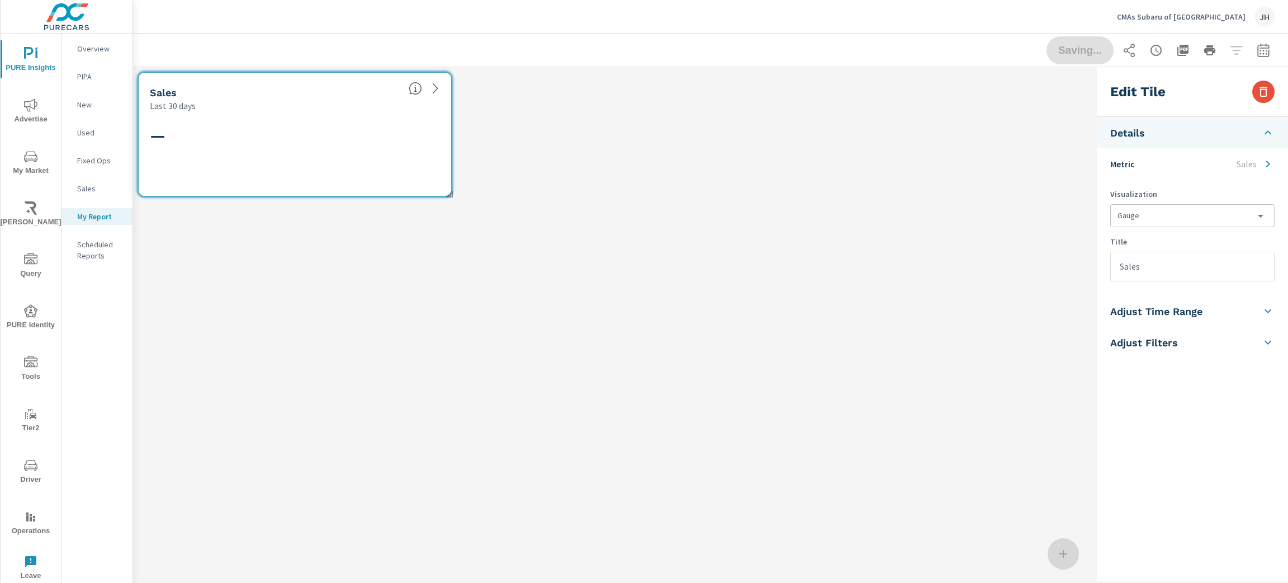
scroll to position [160, 985]
click at [1263, 220] on body "PURE Insights Advertise My Market [PERSON_NAME] Query PURE Identity Tools Tier2…" at bounding box center [644, 291] width 1288 height 583
click at [1192, 181] on div at bounding box center [644, 291] width 1288 height 583
drag, startPoint x: 149, startPoint y: 313, endPoint x: 172, endPoint y: 318, distance: 23.4
click at [149, 313] on div "Sales Last 30 days —" at bounding box center [612, 323] width 959 height 513
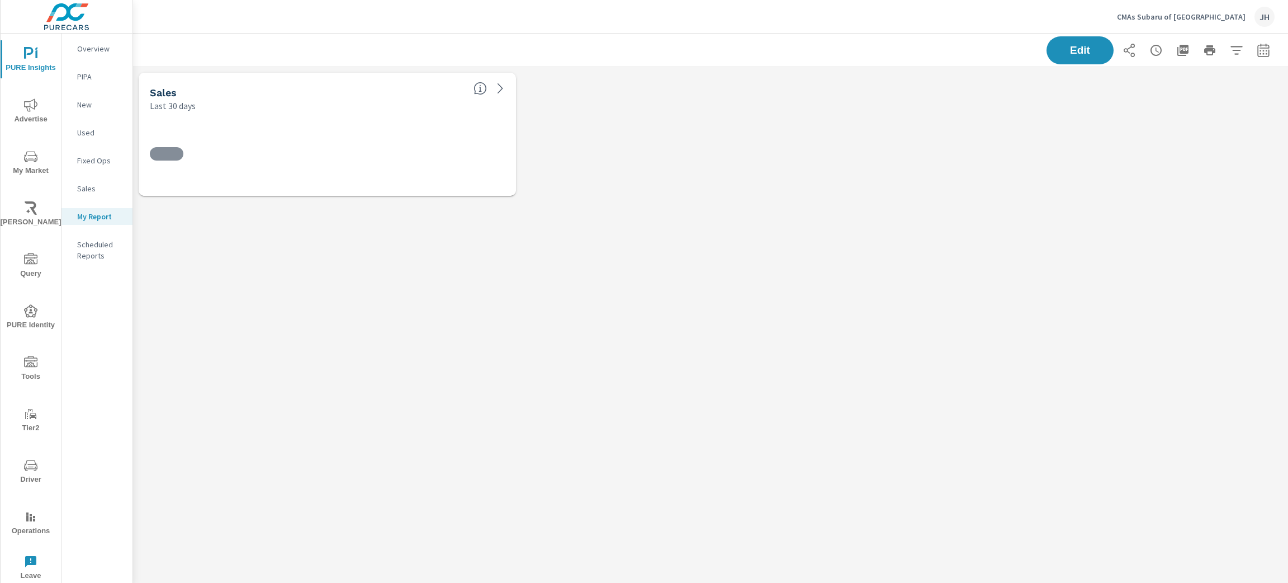
scroll to position [160, 1181]
drag, startPoint x: 1086, startPoint y: 50, endPoint x: 943, endPoint y: 106, distance: 153.4
click at [1086, 52] on span "Edit" at bounding box center [1080, 50] width 45 height 10
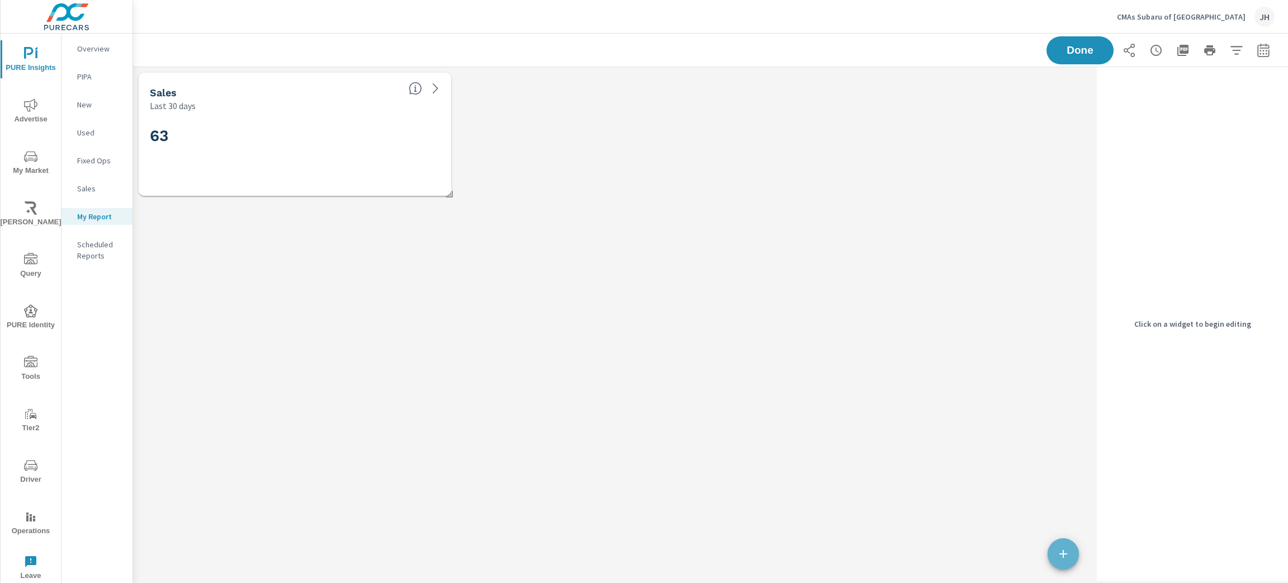
click at [1072, 557] on span "button" at bounding box center [1063, 553] width 31 height 13
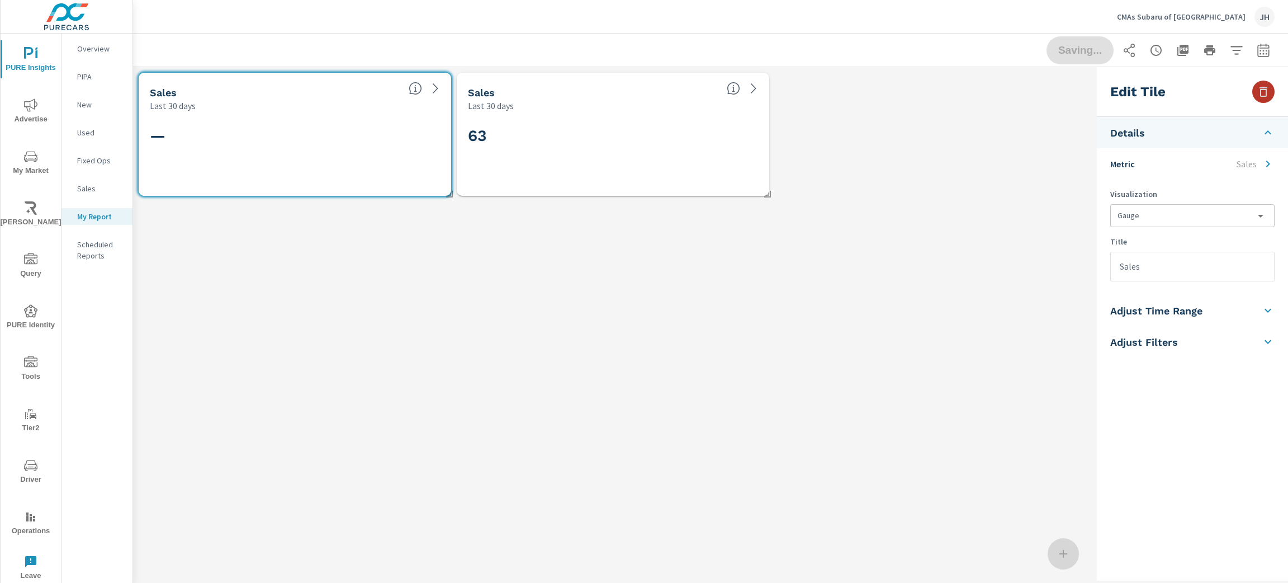
click at [1266, 88] on icon "button" at bounding box center [1263, 91] width 13 height 13
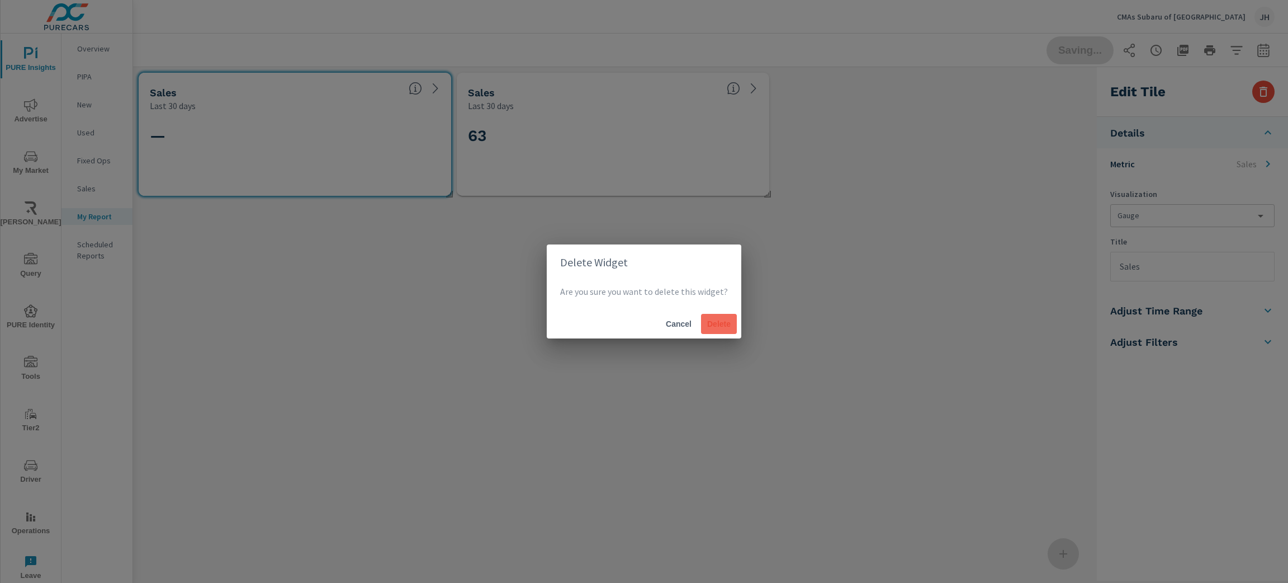
click at [712, 324] on span "Delete" at bounding box center [718, 324] width 27 height 10
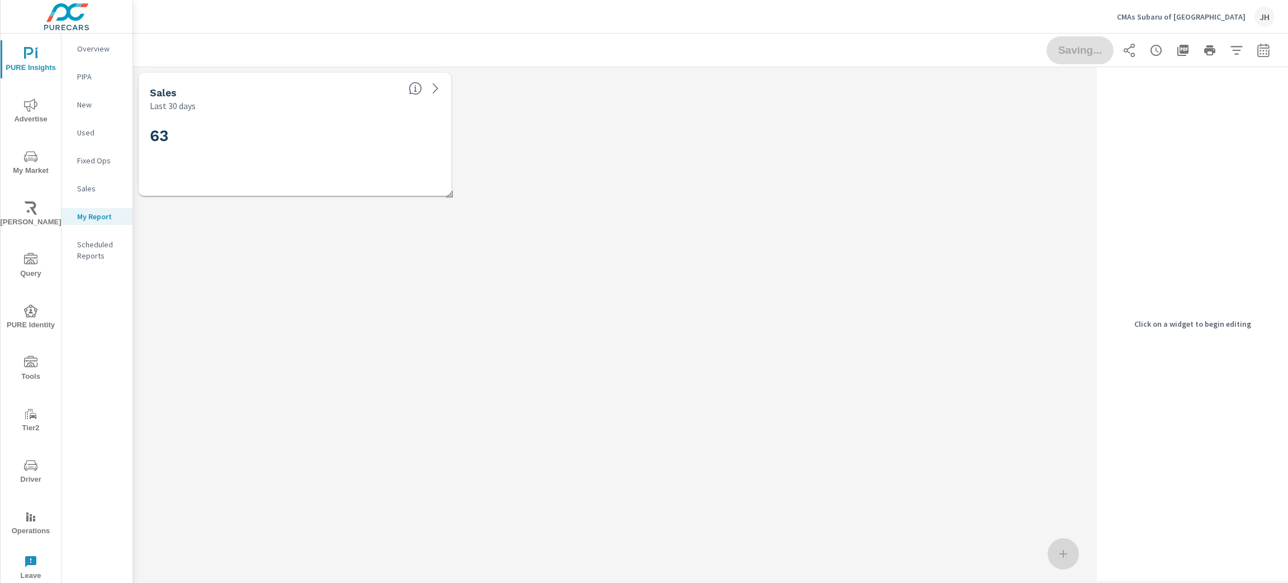
click at [365, 153] on div "63" at bounding box center [295, 153] width 290 height 61
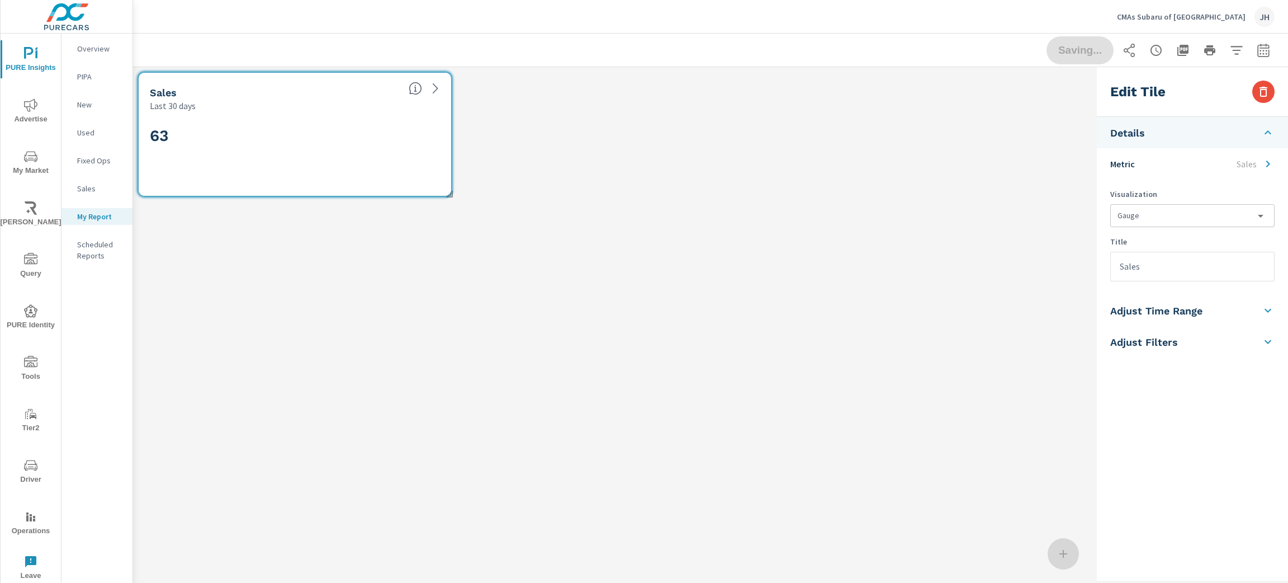
click at [1232, 55] on icon "button" at bounding box center [1236, 50] width 13 height 13
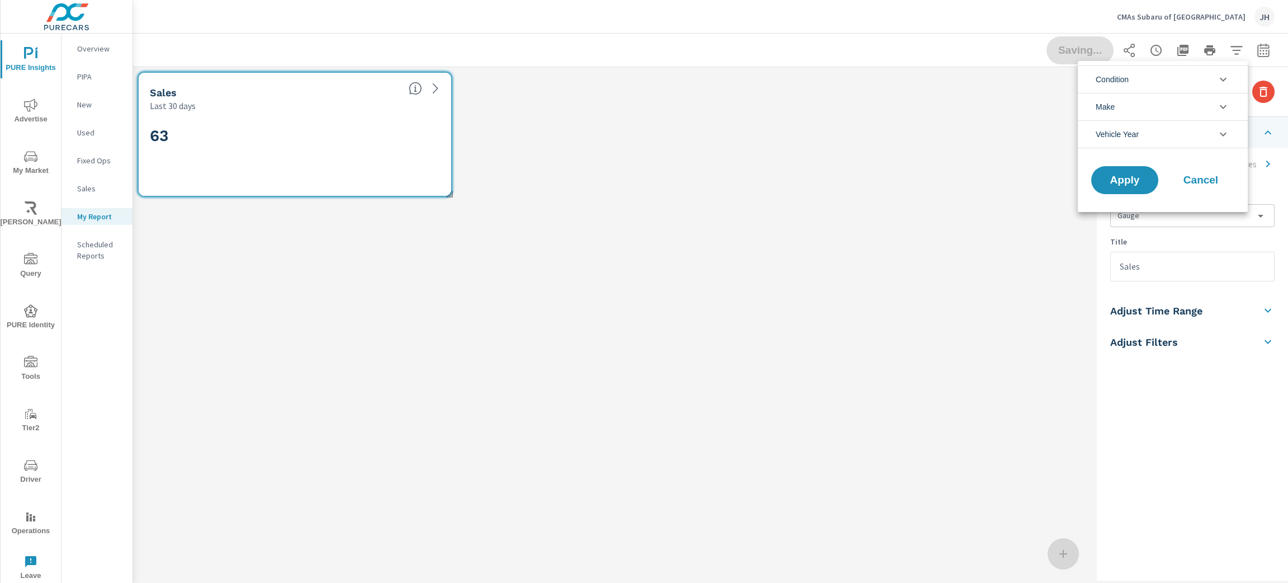
click at [1166, 79] on li "Condition" at bounding box center [1163, 78] width 170 height 27
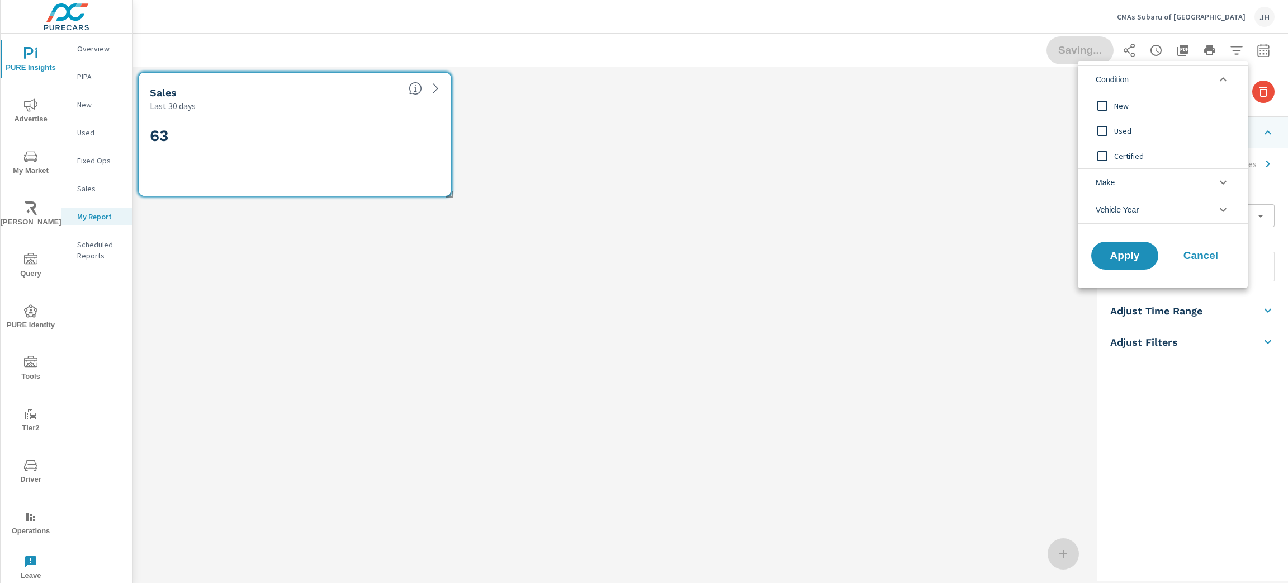
click at [1146, 103] on span "New" at bounding box center [1175, 105] width 122 height 13
click at [1119, 255] on span "Apply" at bounding box center [1125, 255] width 46 height 11
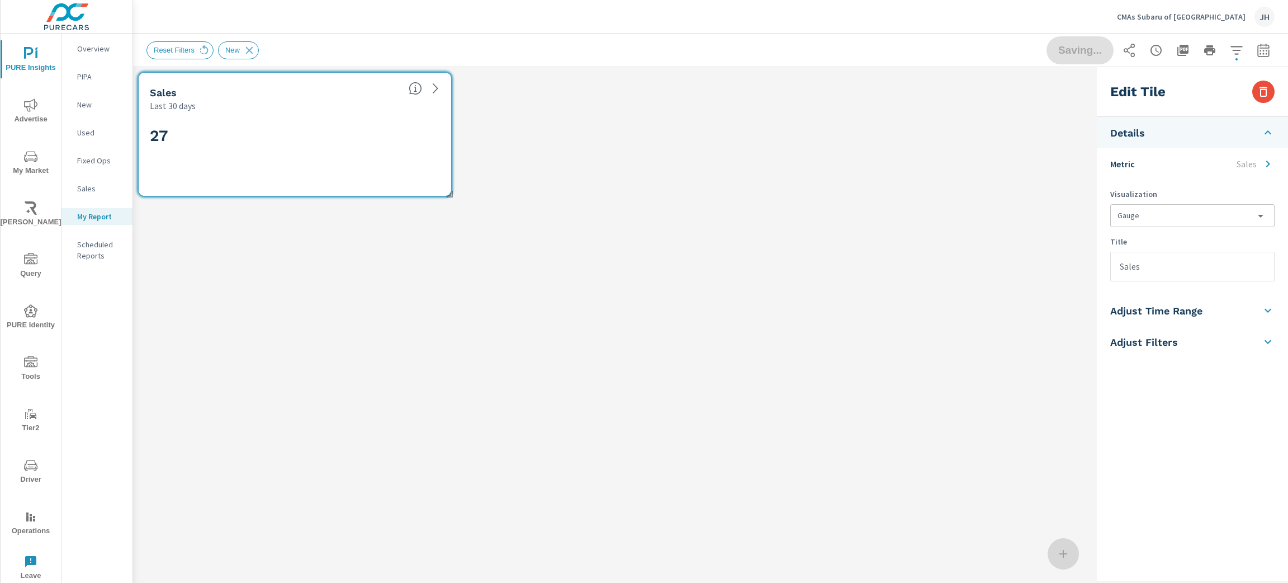
click at [908, 251] on div "Sales Last 30 days 27" at bounding box center [612, 323] width 959 height 513
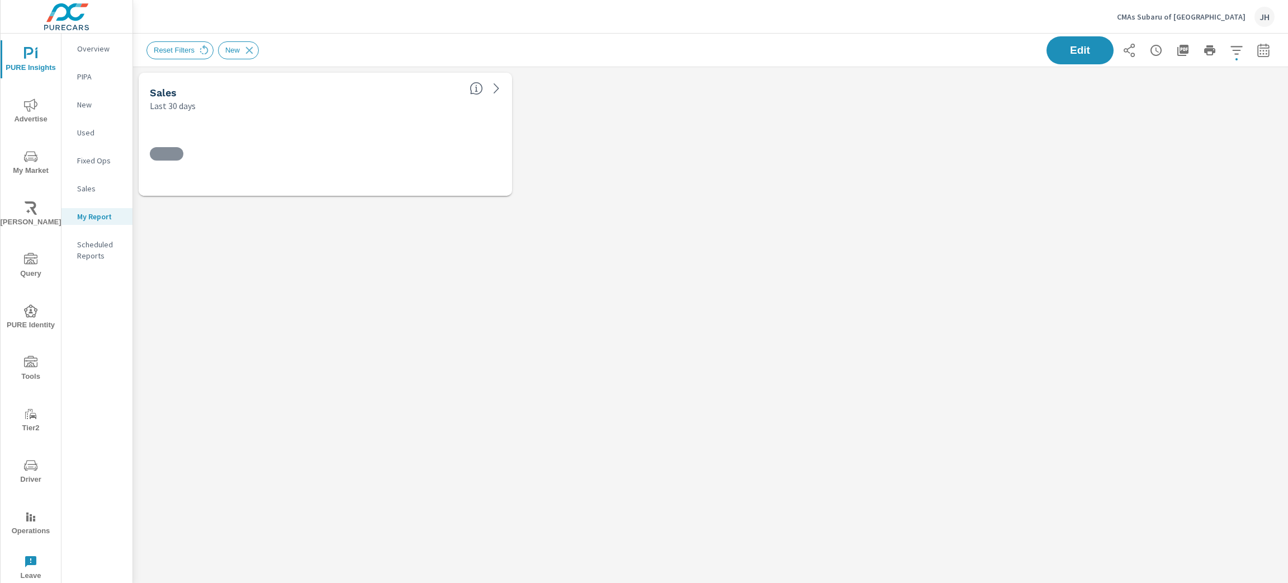
scroll to position [160, 1168]
click at [1057, 50] on span "Edit" at bounding box center [1080, 50] width 46 height 11
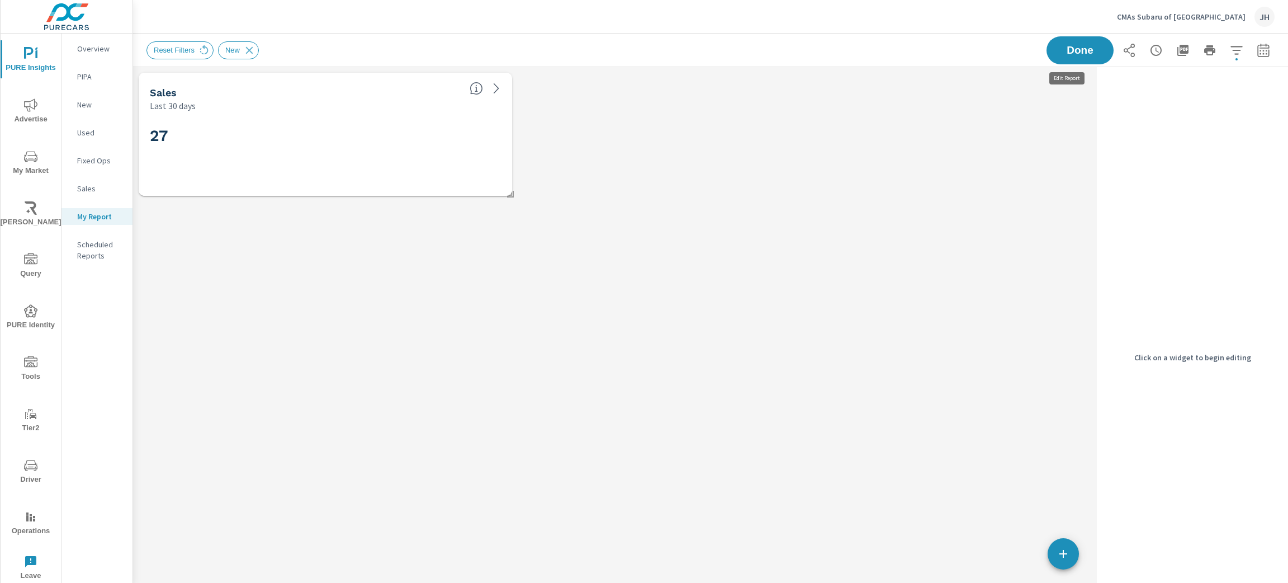
scroll to position [160, 972]
click at [1064, 555] on icon "button" at bounding box center [1063, 553] width 13 height 13
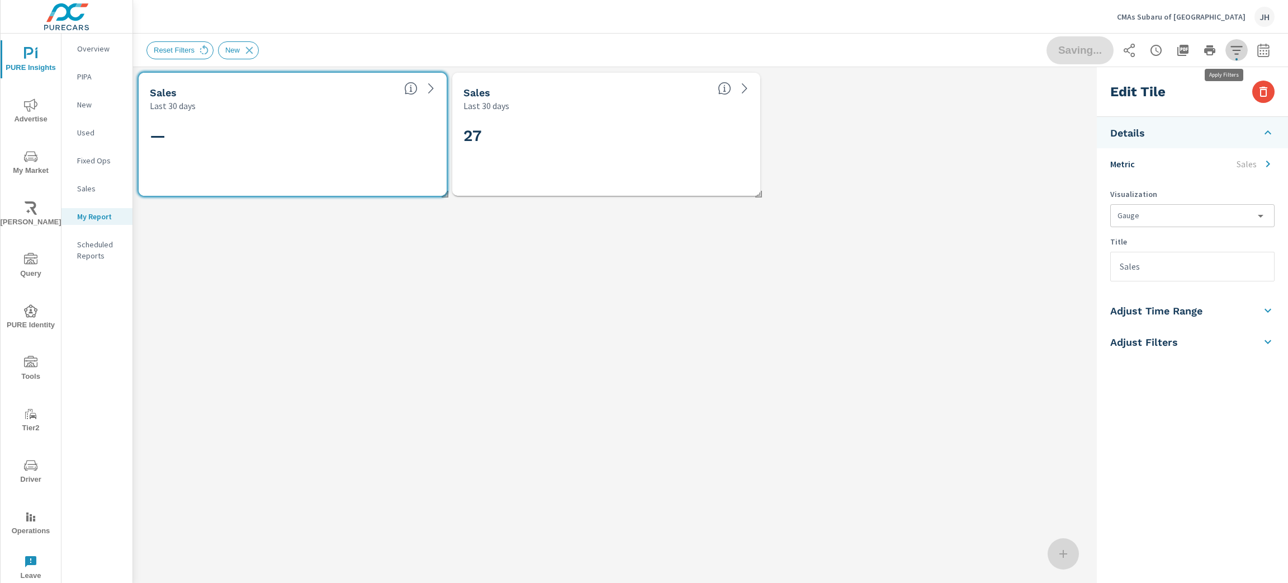
click at [1232, 56] on button "button" at bounding box center [1236, 50] width 22 height 22
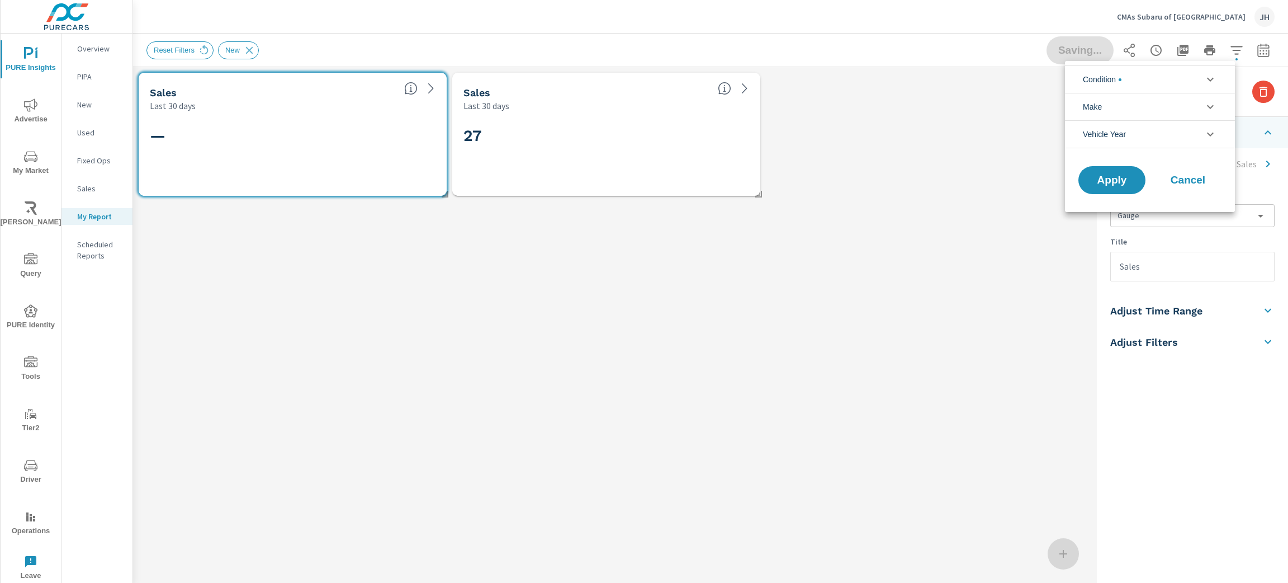
click at [1163, 75] on li "Condition" at bounding box center [1150, 78] width 170 height 27
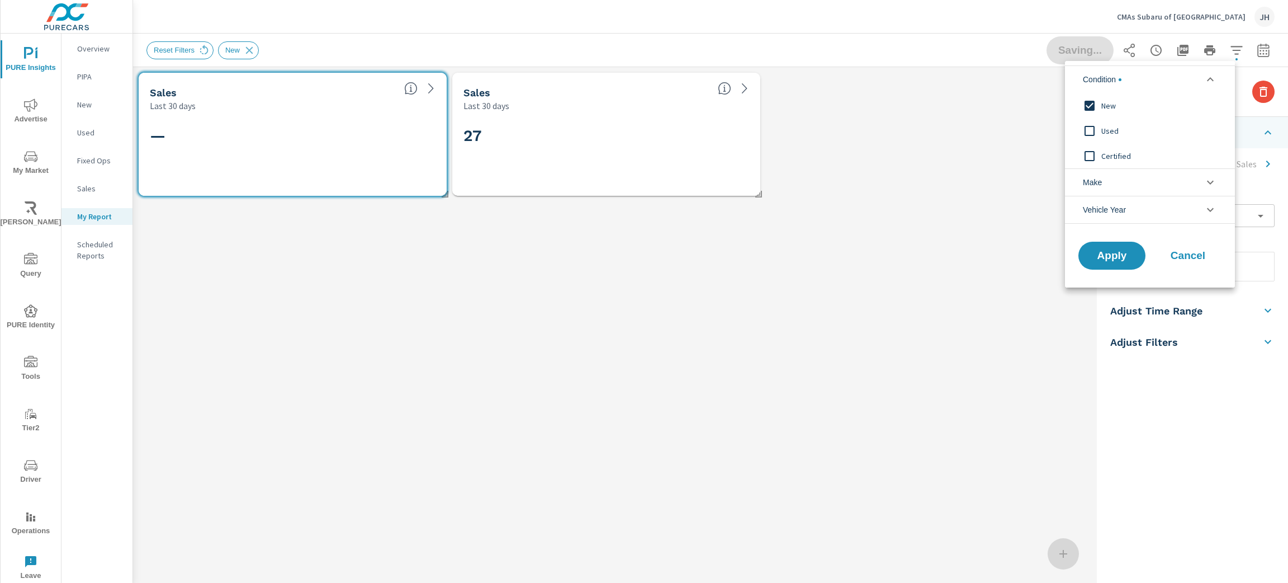
click at [1088, 129] on input "filter options" at bounding box center [1089, 130] width 23 height 23
click at [1112, 250] on span "Apply" at bounding box center [1112, 255] width 46 height 11
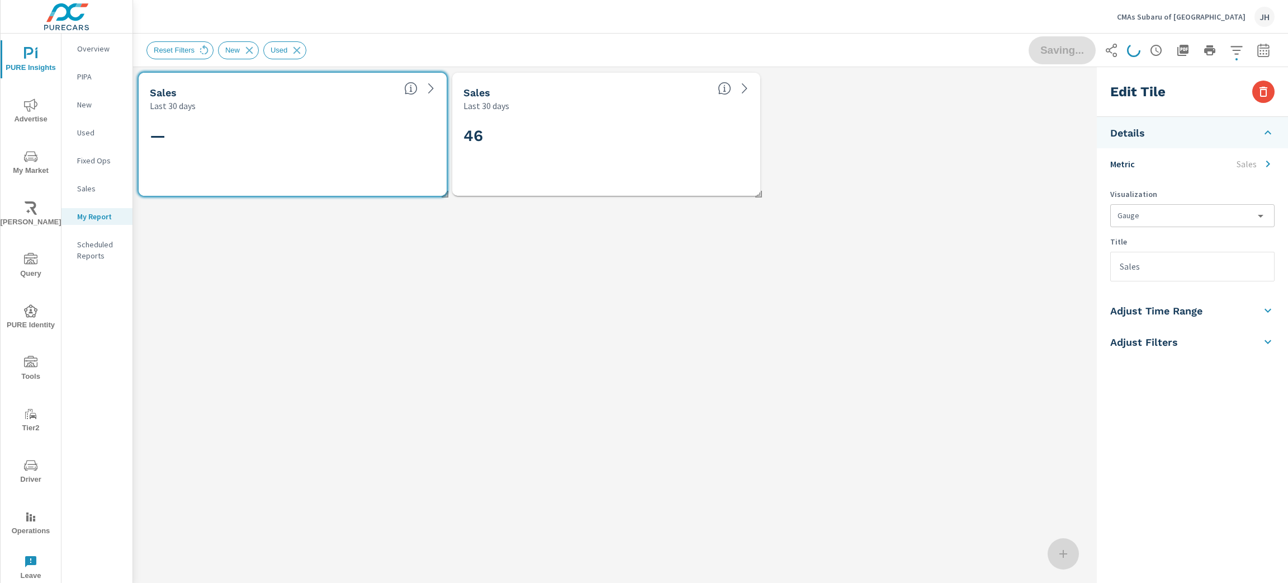
scroll to position [160, 972]
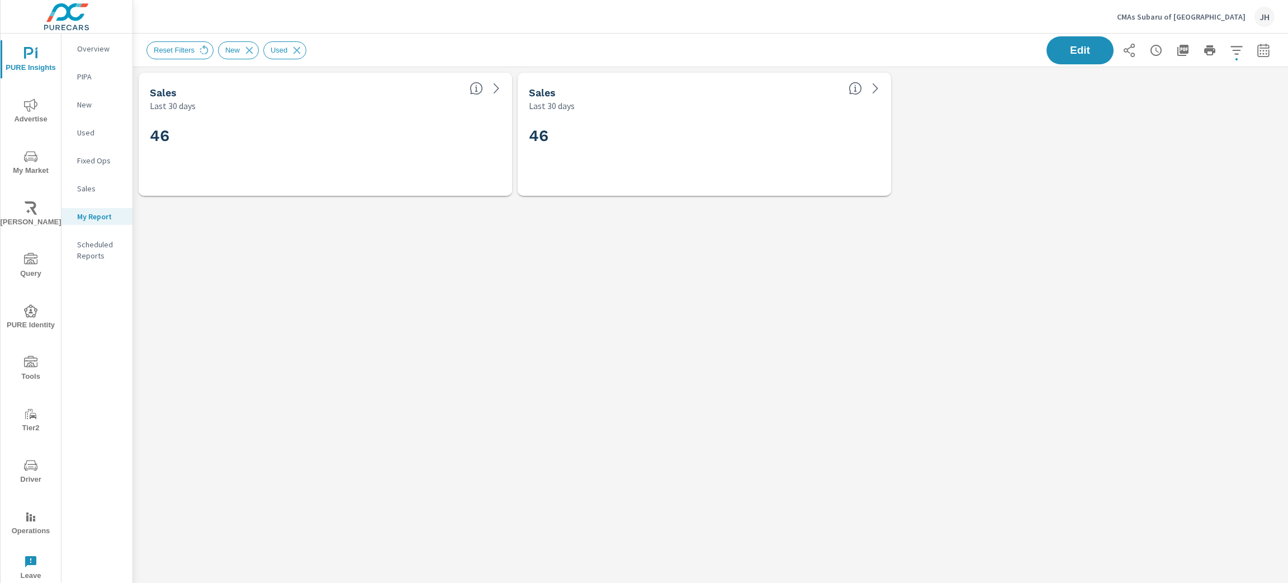
scroll to position [160, 1168]
click at [199, 347] on div "Sales Last 30 days 46 Sales Last 30 days 46" at bounding box center [710, 357] width 1155 height 580
click at [786, 115] on div "46" at bounding box center [704, 154] width 373 height 84
click at [1069, 55] on span "Edit" at bounding box center [1080, 50] width 46 height 11
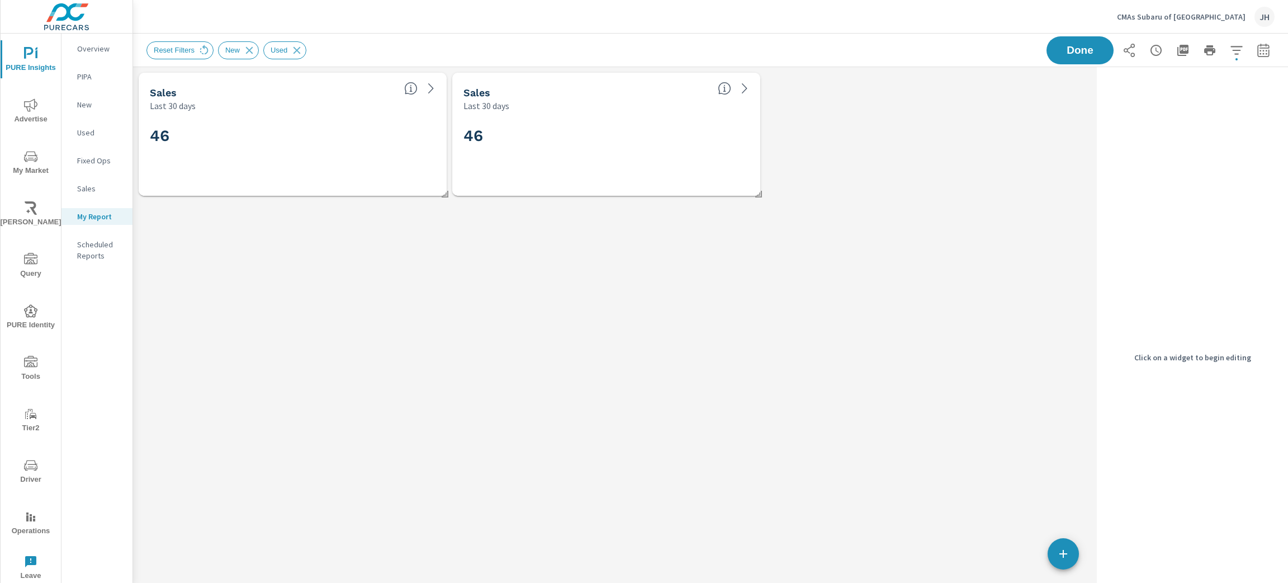
click at [638, 164] on div "46" at bounding box center [606, 153] width 286 height 61
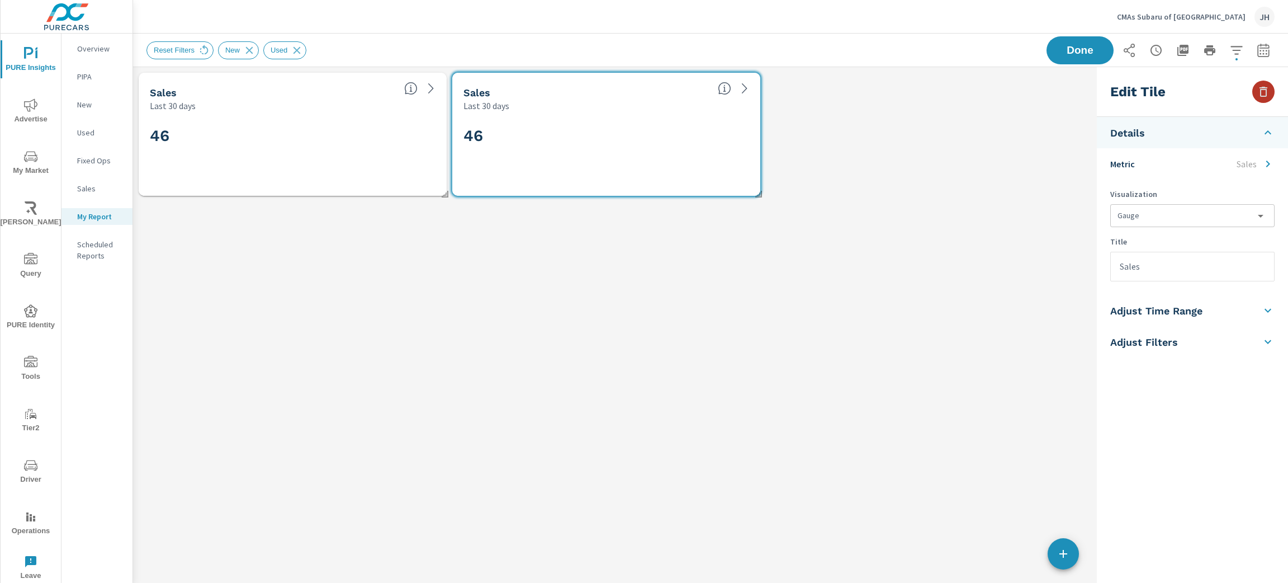
click at [1252, 91] on button "button" at bounding box center [1263, 91] width 22 height 22
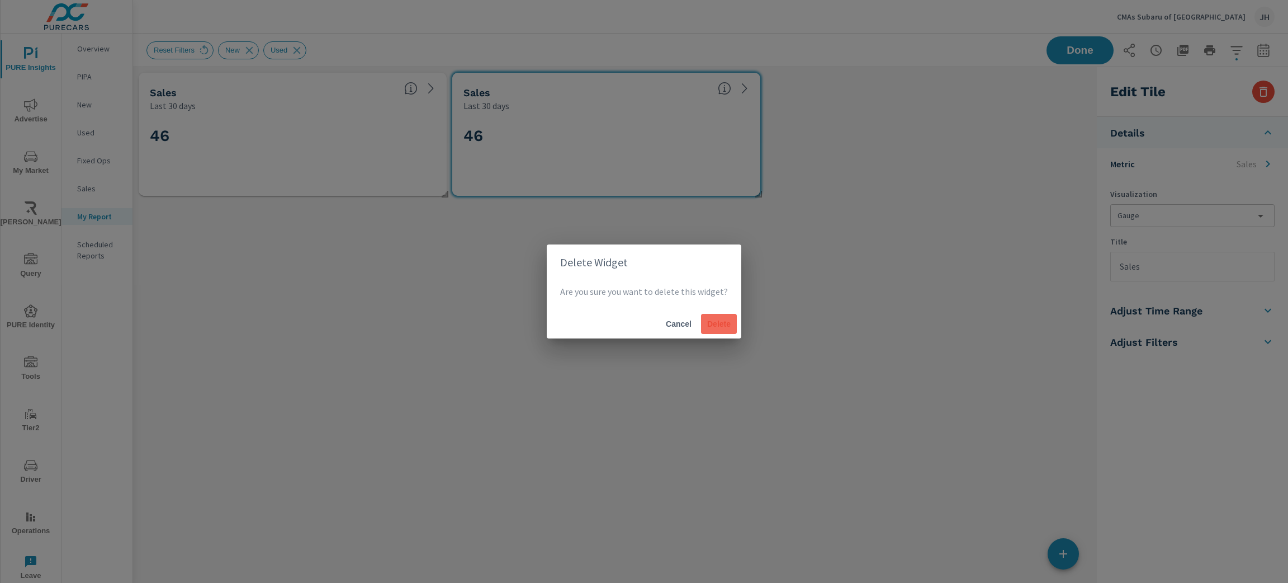
click at [708, 324] on span "Delete" at bounding box center [718, 324] width 27 height 10
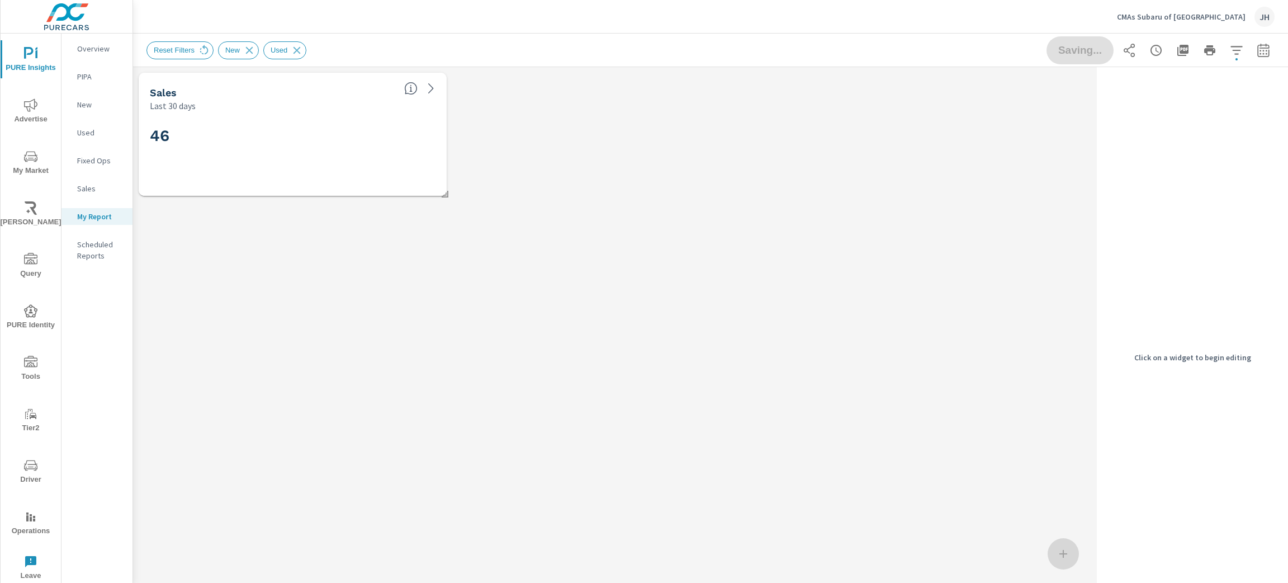
click at [297, 112] on div "46" at bounding box center [293, 154] width 308 height 84
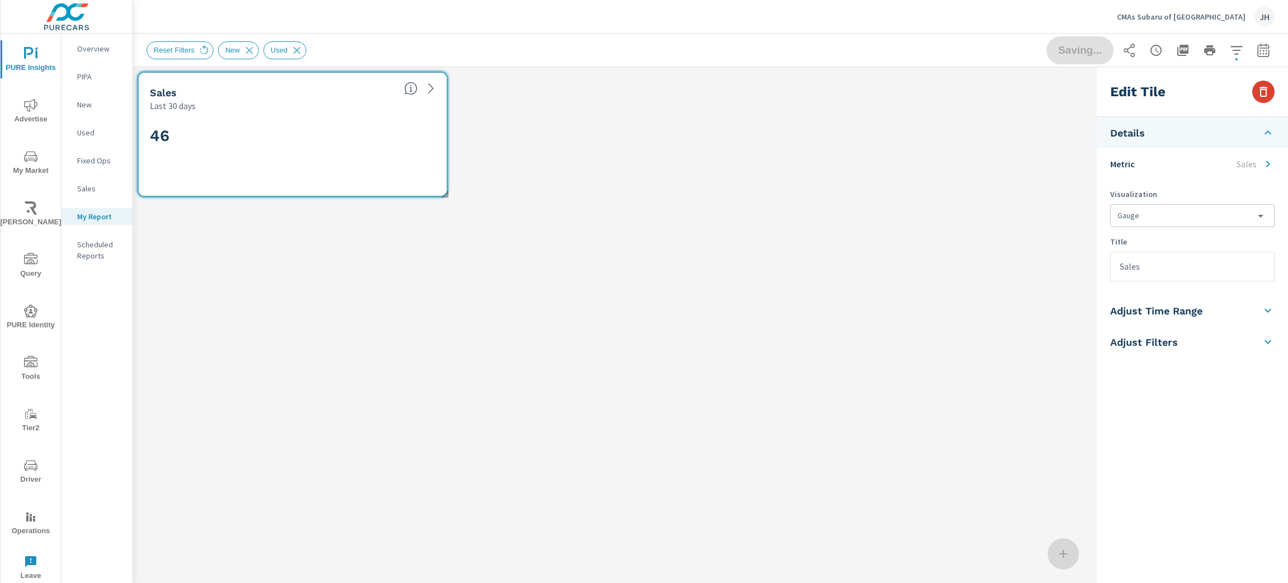
click at [1266, 96] on icon "button" at bounding box center [1263, 91] width 13 height 13
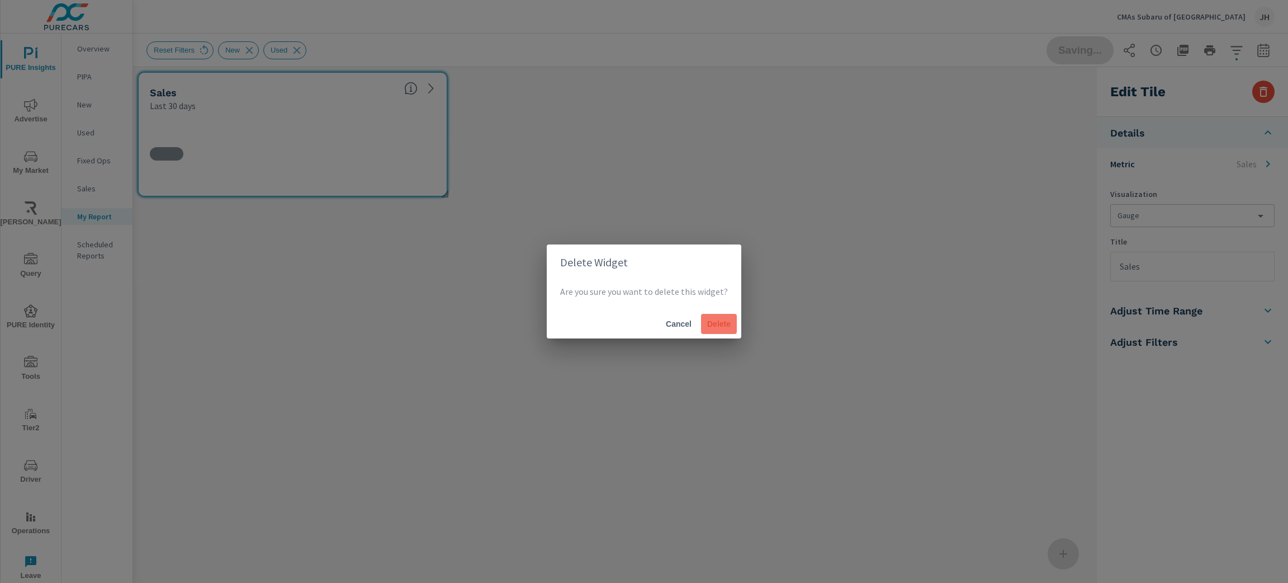
click at [709, 321] on span "Delete" at bounding box center [718, 324] width 27 height 10
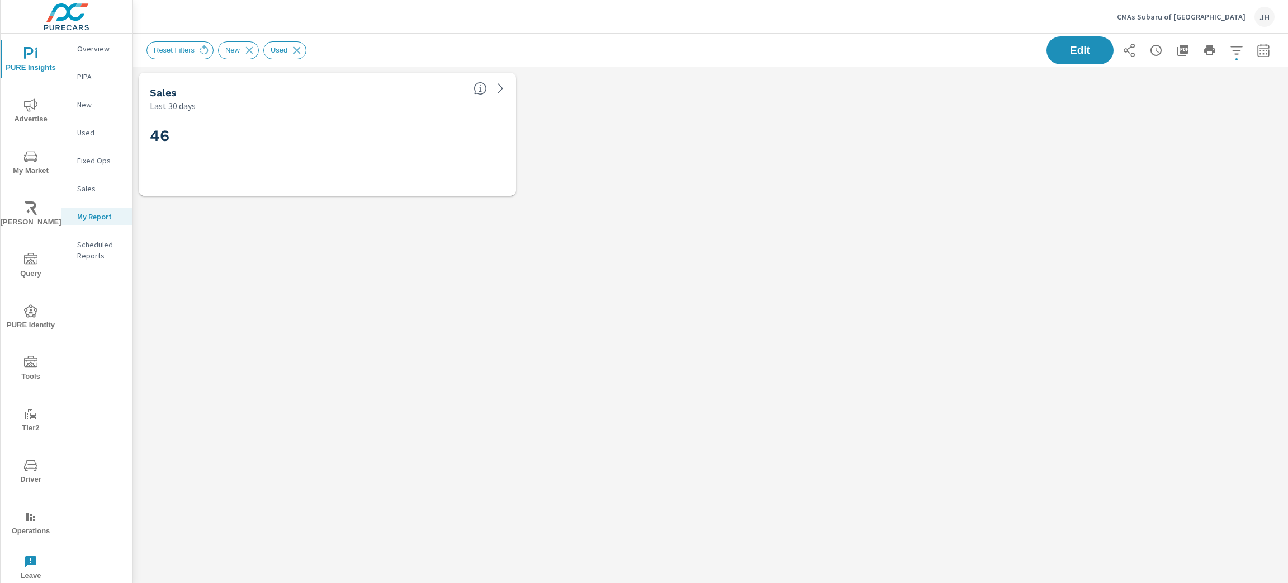
scroll to position [160, 1181]
click at [1078, 45] on span "Edit" at bounding box center [1080, 50] width 46 height 11
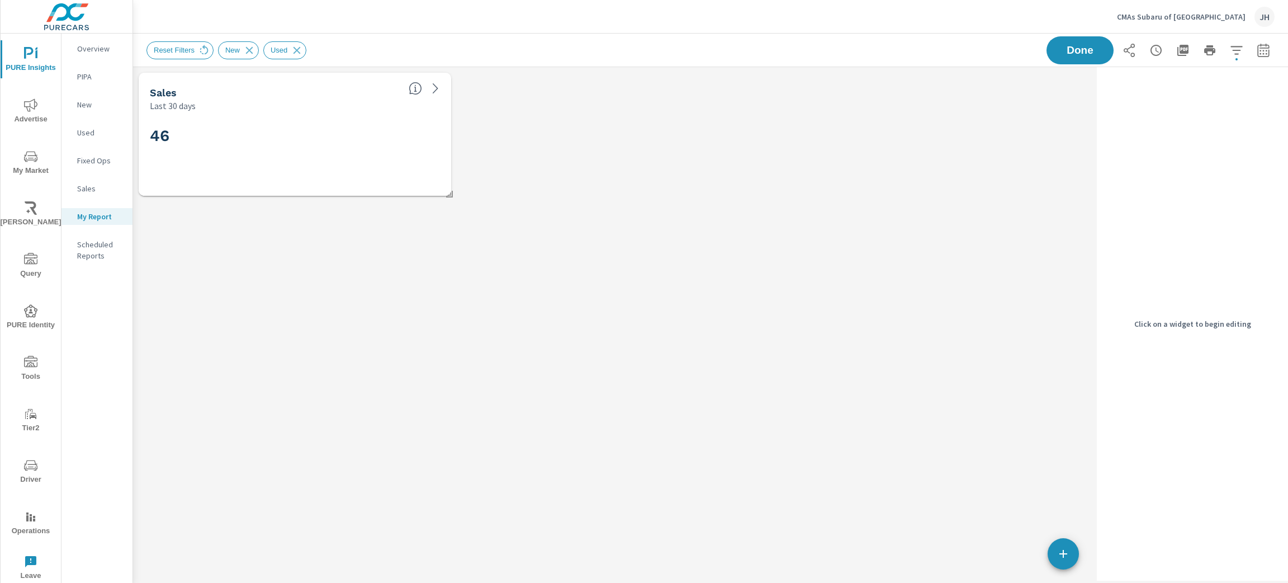
drag, startPoint x: 286, startPoint y: 120, endPoint x: 353, endPoint y: 124, distance: 66.6
click at [290, 120] on div "46" at bounding box center [295, 153] width 304 height 75
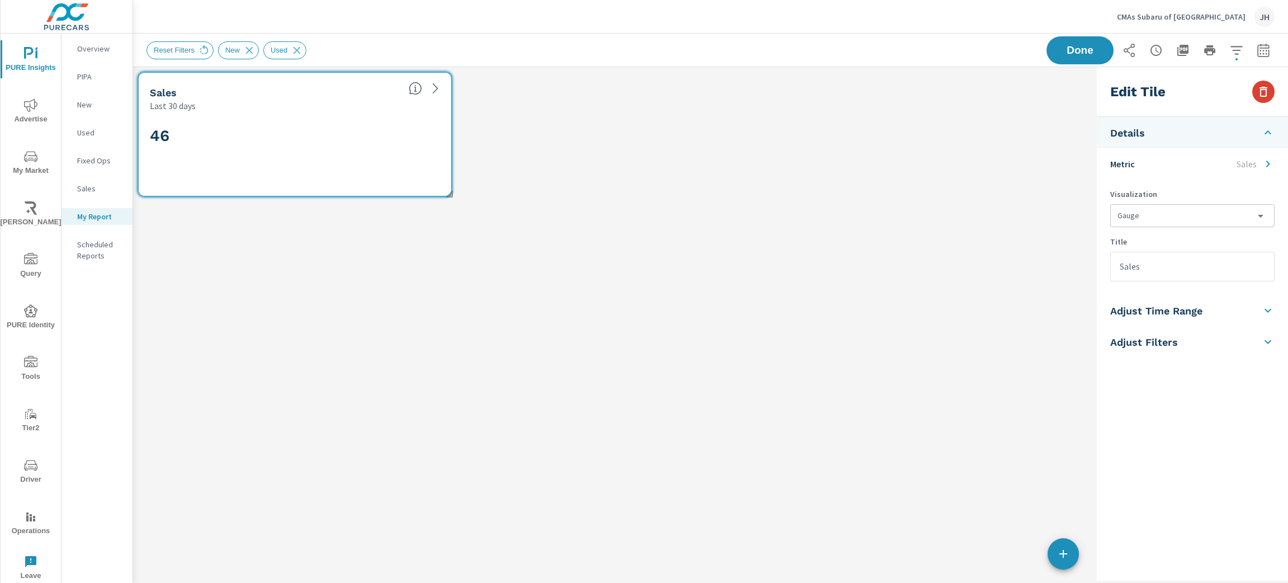
click at [1263, 93] on icon "button" at bounding box center [1263, 91] width 13 height 13
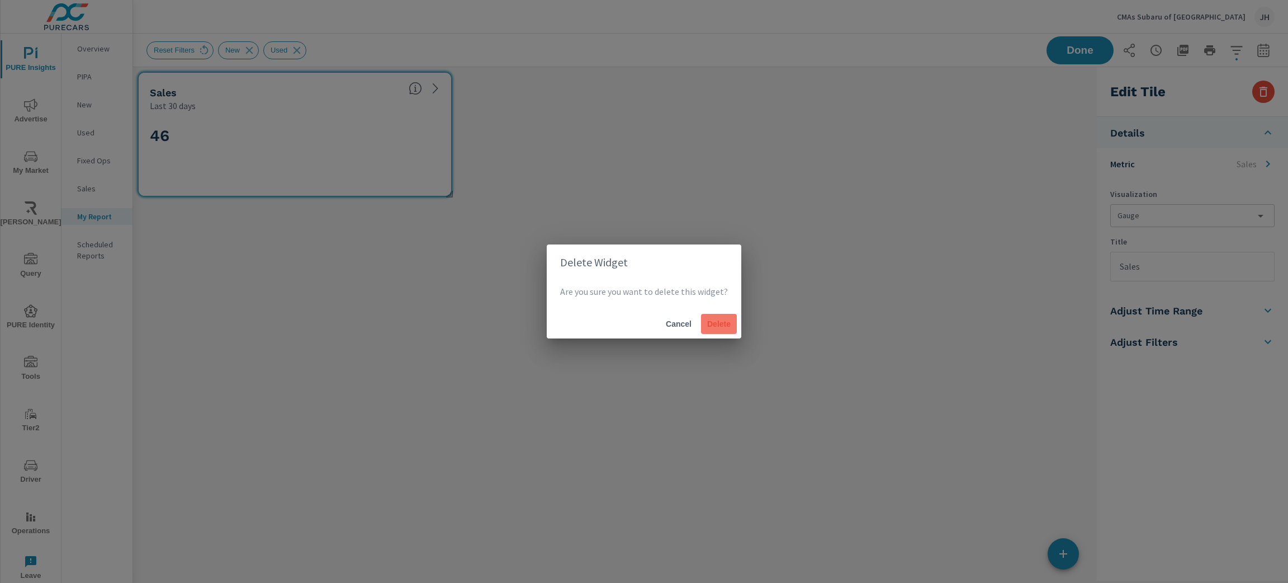
click at [717, 328] on span "Delete" at bounding box center [718, 324] width 27 height 10
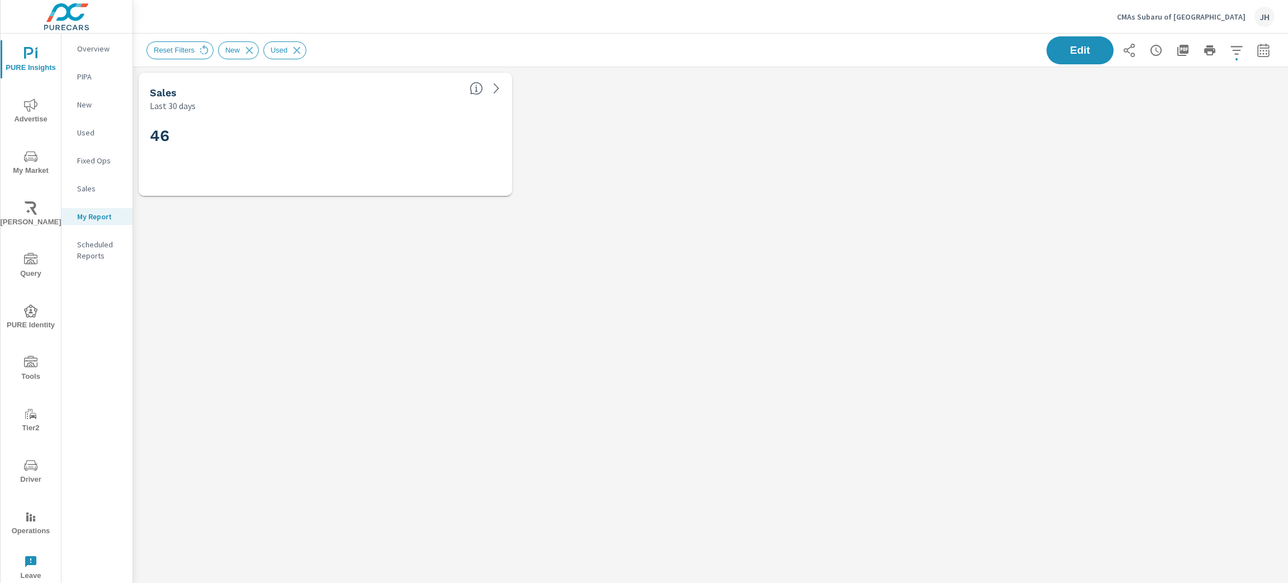
scroll to position [160, 1168]
click at [293, 49] on icon at bounding box center [296, 49] width 7 height 7
click at [247, 49] on icon at bounding box center [249, 49] width 7 height 7
click at [1039, 59] on button "Edit" at bounding box center [1061, 50] width 69 height 29
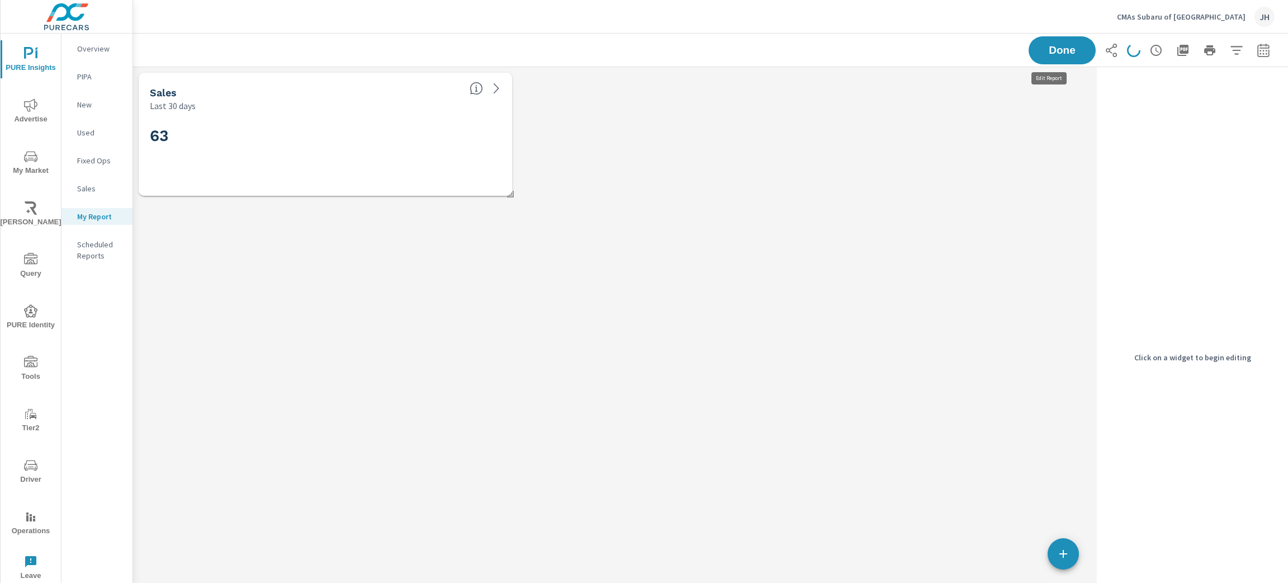
scroll to position [160, 972]
click at [326, 136] on h2 "63" at bounding box center [325, 136] width 351 height 20
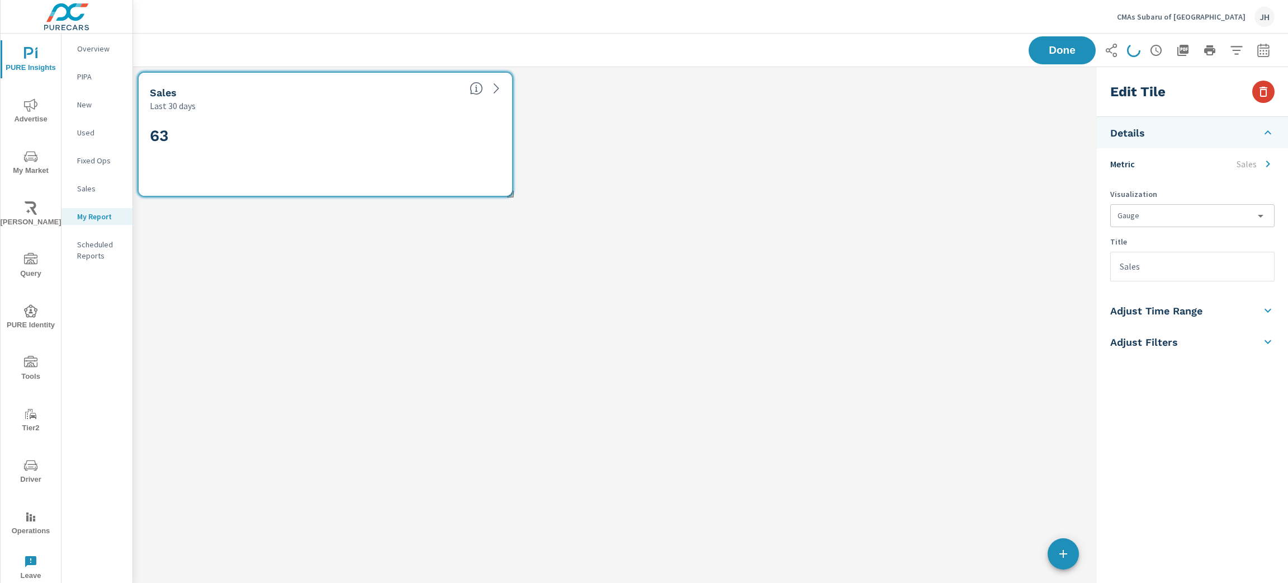
click at [1273, 94] on button "button" at bounding box center [1263, 91] width 22 height 22
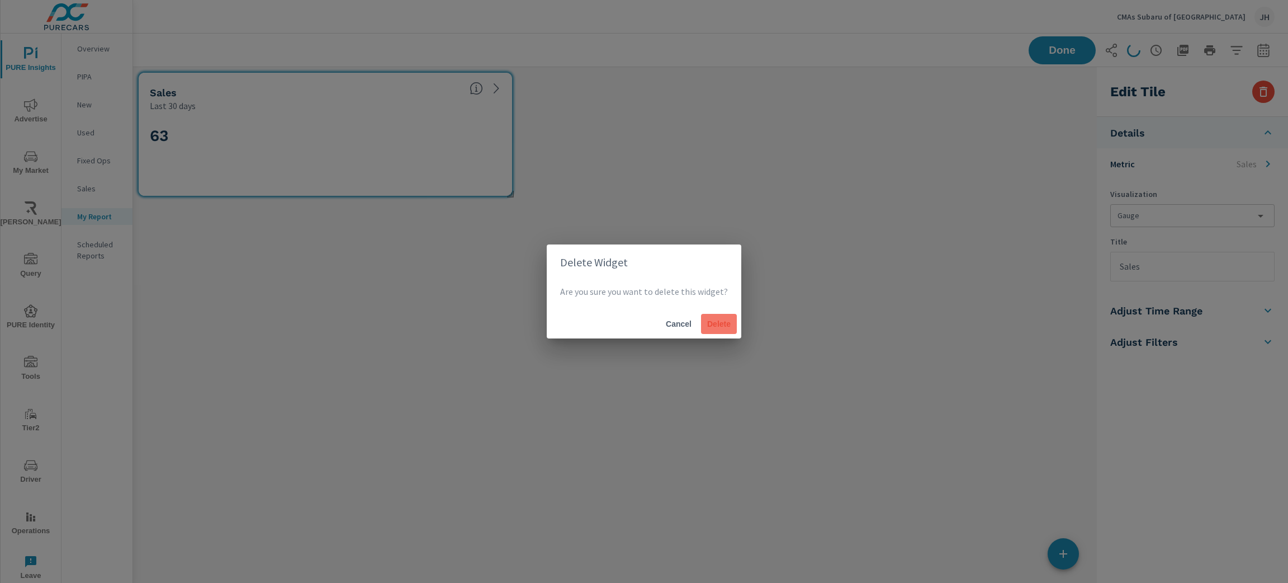
click at [727, 327] on span "Delete" at bounding box center [718, 324] width 27 height 10
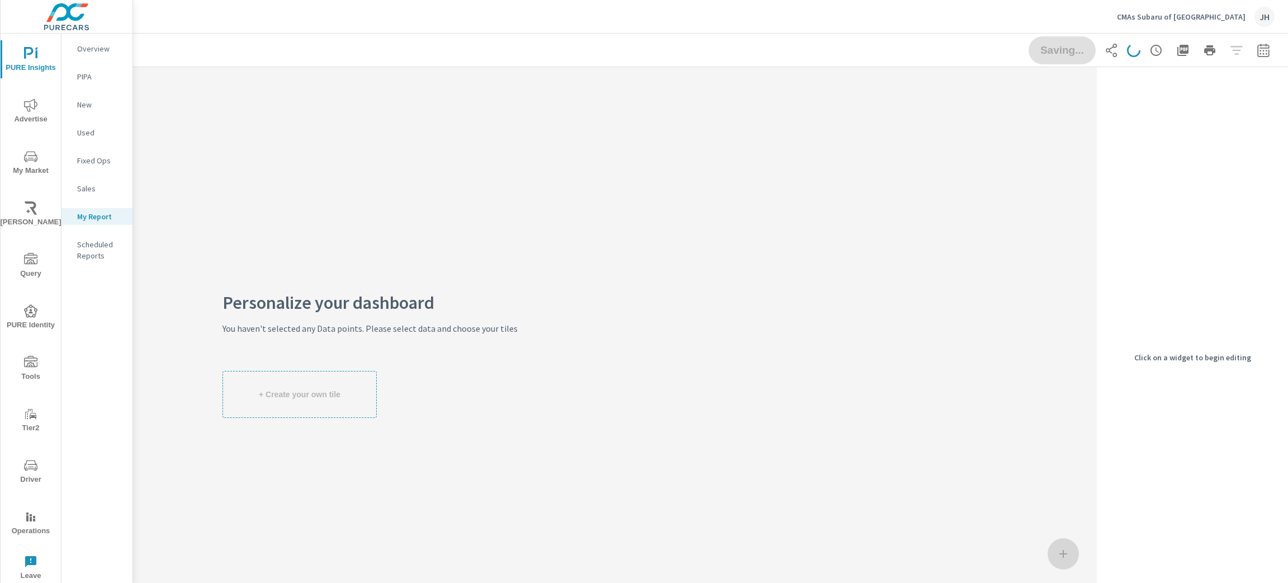
click at [309, 394] on div "+ Create your own tile" at bounding box center [369, 394] width 295 height 47
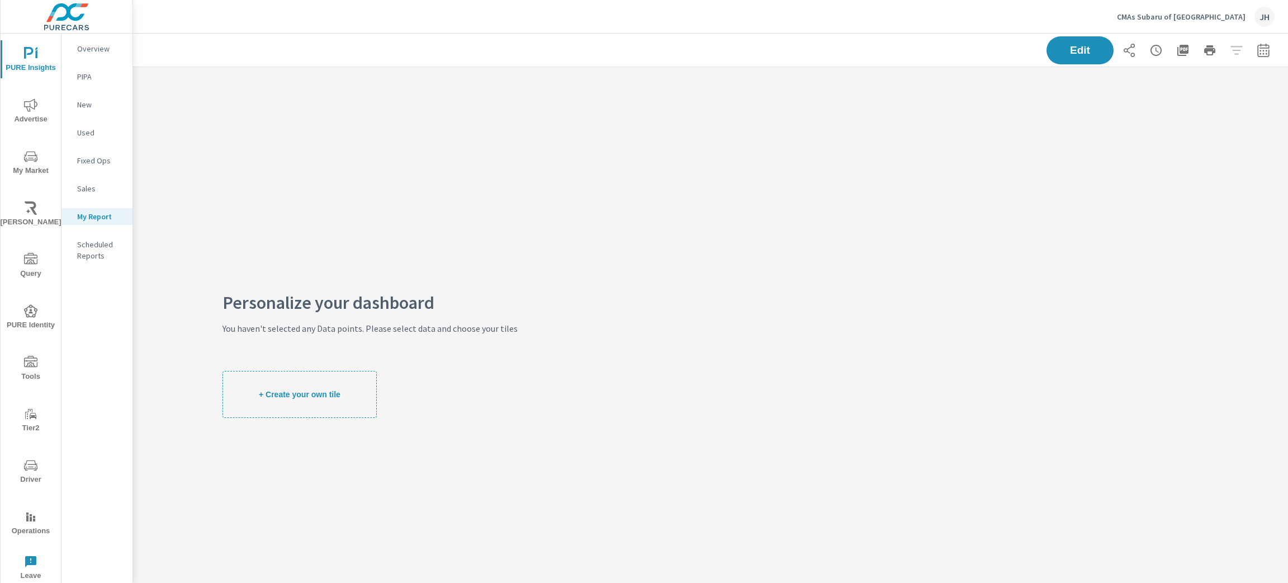
click at [277, 384] on button "+ Create your own tile" at bounding box center [299, 394] width 154 height 47
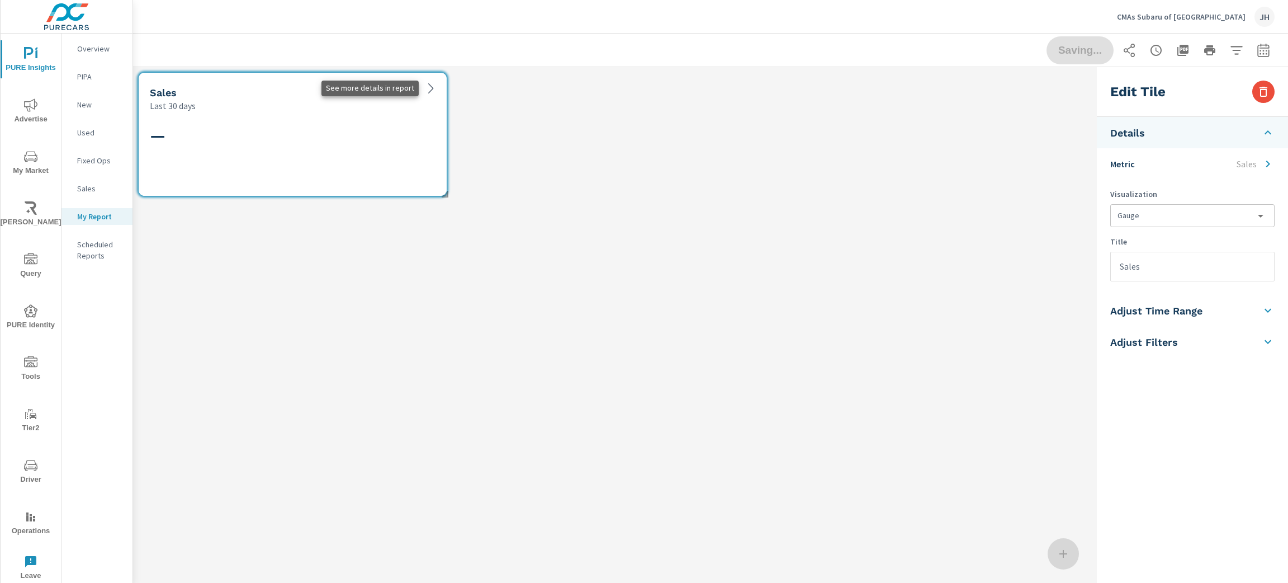
scroll to position [160, 972]
click at [1213, 134] on li "Details" at bounding box center [1192, 132] width 191 height 31
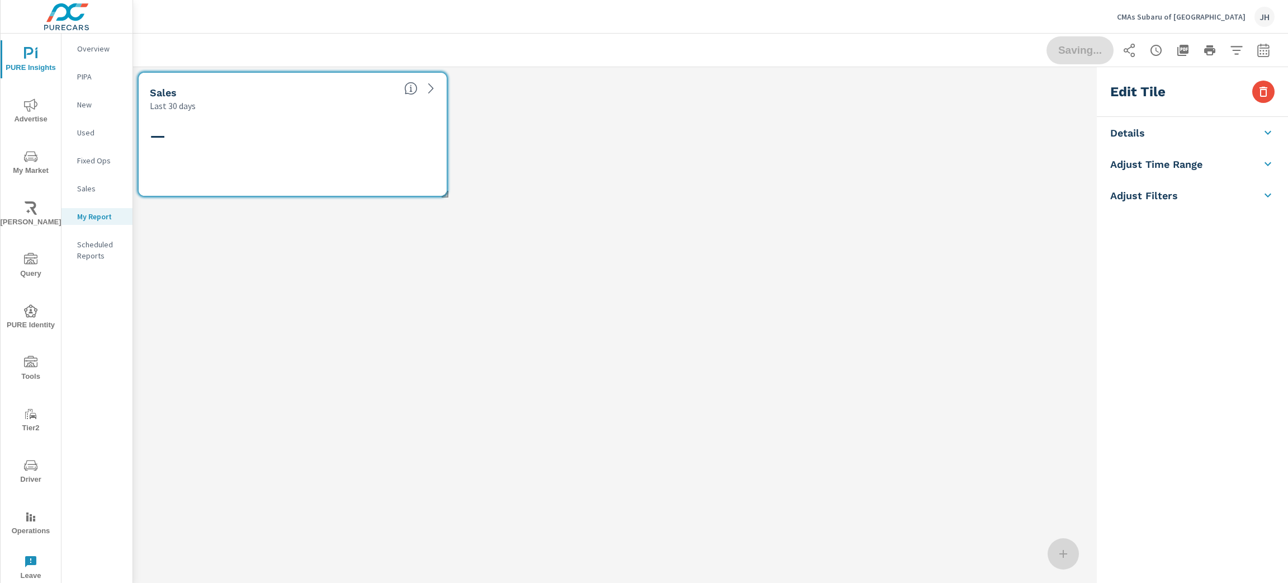
click at [1267, 131] on icon at bounding box center [1267, 132] width 13 height 13
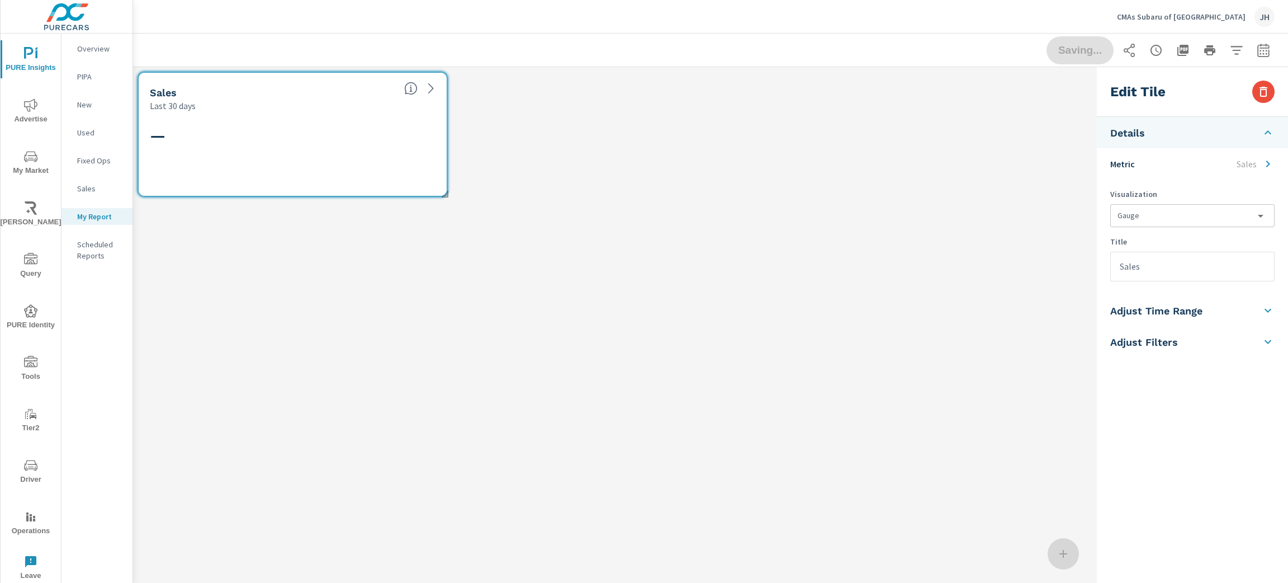
click at [1192, 137] on li "Details" at bounding box center [1192, 132] width 191 height 31
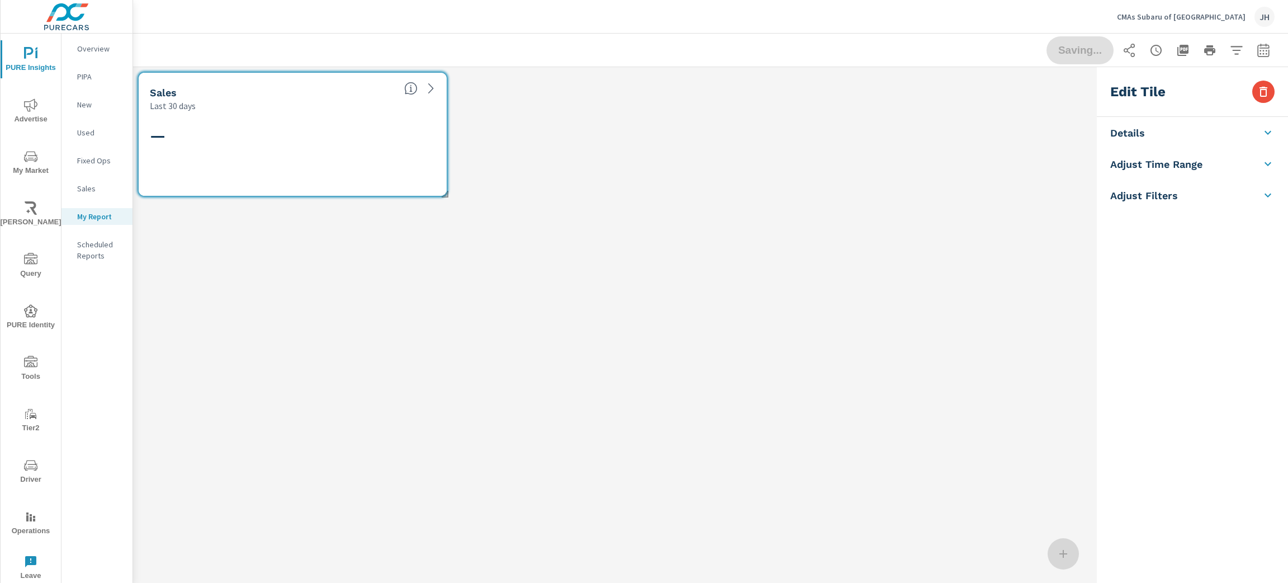
click at [1233, 166] on li "Adjust Time Range" at bounding box center [1192, 163] width 191 height 31
click at [1171, 126] on li "Details" at bounding box center [1192, 132] width 191 height 31
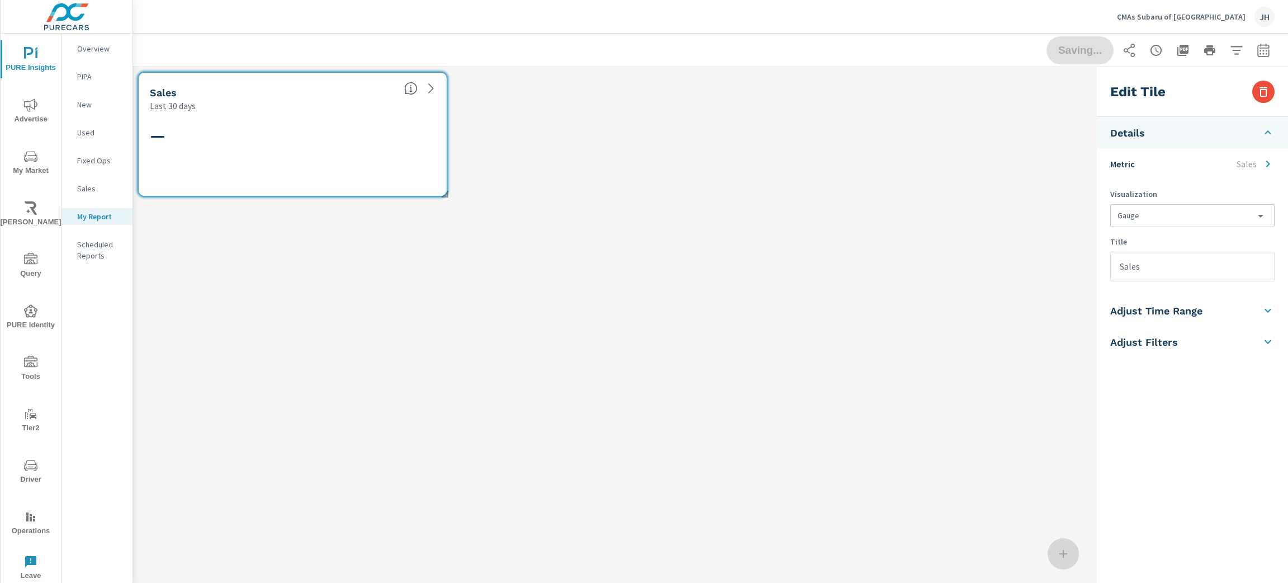
click at [1182, 214] on body "PURE Insights Advertise My Market Riley AI Query PURE Identity Tools Tier2 Driv…" at bounding box center [644, 291] width 1288 height 583
click at [1196, 263] on li "Gauge w/ Line" at bounding box center [1191, 261] width 163 height 20
type input "gauge, lineChart"
click at [1169, 265] on input "Sales" at bounding box center [1192, 266] width 163 height 29
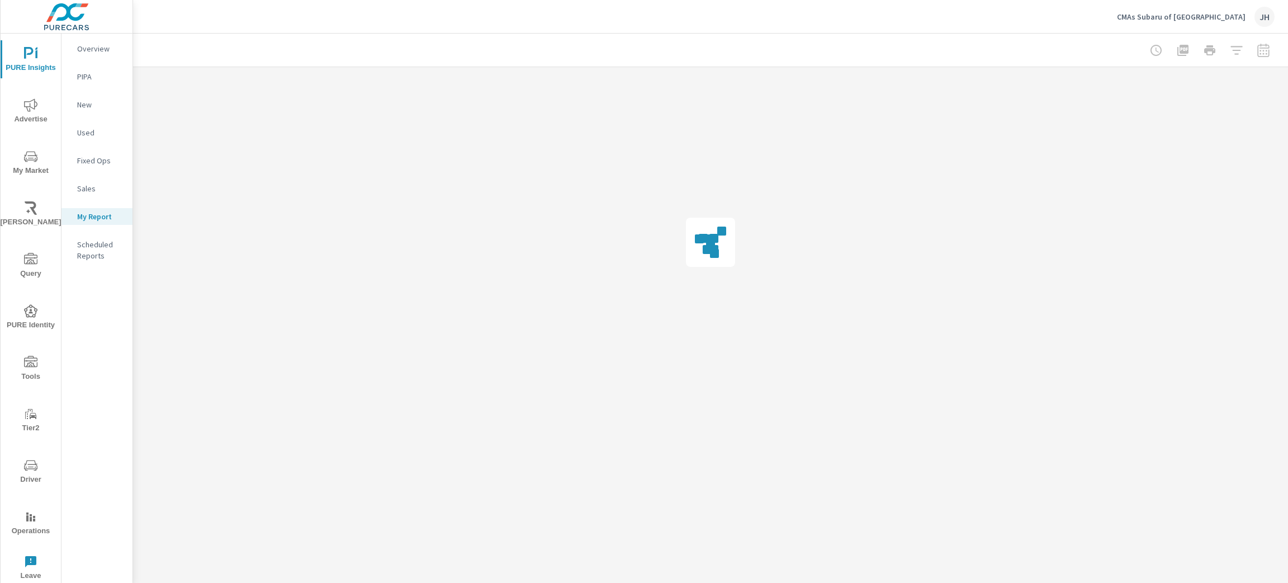
click at [0, 0] on li "Metric Sales" at bounding box center [0, 0] width 0 height 0
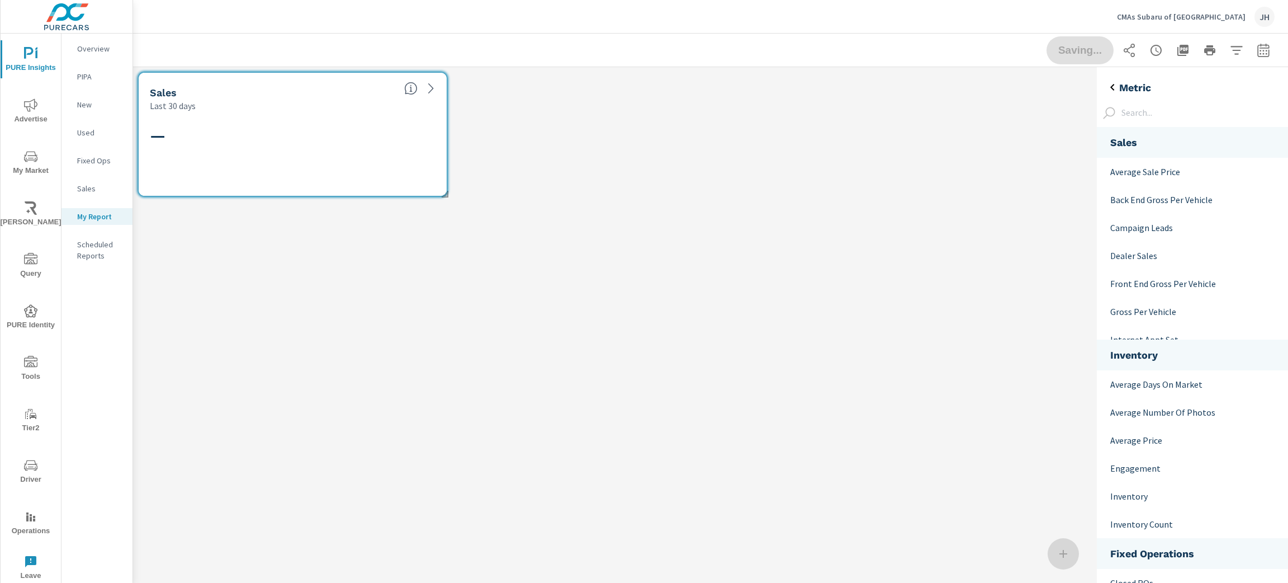
click at [1108, 86] on icon "back" at bounding box center [1112, 86] width 13 height 13
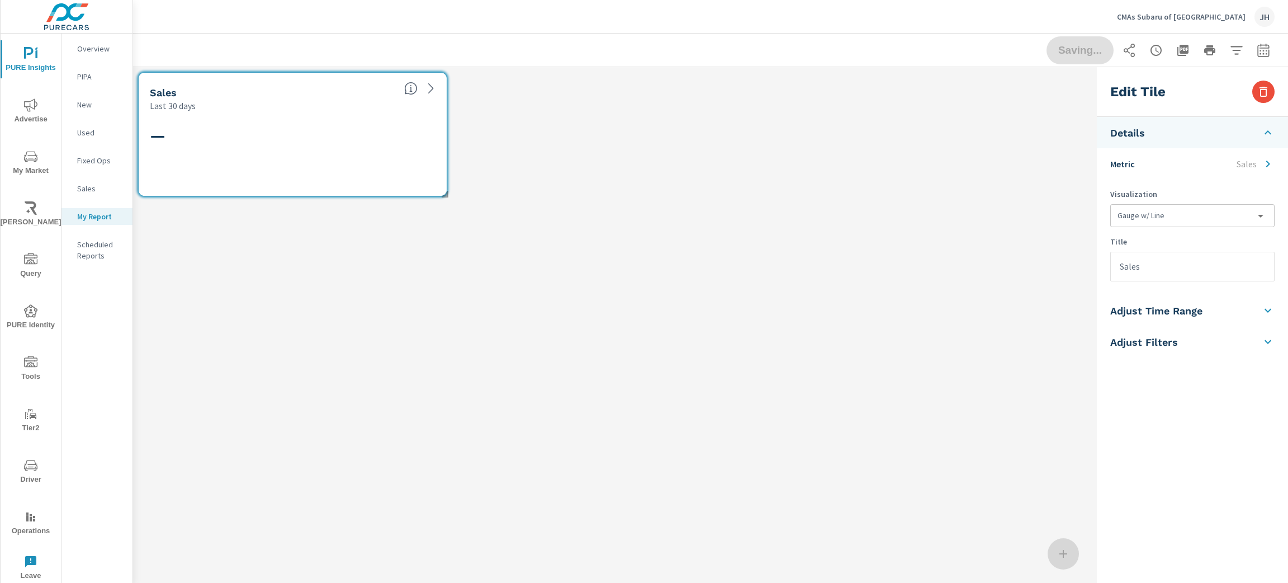
click at [1230, 53] on icon "button" at bounding box center [1236, 50] width 13 height 13
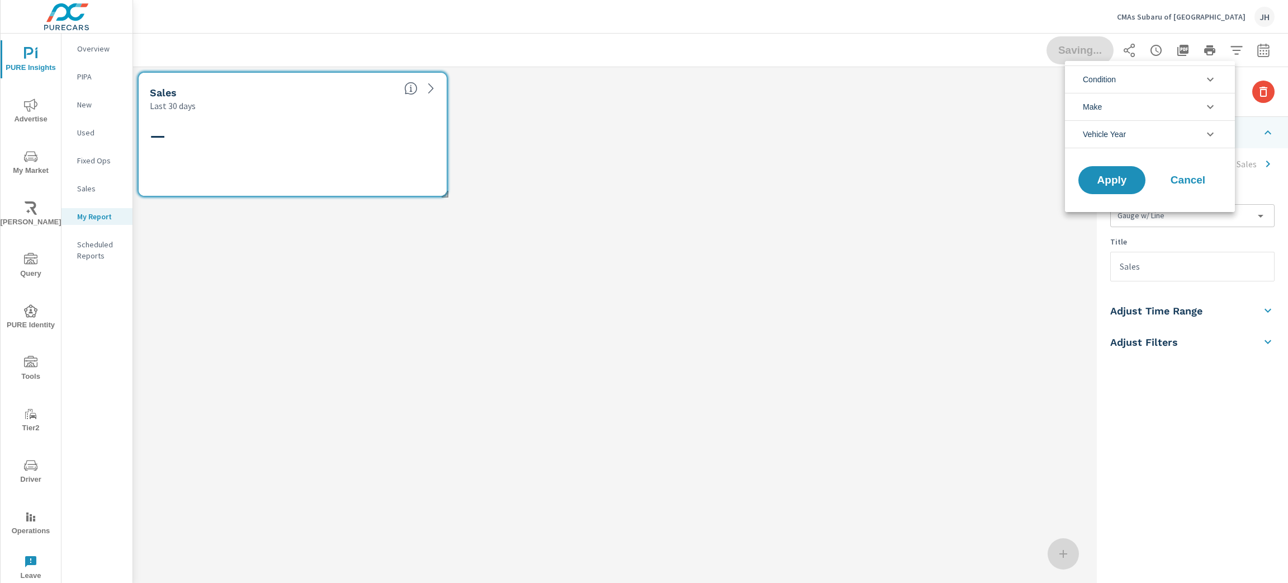
click at [1165, 79] on li "Condition" at bounding box center [1150, 78] width 170 height 27
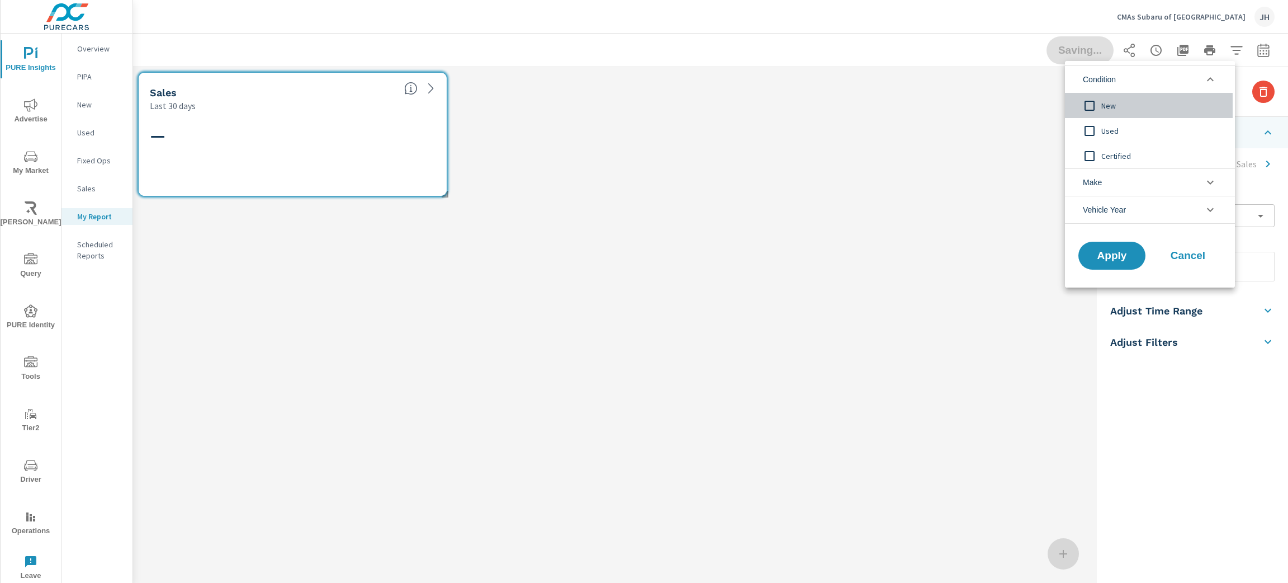
click at [1149, 96] on div "New" at bounding box center [1149, 105] width 168 height 25
drag, startPoint x: 1104, startPoint y: 250, endPoint x: 1064, endPoint y: 236, distance: 42.3
click at [1103, 250] on span "Apply" at bounding box center [1112, 255] width 45 height 10
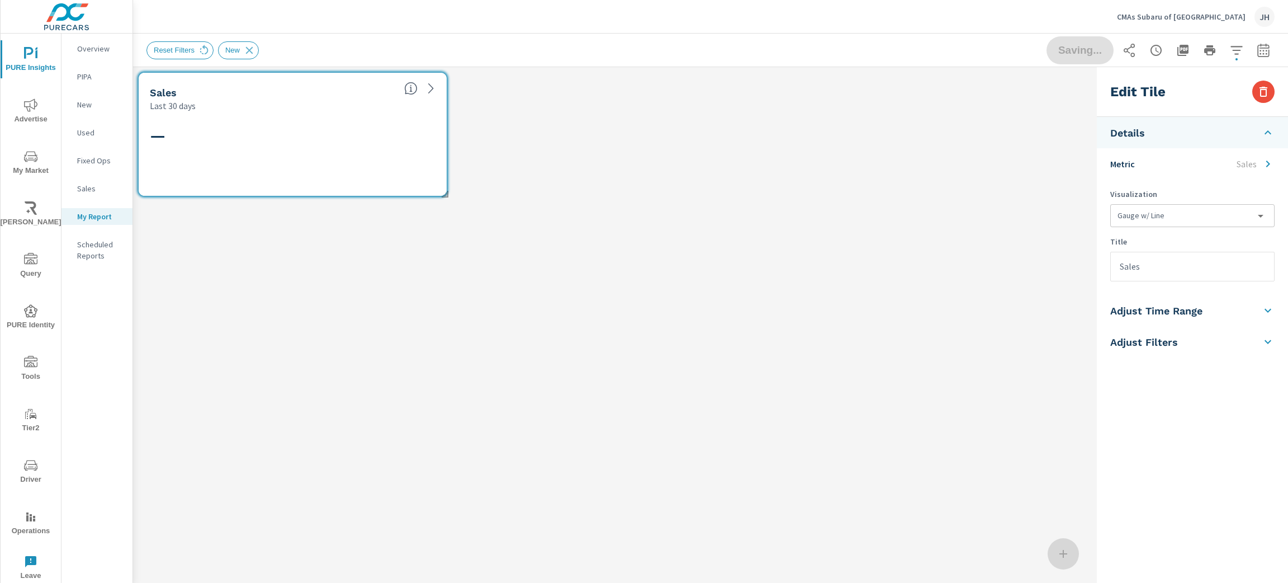
click at [1229, 308] on li "Adjust Time Range" at bounding box center [1192, 310] width 191 height 31
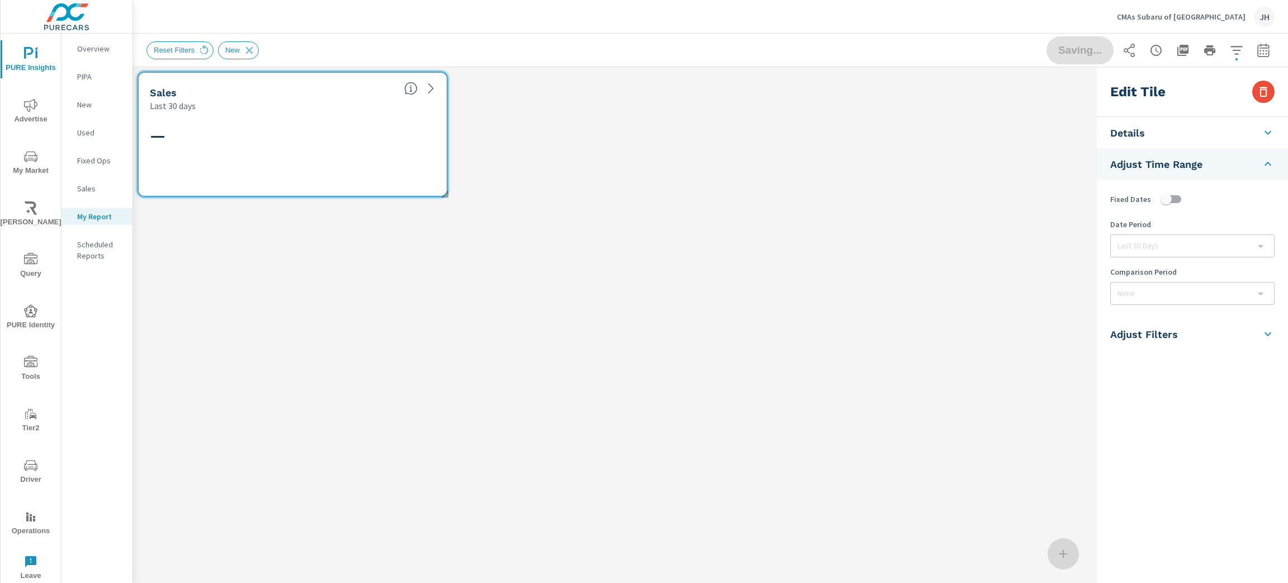
click at [1219, 161] on li "Adjust Time Range" at bounding box center [1192, 163] width 191 height 31
drag, startPoint x: 216, startPoint y: 347, endPoint x: 226, endPoint y: 80, distance: 266.3
click at [216, 347] on div "Sales Last 30 days —" at bounding box center [612, 357] width 959 height 580
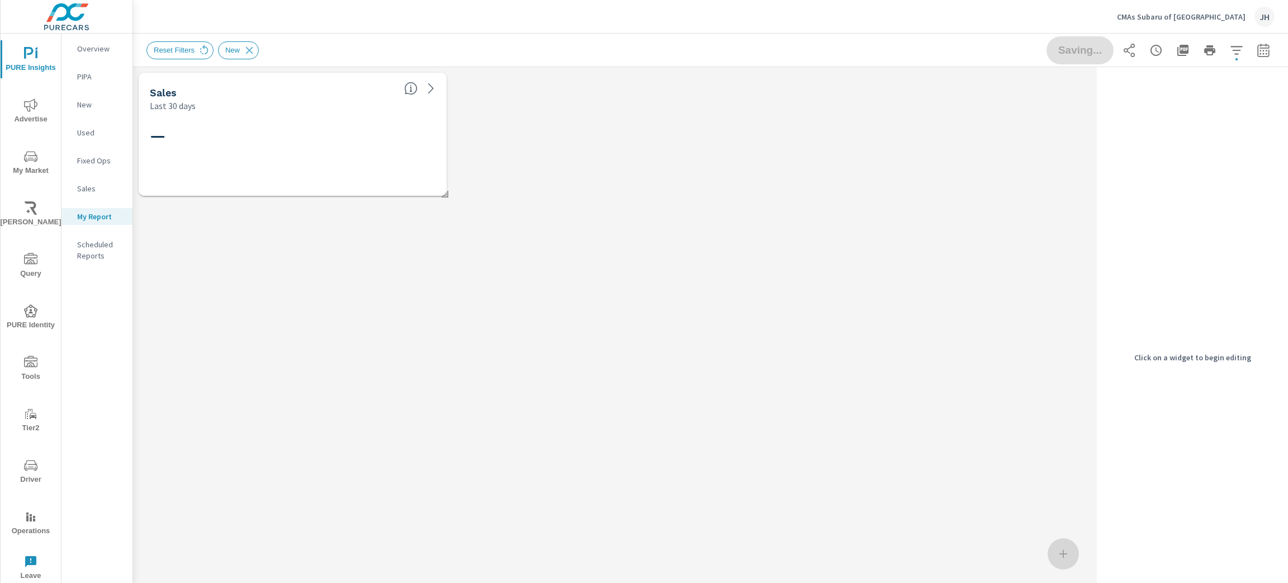
click at [176, 271] on div "Sales Last 30 days —" at bounding box center [612, 357] width 959 height 580
drag, startPoint x: 187, startPoint y: 368, endPoint x: 206, endPoint y: 275, distance: 95.2
click at [187, 368] on div "Sales Last 30 days —" at bounding box center [612, 357] width 959 height 580
click at [361, 148] on div "—" at bounding box center [293, 153] width 286 height 61
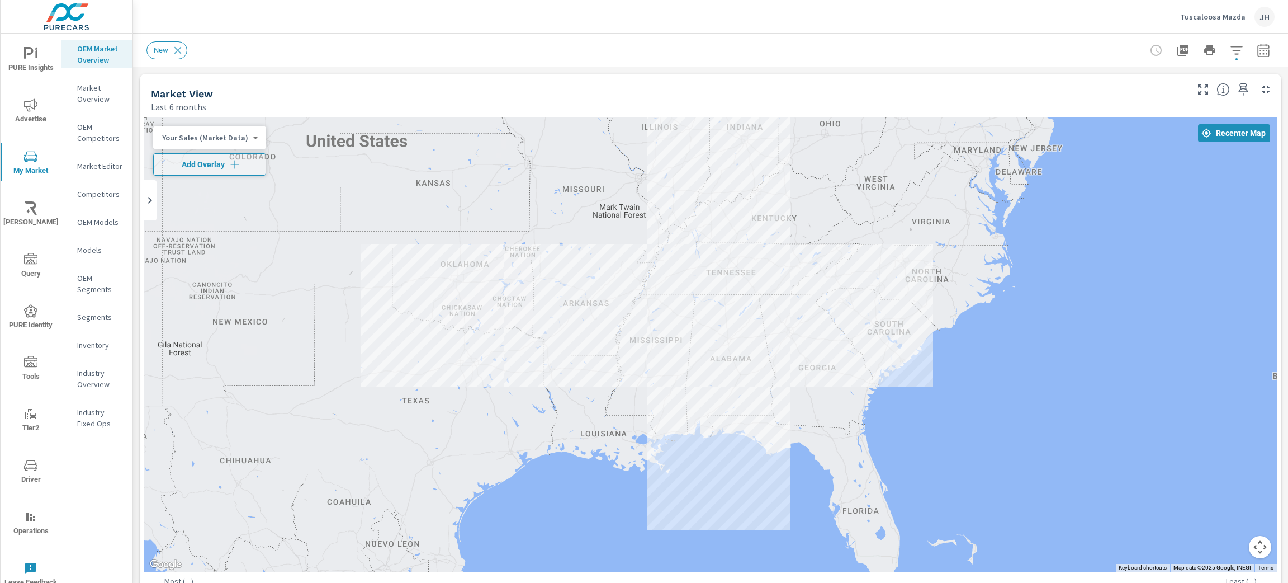
scroll to position [9, 0]
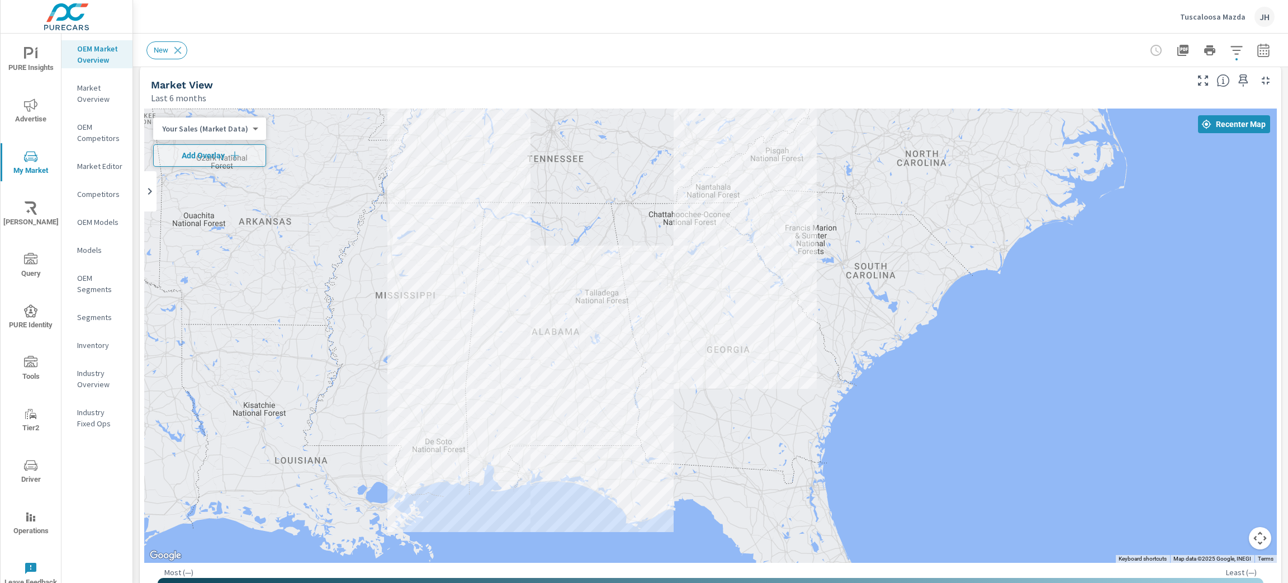
drag, startPoint x: 485, startPoint y: 380, endPoint x: 638, endPoint y: 402, distance: 154.7
click at [638, 402] on div at bounding box center [710, 335] width 1133 height 454
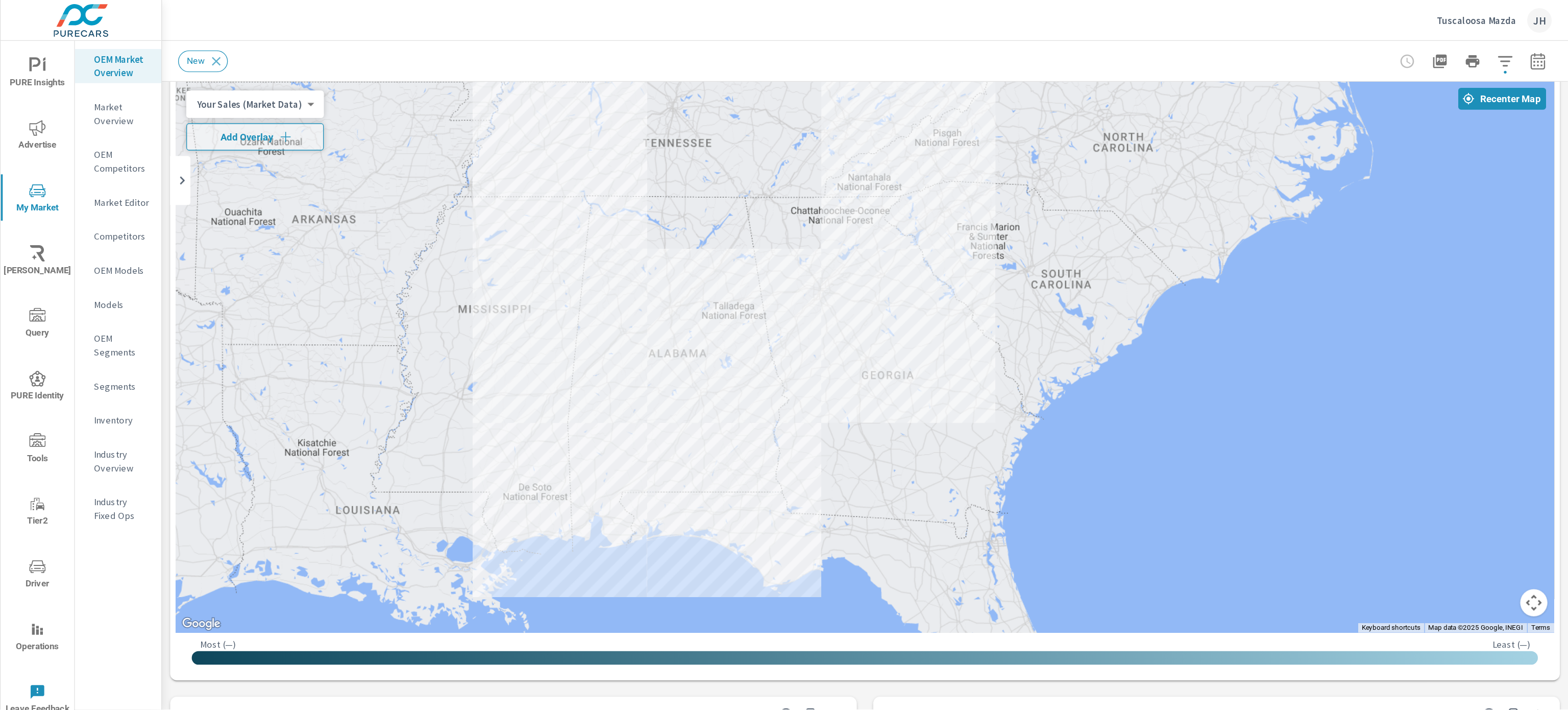
scroll to position [59, 0]
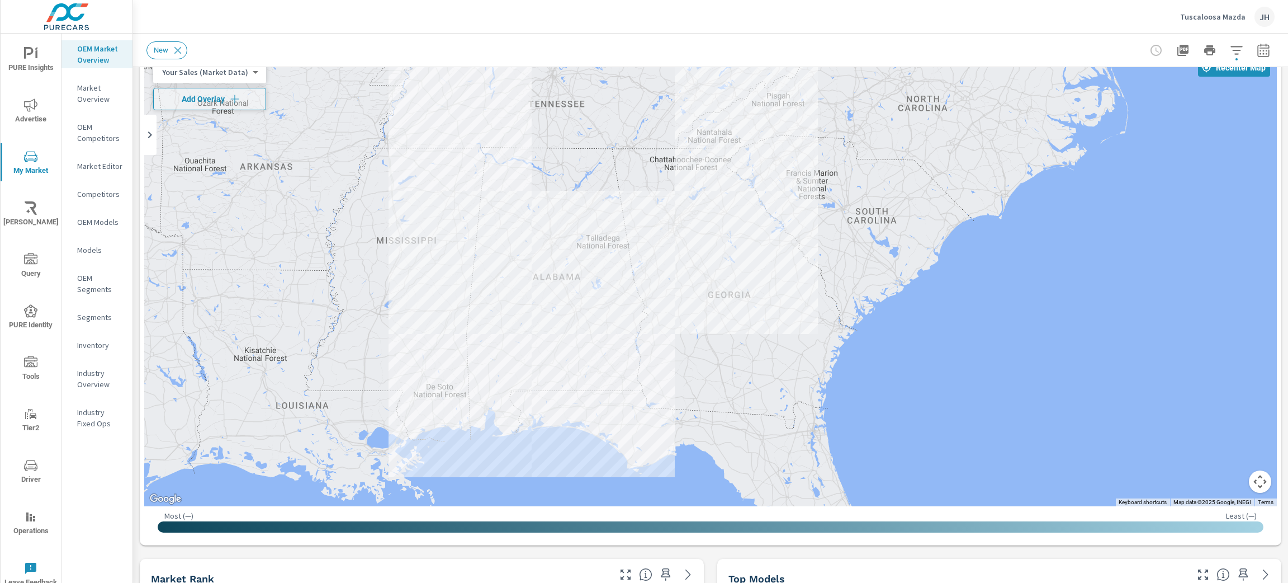
drag, startPoint x: 77, startPoint y: 489, endPoint x: 296, endPoint y: 133, distance: 418.1
click at [77, 489] on div "OEM Market Overview Market Overview OEM Competitors Market Editor Competitors O…" at bounding box center [96, 317] width 71 height 566
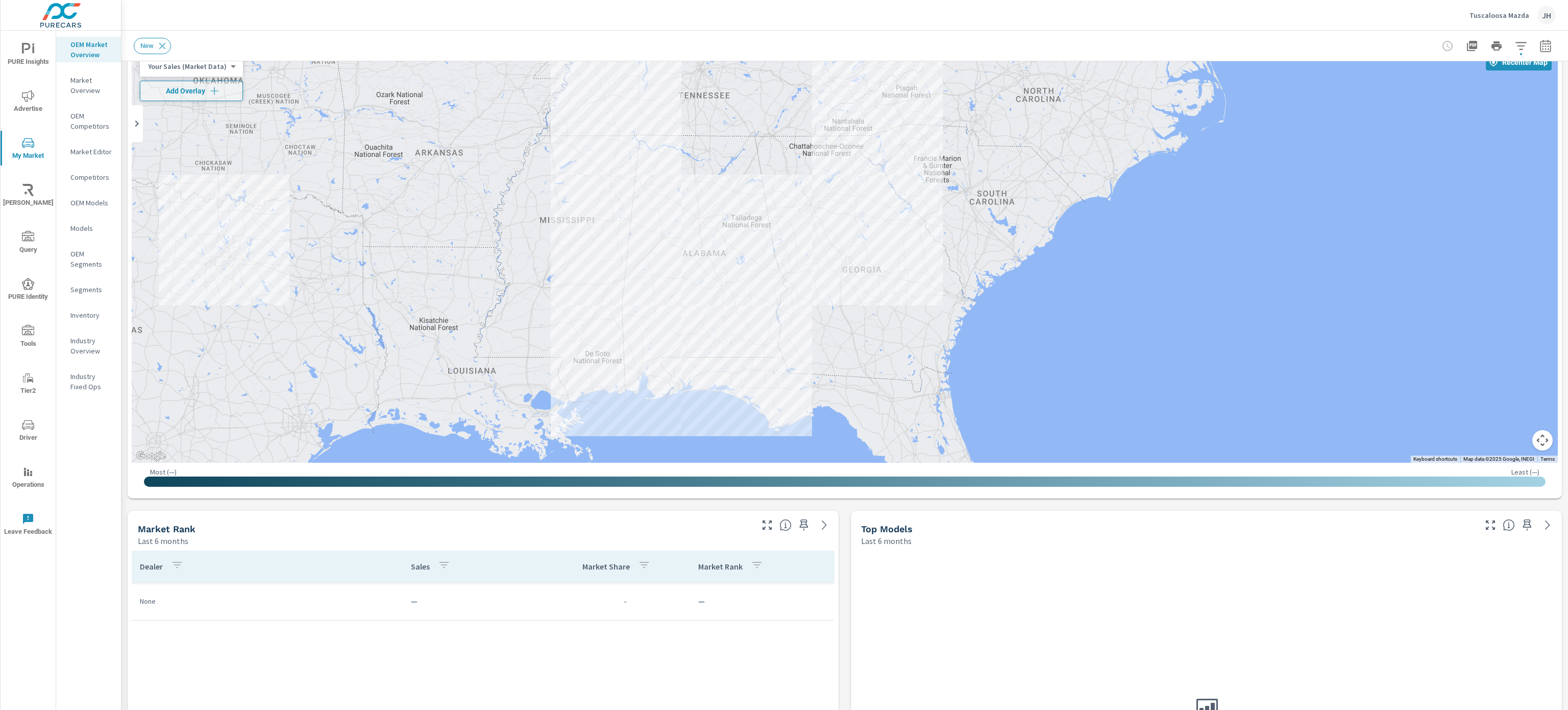
scroll to position [0, 0]
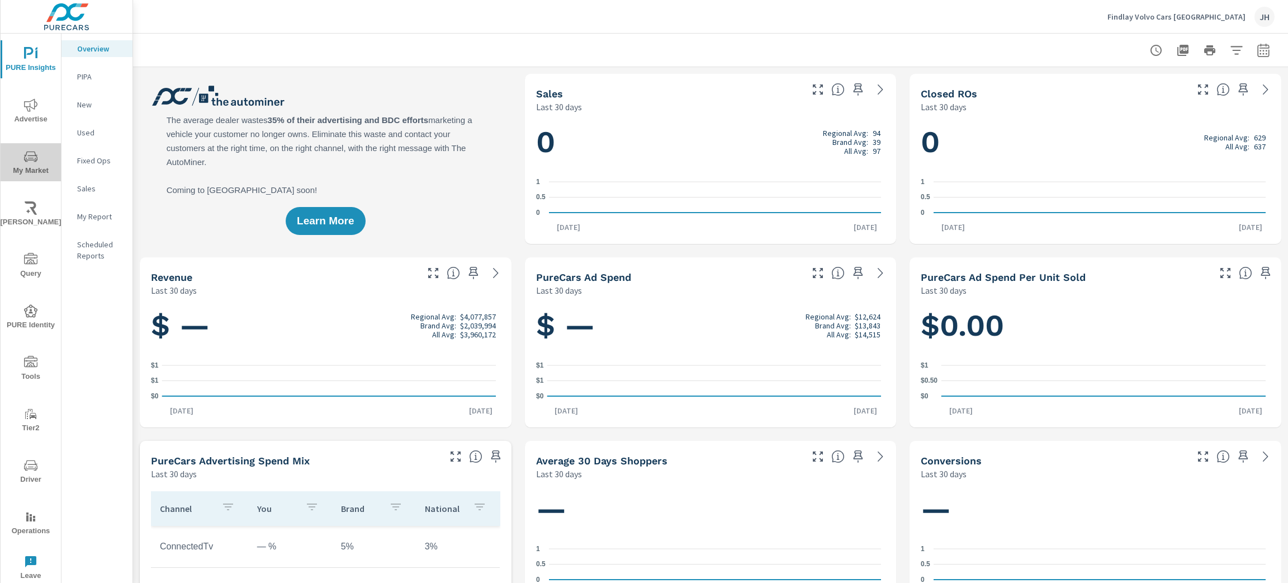
click at [31, 156] on icon "nav menu" at bounding box center [30, 156] width 13 height 13
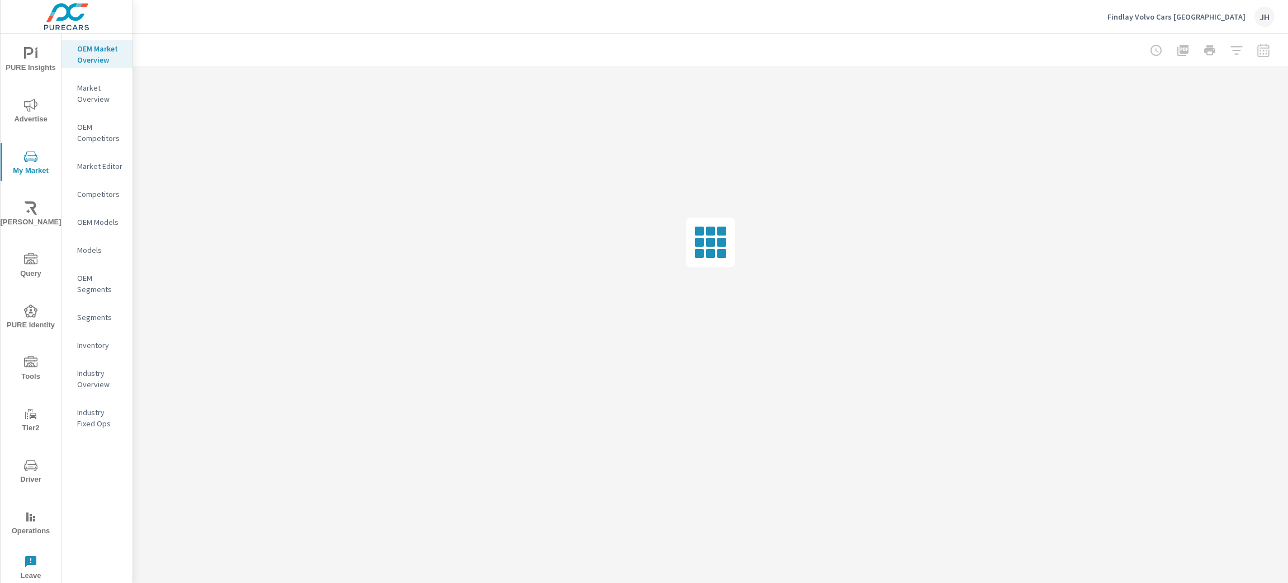
click at [100, 482] on div "OEM Market Overview Market Overview OEM Competitors Market Editor Competitors O…" at bounding box center [96, 317] width 71 height 566
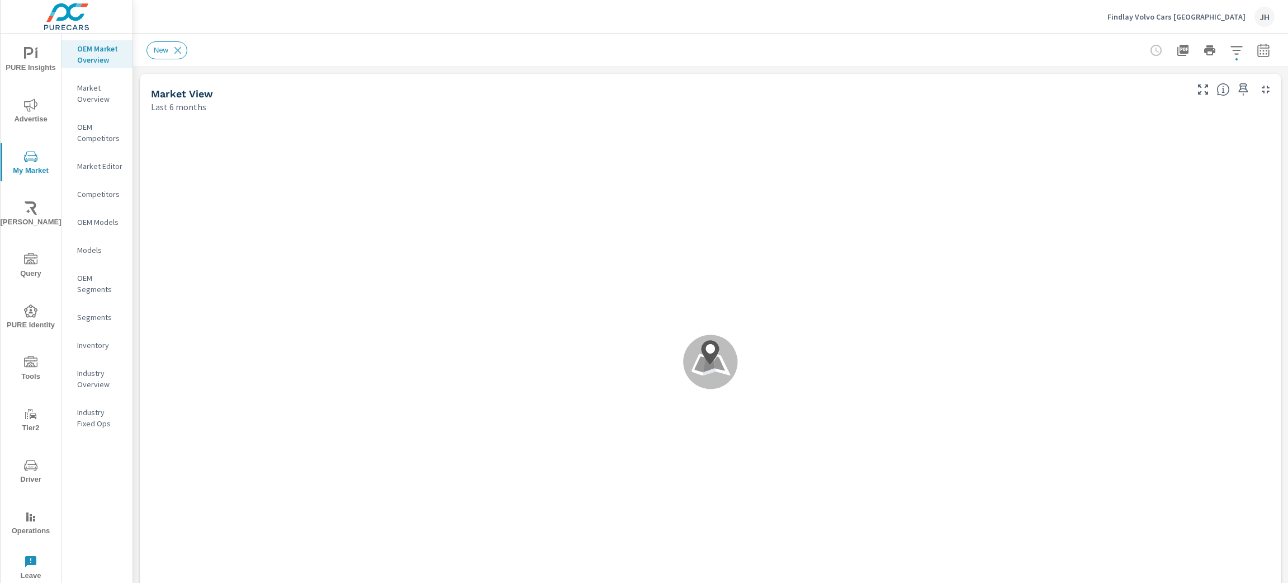
click at [106, 505] on div "OEM Market Overview Market Overview OEM Competitors Market Editor Competitors O…" at bounding box center [96, 317] width 71 height 566
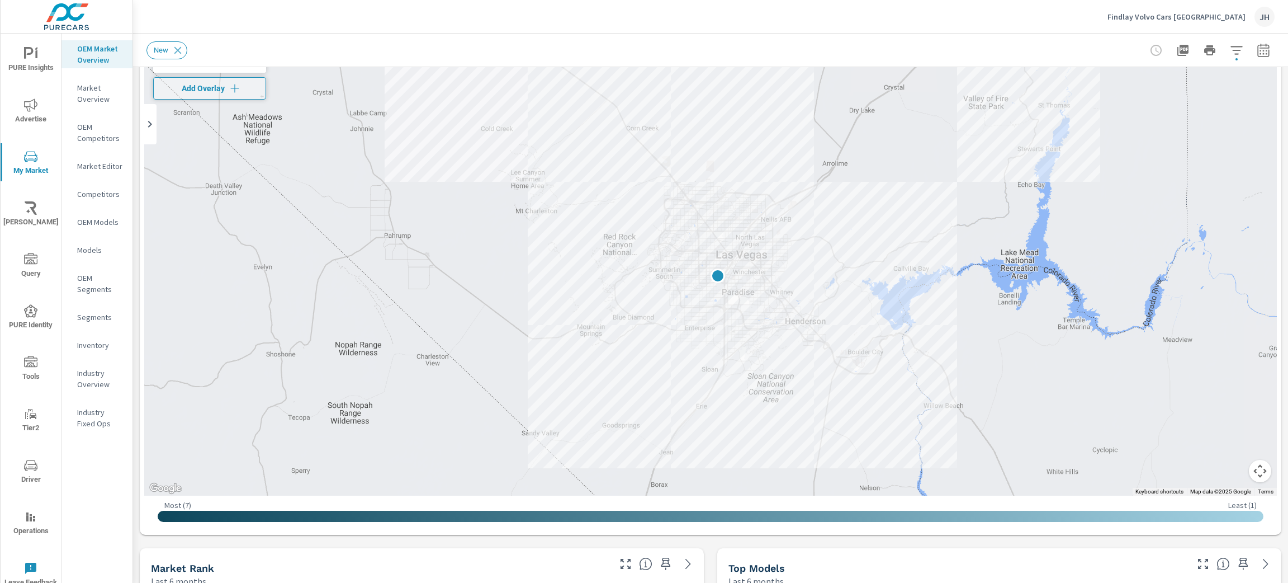
scroll to position [162, 0]
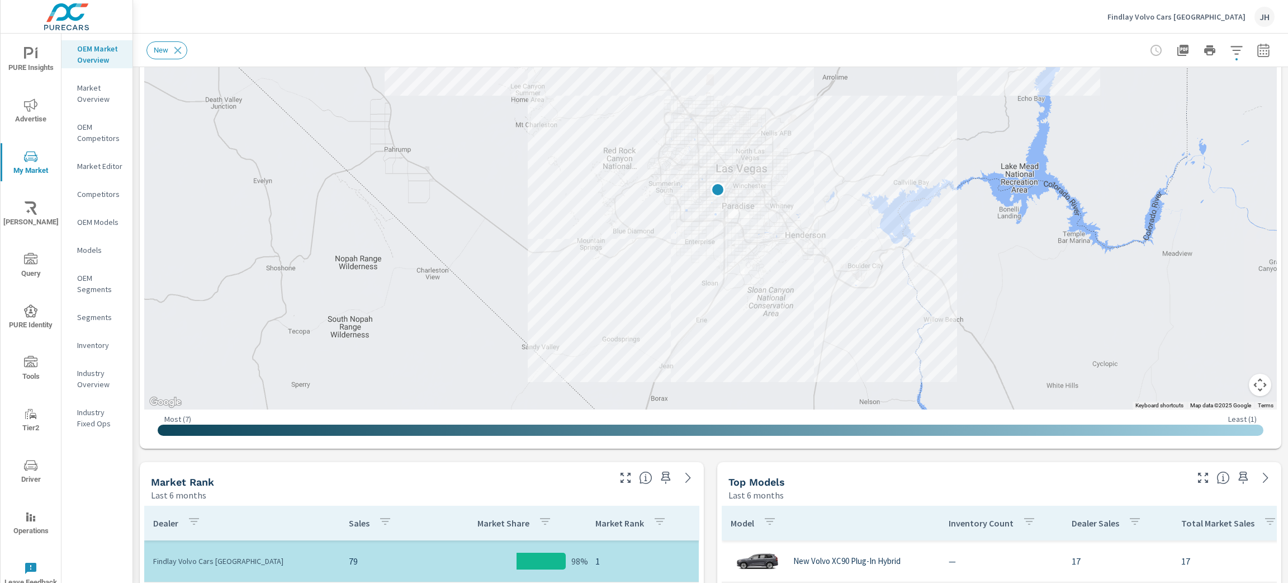
click at [102, 506] on div "OEM Market Overview Market Overview OEM Competitors Market Editor Competitors O…" at bounding box center [96, 317] width 71 height 566
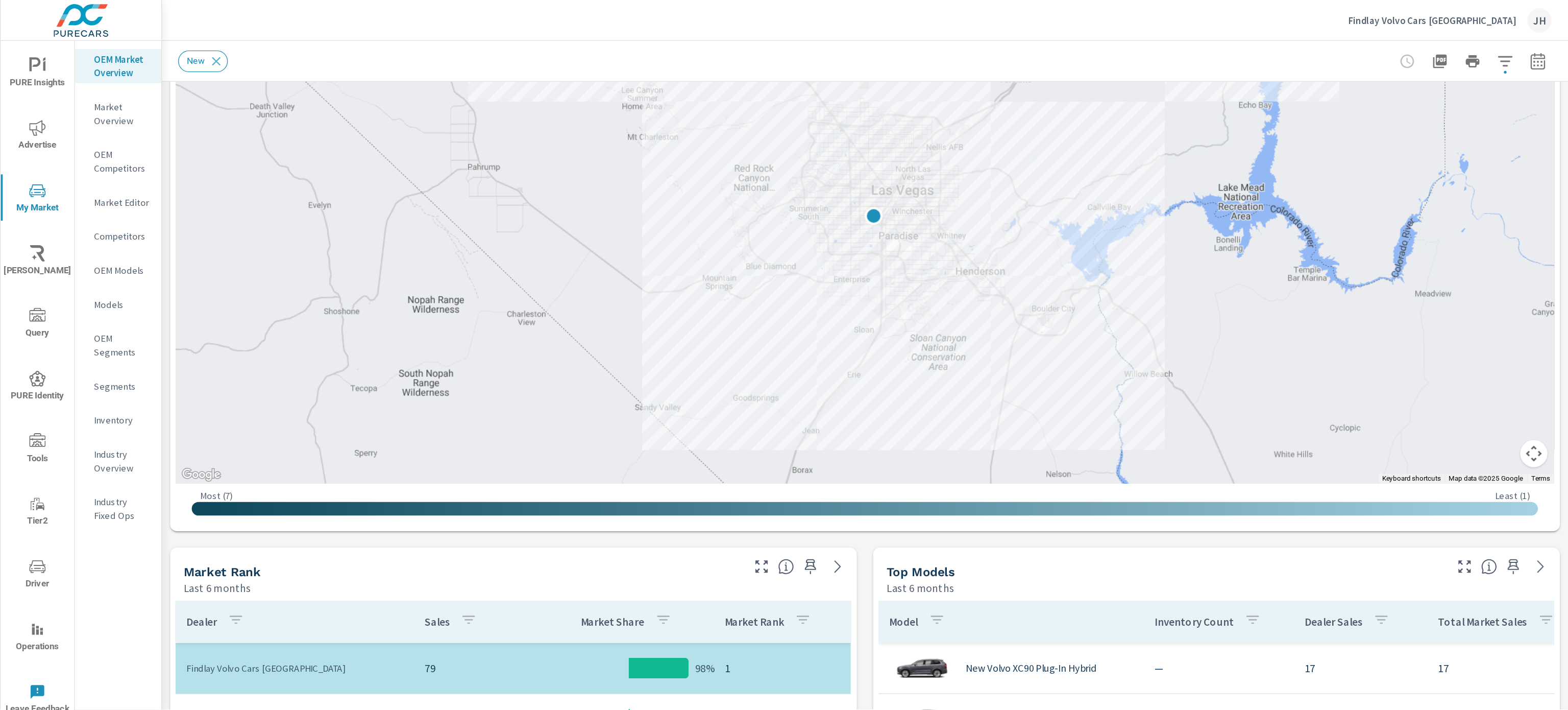
scroll to position [159, 0]
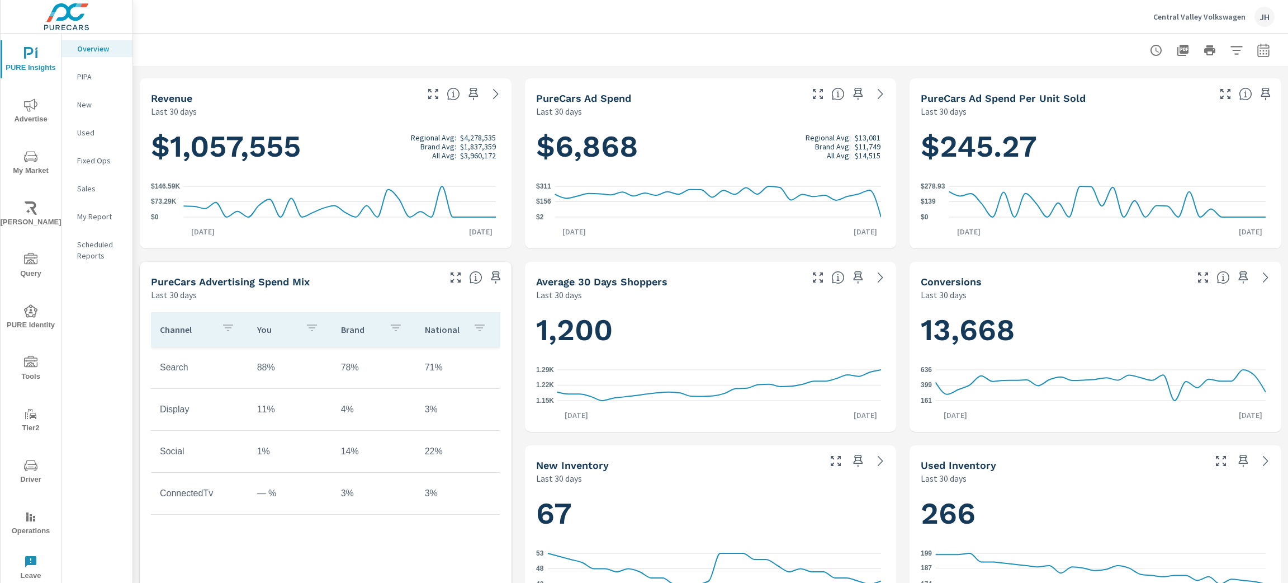
scroll to position [234, 0]
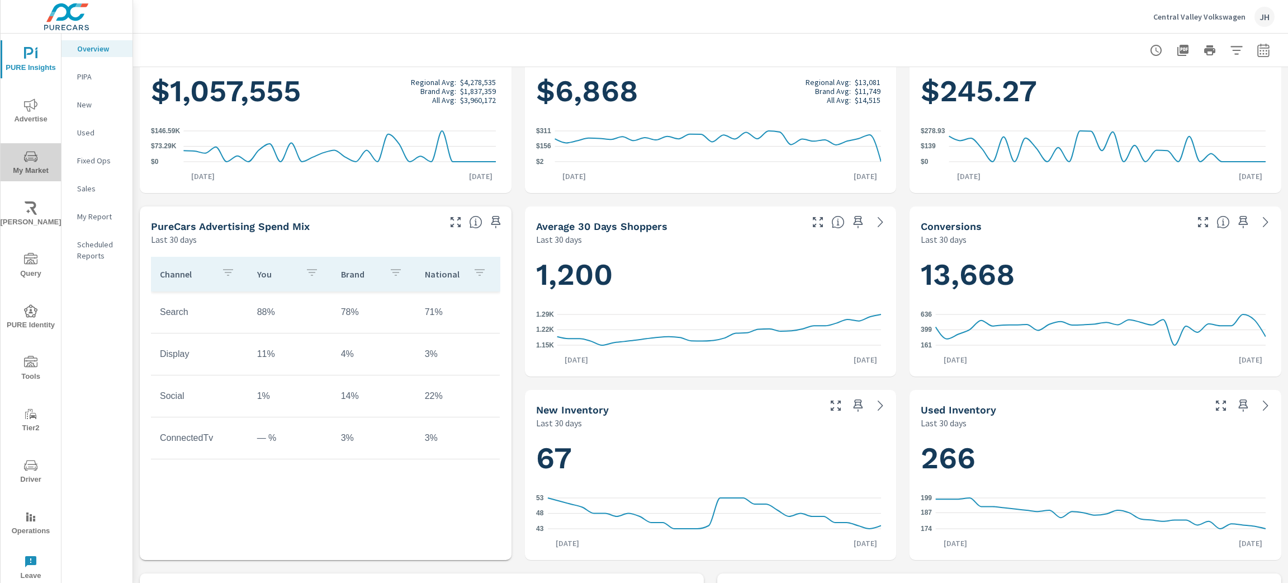
click at [24, 161] on icon "nav menu" at bounding box center [30, 156] width 13 height 13
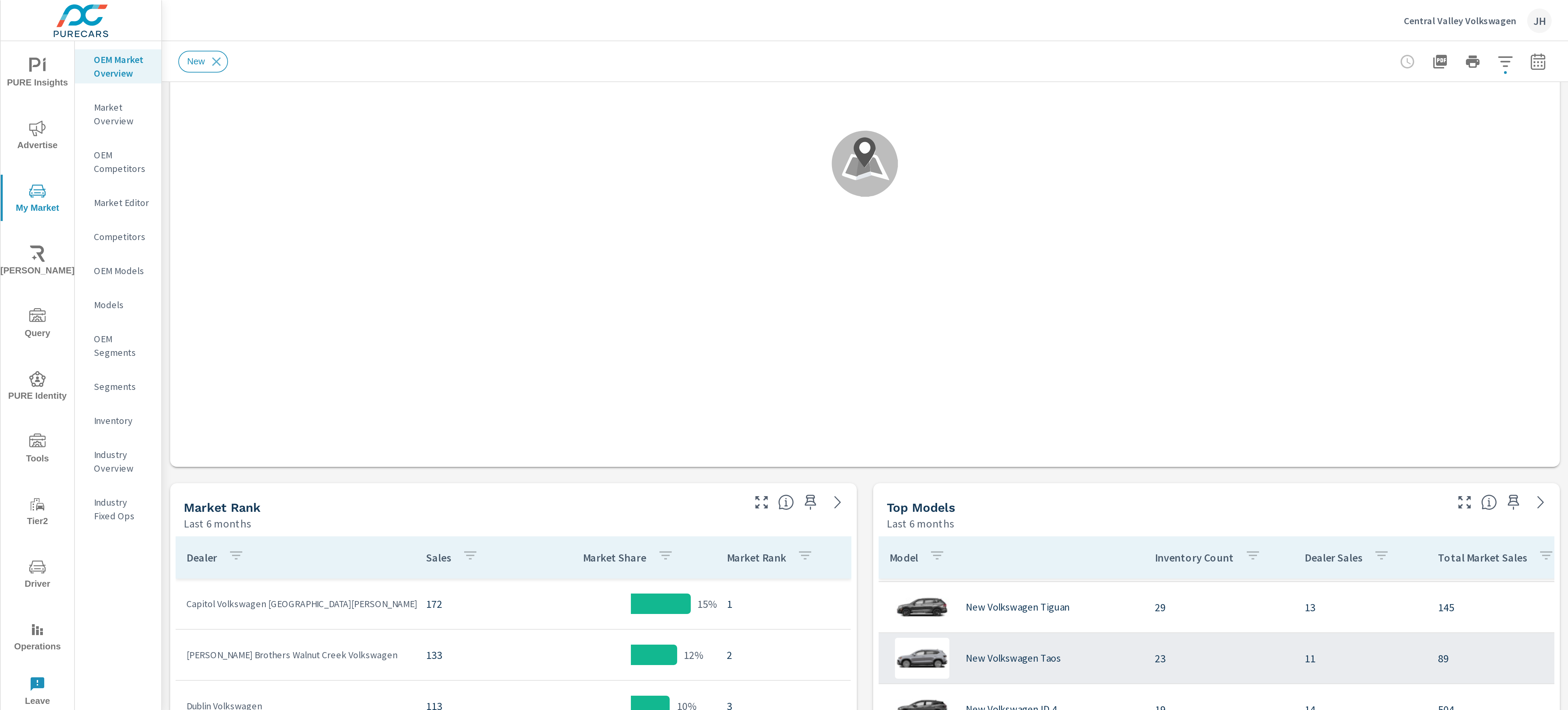
scroll to position [144, 0]
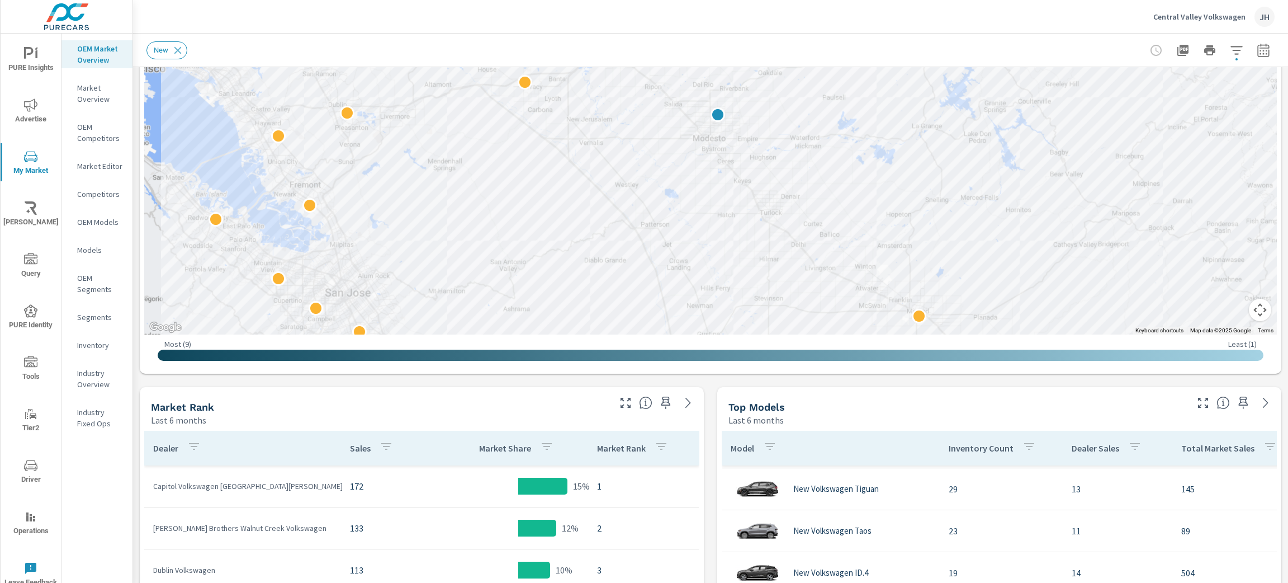
drag, startPoint x: 83, startPoint y: 518, endPoint x: 110, endPoint y: 472, distance: 53.4
click at [83, 518] on div "OEM Market Overview Market Overview OEM Competitors Market Editor Competitors O…" at bounding box center [96, 317] width 71 height 566
click at [89, 533] on div "OEM Market Overview Market Overview OEM Competitors Market Editor Competitors O…" at bounding box center [96, 317] width 71 height 566
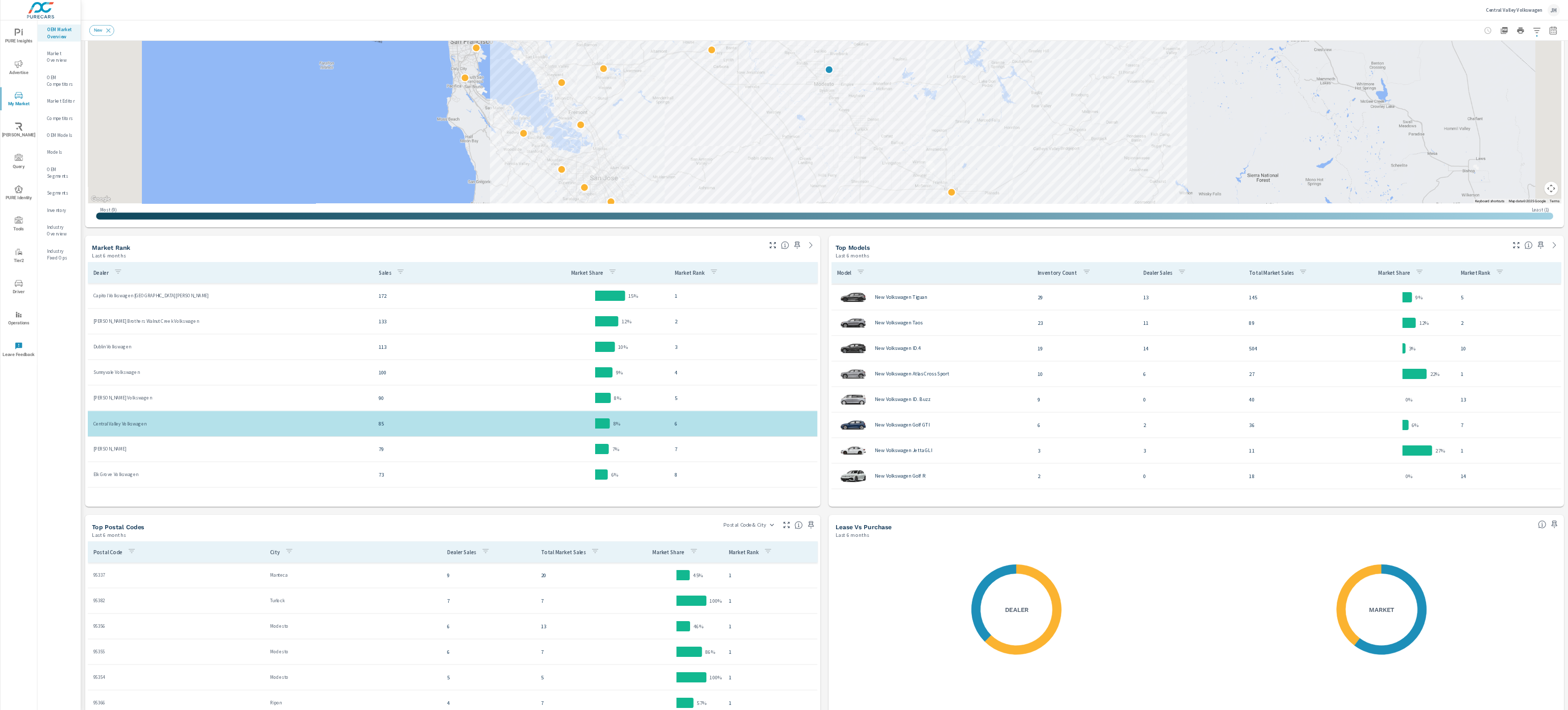
scroll to position [74, 0]
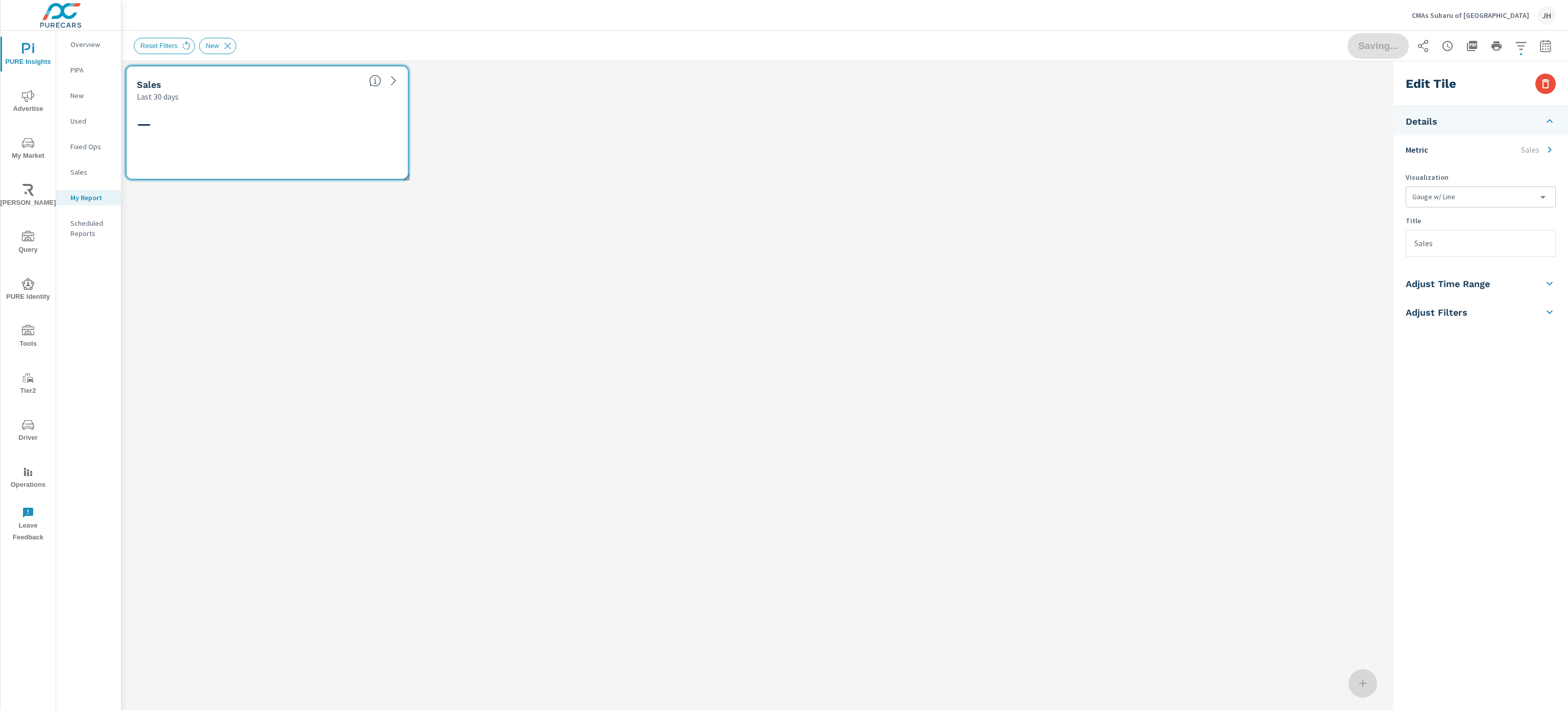
scroll to position [147, 1277]
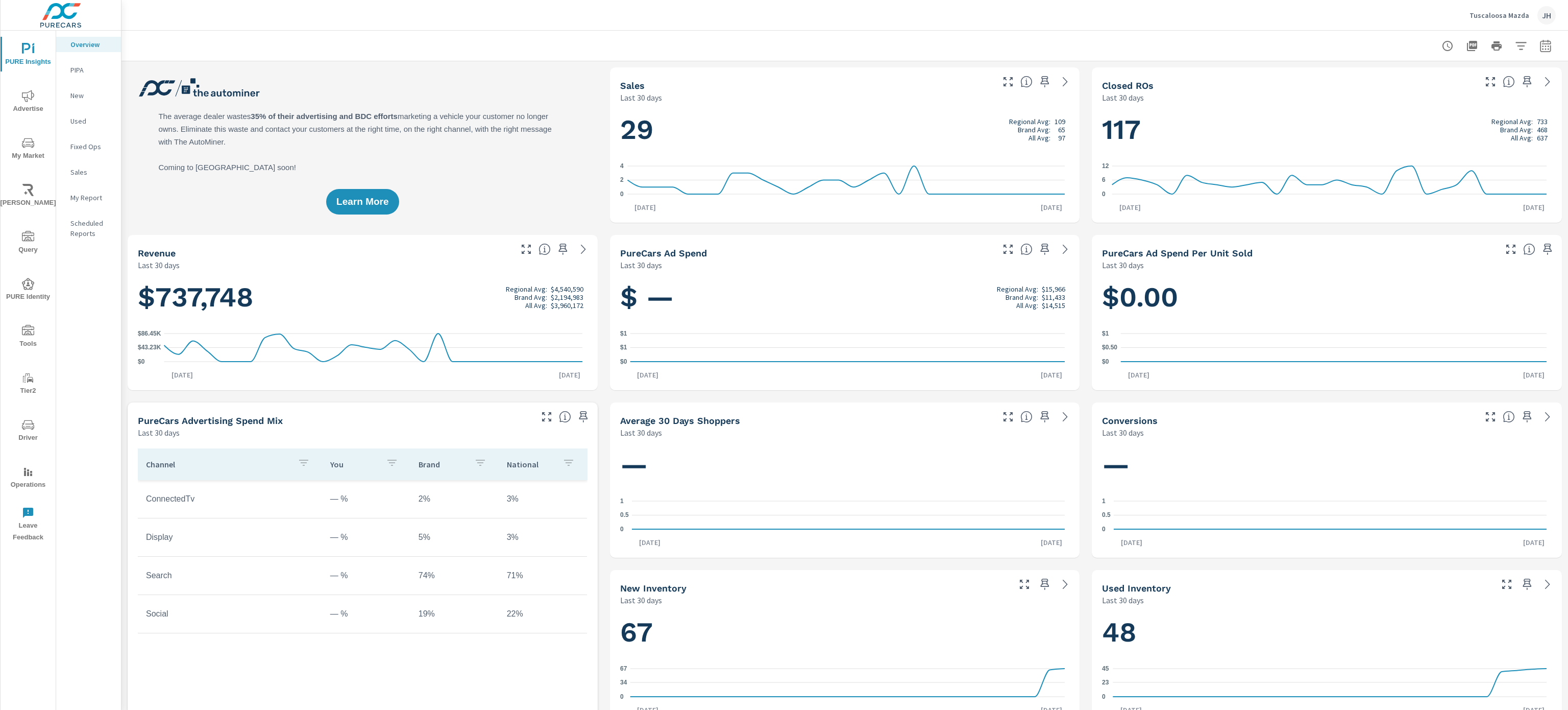
click at [28, 142] on icon "nav menu" at bounding box center [27, 143] width 12 height 10
click at [19, 334] on span "Tools" at bounding box center [28, 337] width 49 height 25
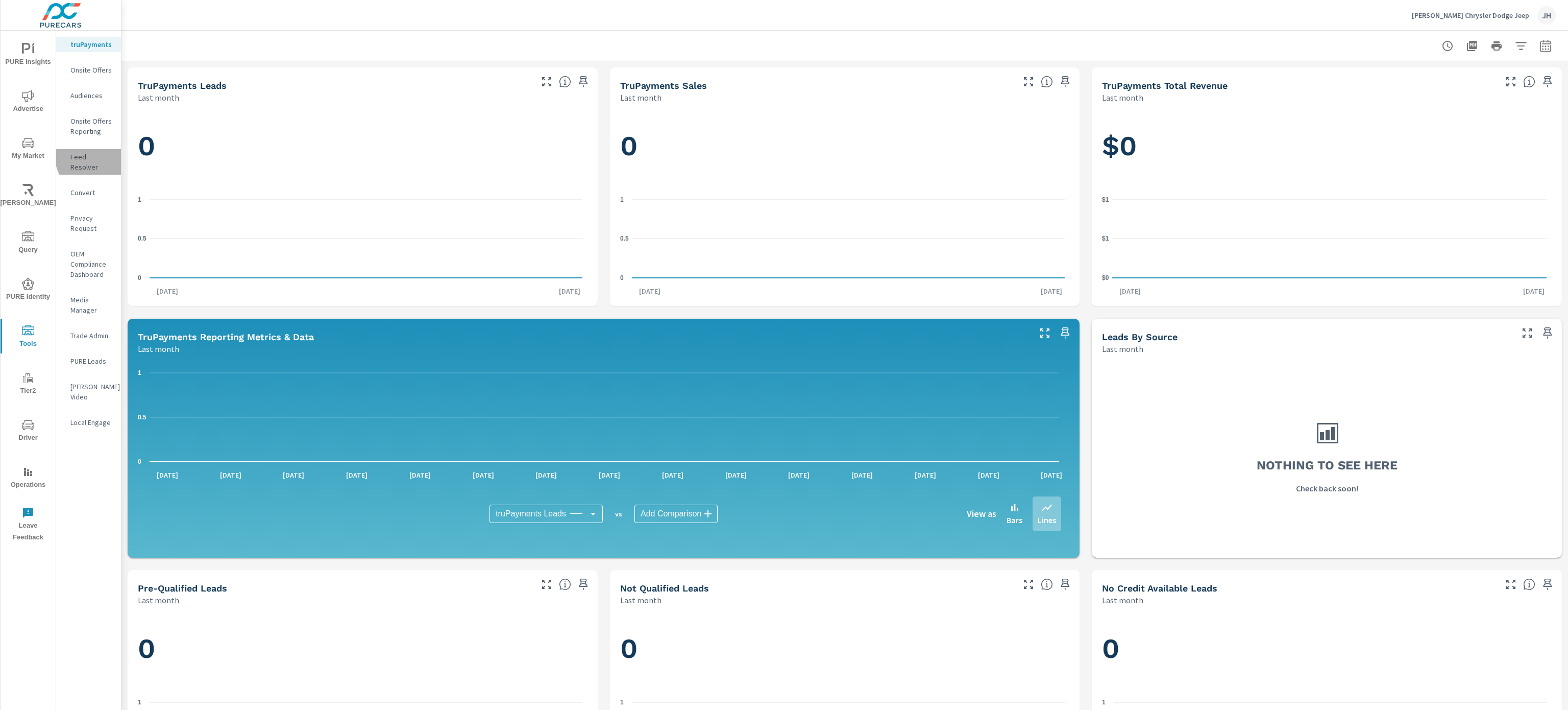
click at [100, 154] on p "Feed Resolver" at bounding box center [91, 162] width 42 height 20
click at [94, 153] on p "Feed Resolver" at bounding box center [91, 162] width 42 height 20
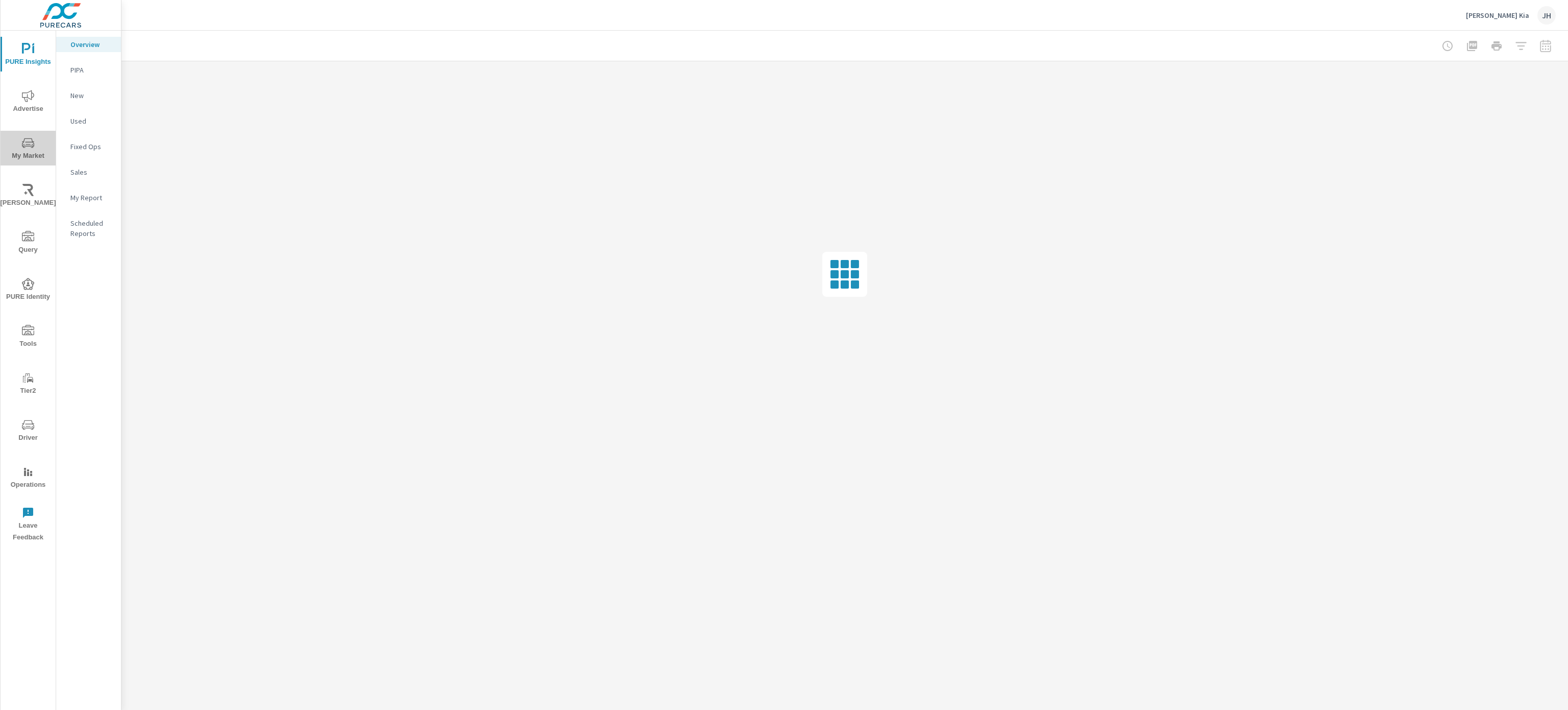
click at [15, 150] on span "My Market" at bounding box center [28, 149] width 49 height 25
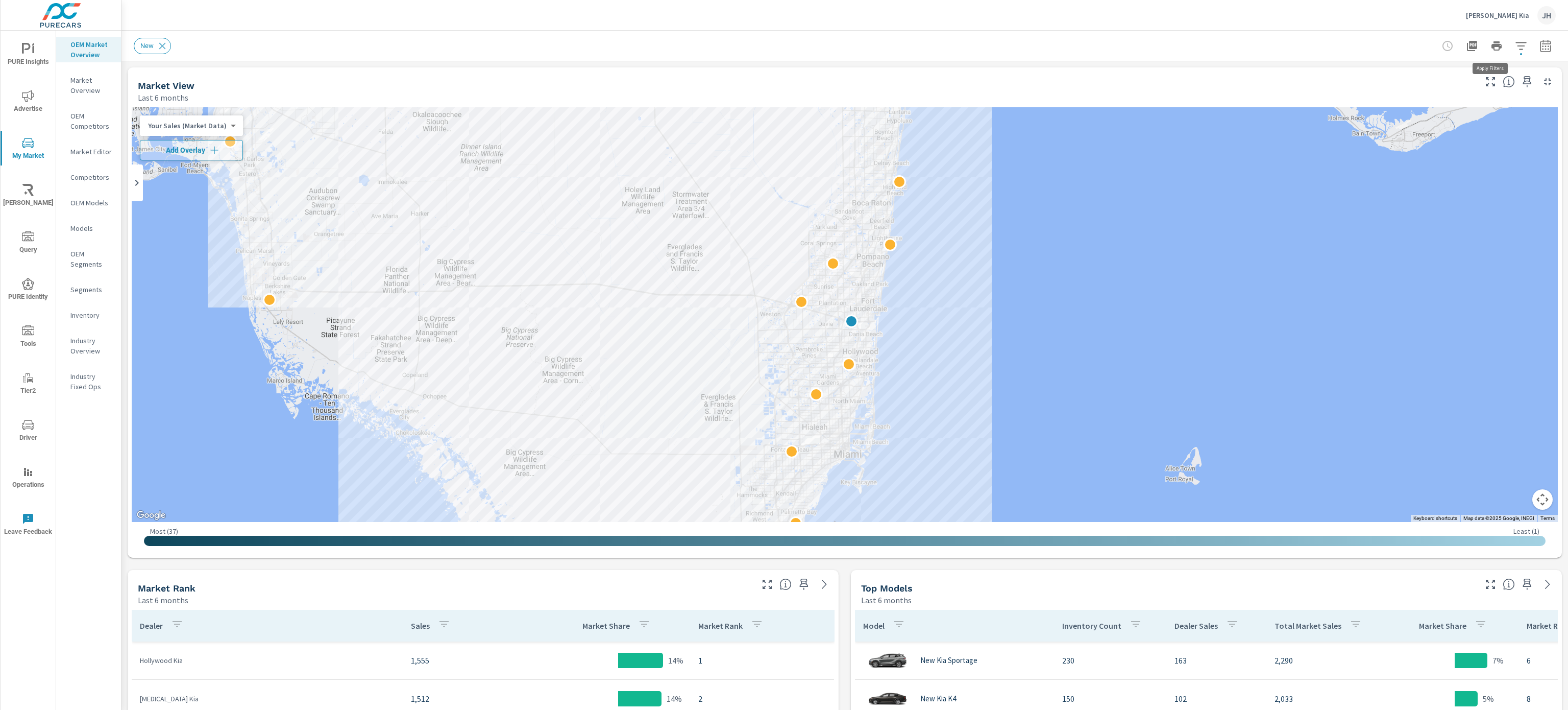
click at [1516, 46] on icon "button" at bounding box center [1521, 46] width 11 height 7
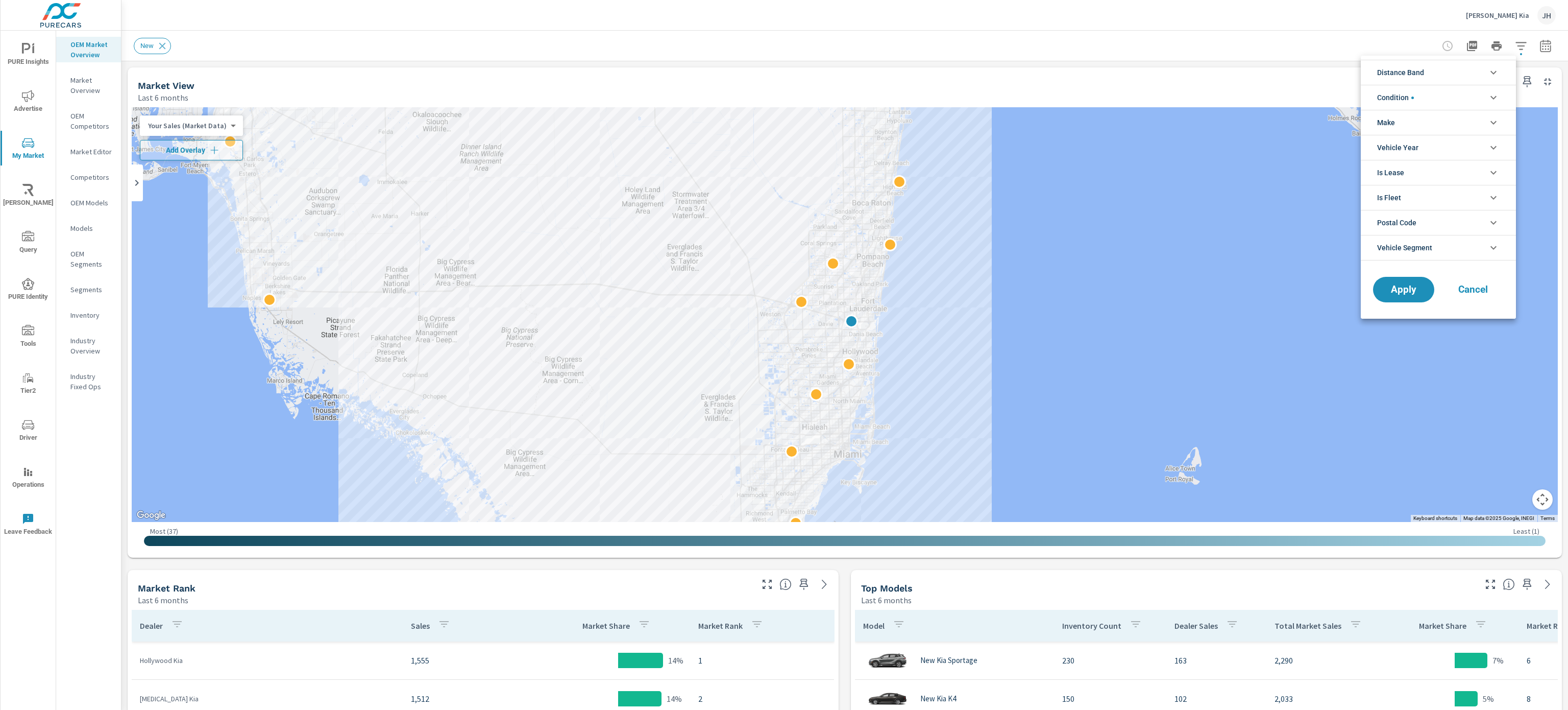
click at [1450, 97] on li "Condition" at bounding box center [1438, 97] width 155 height 25
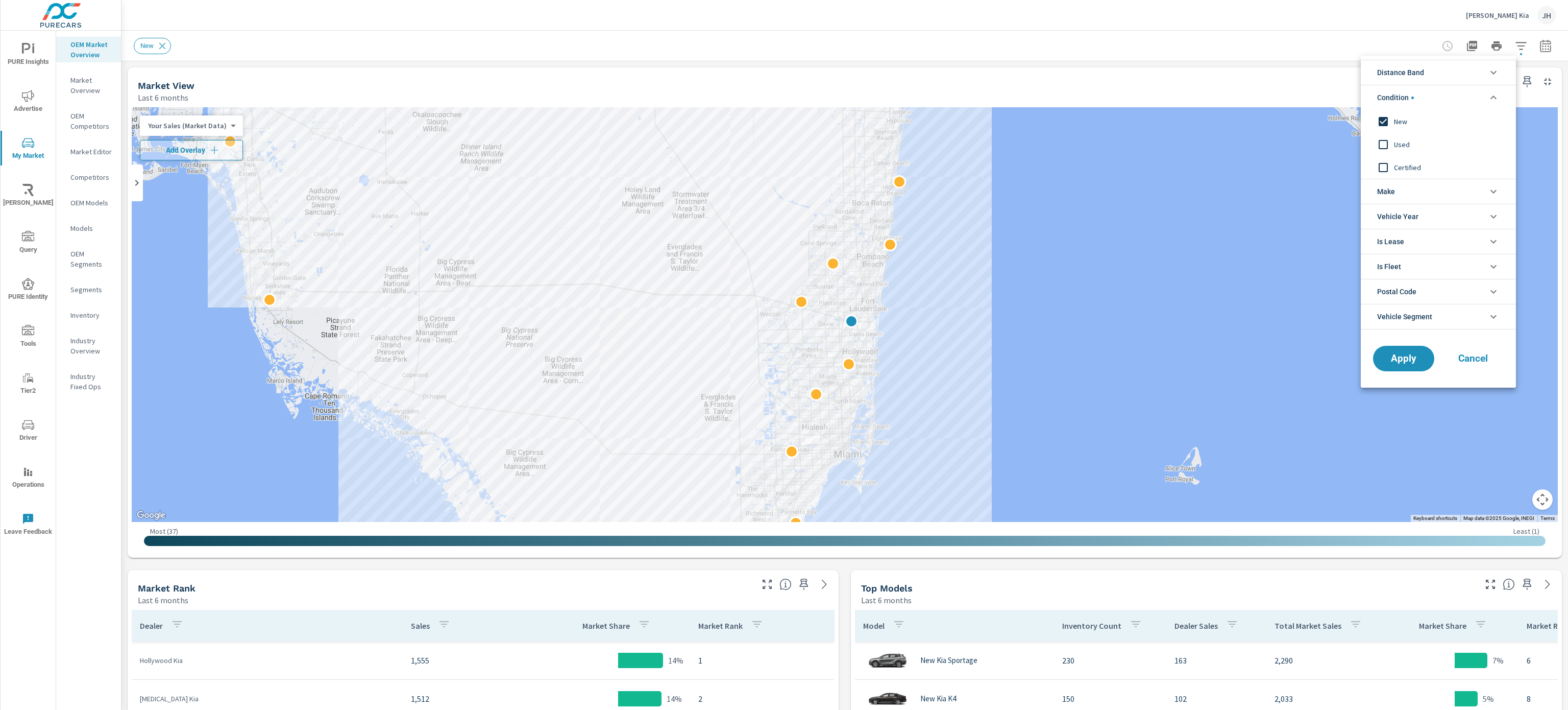
click at [1529, 44] on div at bounding box center [784, 355] width 1568 height 710
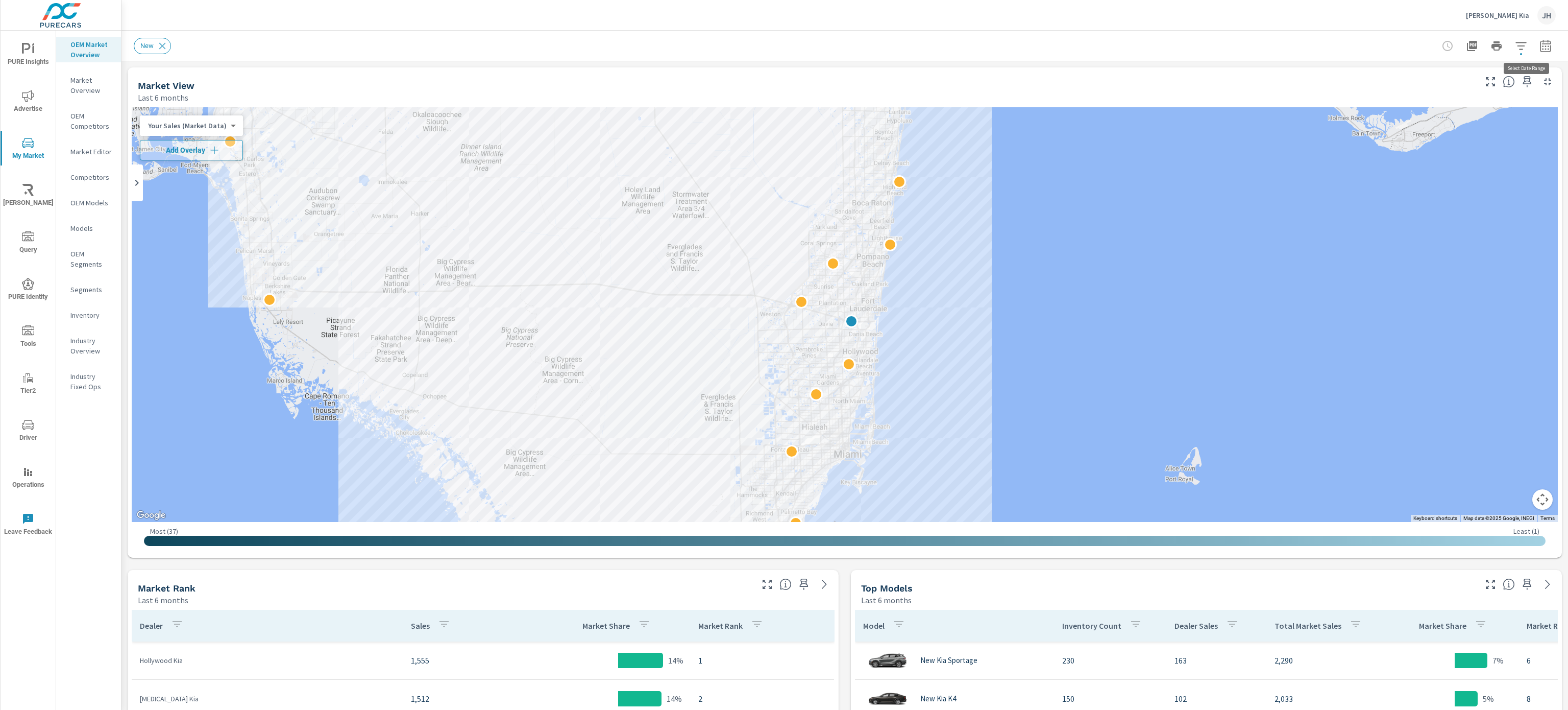
click at [1540, 41] on icon "button" at bounding box center [1545, 46] width 12 height 12
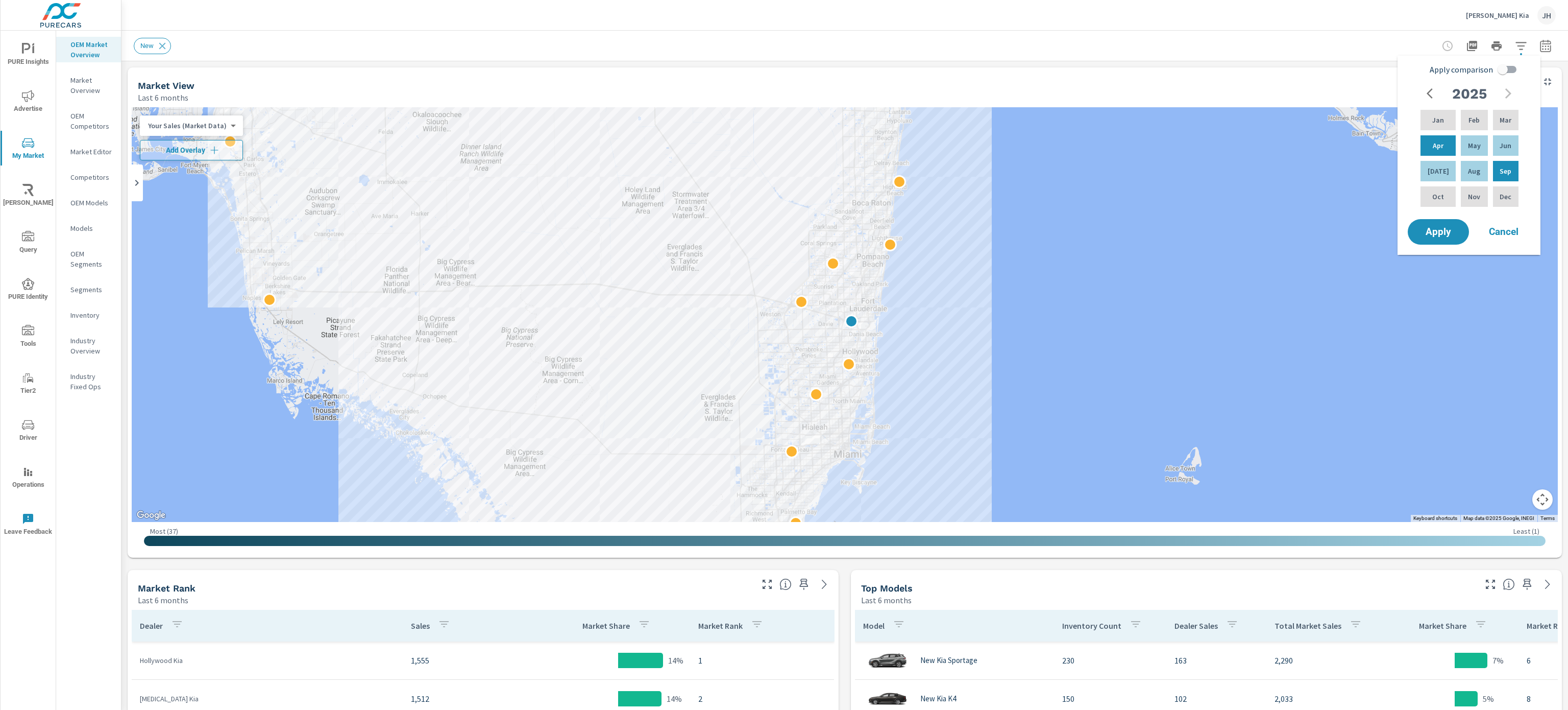
click at [1435, 88] on icon "button" at bounding box center [1432, 93] width 12 height 12
click at [1497, 166] on div "Sep" at bounding box center [1506, 171] width 29 height 25
click at [1506, 89] on icon "button" at bounding box center [1509, 93] width 6 height 10
click at [1505, 167] on p "Sep" at bounding box center [1505, 171] width 12 height 10
click at [1460, 231] on button "Apply" at bounding box center [1438, 231] width 63 height 26
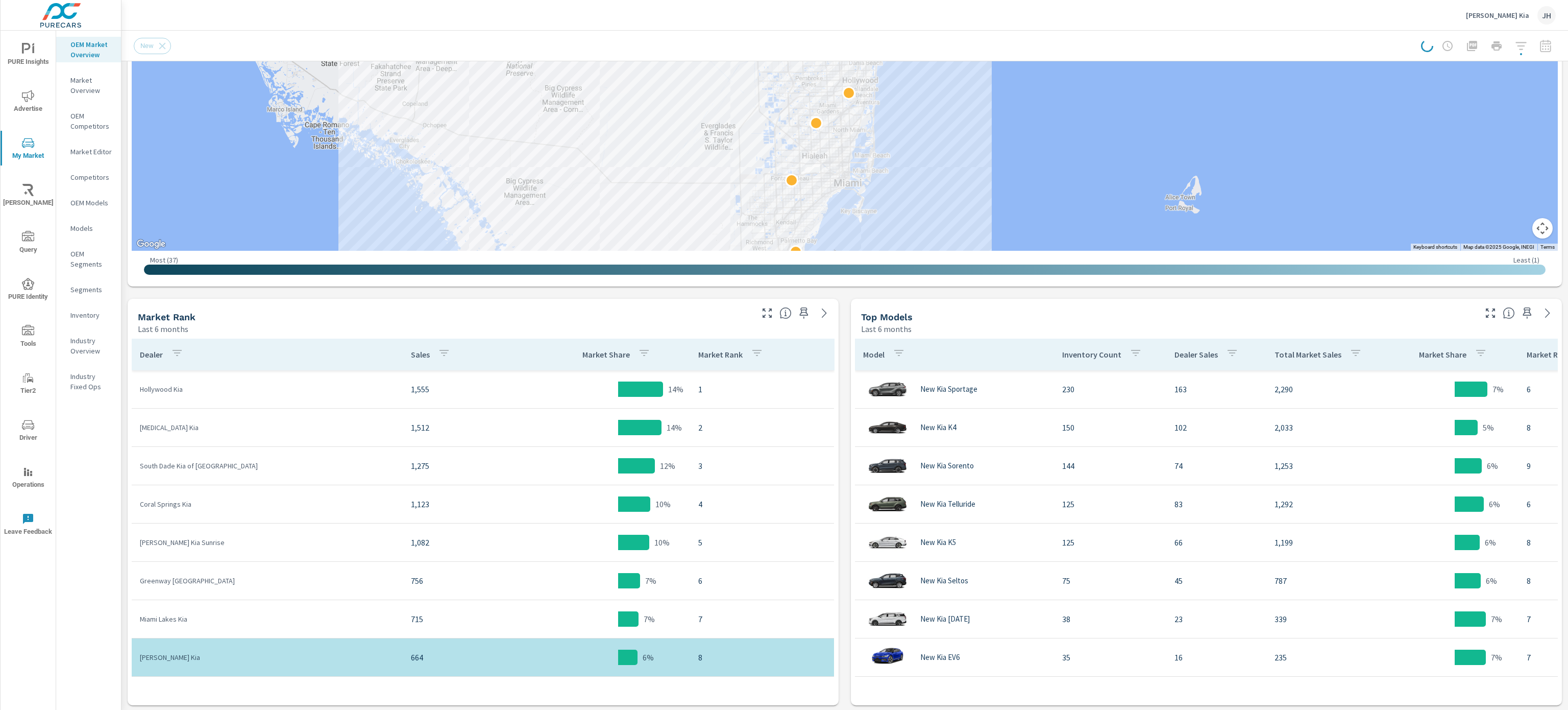
scroll to position [274, 0]
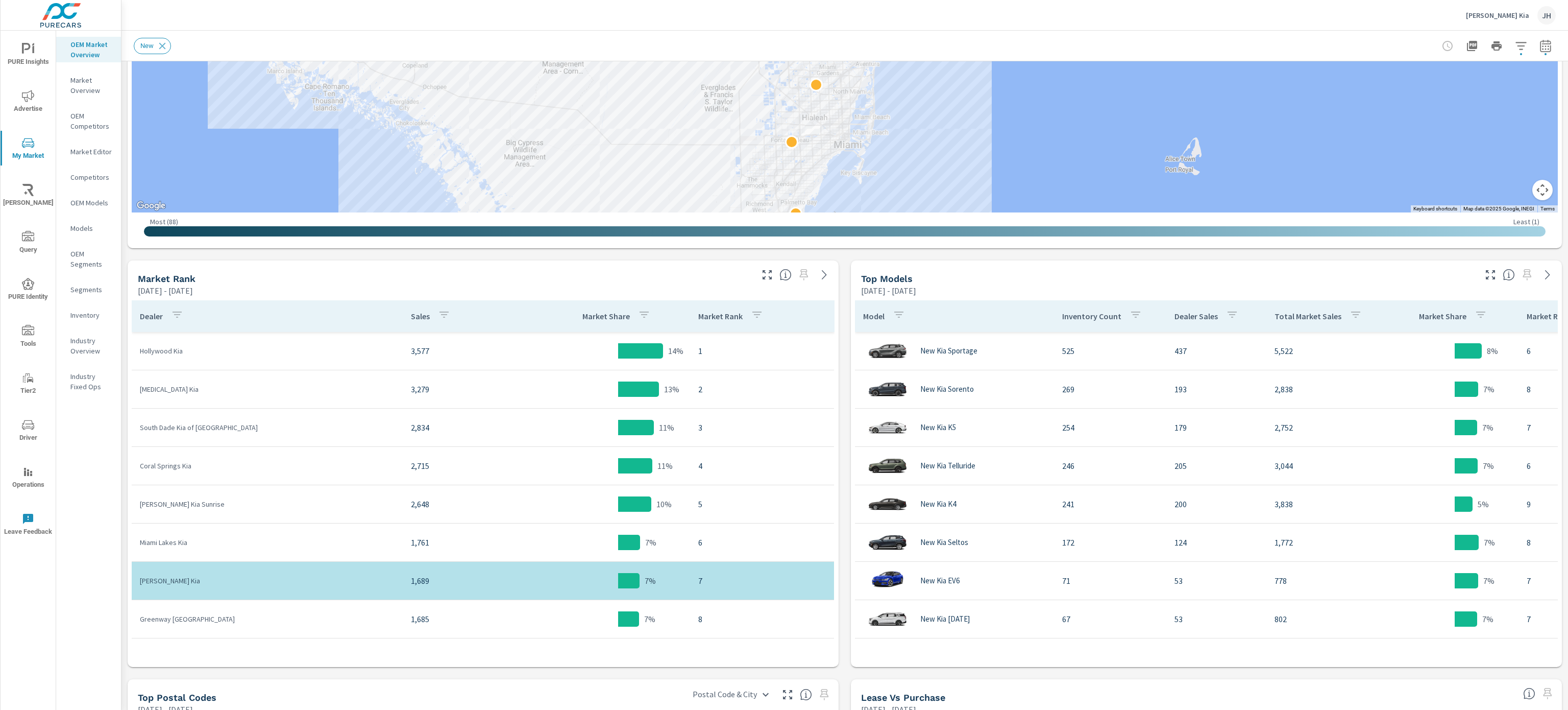
scroll to position [330, 0]
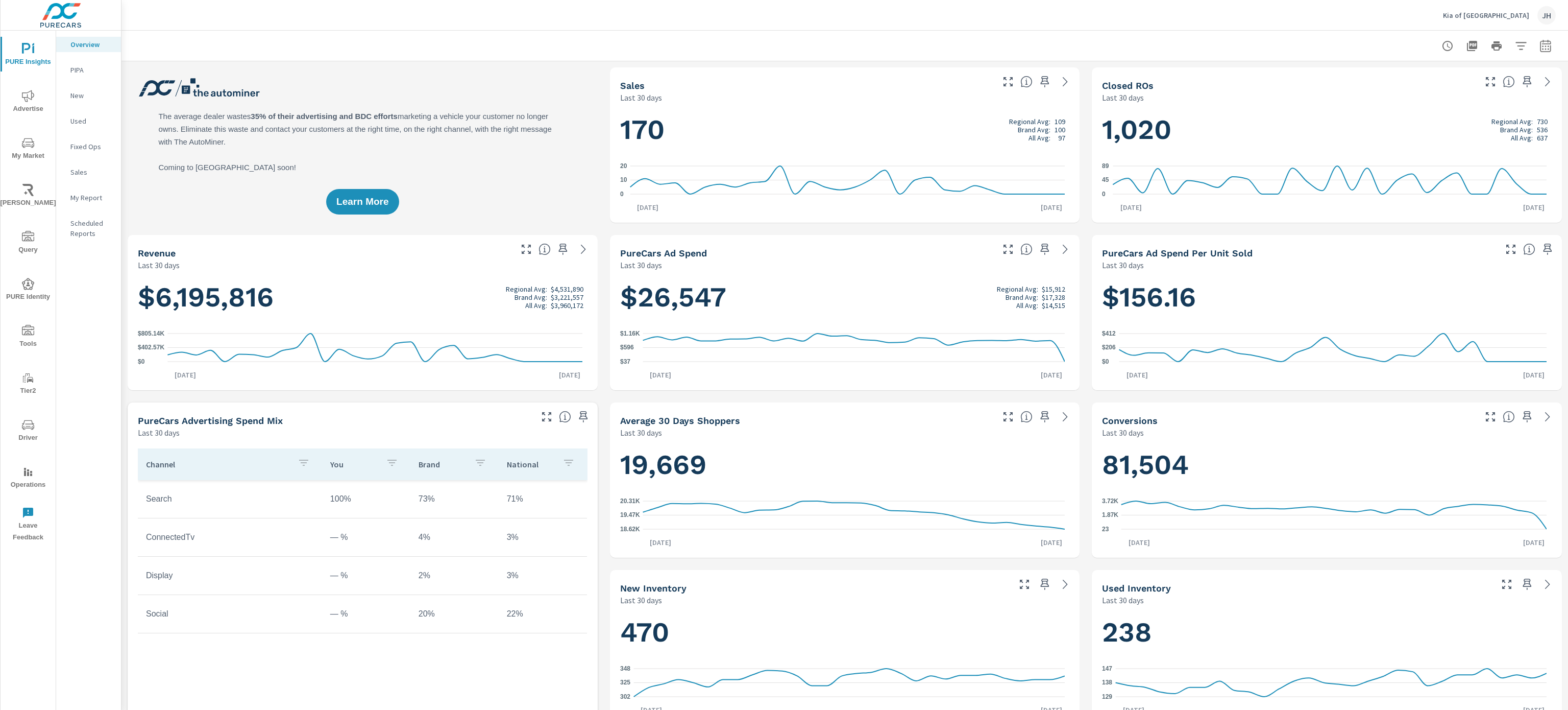
click at [31, 88] on button "Advertise" at bounding box center [28, 101] width 55 height 35
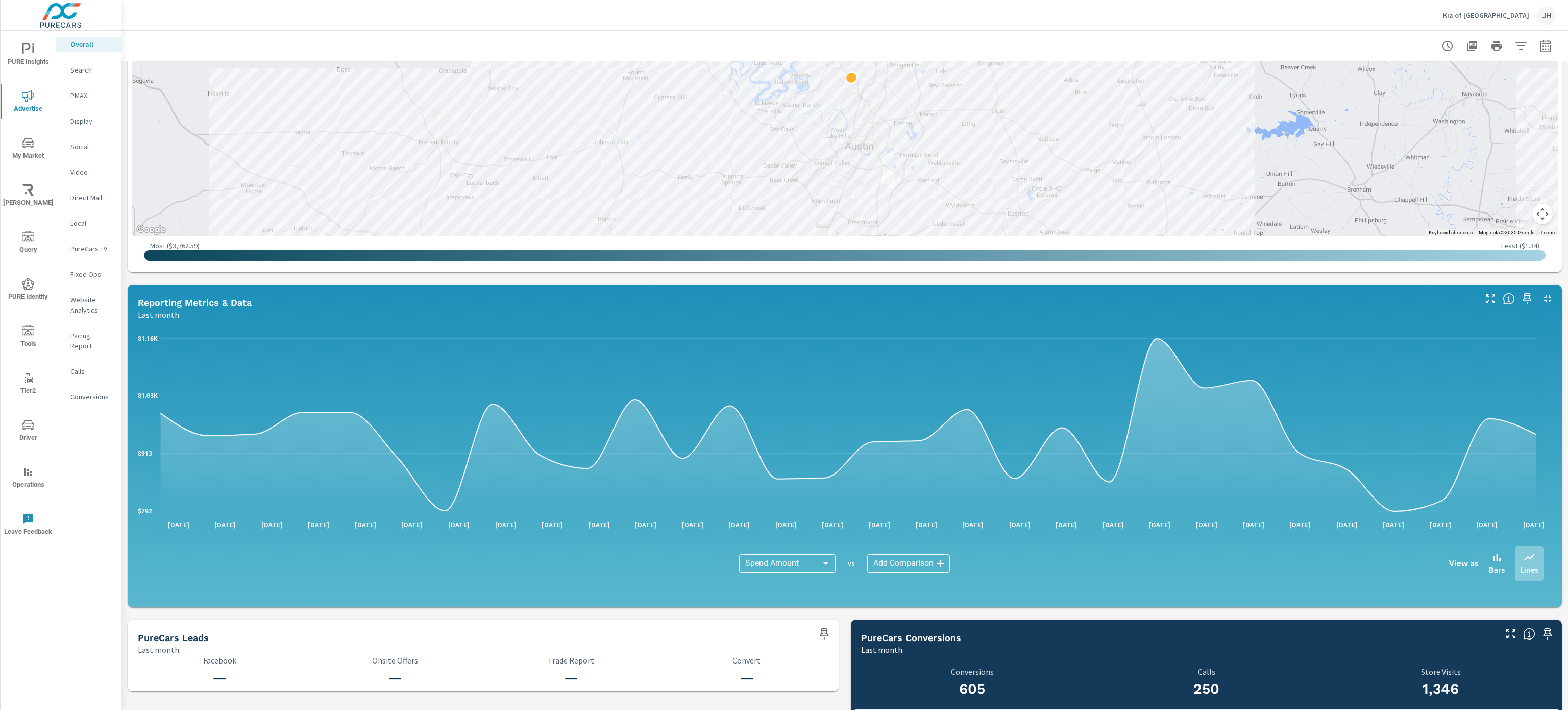
scroll to position [484, 0]
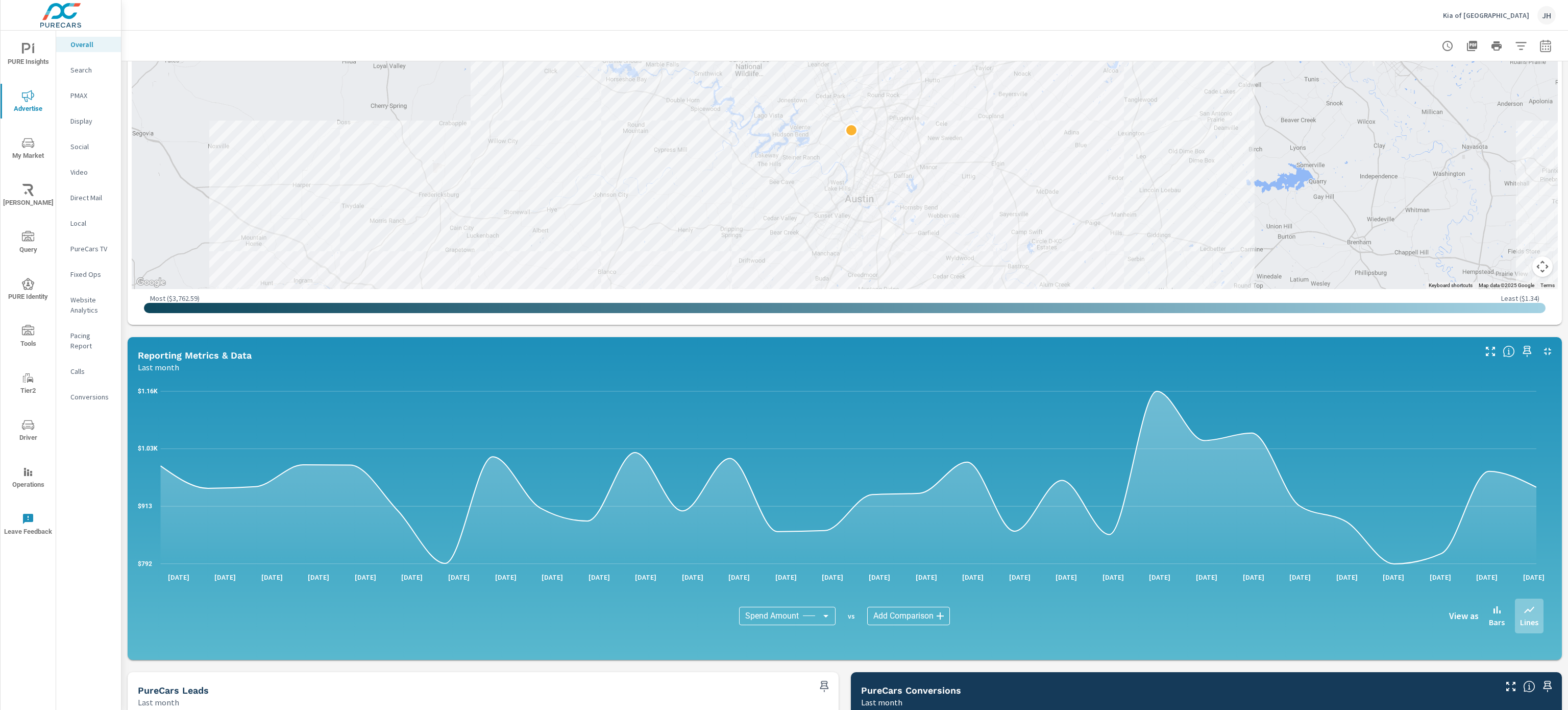
click at [83, 304] on p "Website Analytics" at bounding box center [91, 305] width 42 height 20
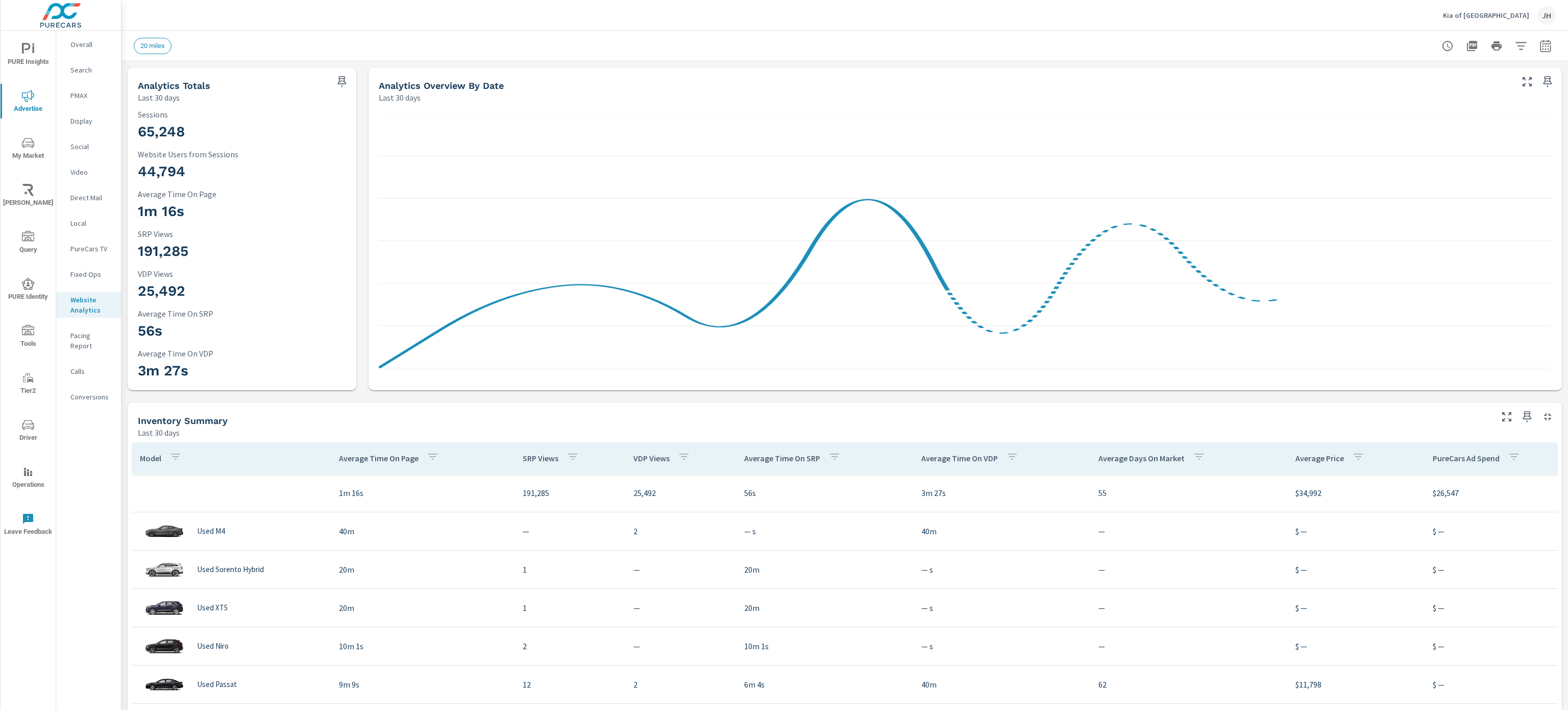
scroll to position [38, 0]
click at [1515, 43] on icon "button" at bounding box center [1521, 46] width 12 height 12
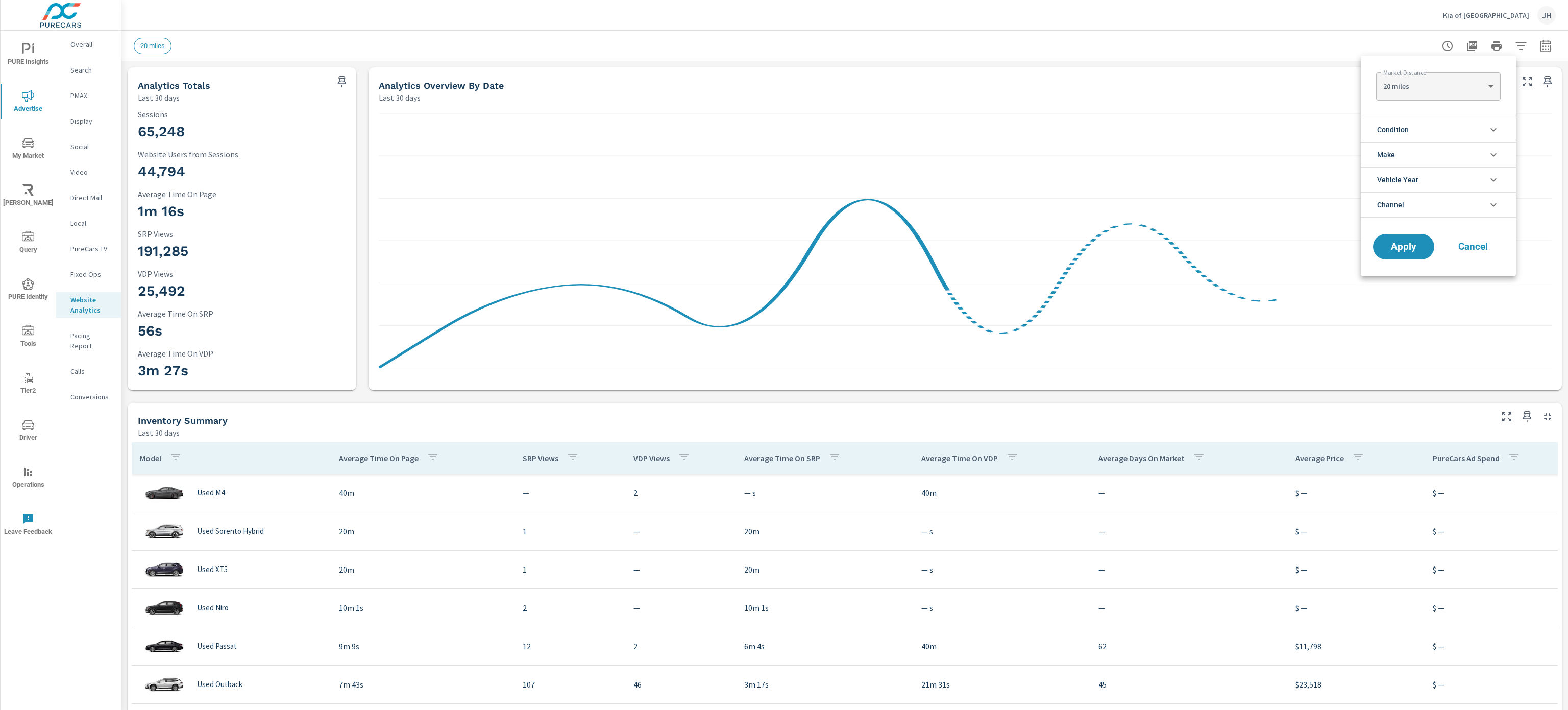
click at [1444, 127] on li "Condition" at bounding box center [1438, 129] width 155 height 25
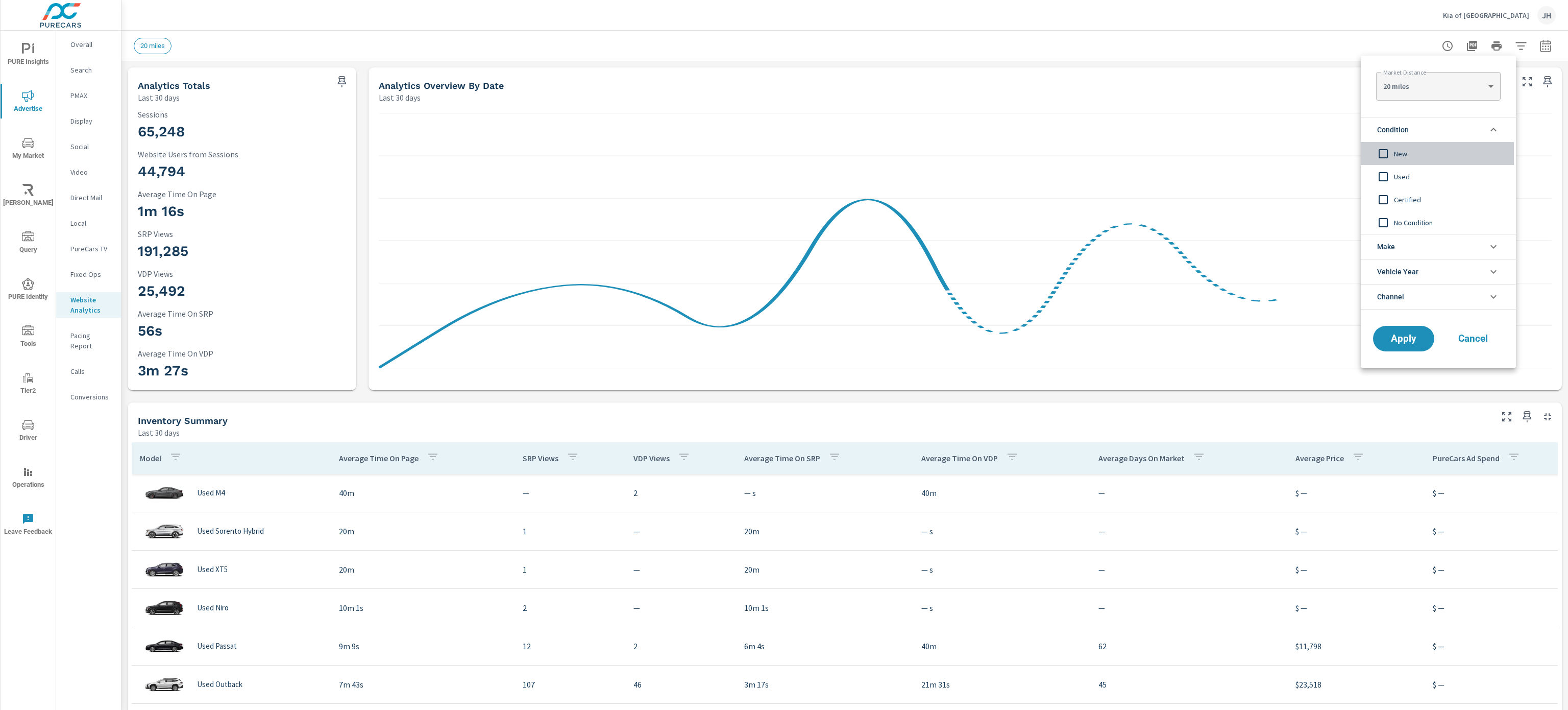
click at [1383, 150] on input "filter options" at bounding box center [1383, 154] width 21 height 21
click at [1403, 343] on span "Apply" at bounding box center [1404, 339] width 42 height 10
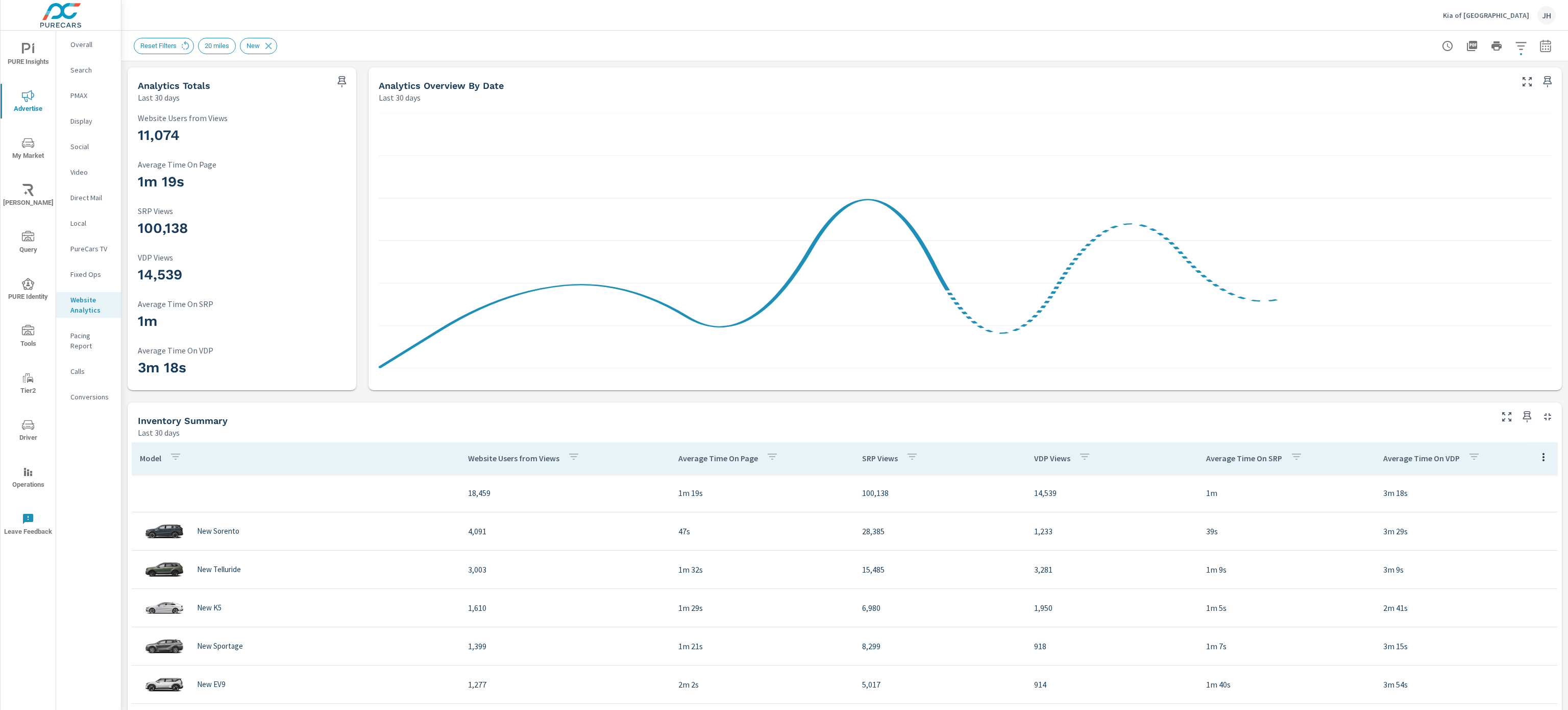
scroll to position [38, 0]
click at [269, 43] on icon at bounding box center [268, 46] width 11 height 11
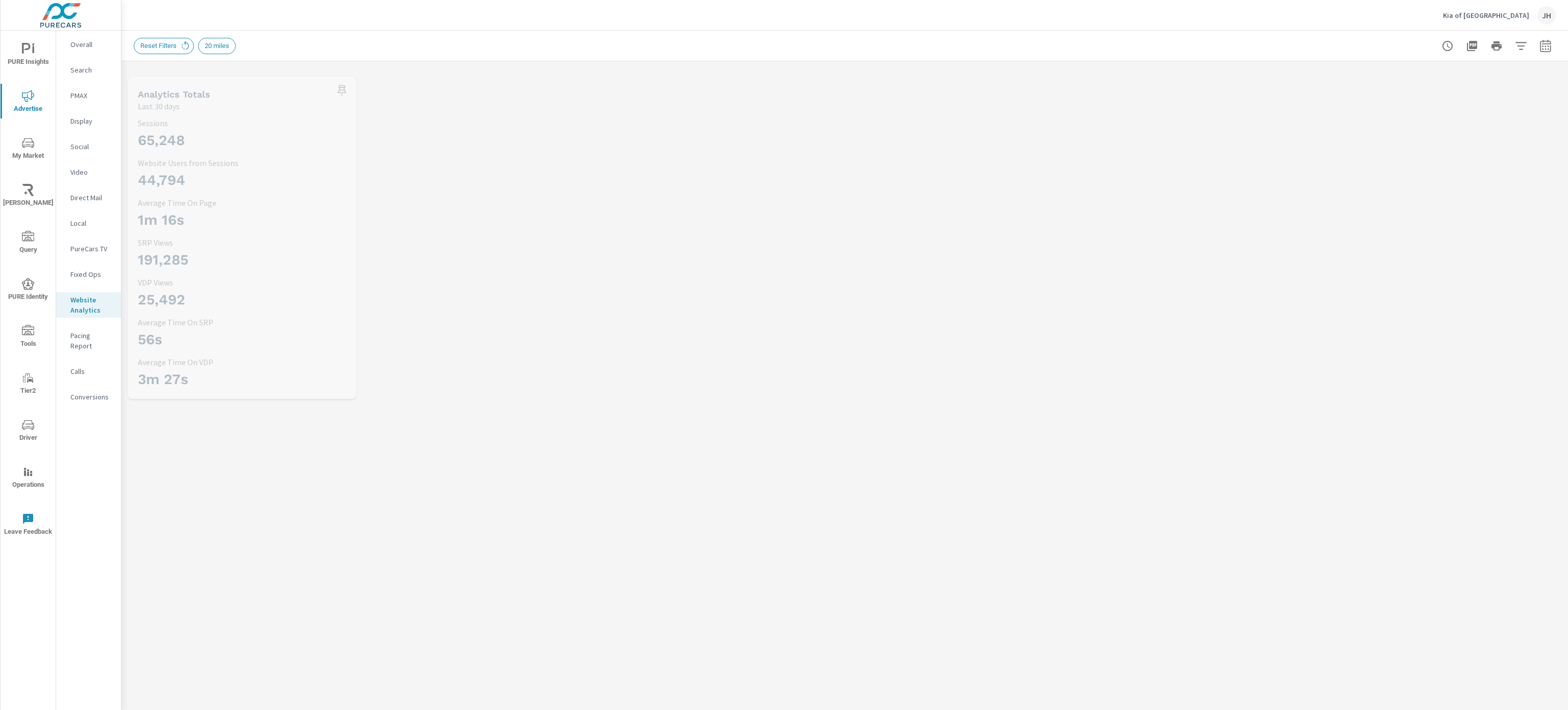
scroll to position [38, 0]
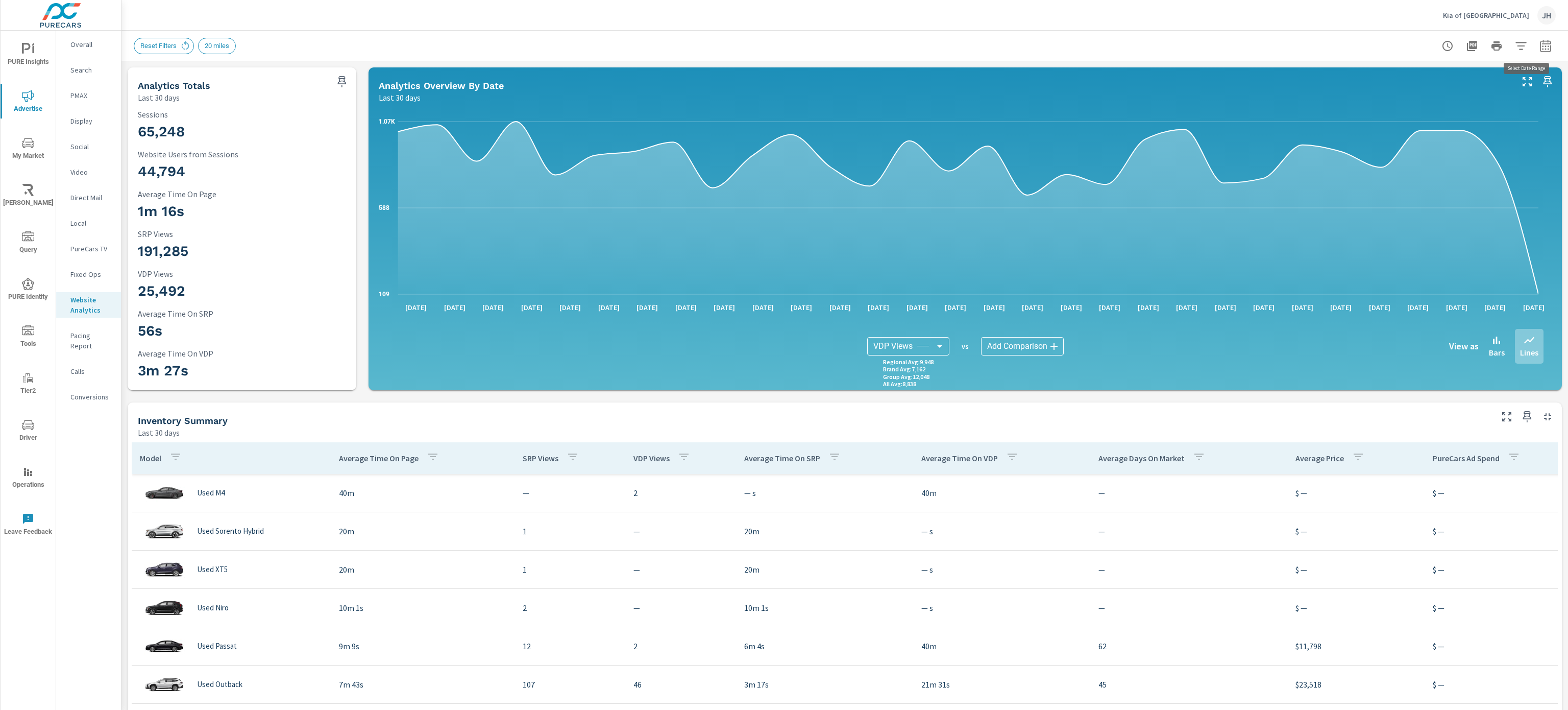
click at [1540, 42] on icon "button" at bounding box center [1545, 46] width 12 height 12
select select "Last 30 days"
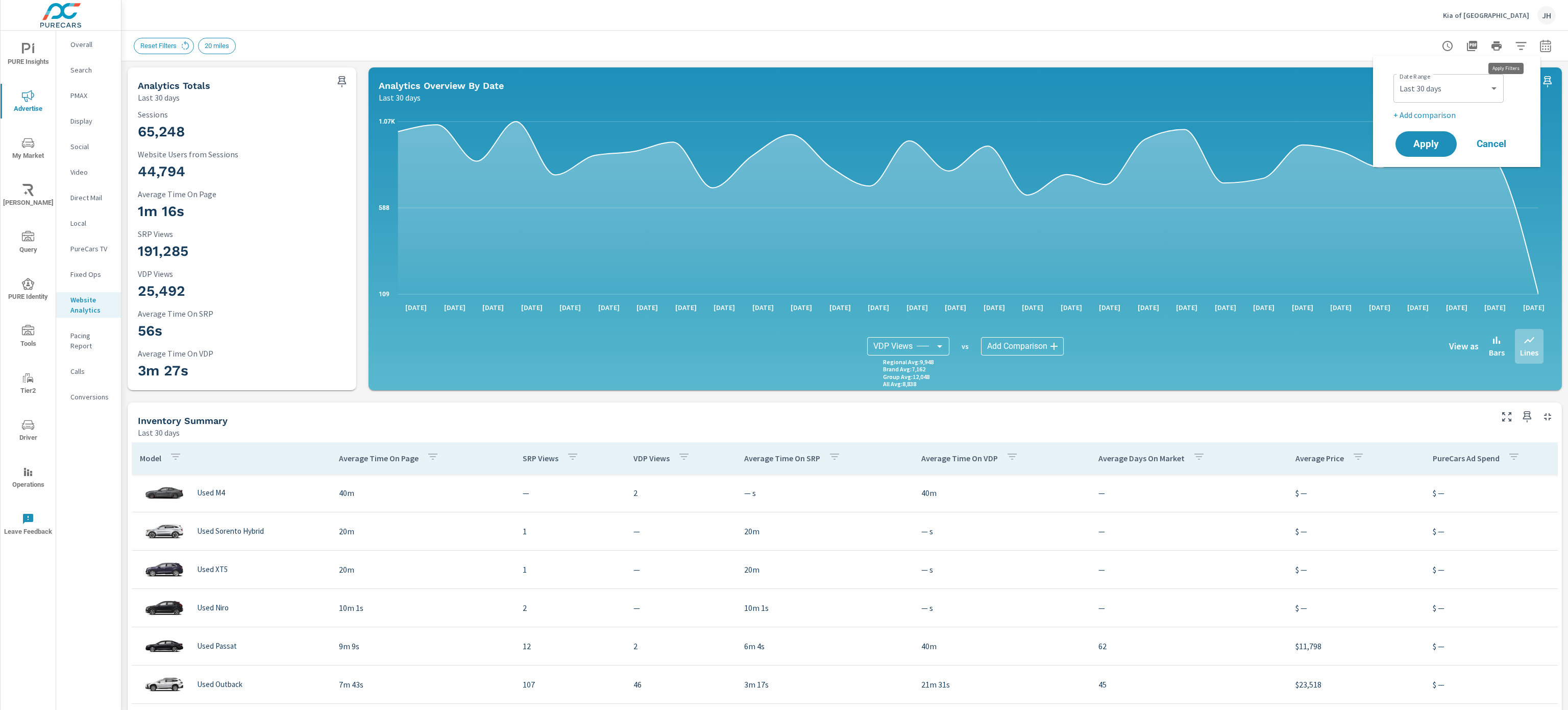
click at [1515, 40] on icon "button" at bounding box center [1521, 46] width 12 height 12
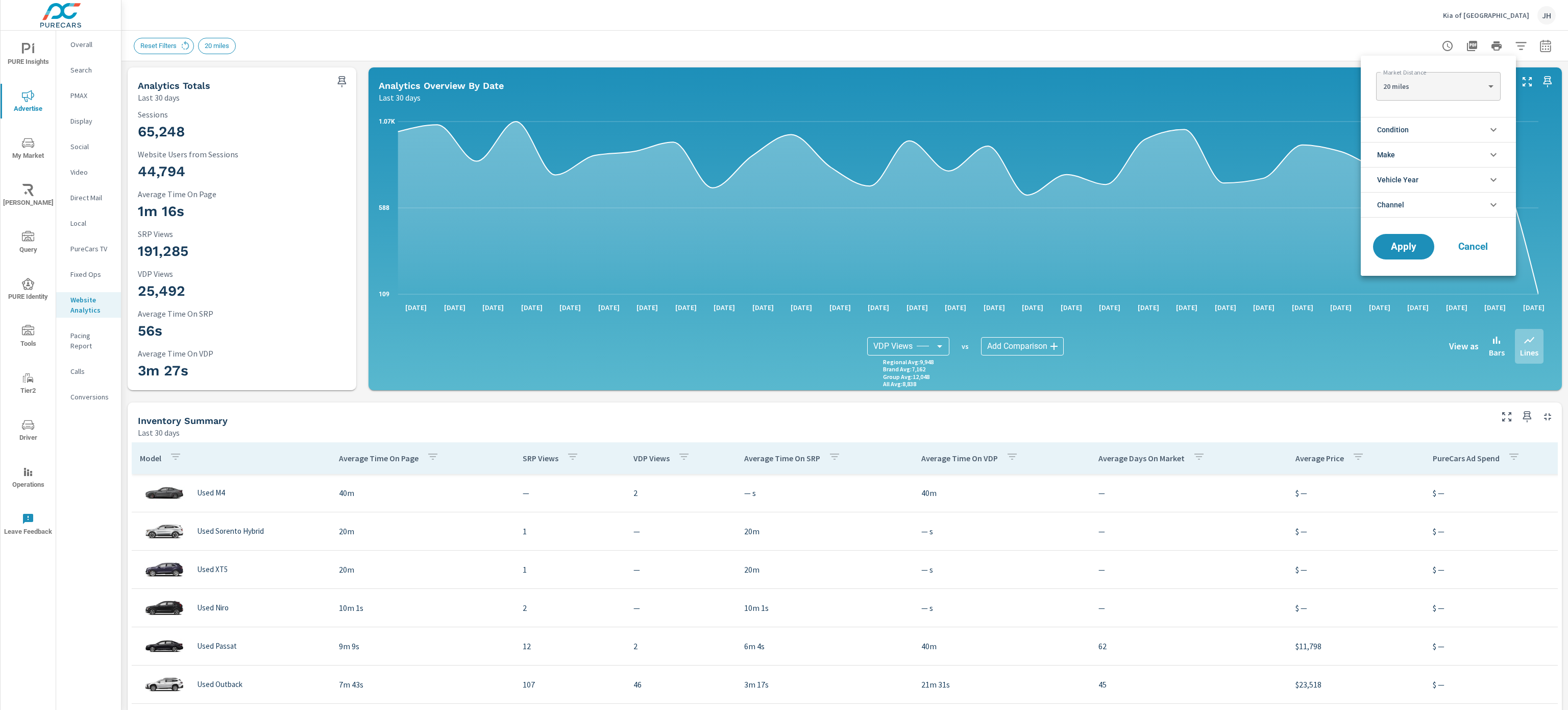
click at [1442, 154] on li "Make" at bounding box center [1438, 154] width 155 height 25
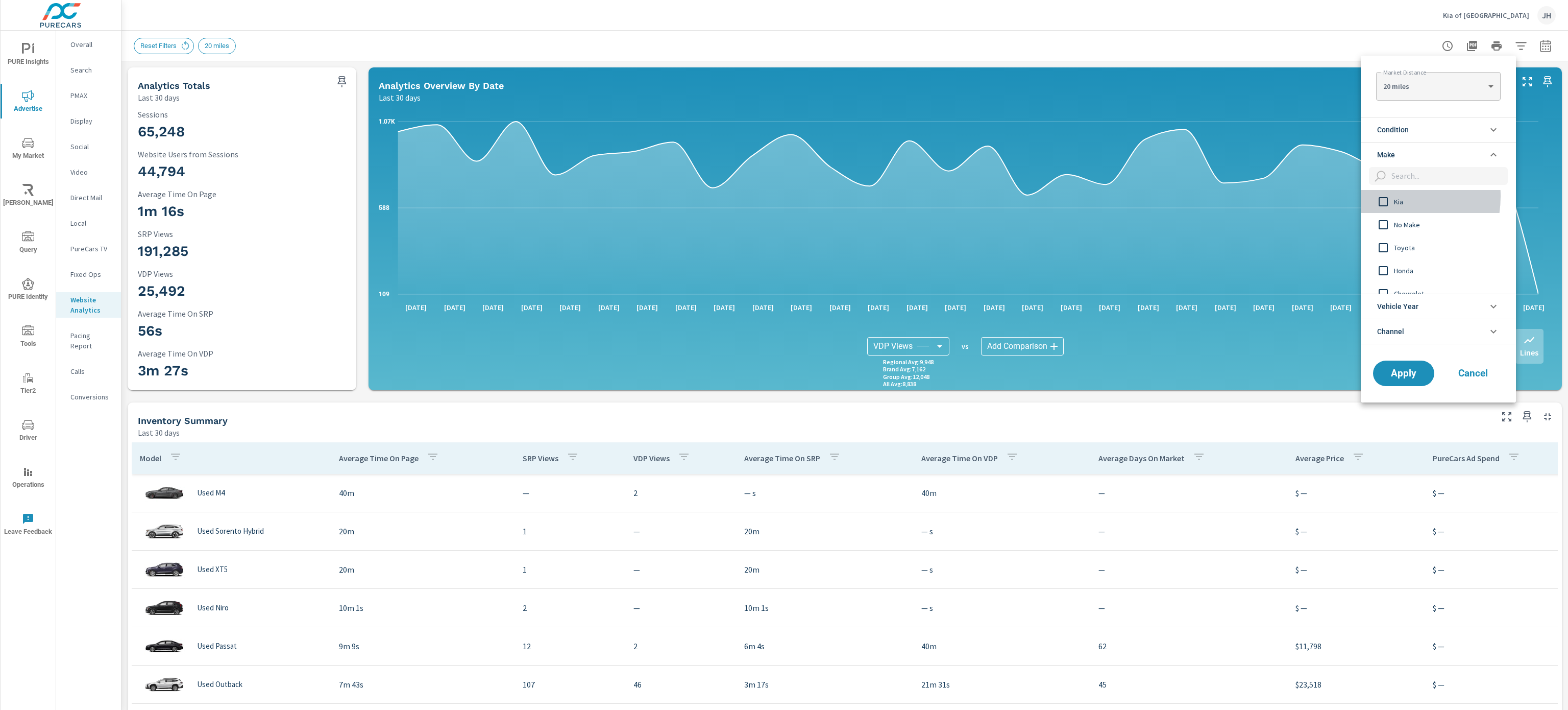
click at [1384, 196] on input "filter options" at bounding box center [1383, 201] width 21 height 21
click at [1405, 376] on span "Apply" at bounding box center [1404, 373] width 42 height 10
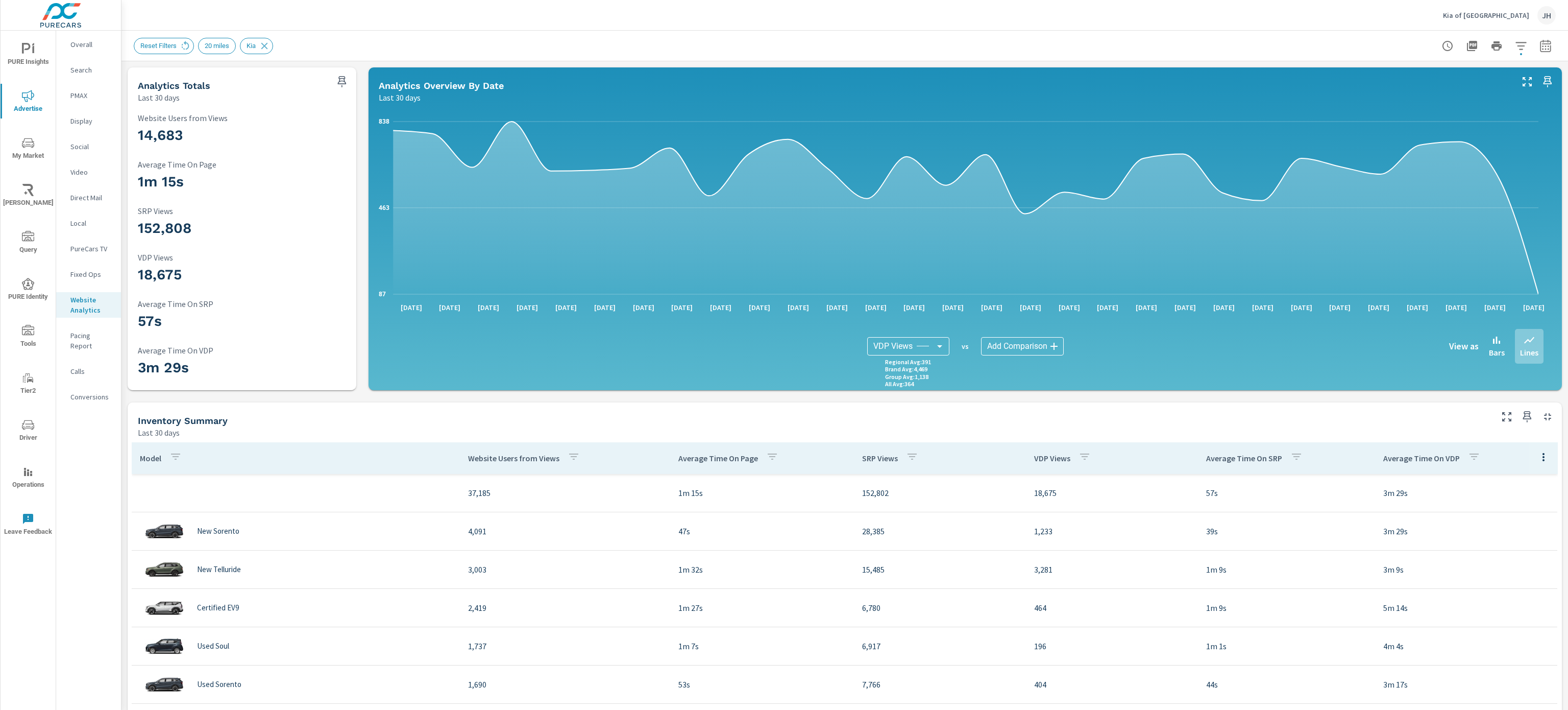
scroll to position [38, 0]
click at [1516, 42] on icon "button" at bounding box center [1521, 46] width 11 height 7
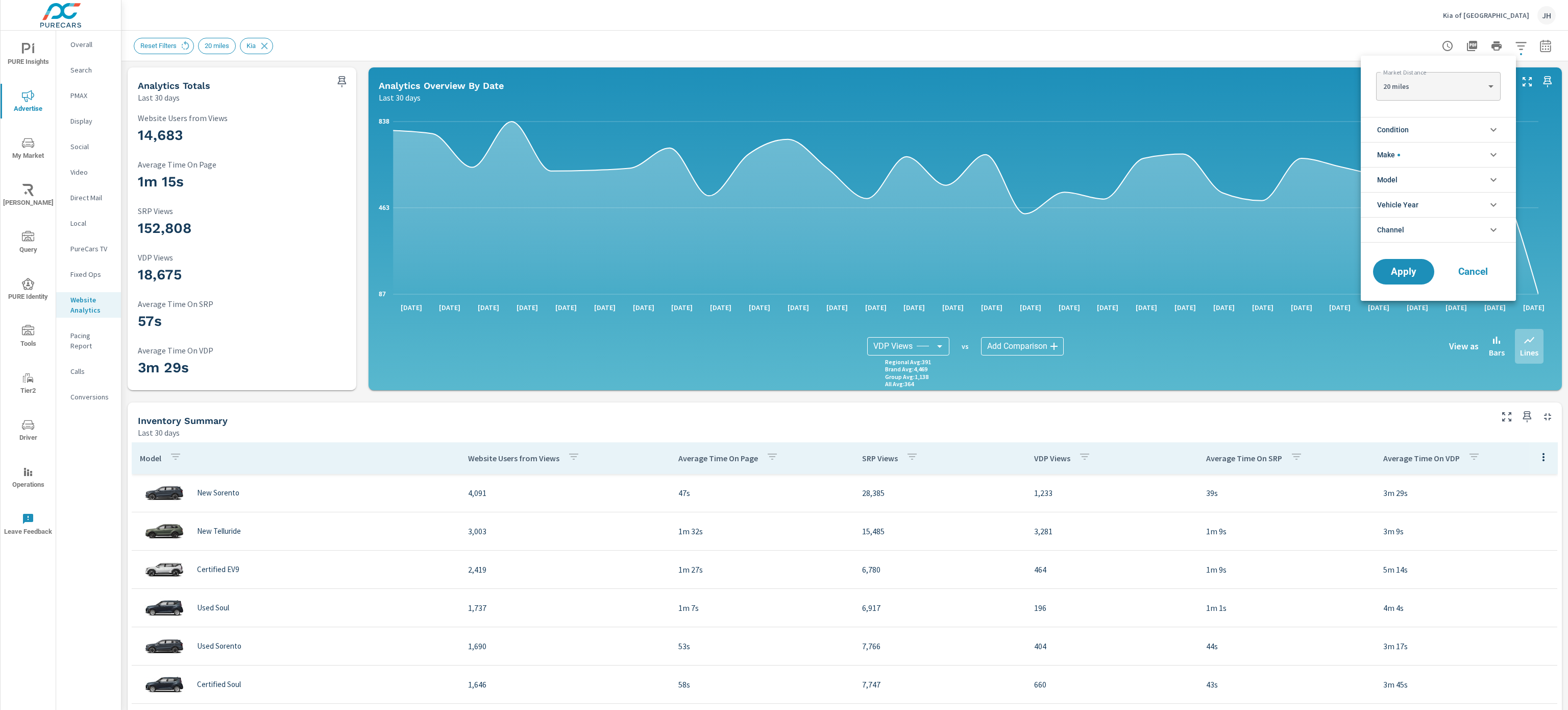
scroll to position [23, 0]
click at [1434, 128] on li "Condition" at bounding box center [1438, 129] width 155 height 25
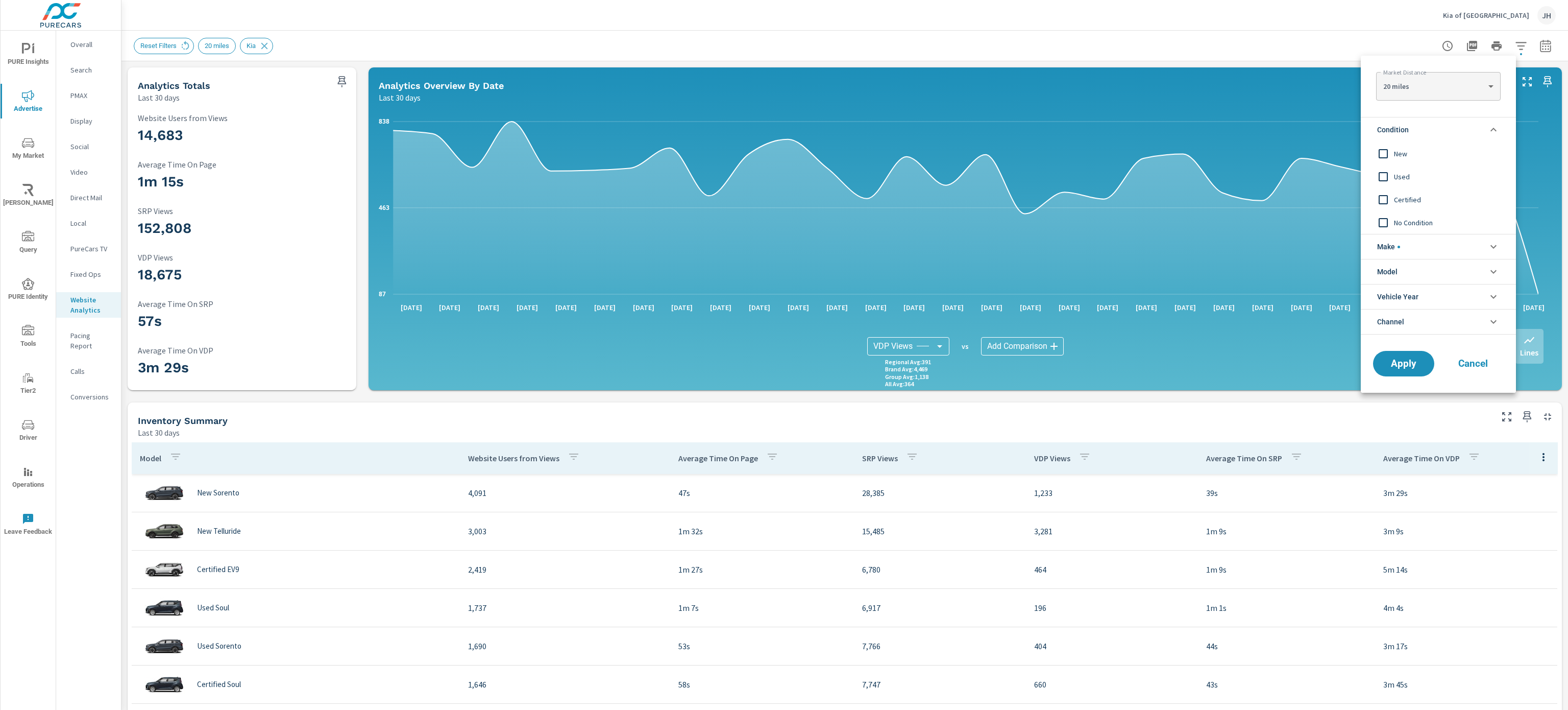
click at [300, 44] on div at bounding box center [784, 355] width 1568 height 710
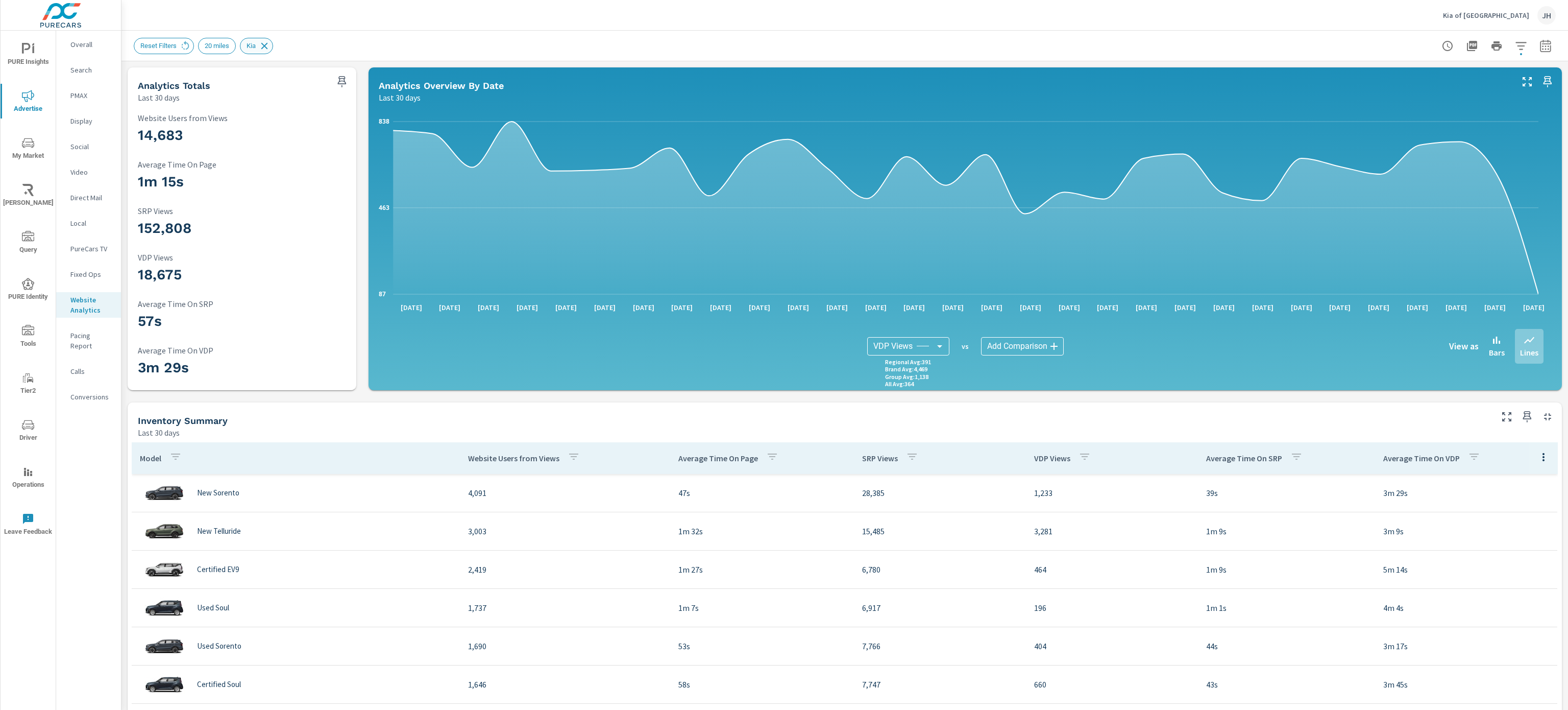
click at [266, 45] on icon at bounding box center [264, 46] width 11 height 11
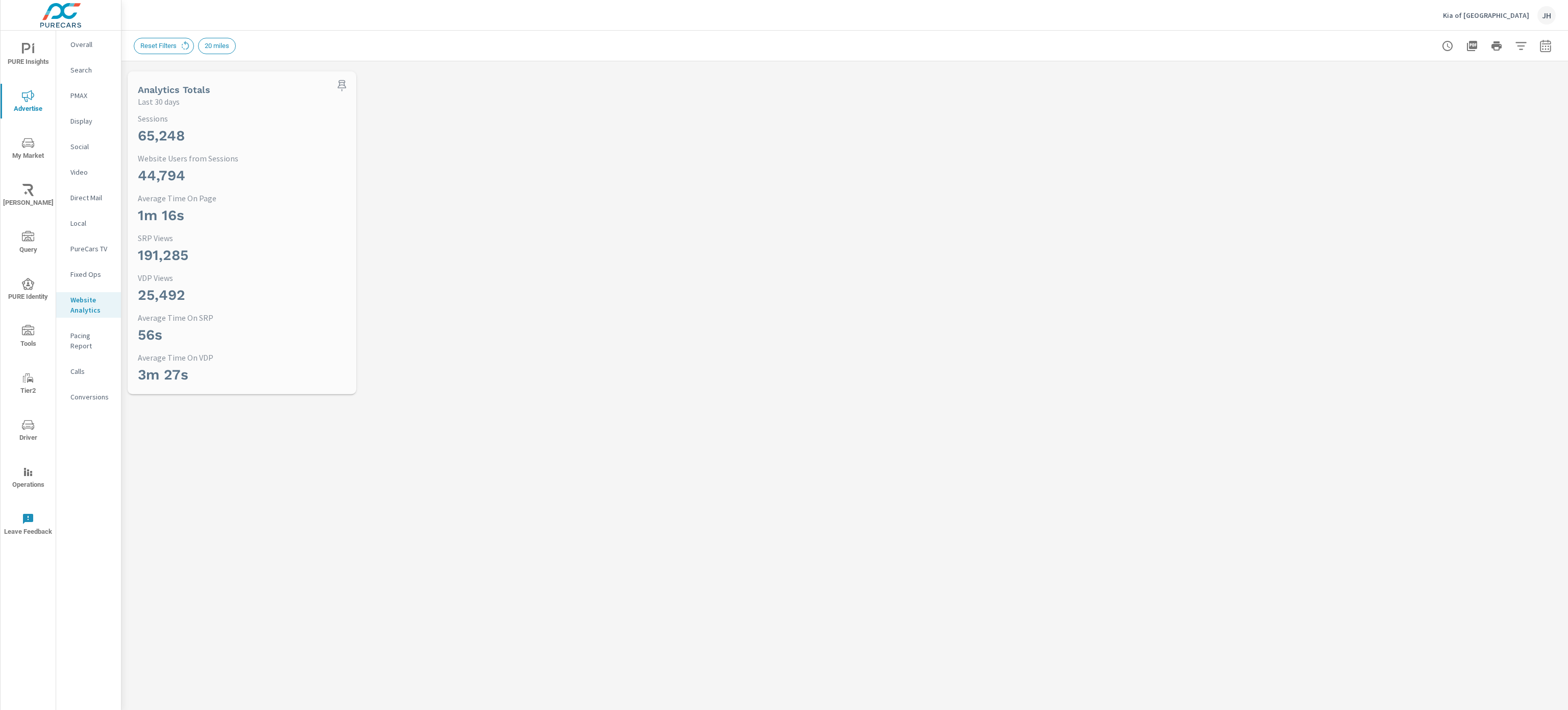
scroll to position [38, 0]
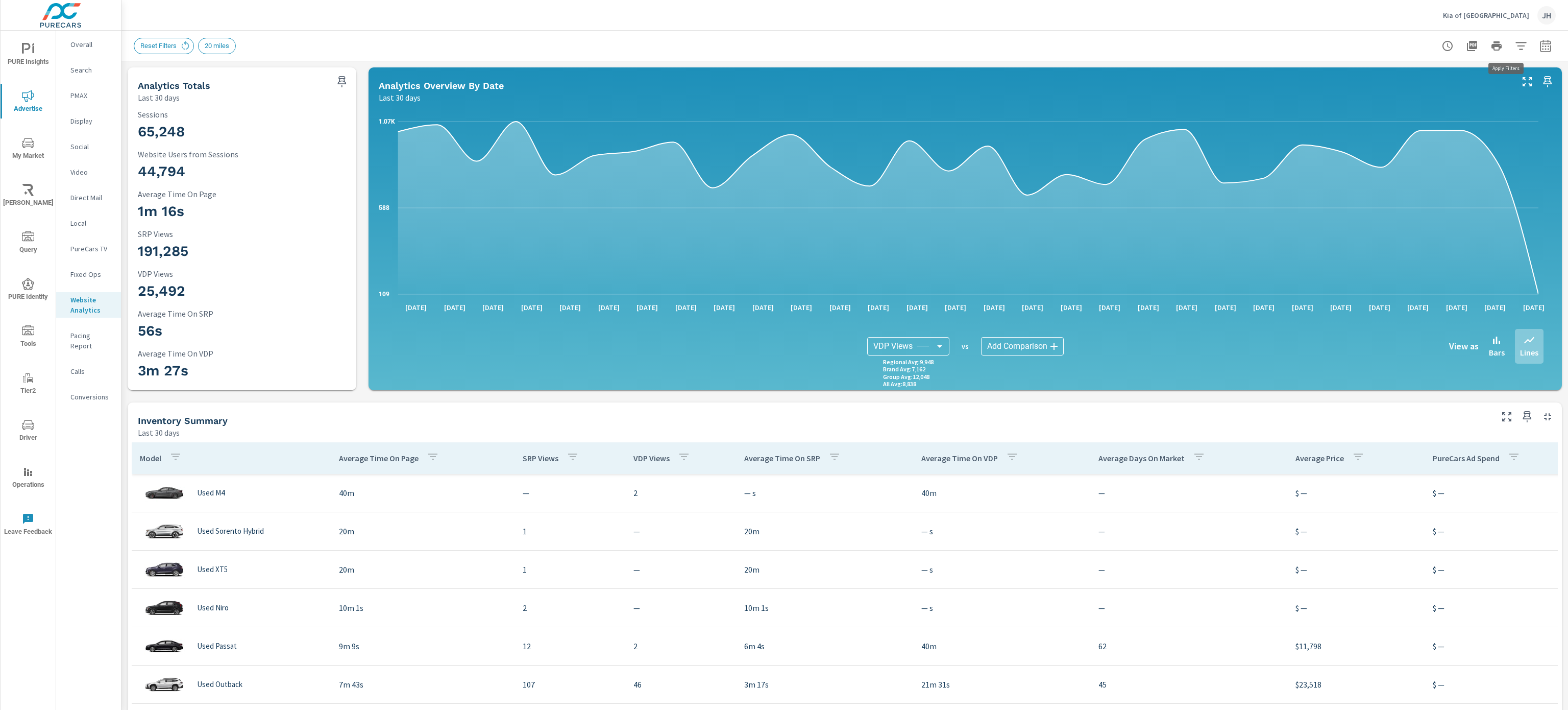
click at [1511, 41] on button "button" at bounding box center [1521, 46] width 20 height 20
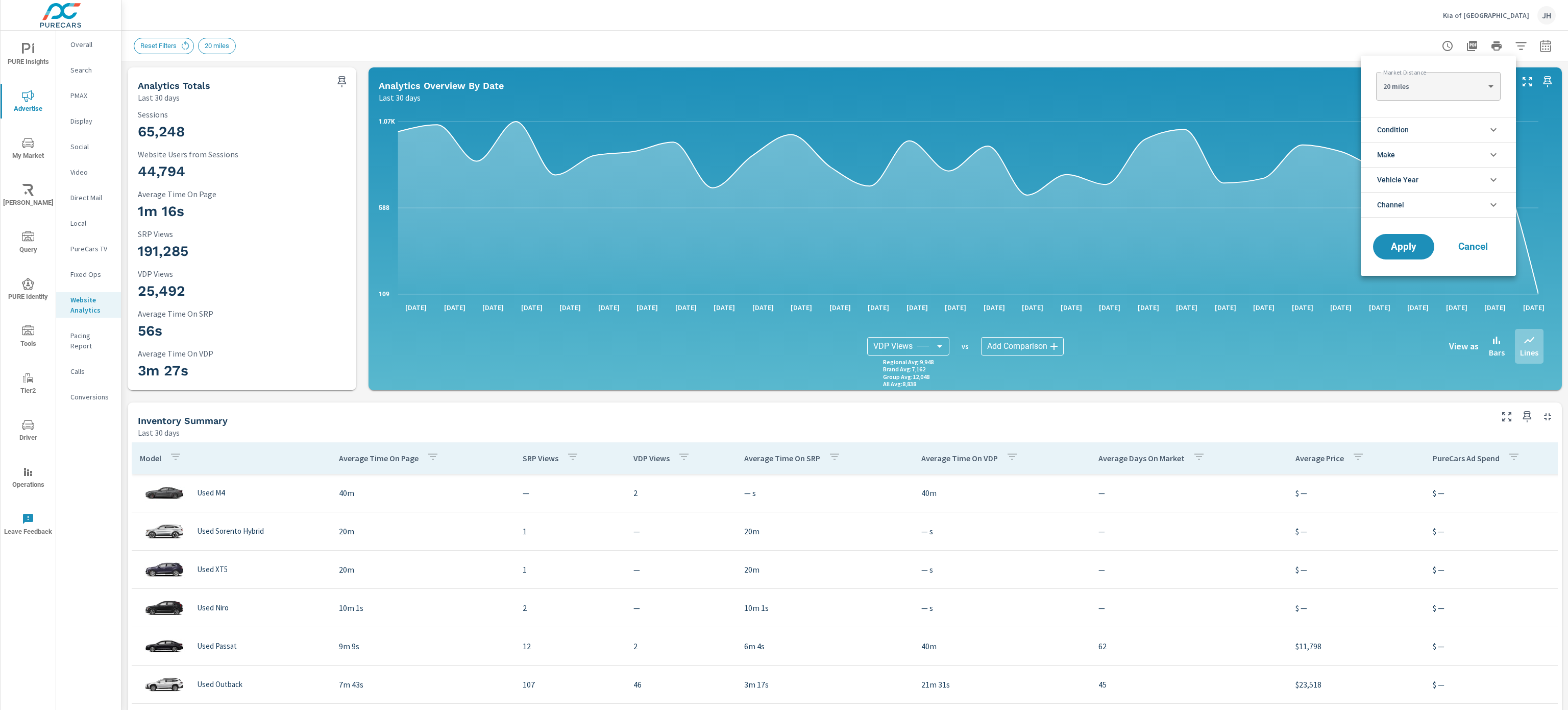
click at [1438, 128] on li "Condition" at bounding box center [1438, 129] width 155 height 25
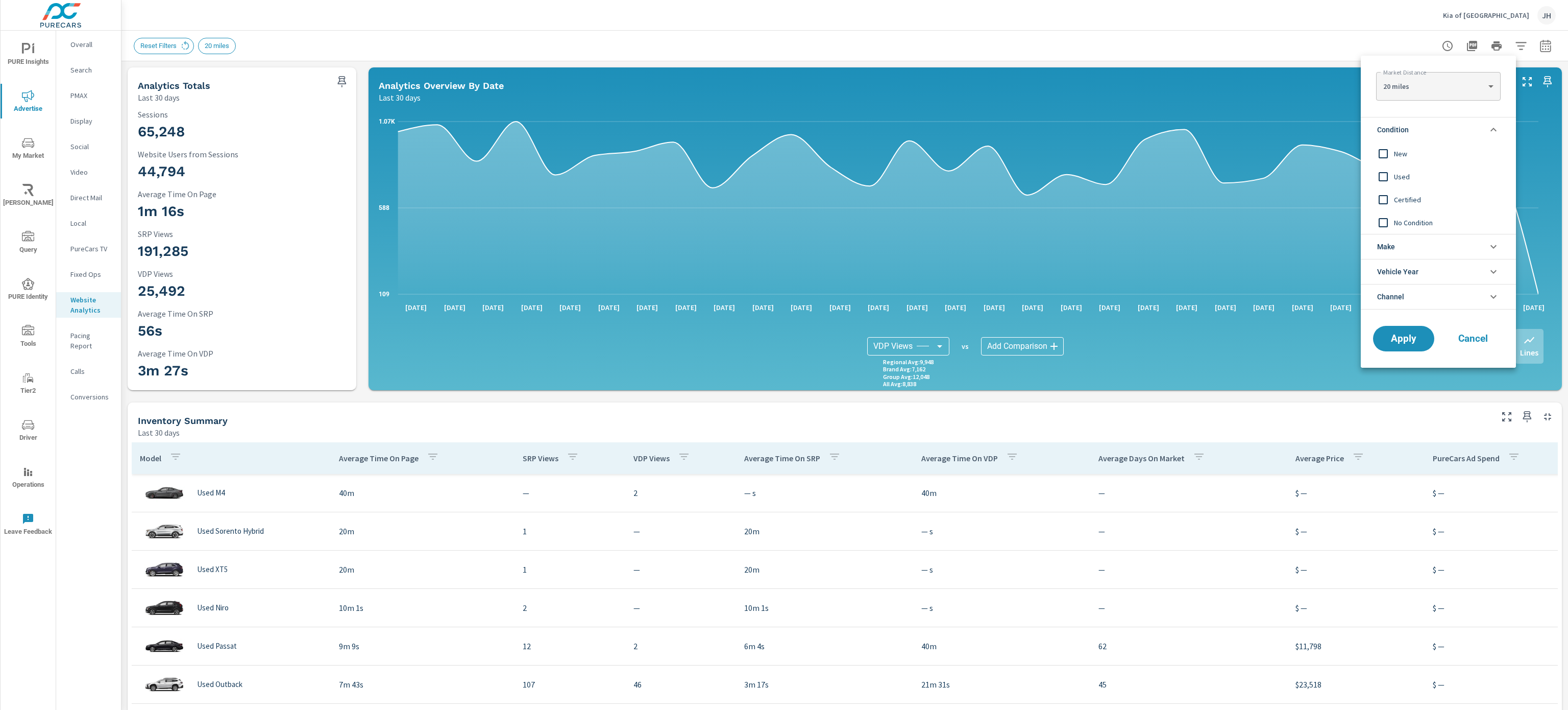
click at [1389, 154] on input "filter options" at bounding box center [1383, 154] width 21 height 21
click at [1415, 329] on button "Apply" at bounding box center [1404, 338] width 63 height 26
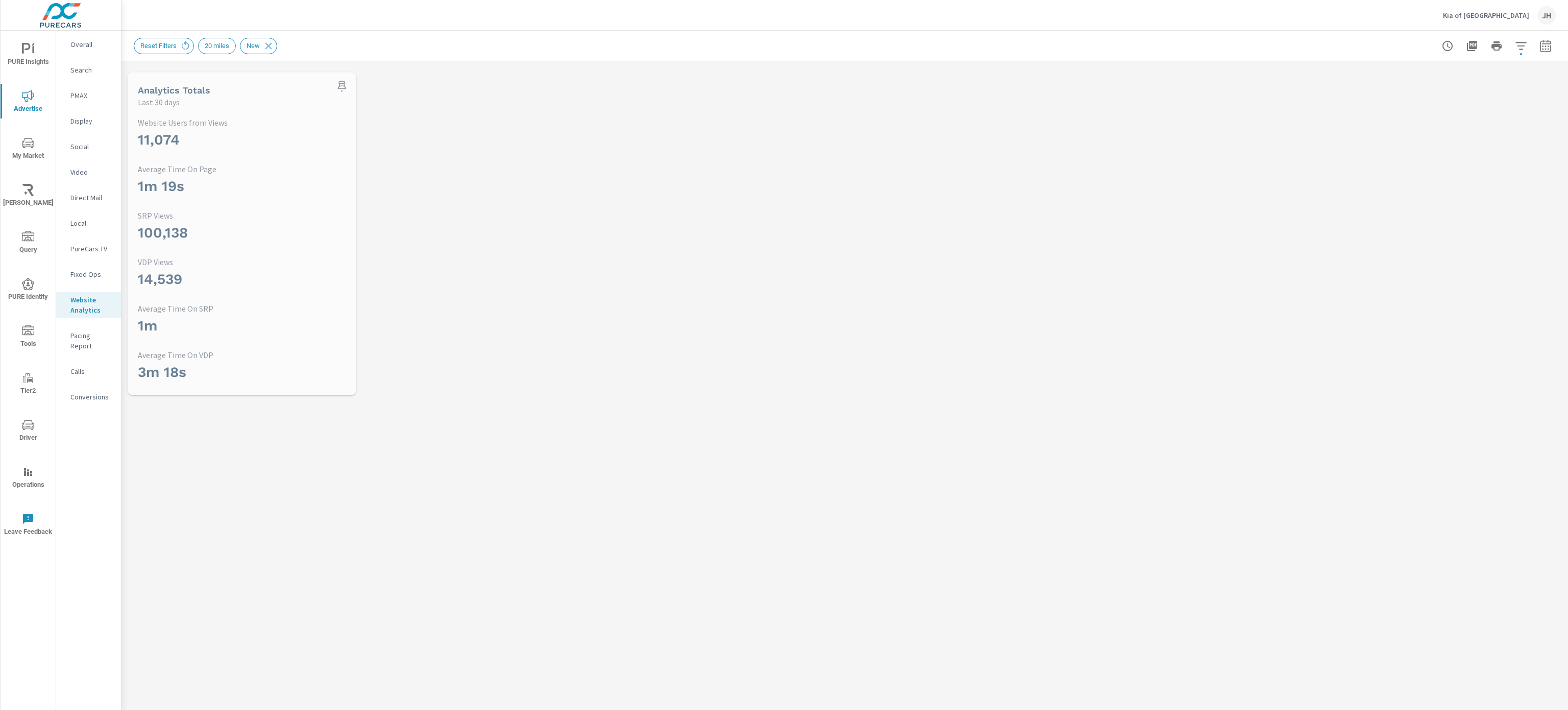
scroll to position [38, 0]
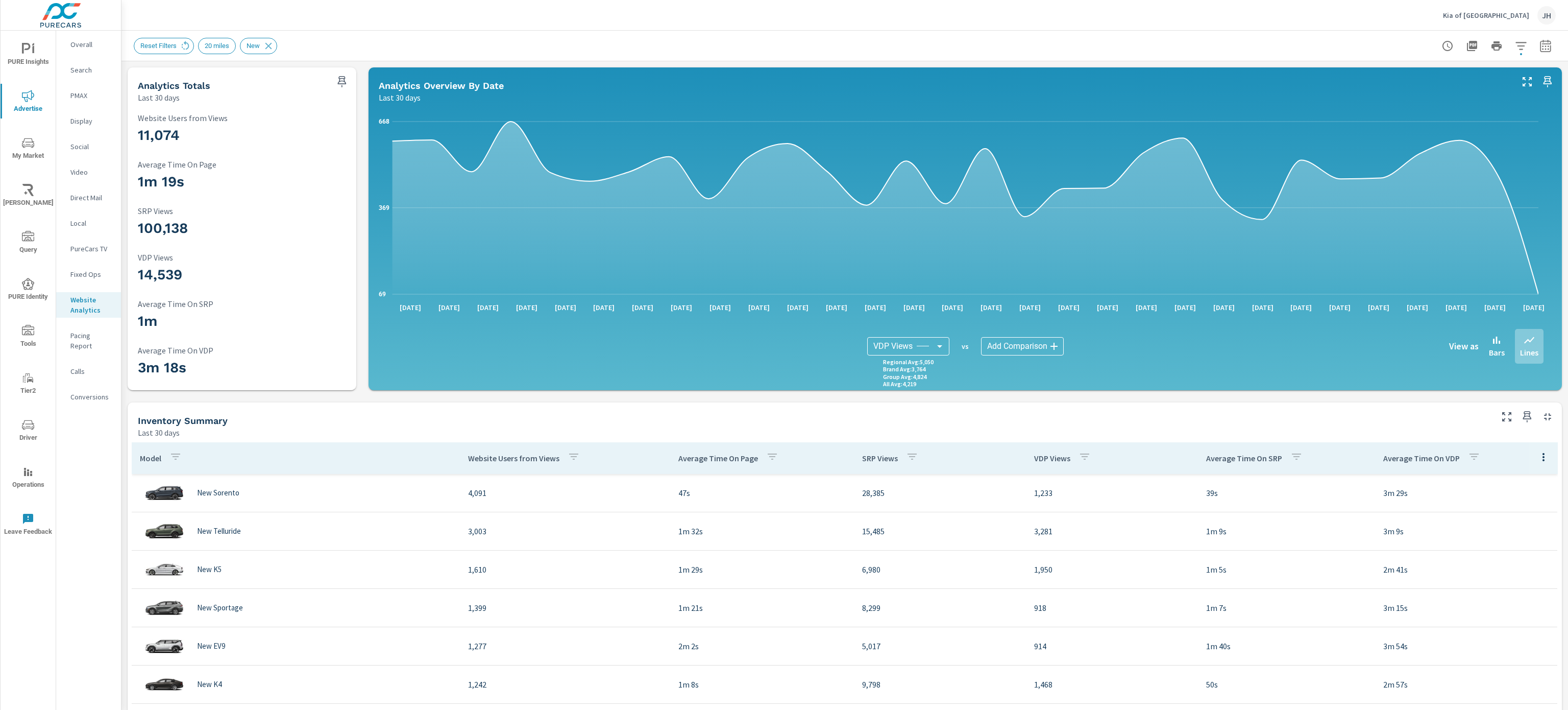
click at [1515, 47] on icon "button" at bounding box center [1521, 46] width 12 height 12
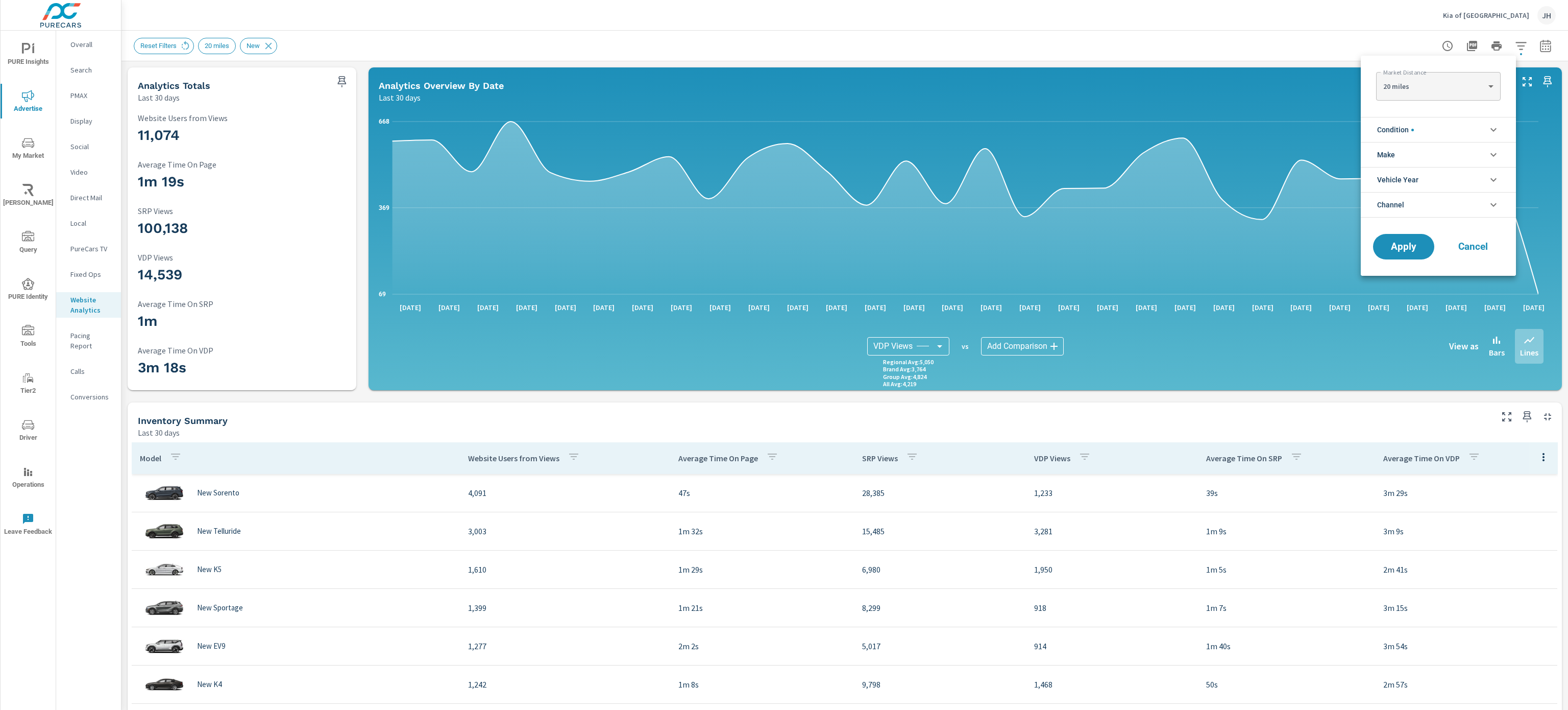
click at [1450, 146] on li "Make" at bounding box center [1438, 154] width 155 height 25
click at [1386, 176] on input "filter options" at bounding box center [1383, 178] width 21 height 21
click at [1409, 295] on span "Apply" at bounding box center [1404, 292] width 42 height 10
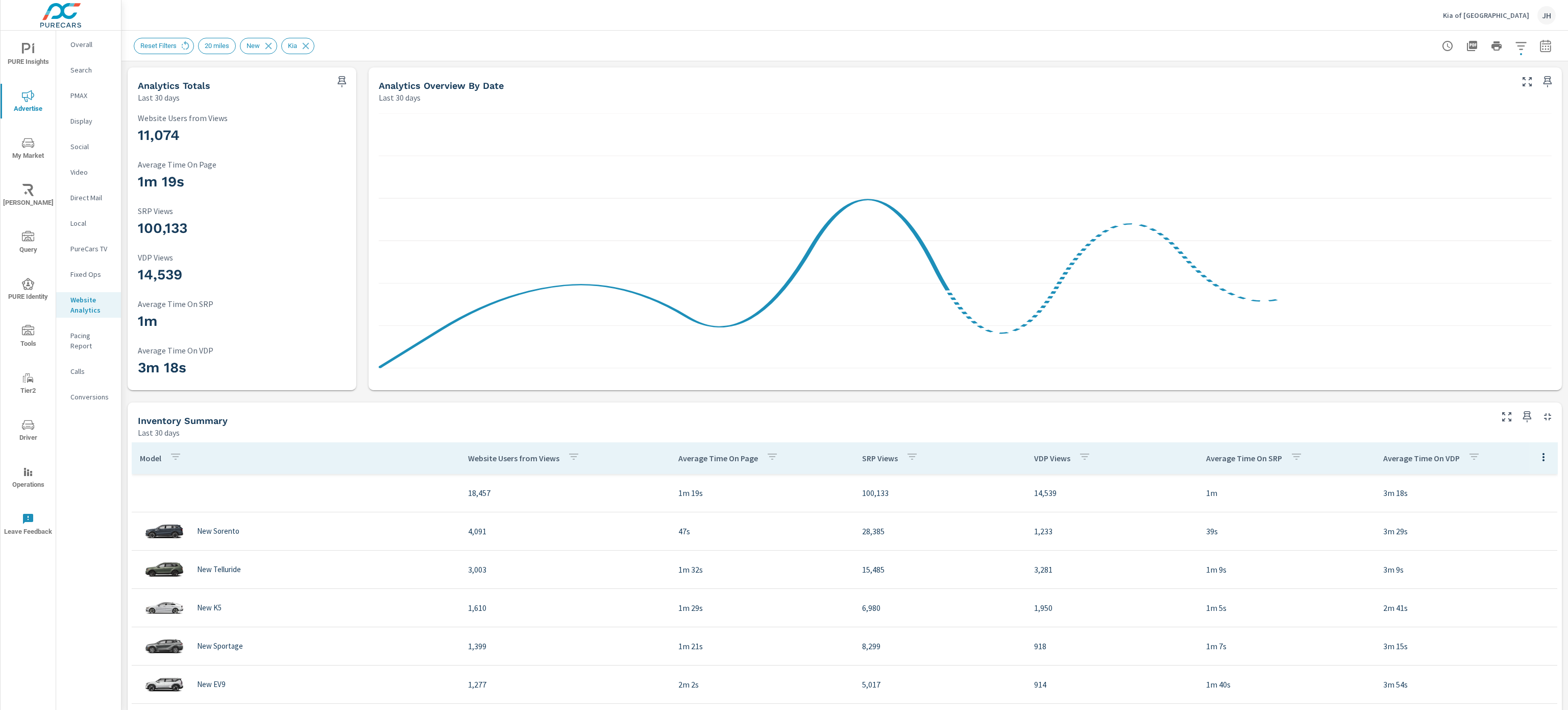
scroll to position [38, 0]
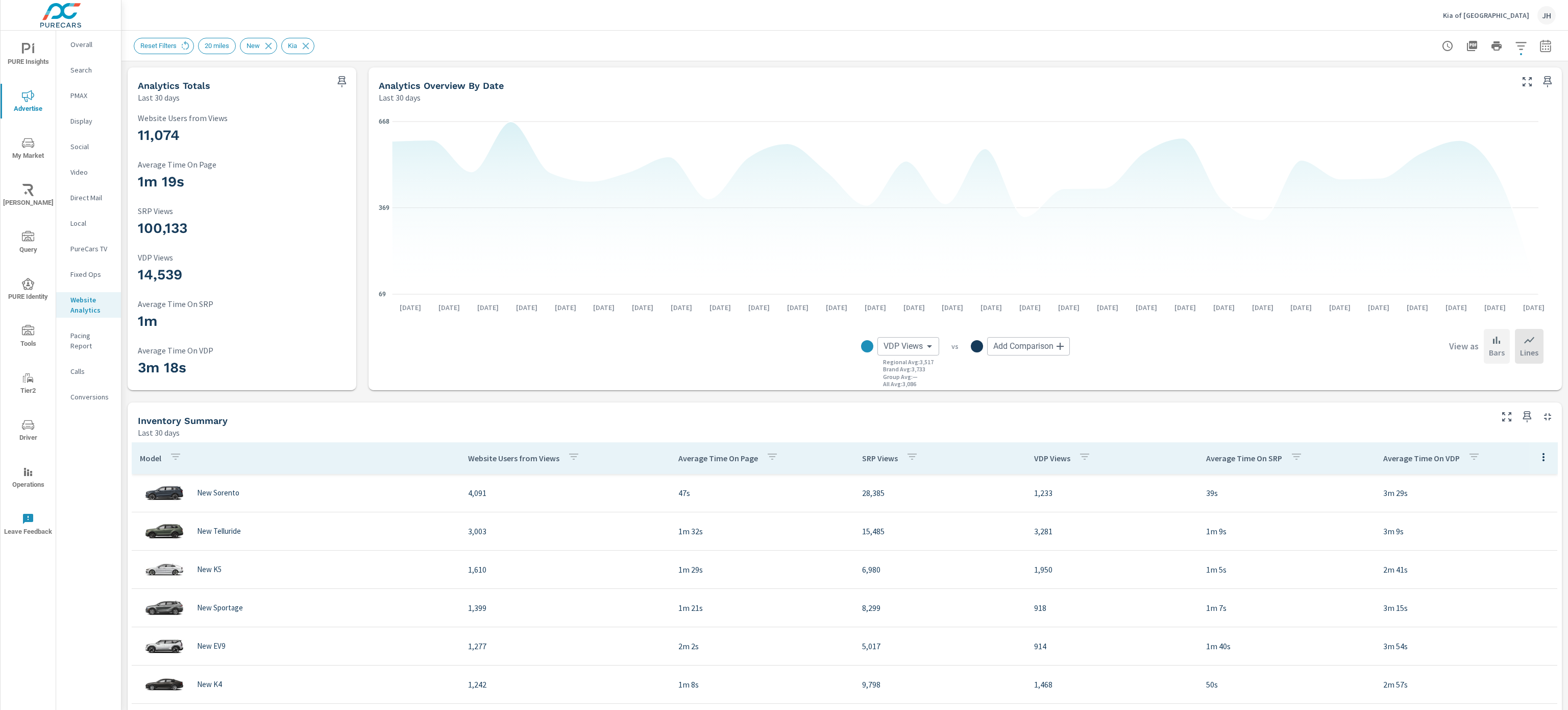
click at [1490, 344] on icon at bounding box center [1496, 340] width 12 height 12
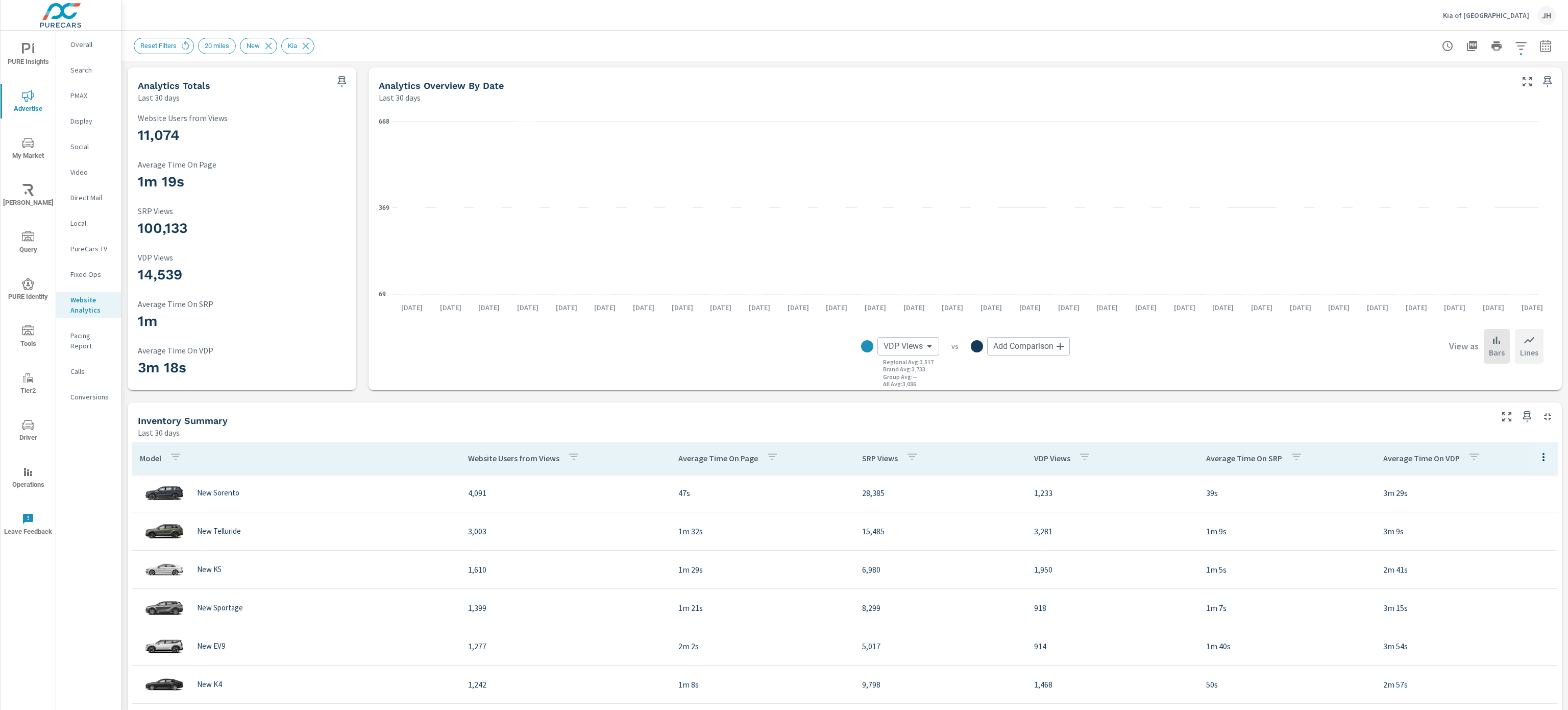
click at [1525, 351] on div "Lines" at bounding box center [1529, 346] width 28 height 35
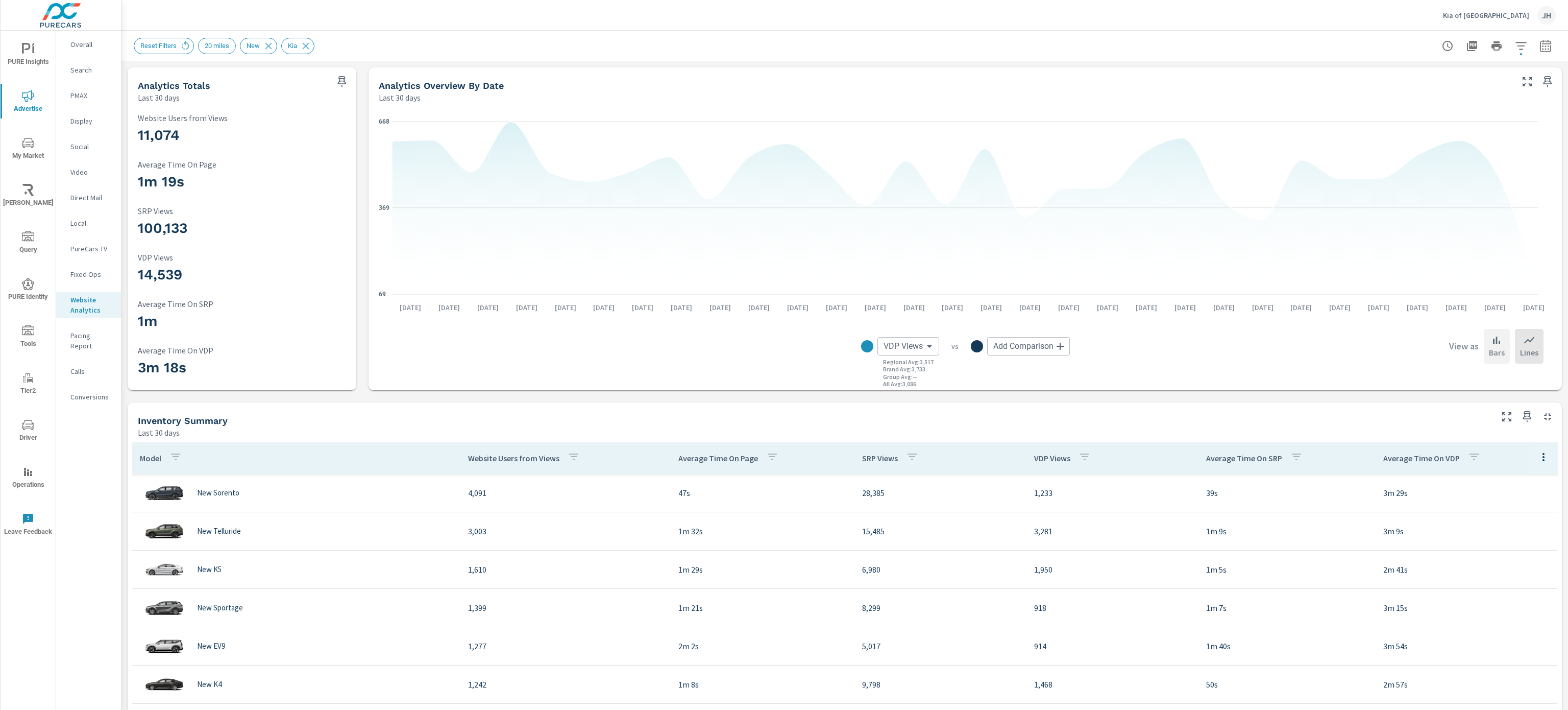
click at [1489, 353] on p "Bars" at bounding box center [1497, 352] width 16 height 12
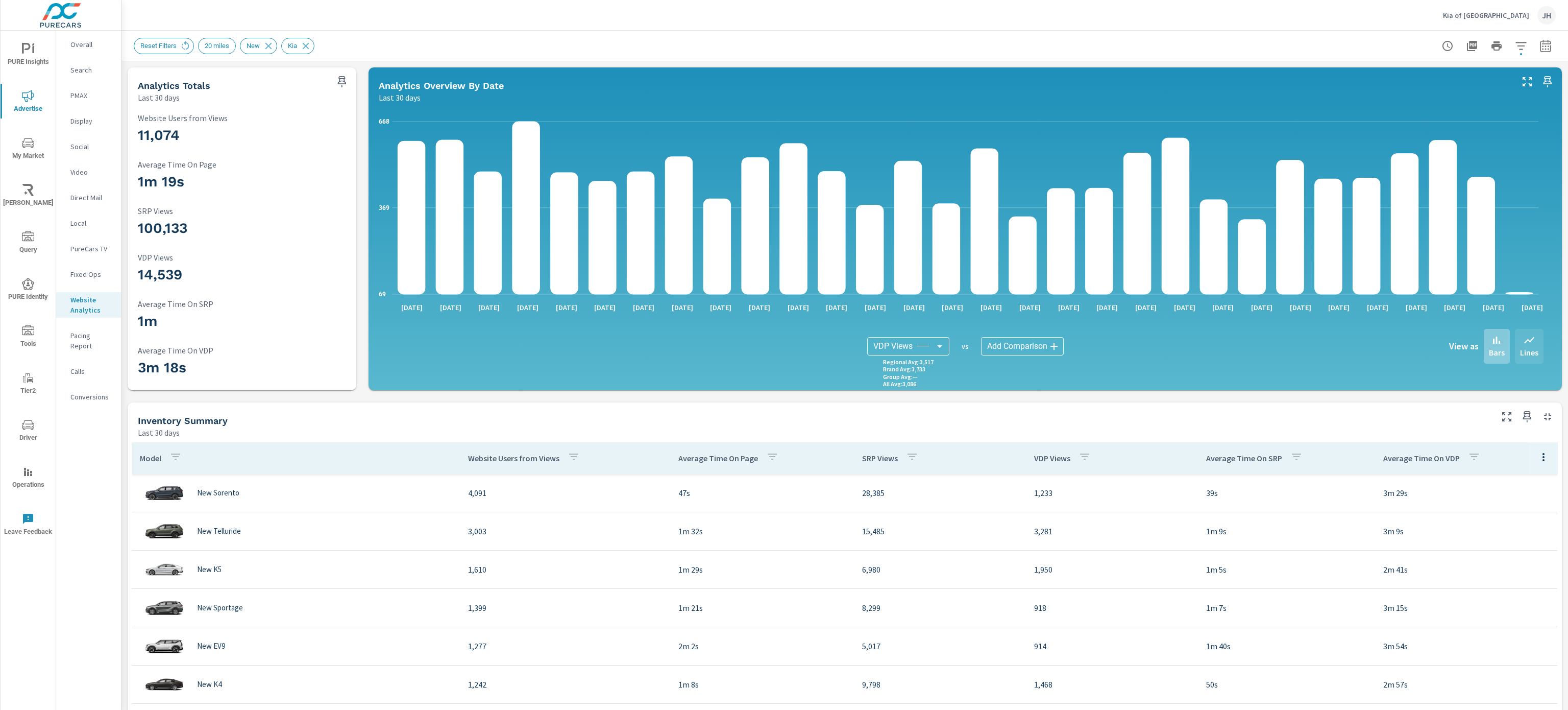
click at [1521, 348] on p "Lines" at bounding box center [1530, 352] width 18 height 12
